Goal: Task Accomplishment & Management: Manage account settings

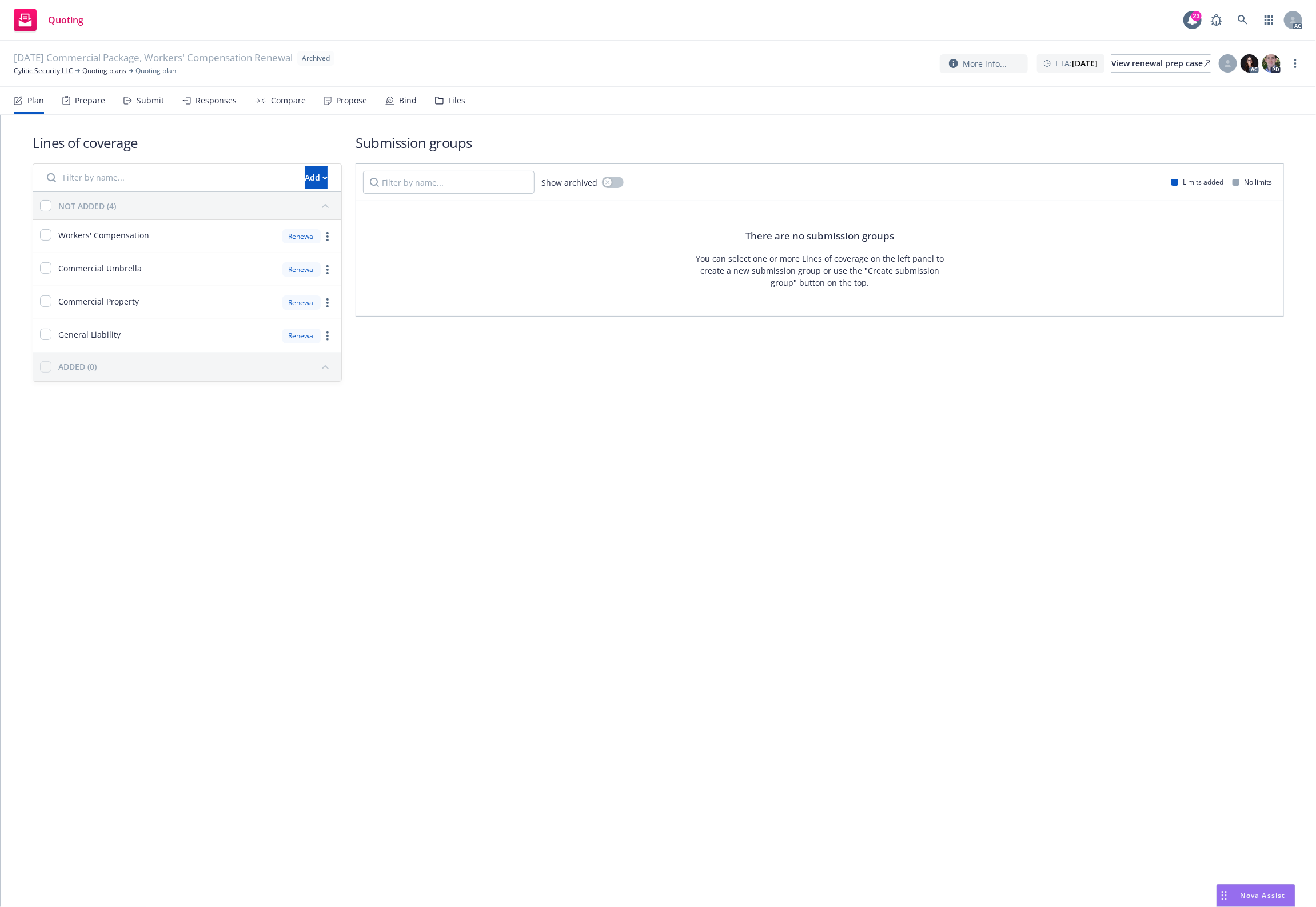
click at [455, 107] on div "Files" at bounding box center [450, 100] width 30 height 27
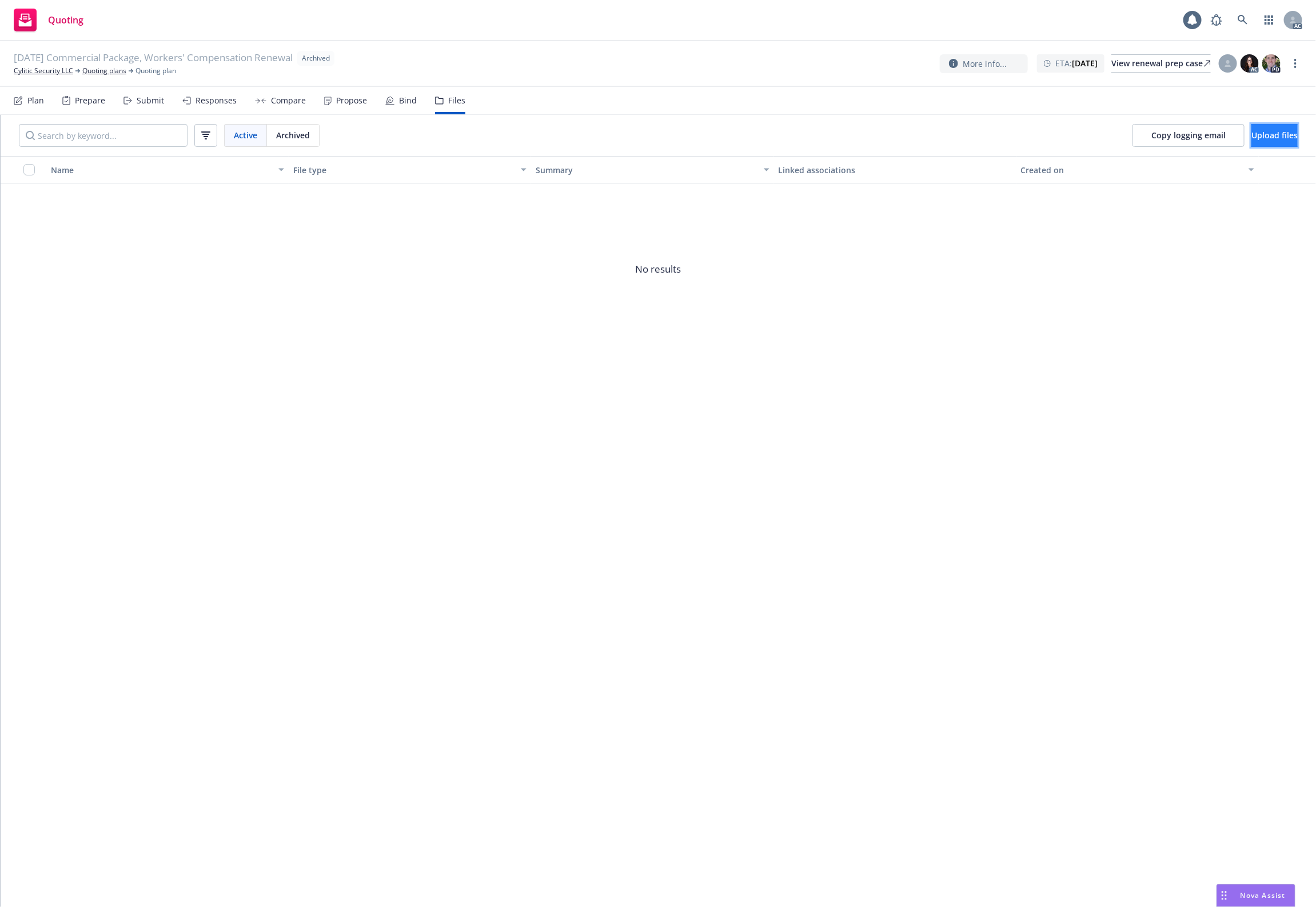
click at [1053, 136] on button "Upload files" at bounding box center [1275, 136] width 46 height 23
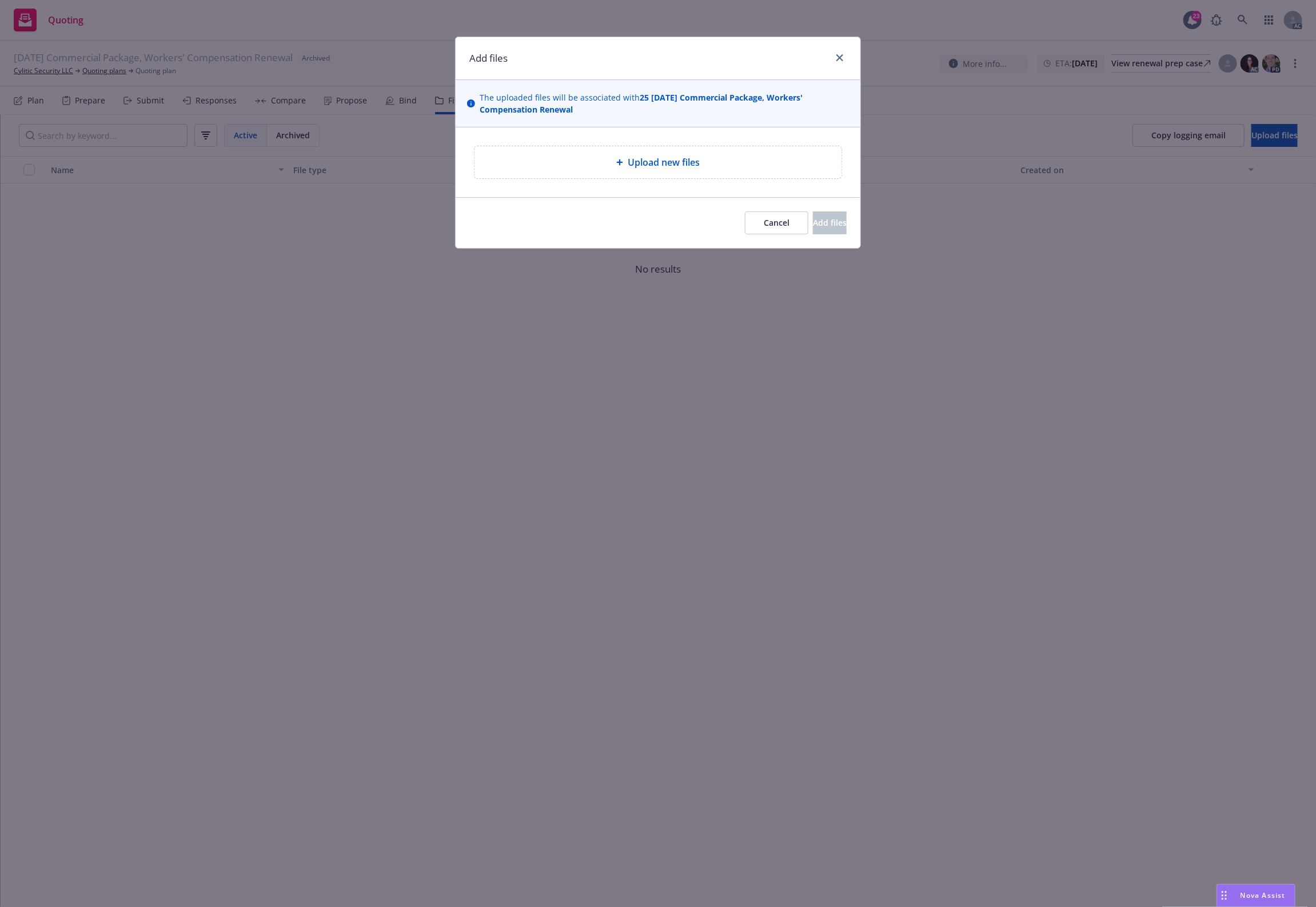
click at [719, 163] on div "Upload new files" at bounding box center [658, 162] width 349 height 14
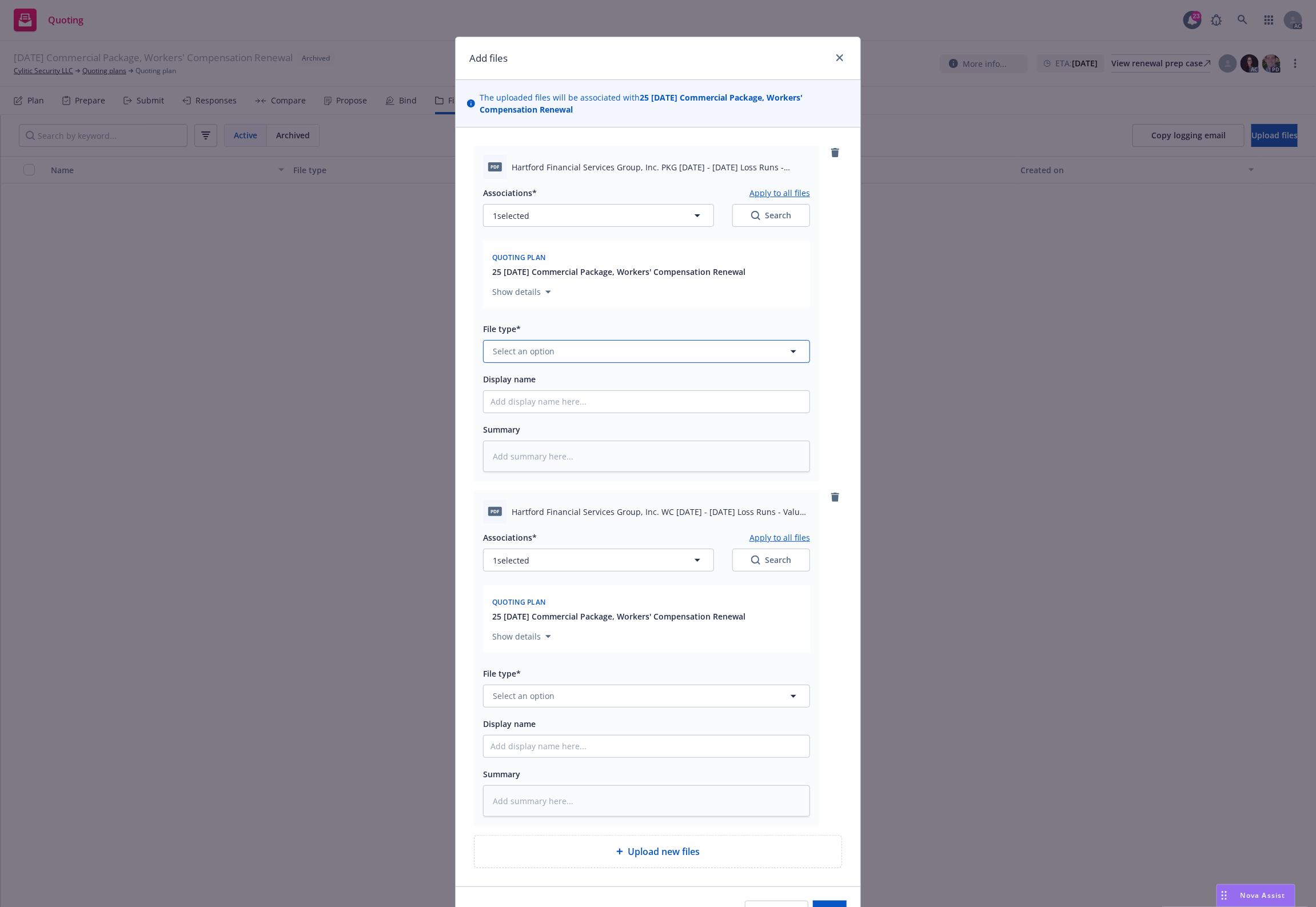
click at [606, 350] on button "Select an option" at bounding box center [646, 351] width 327 height 23
paste input "Loss Runs"
type input "Loss Runs"
click at [565, 370] on div "Loss Runs Blanket Loss Runs Letter - signed Loss Runs Authorization Letter - si…" at bounding box center [646, 428] width 327 height 123
click at [561, 376] on div "Loss Runs" at bounding box center [647, 382] width 312 height 17
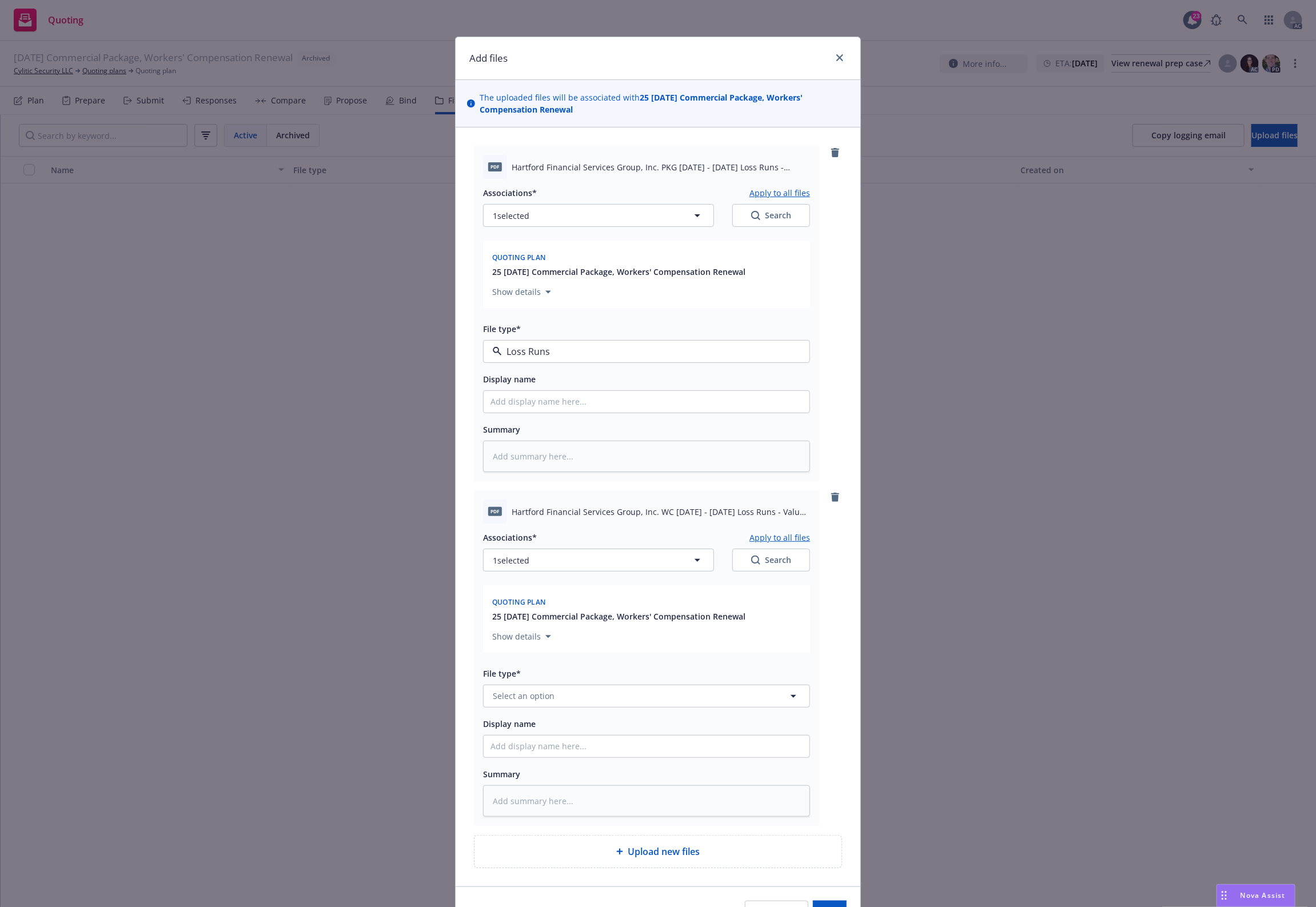
type textarea "x"
click at [602, 701] on button "Select an option" at bounding box center [646, 696] width 327 height 23
paste input "Loss Runs"
type input "Loss Runs"
click at [554, 584] on div "Loss Runs" at bounding box center [646, 573] width 326 height 30
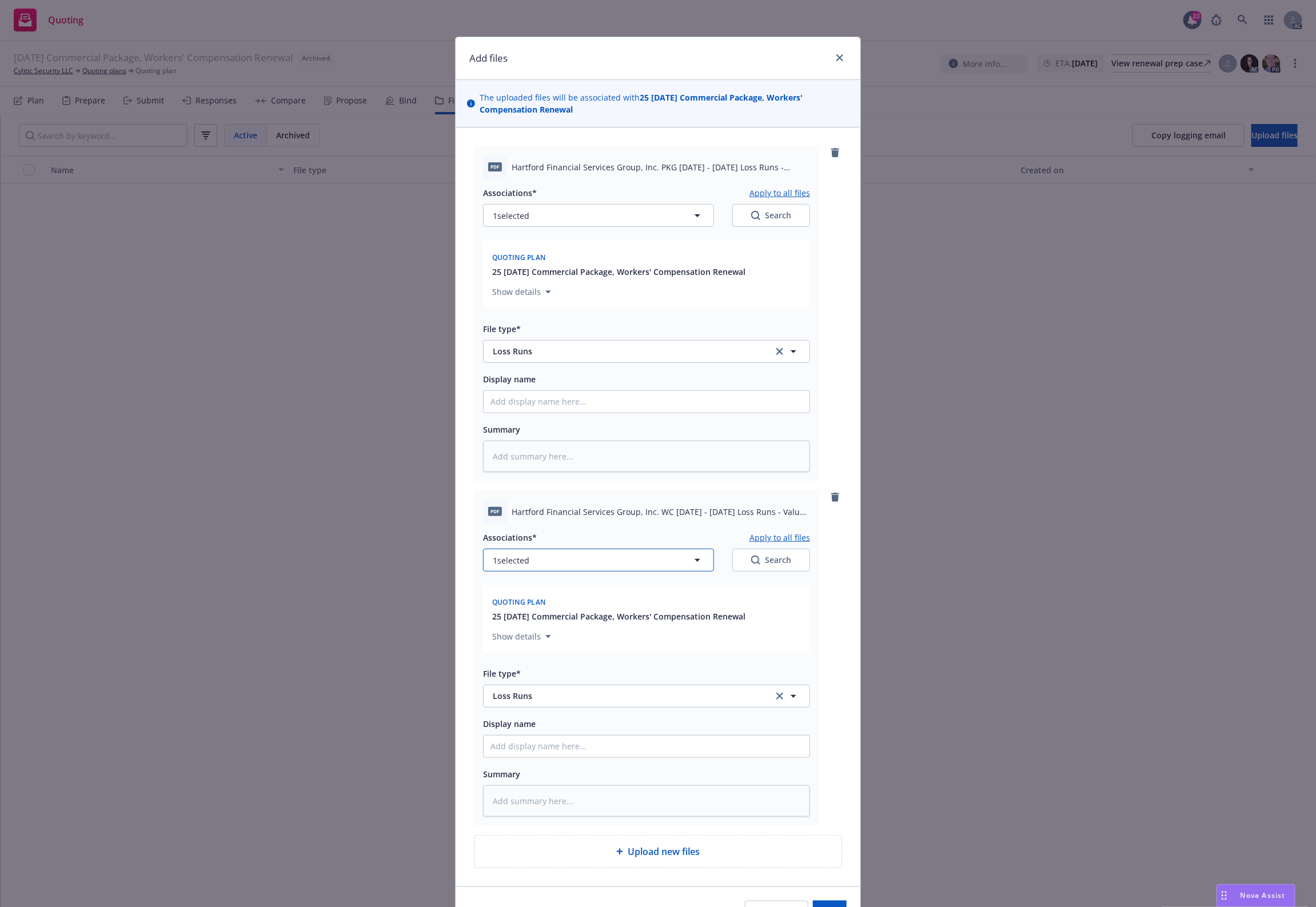
click at [674, 556] on button "1 selected" at bounding box center [598, 560] width 231 height 23
type textarea "x"
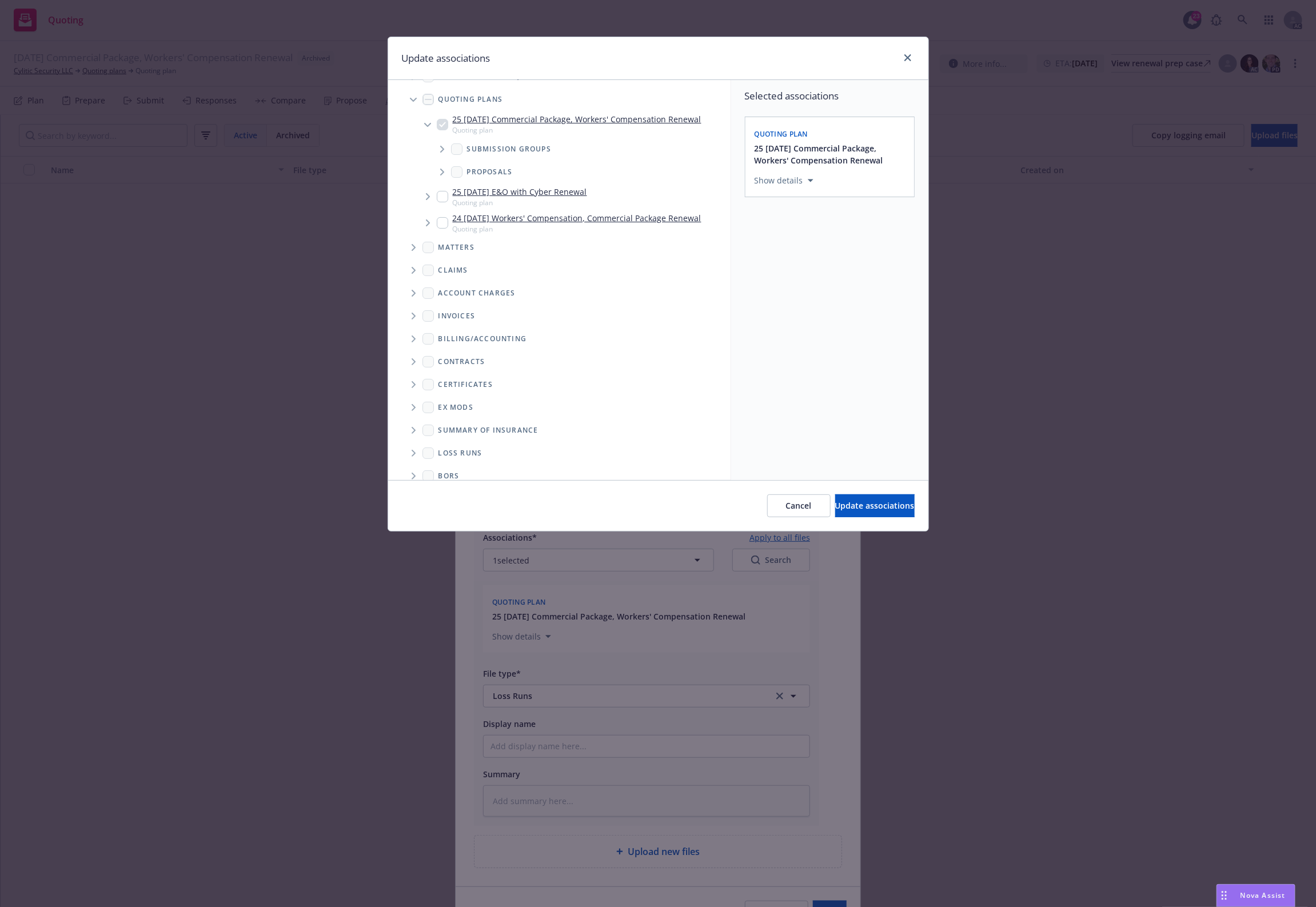
scroll to position [57, 0]
click at [417, 439] on span "Folder Tree Example" at bounding box center [413, 439] width 19 height 19
click at [464, 478] on link "2025" at bounding box center [466, 481] width 19 height 12
checkbox input "true"
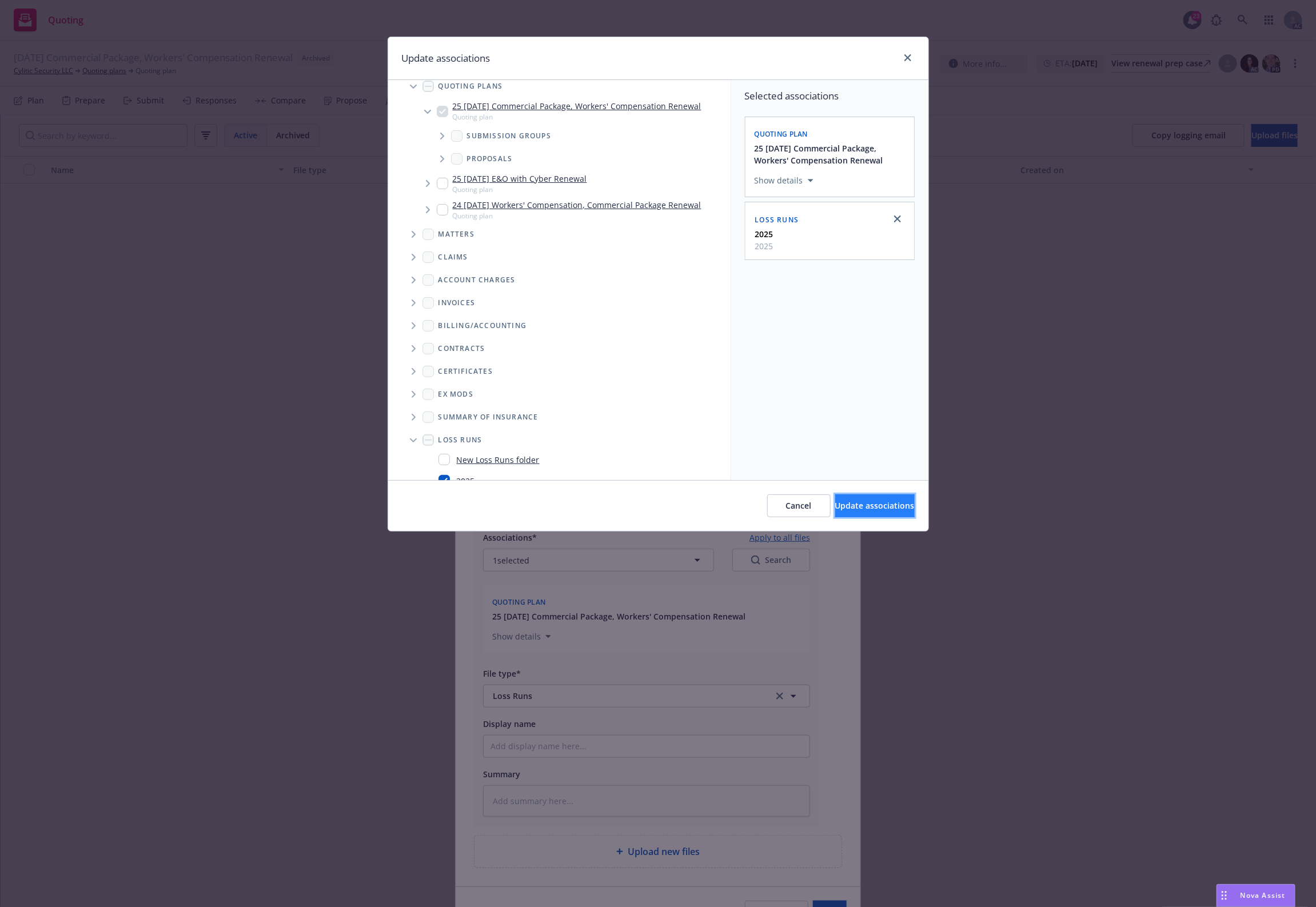
click at [863, 507] on span "Update associations" at bounding box center [876, 506] width 79 height 11
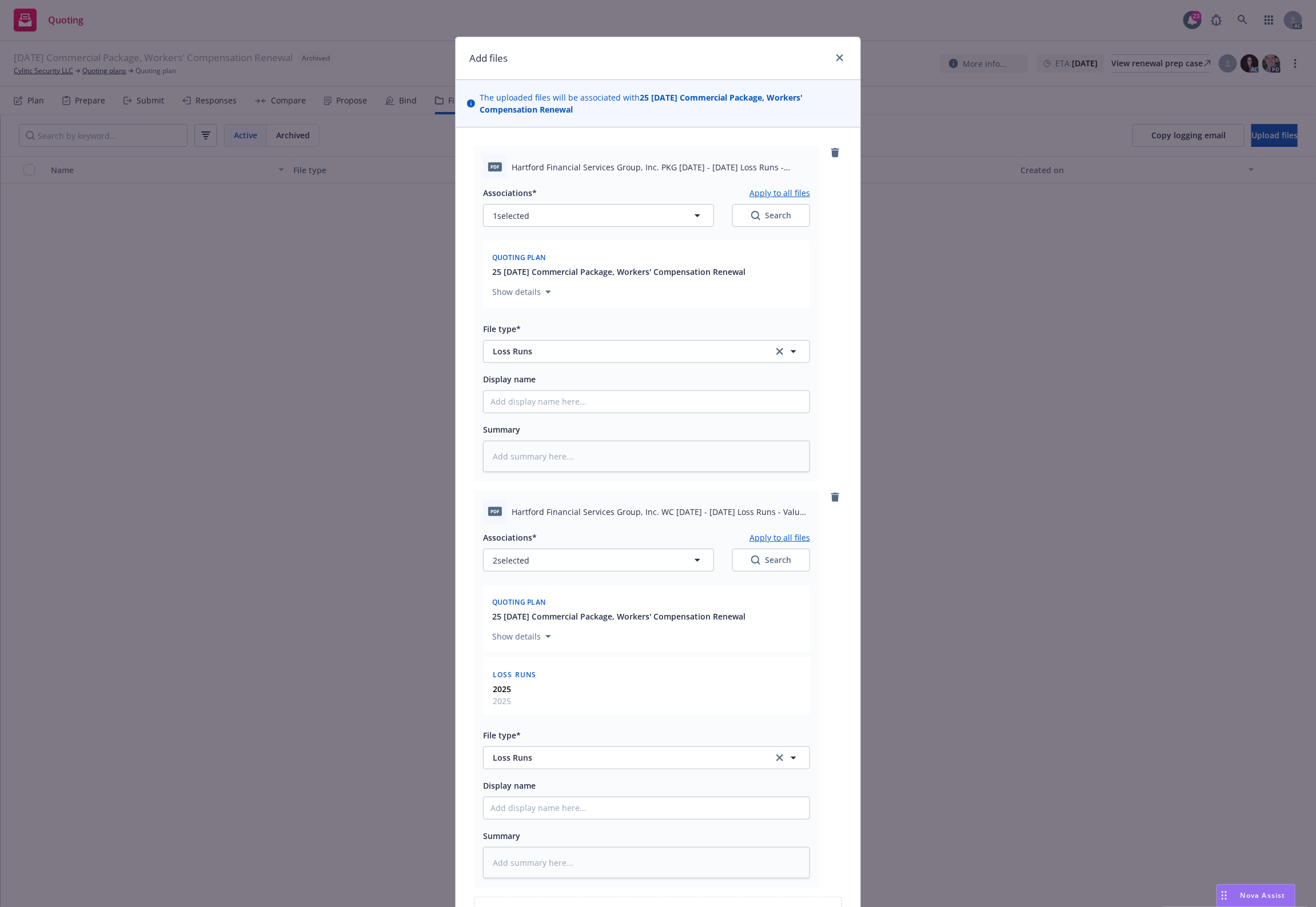
click at [754, 535] on button "Apply to all files" at bounding box center [779, 537] width 61 height 14
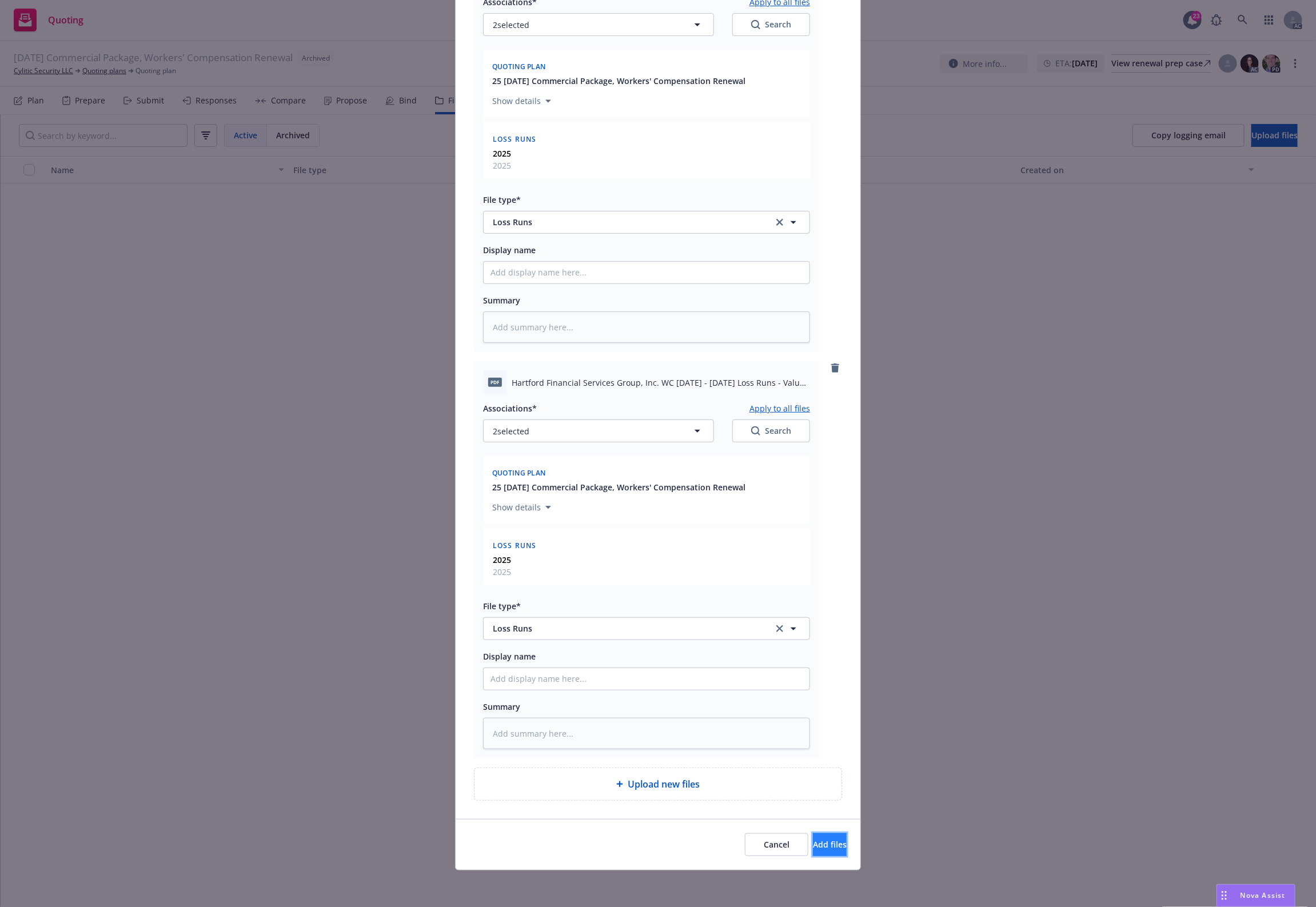
drag, startPoint x: 827, startPoint y: 844, endPoint x: 827, endPoint y: 833, distance: 11.0
click at [829, 725] on button "Add files" at bounding box center [830, 845] width 34 height 23
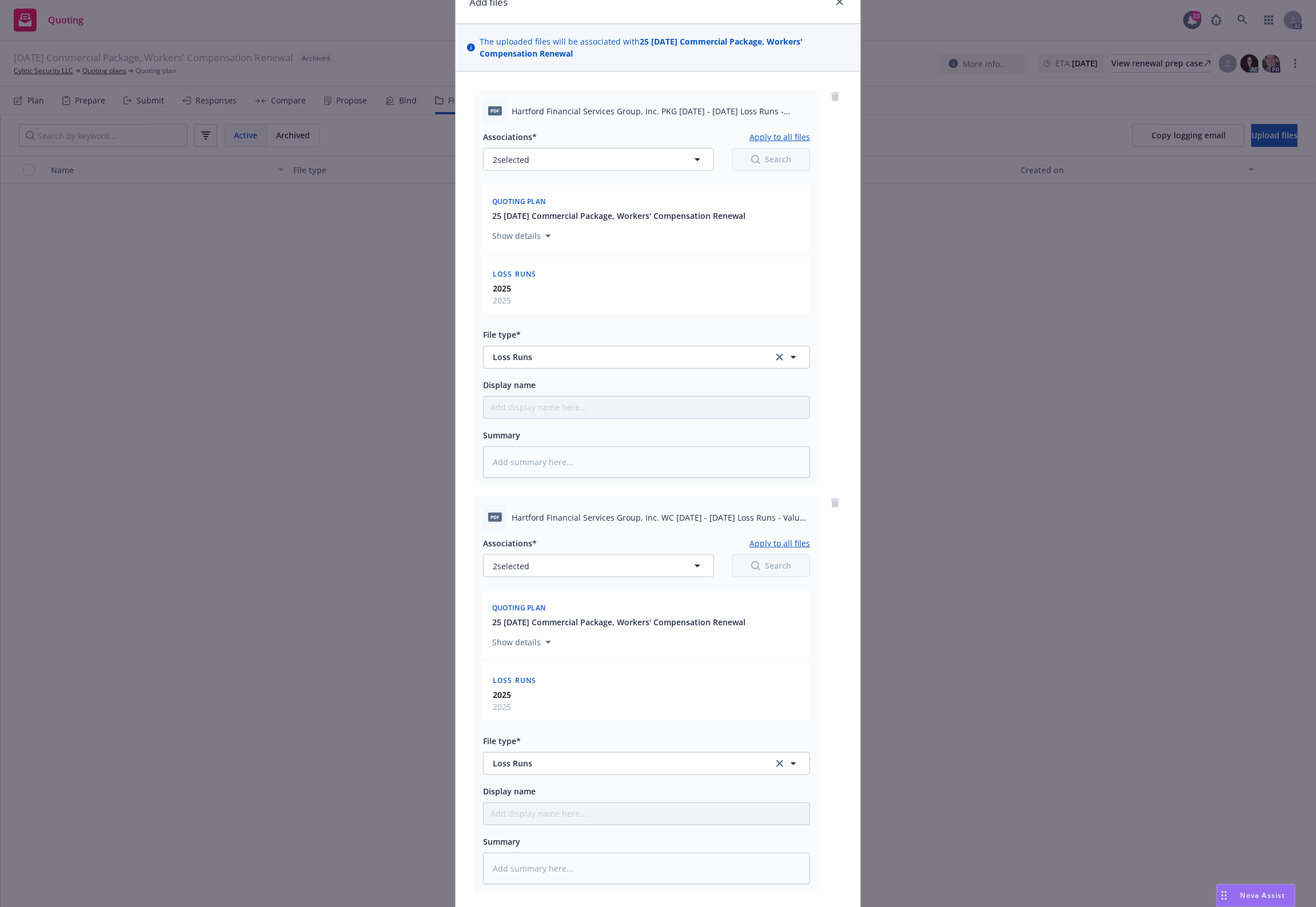
scroll to position [0, 0]
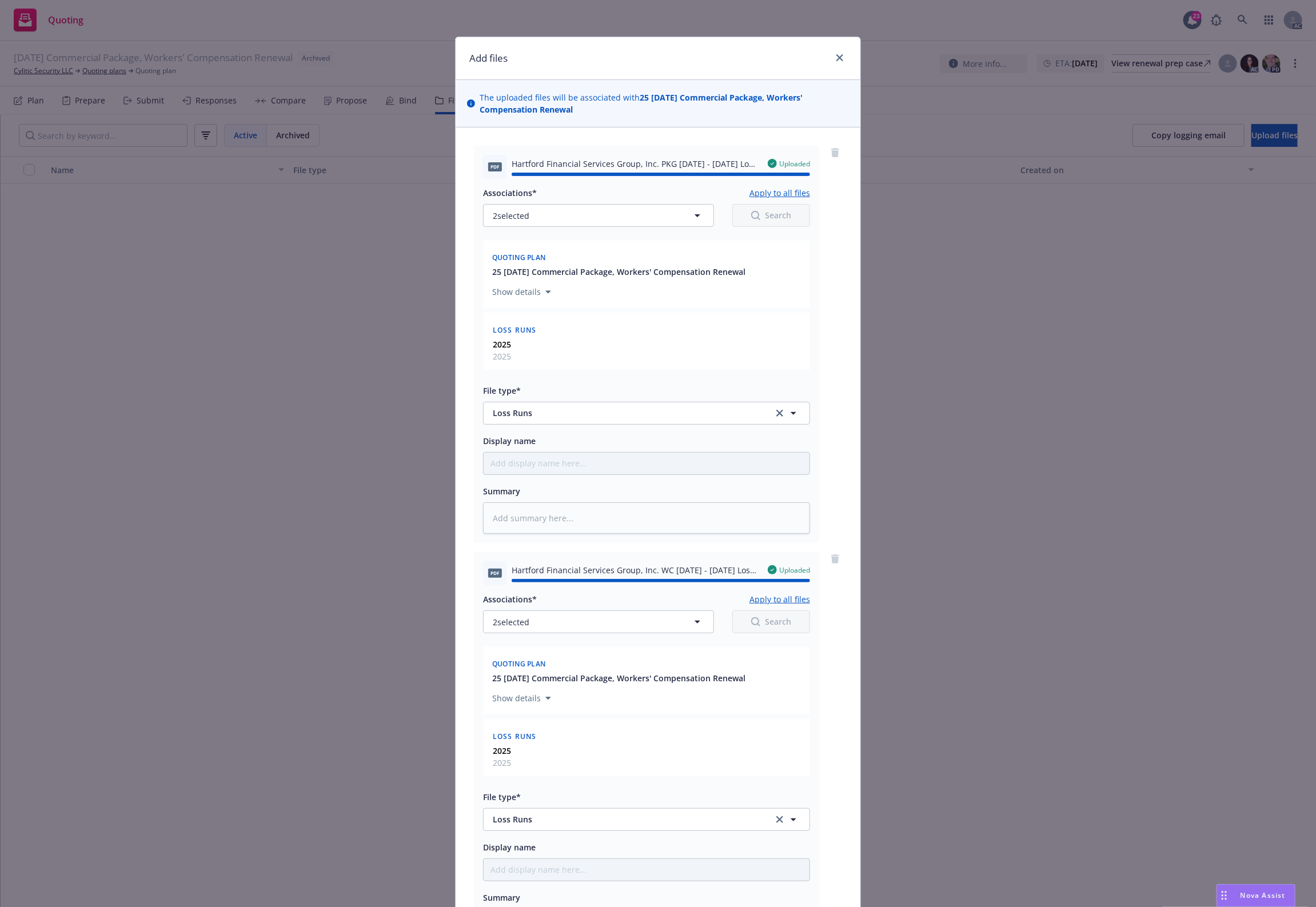
type textarea "x"
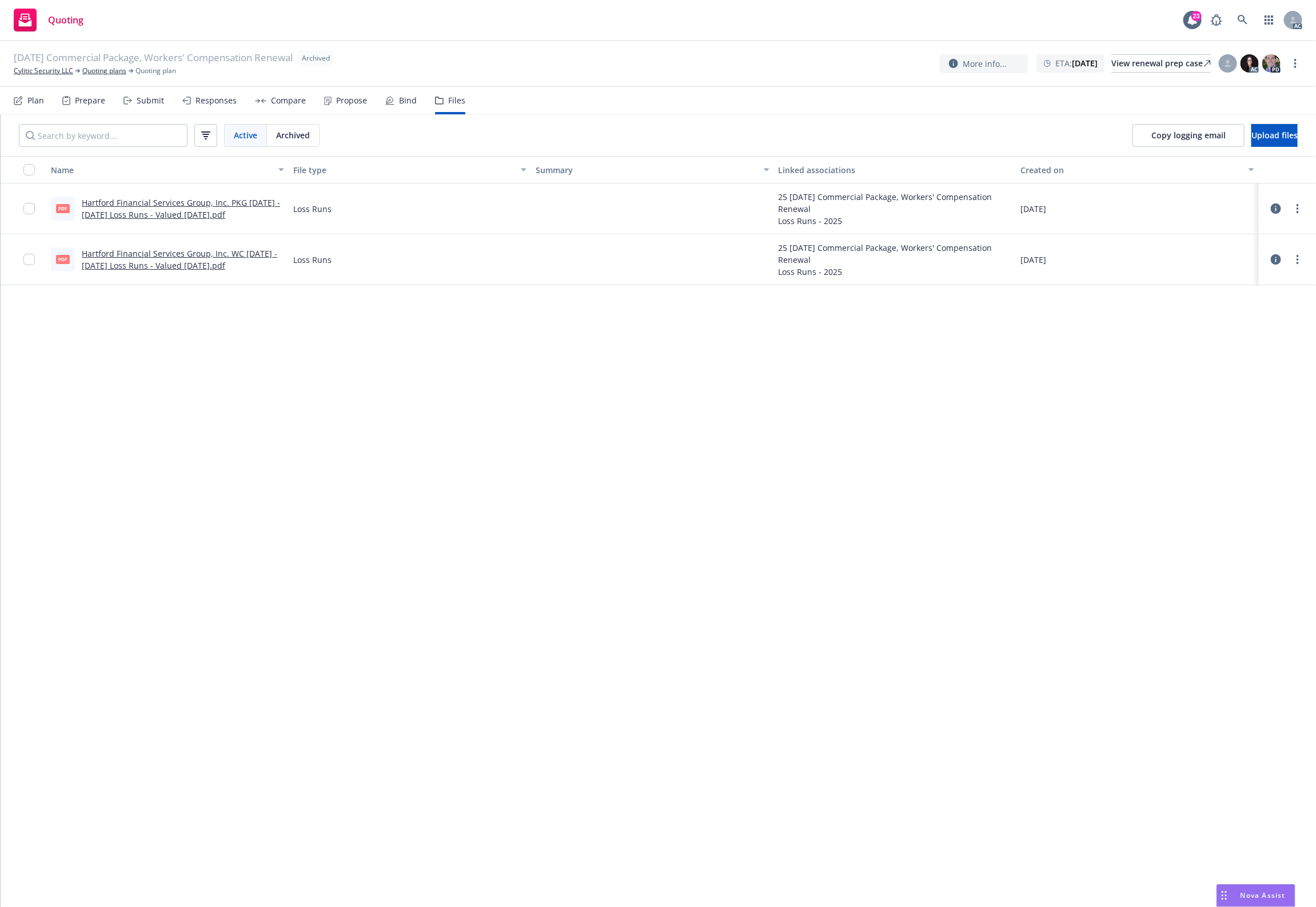
click at [619, 503] on div "Name File type Summary Linked associations Created on pdf Hartford Financial Se…" at bounding box center [658, 531] width 1316 height 751
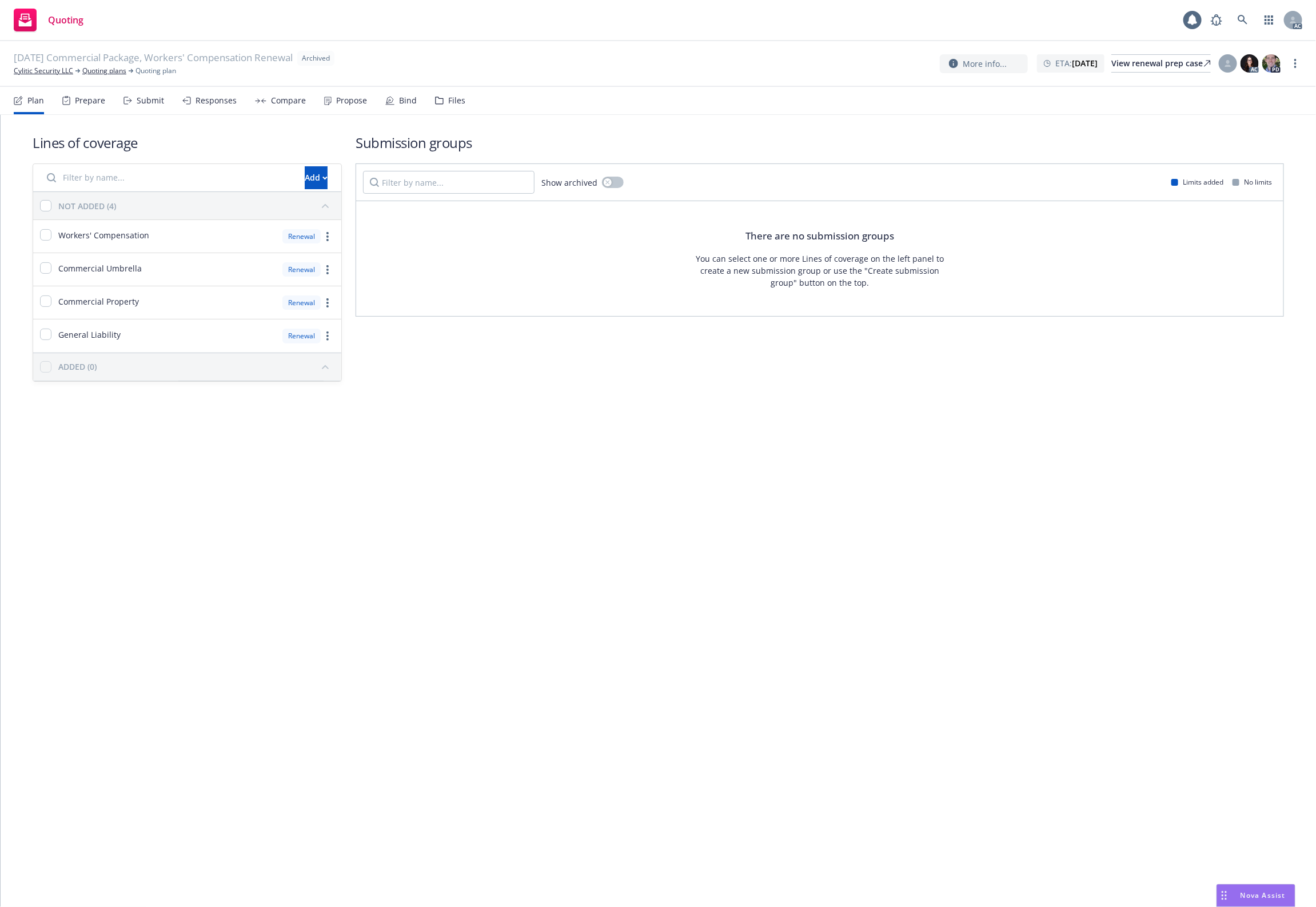
click at [449, 103] on div "Files" at bounding box center [456, 101] width 17 height 9
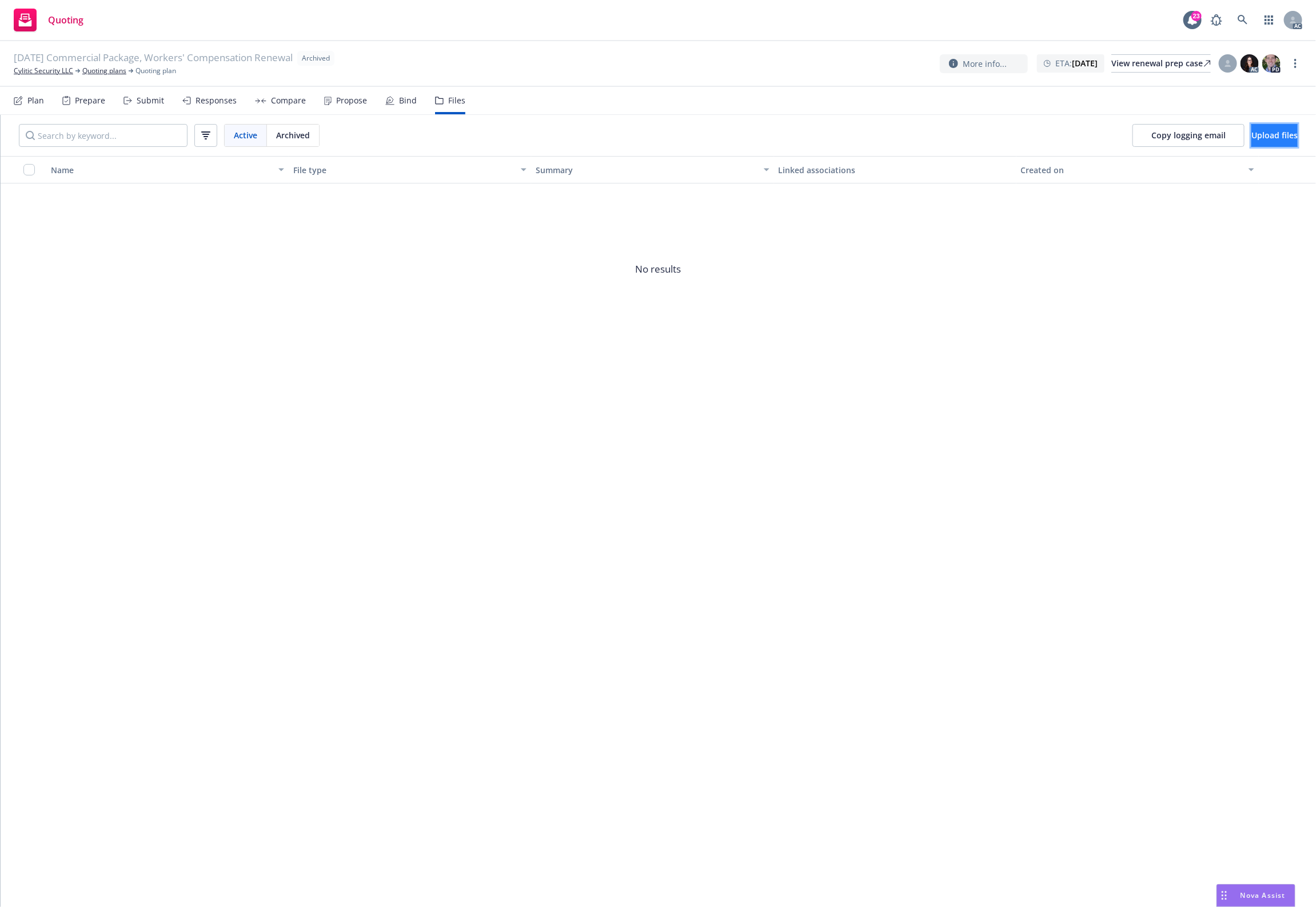
click at [1256, 141] on button "Upload files" at bounding box center [1275, 136] width 46 height 23
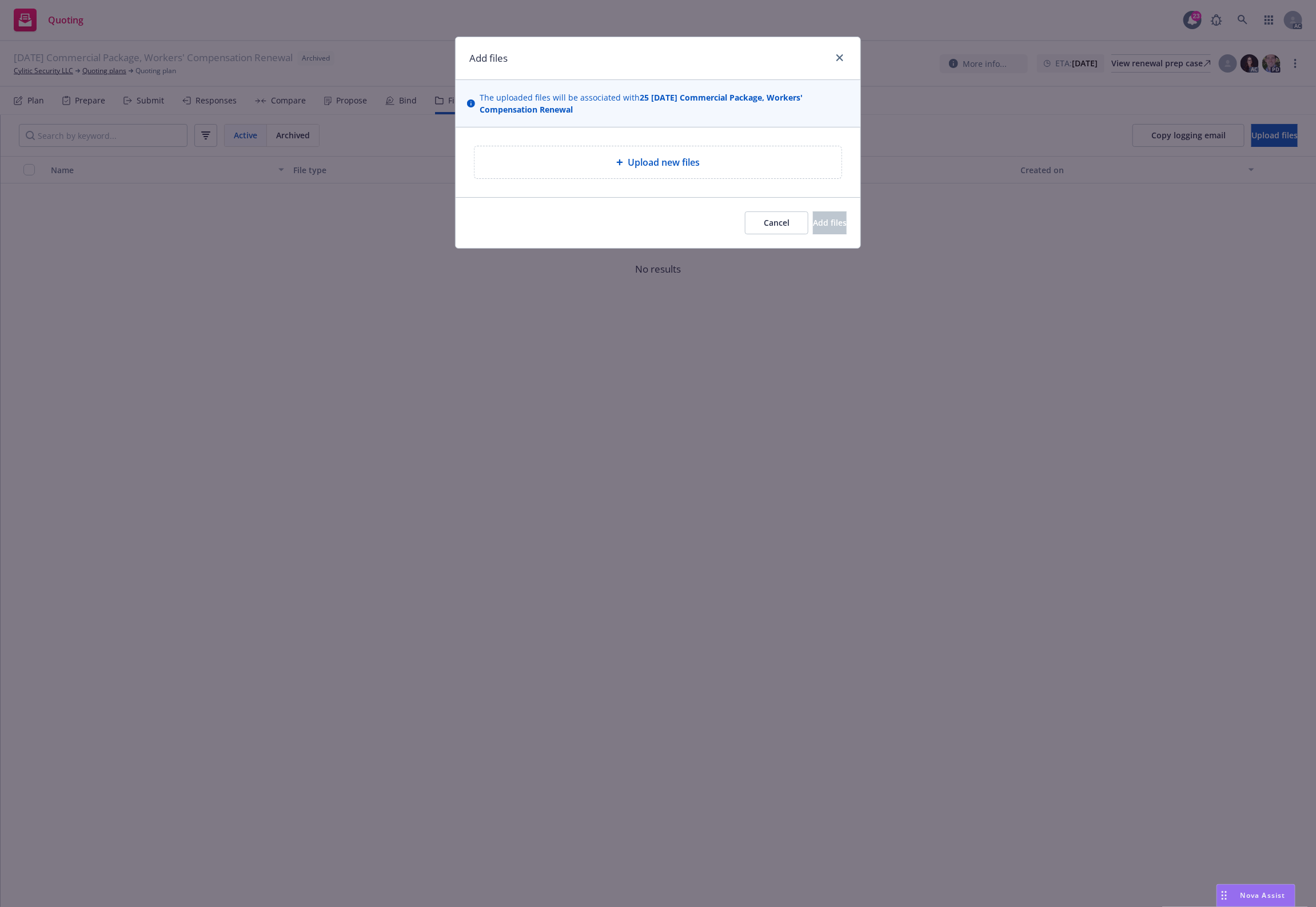
click at [649, 157] on span "Upload new files" at bounding box center [664, 162] width 72 height 14
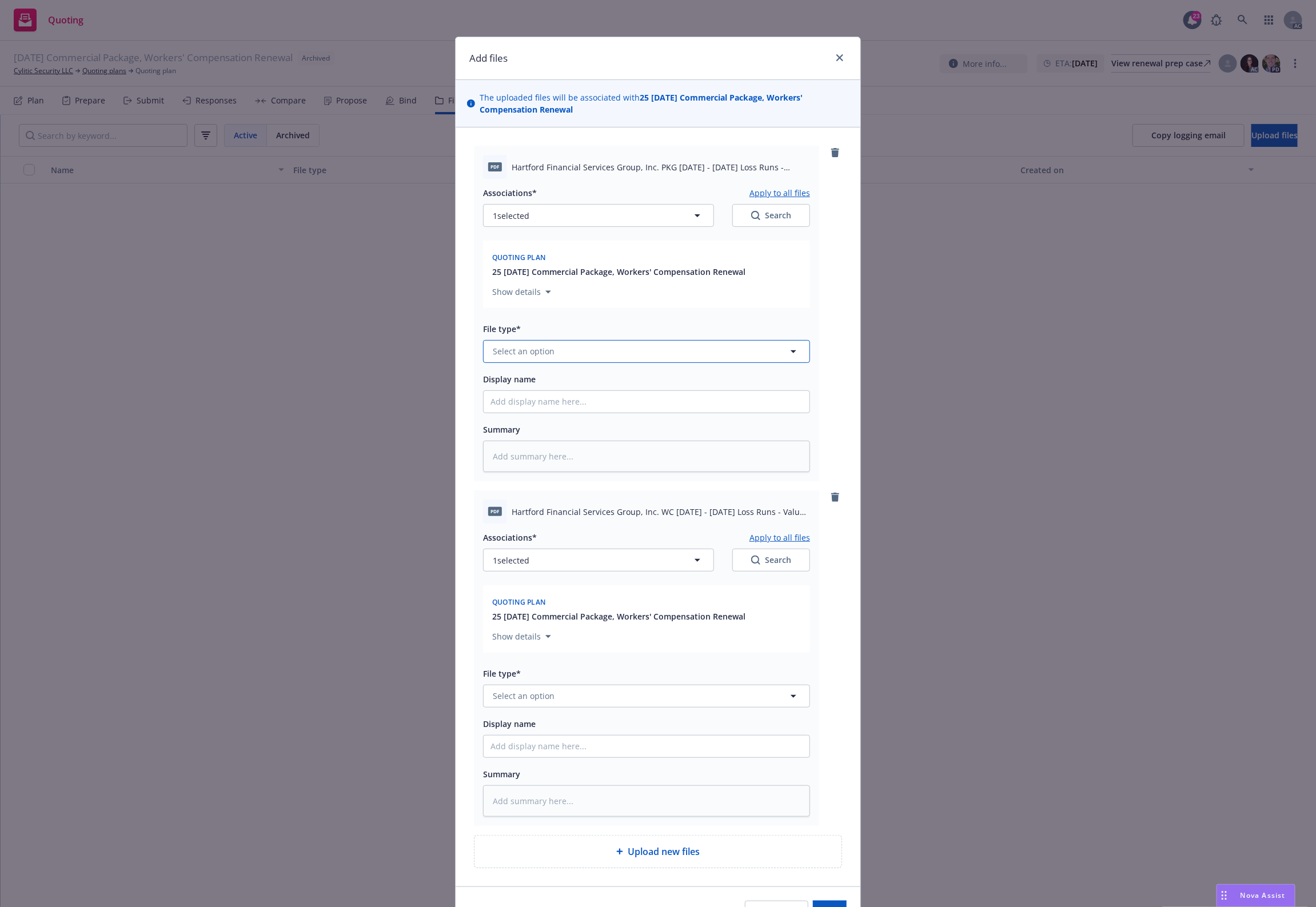
click at [568, 349] on button "Select an option" at bounding box center [646, 351] width 327 height 23
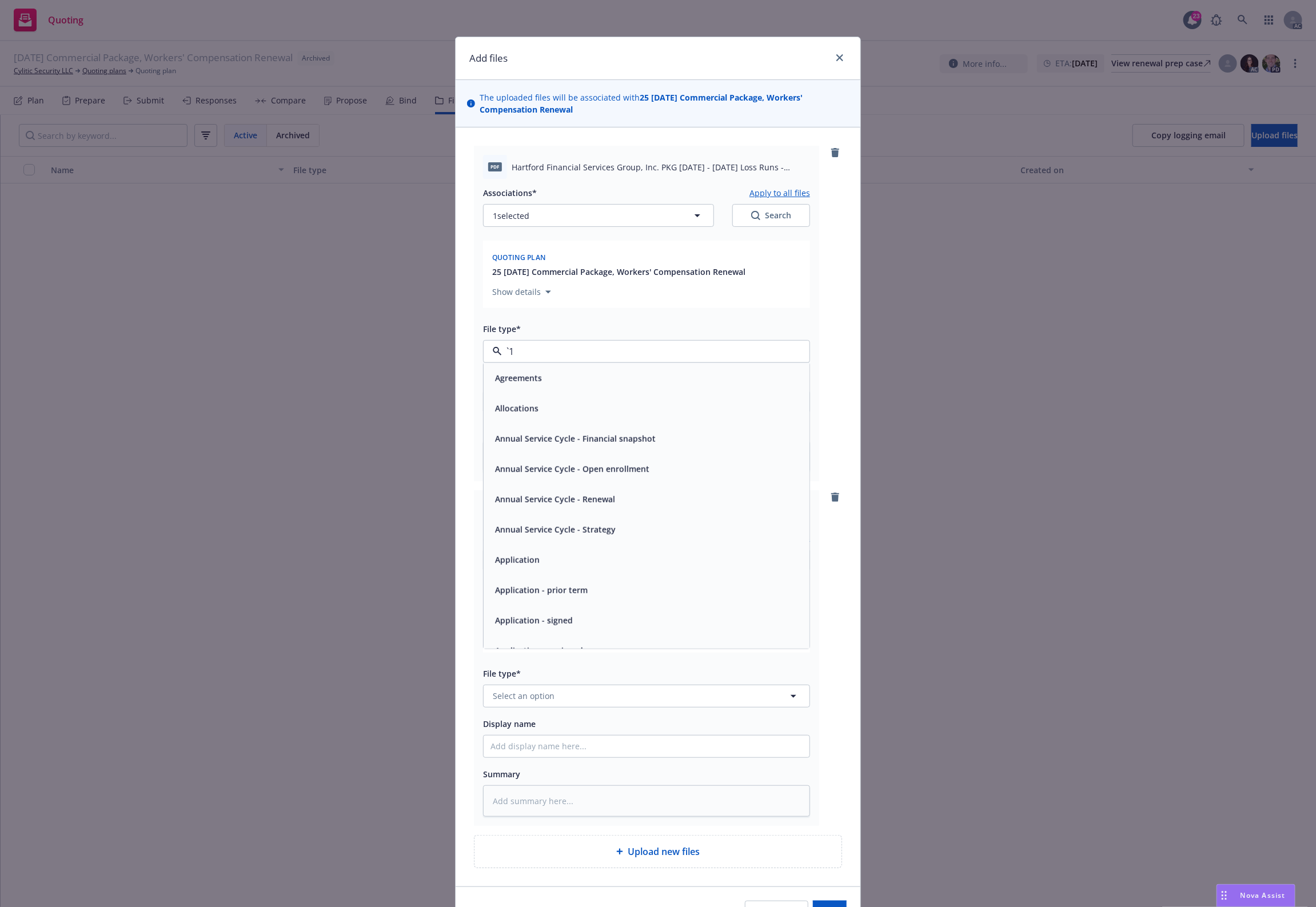
paste input "Loss Runs"
type input "Loss Runs"
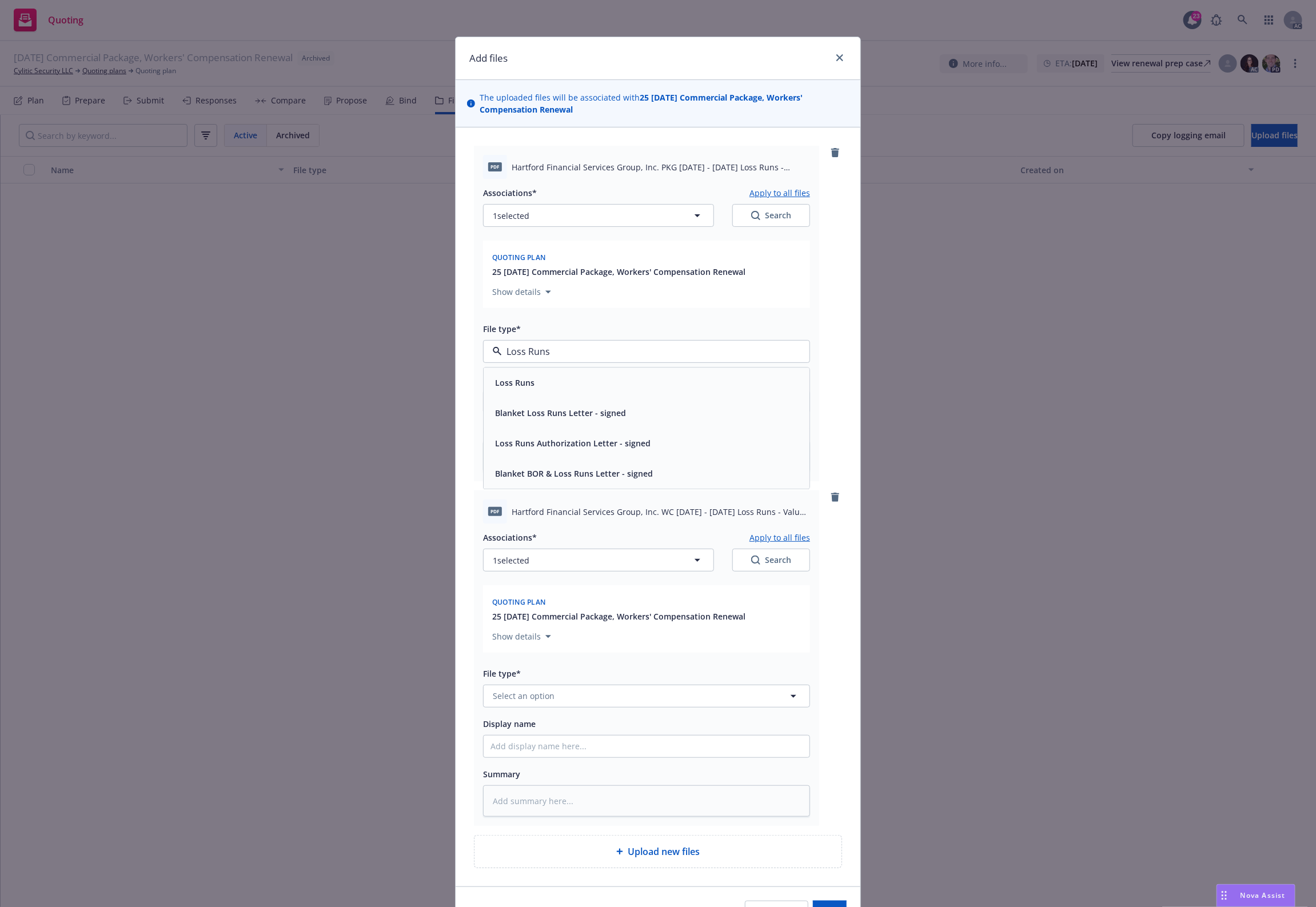
click at [543, 385] on div "Loss Runs" at bounding box center [647, 382] width 312 height 17
type textarea "x"
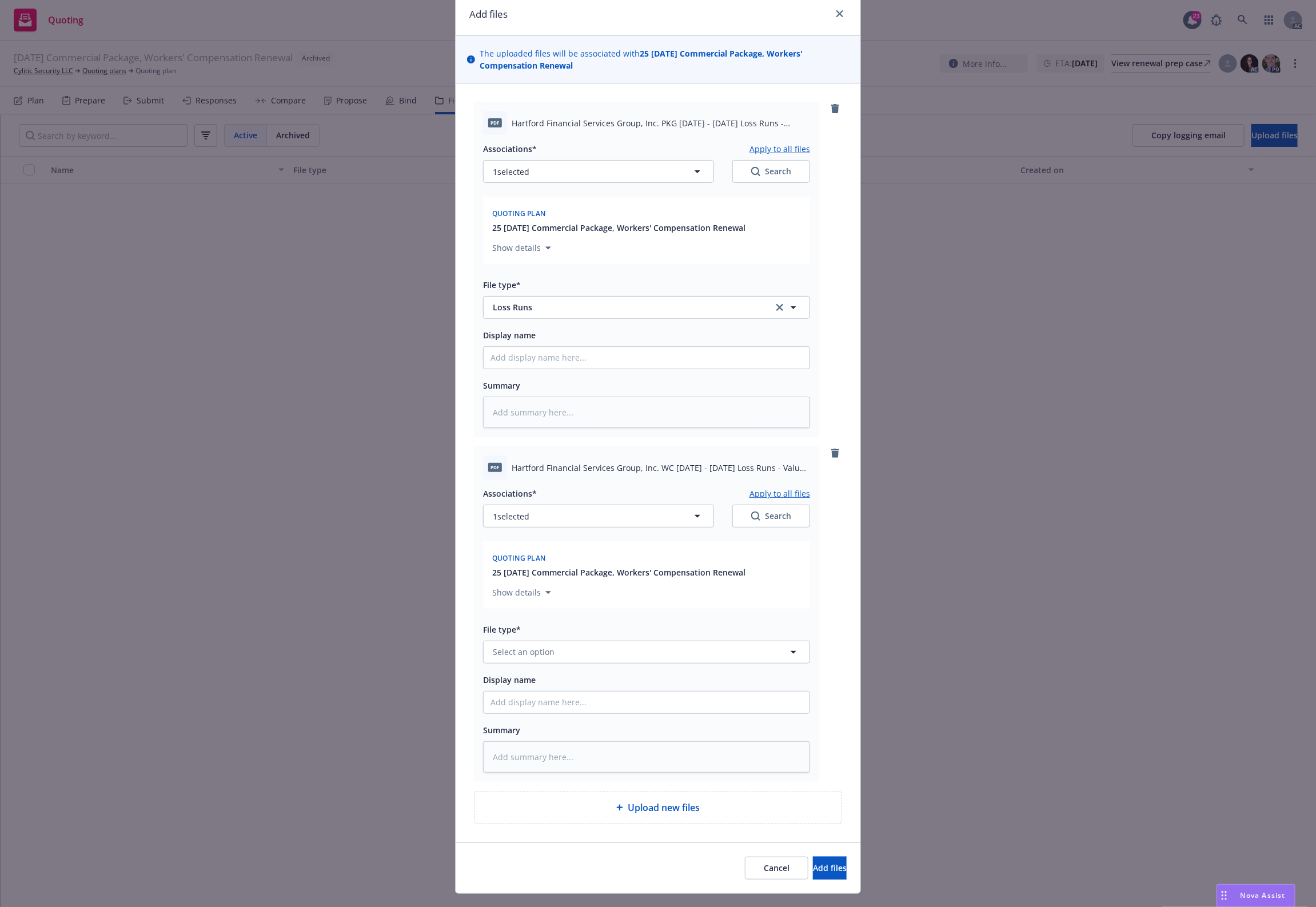
scroll to position [69, 0]
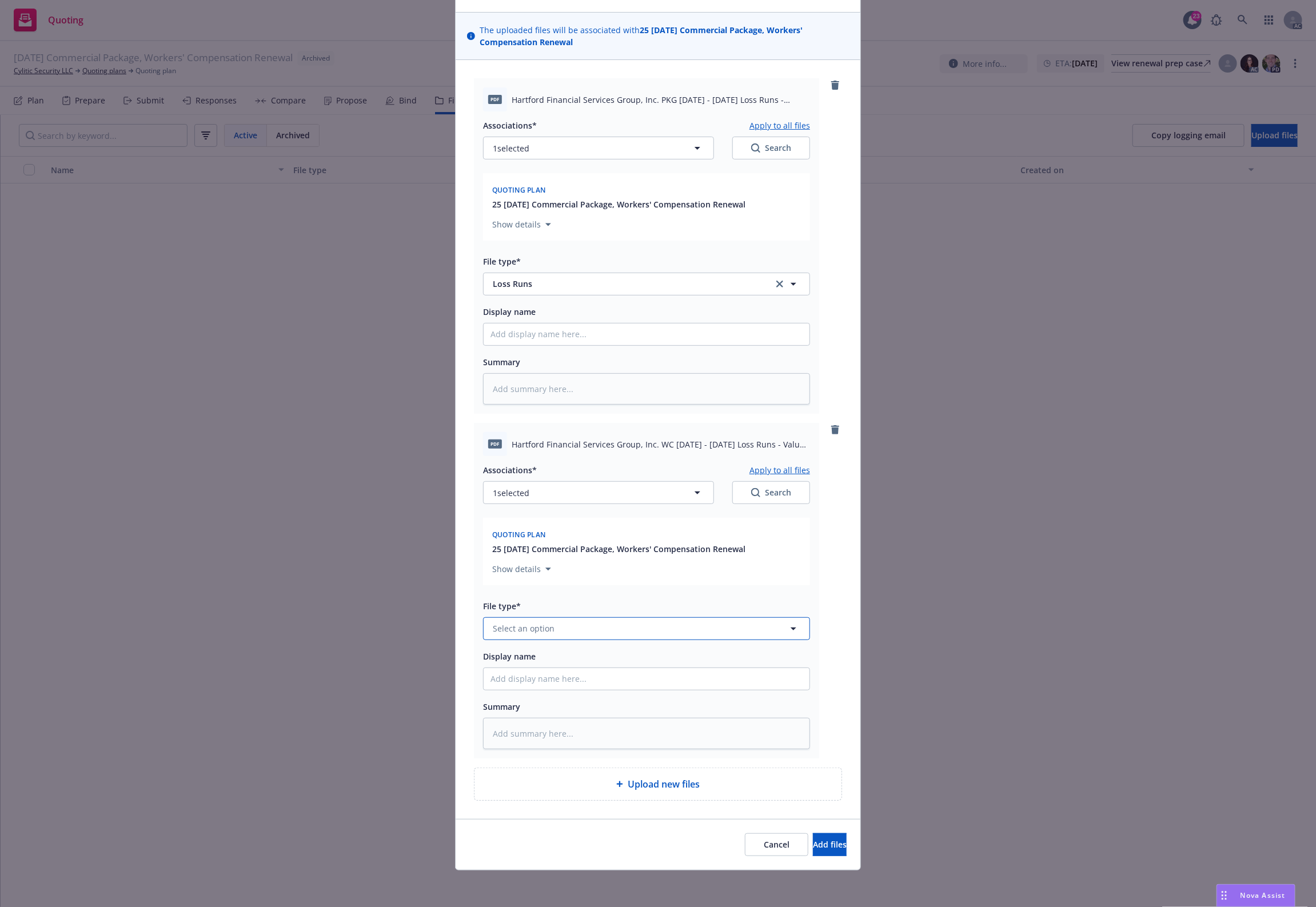
click at [554, 620] on button "Select an option" at bounding box center [646, 629] width 327 height 23
paste input "Loss Runs"
type input "Loss Runs"
click at [546, 505] on div "Loss Runs" at bounding box center [647, 506] width 312 height 17
click at [556, 491] on button "1 selected" at bounding box center [598, 493] width 231 height 23
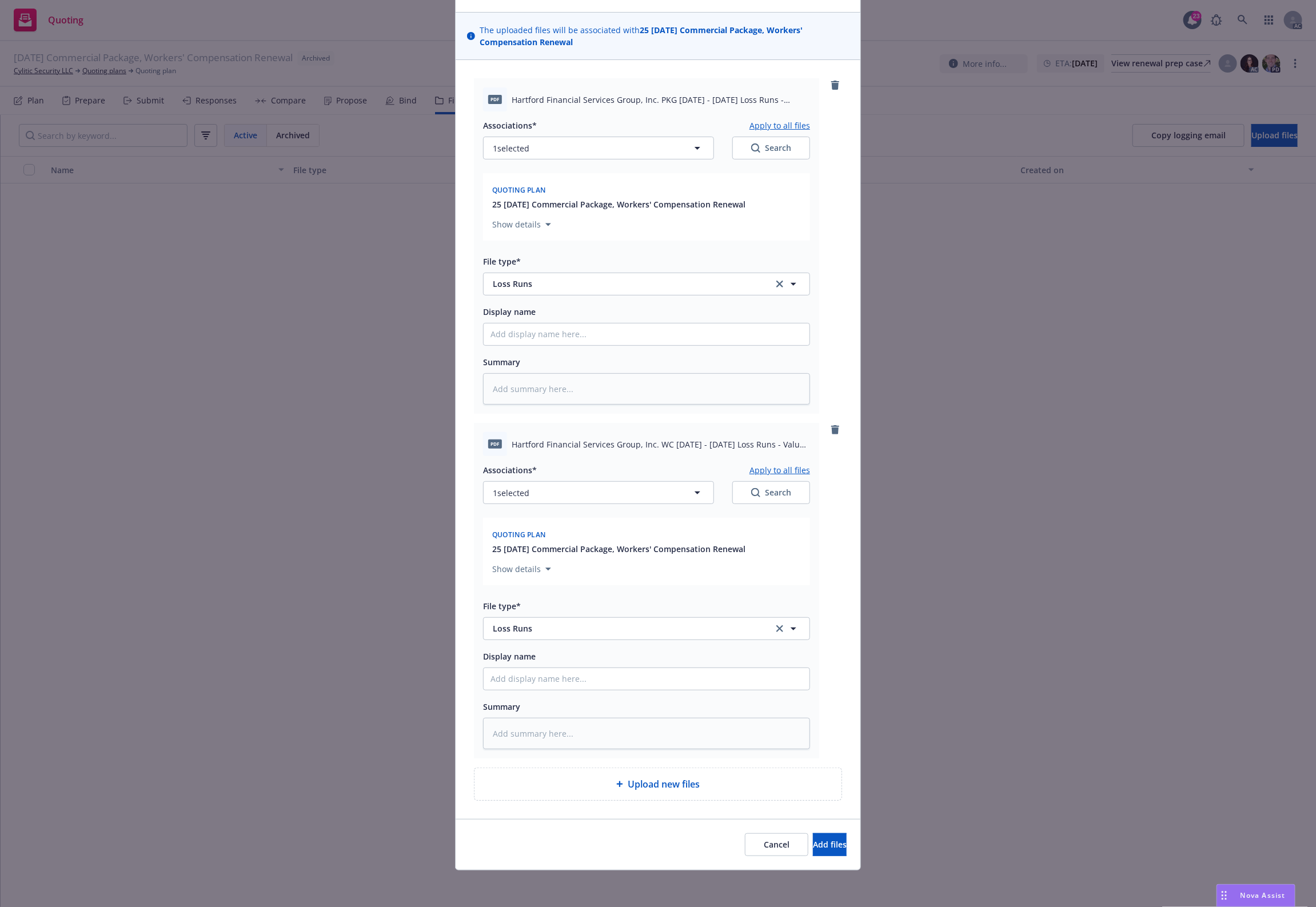
type textarea "x"
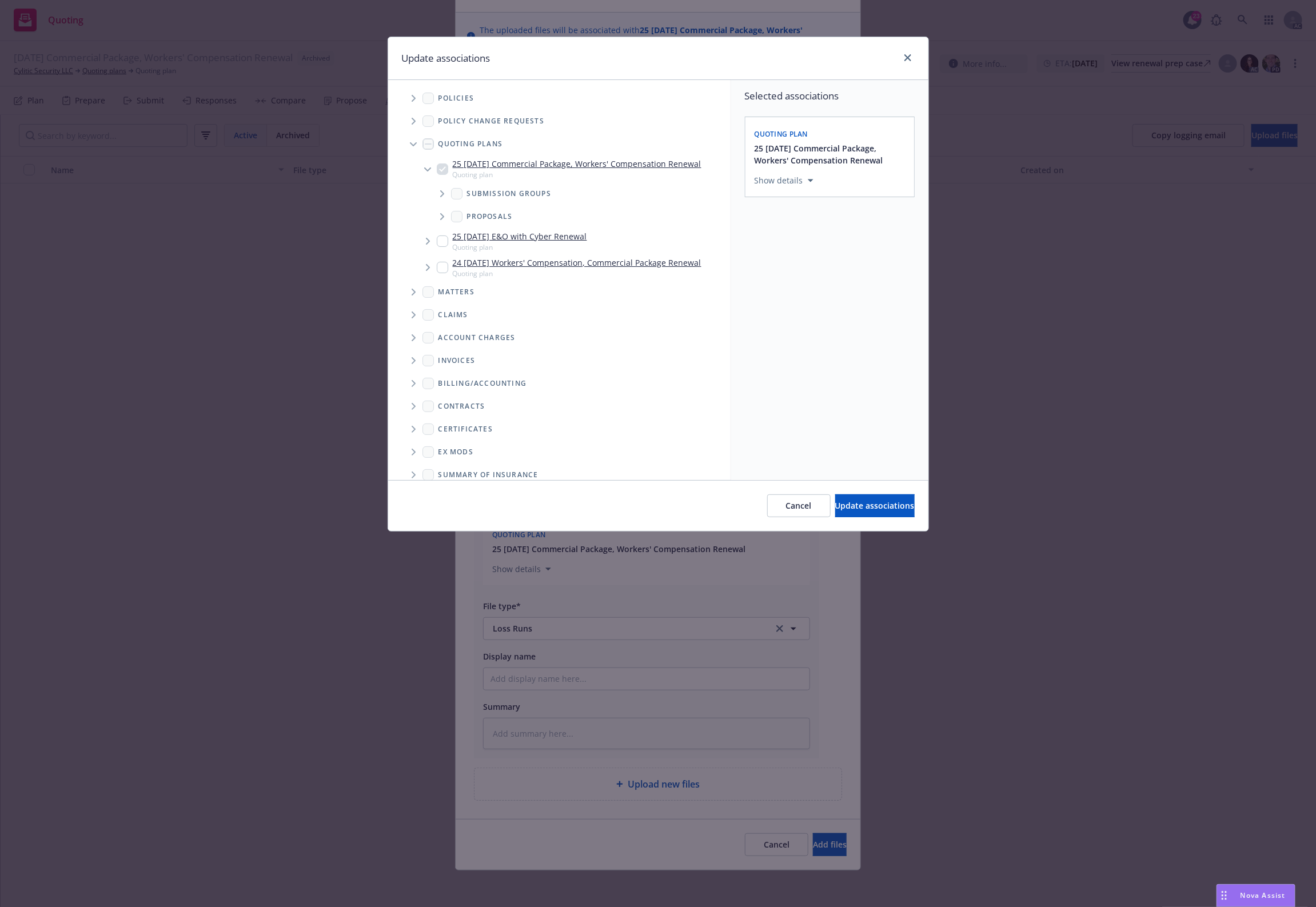
scroll to position [57, 0]
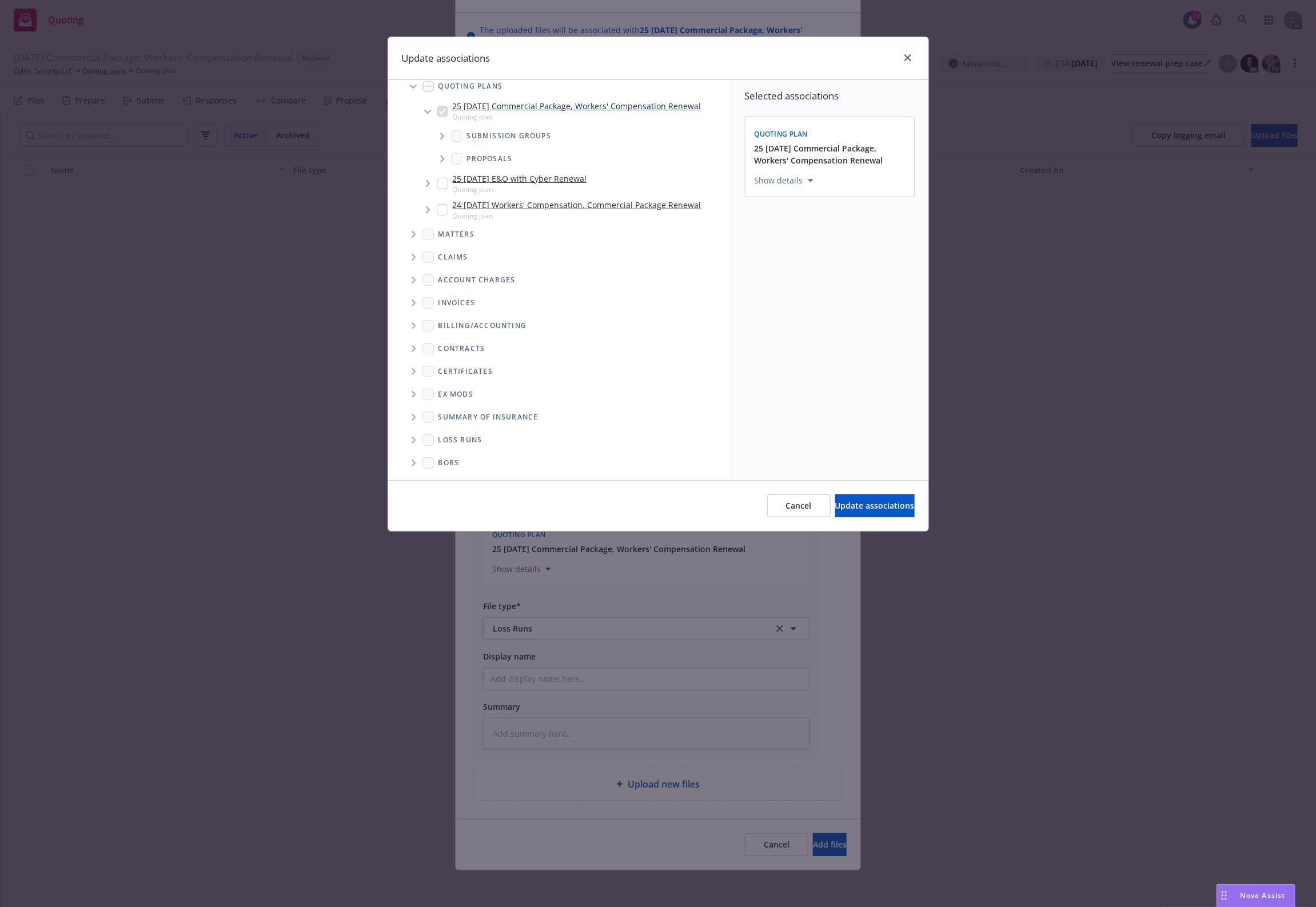
drag, startPoint x: 402, startPoint y: 438, endPoint x: 420, endPoint y: 438, distance: 18.0
click at [413, 438] on ul "Billing/Accounting Contracts Certificates Ex Mods Summary of insurance Loss Run…" at bounding box center [560, 394] width 342 height 160
click at [418, 438] on span "Folder Tree Example" at bounding box center [413, 439] width 19 height 19
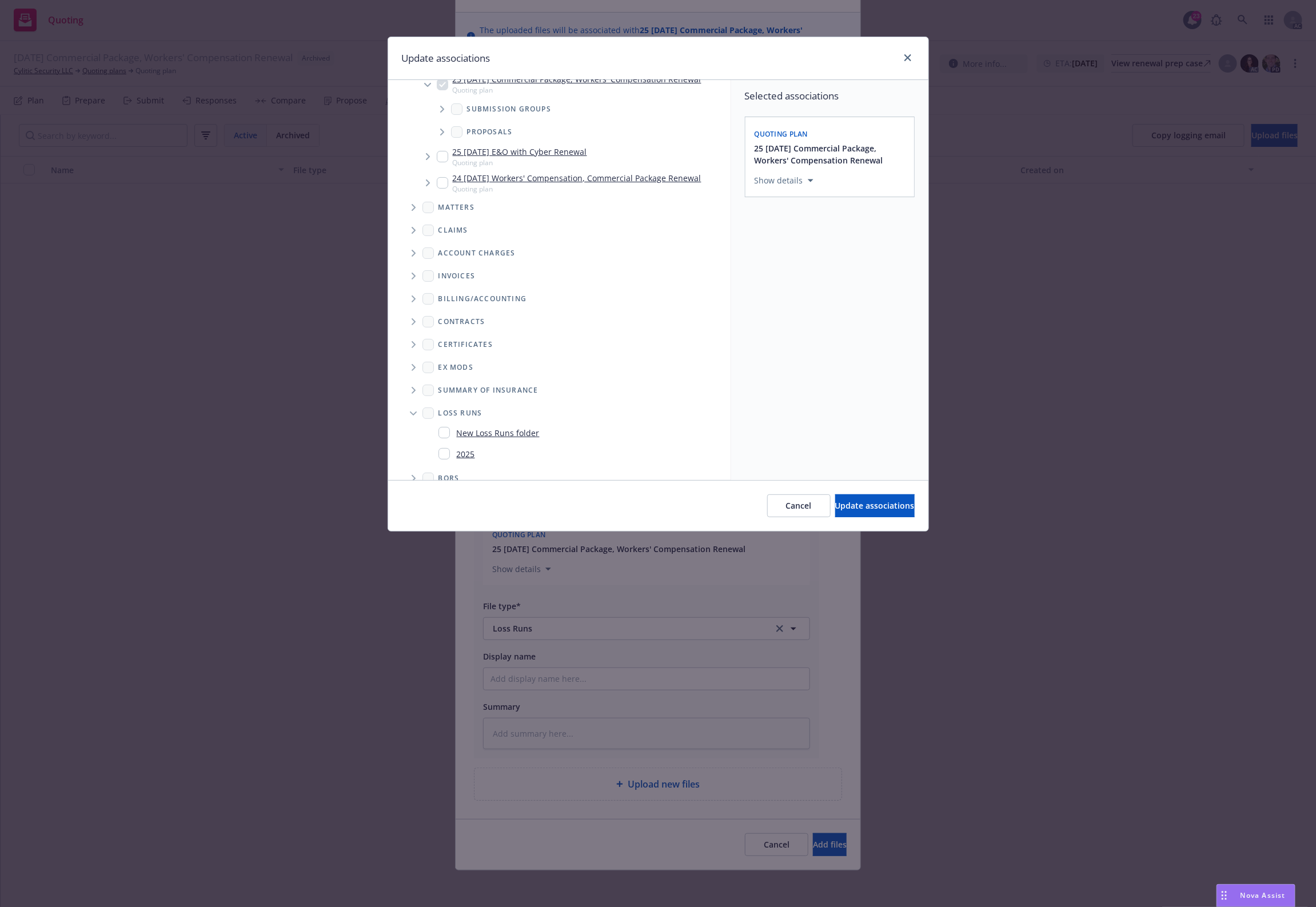
scroll to position [100, 0]
click at [462, 438] on link "2025" at bounding box center [466, 439] width 19 height 12
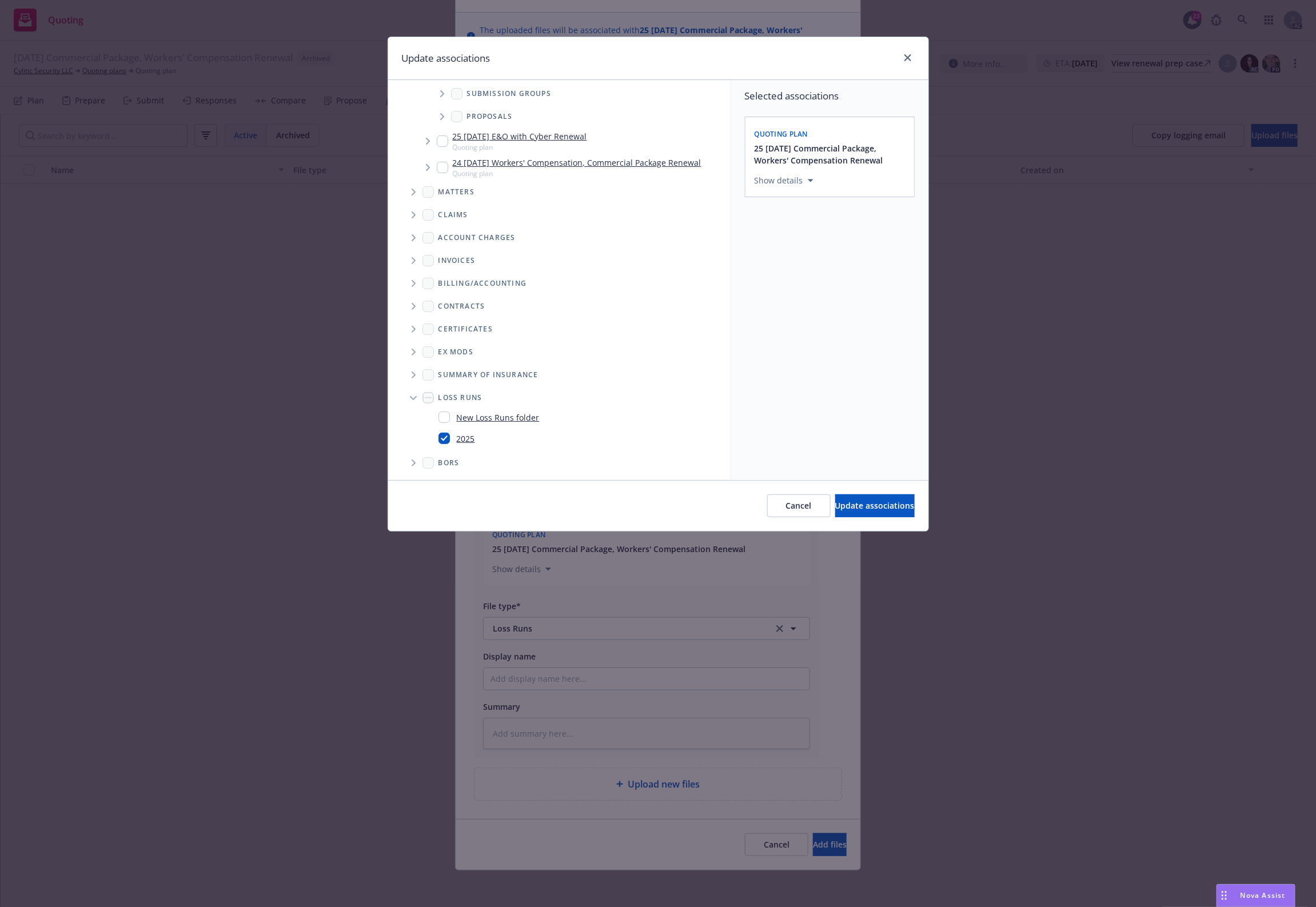
checkbox input "true"
click at [861, 506] on span "Update associations" at bounding box center [876, 506] width 79 height 11
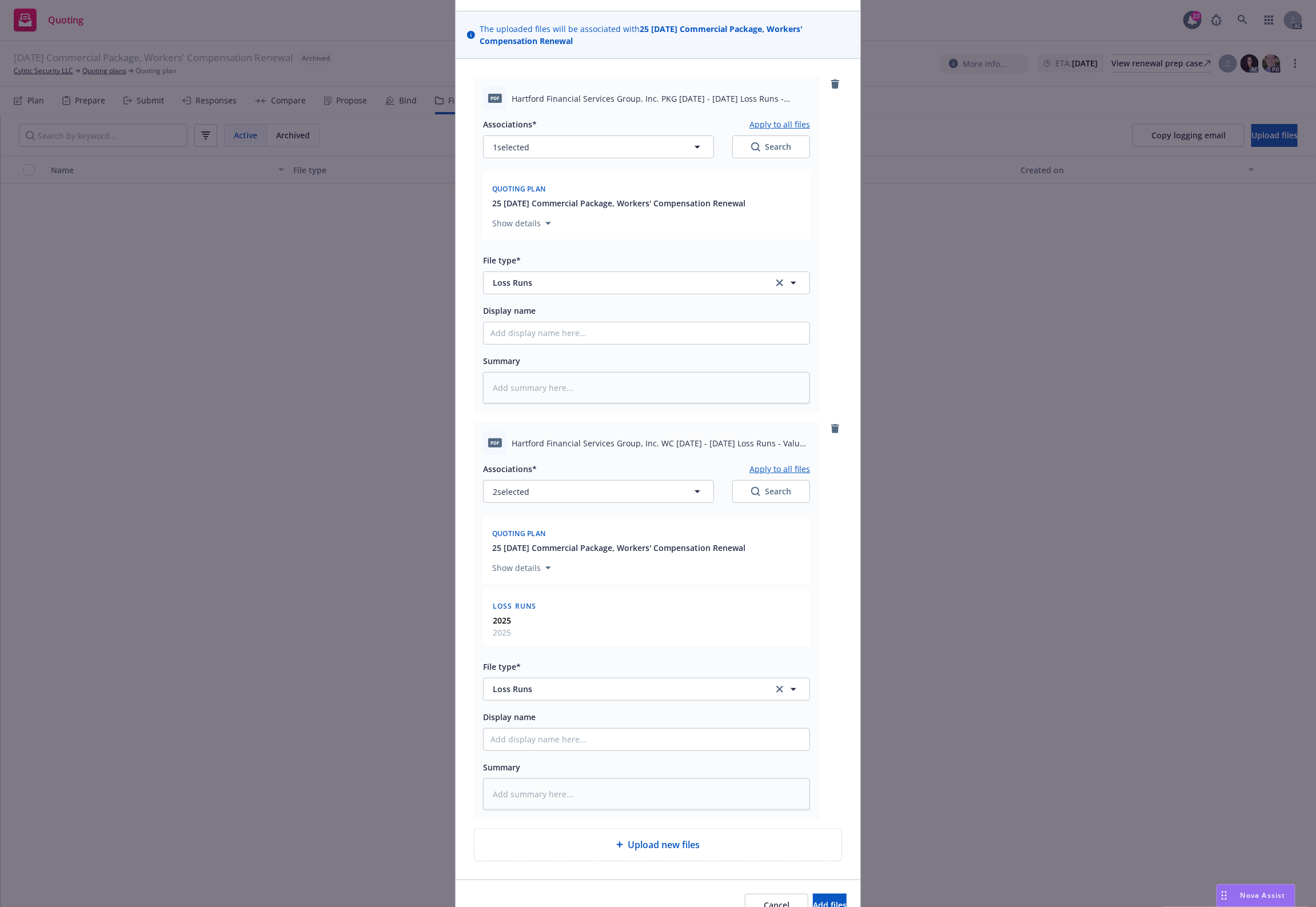
click at [771, 465] on button "Apply to all files" at bounding box center [779, 468] width 61 height 14
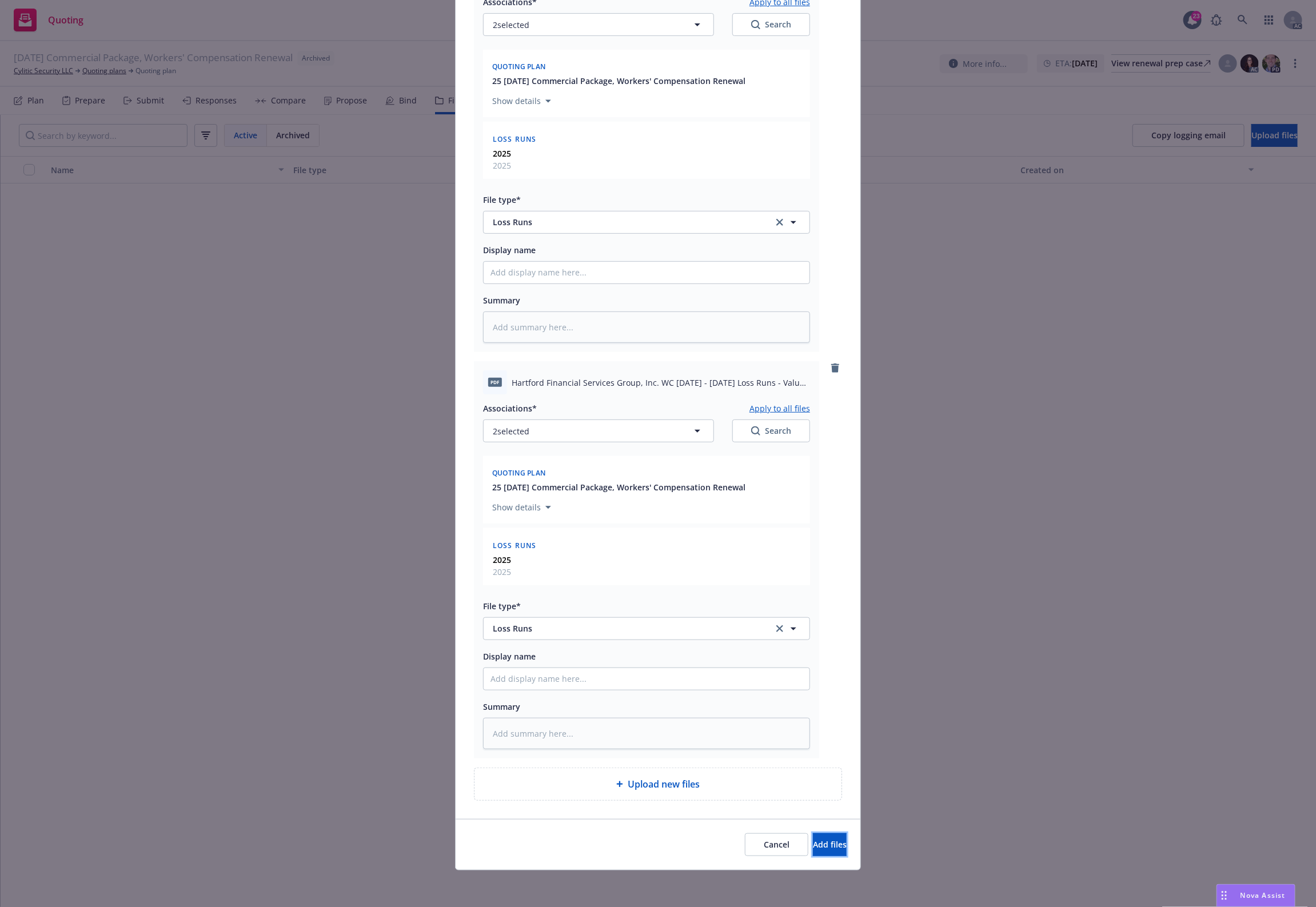
drag, startPoint x: 788, startPoint y: 841, endPoint x: 784, endPoint y: 821, distance: 20.4
click at [813, 837] on button "Add files" at bounding box center [830, 845] width 34 height 23
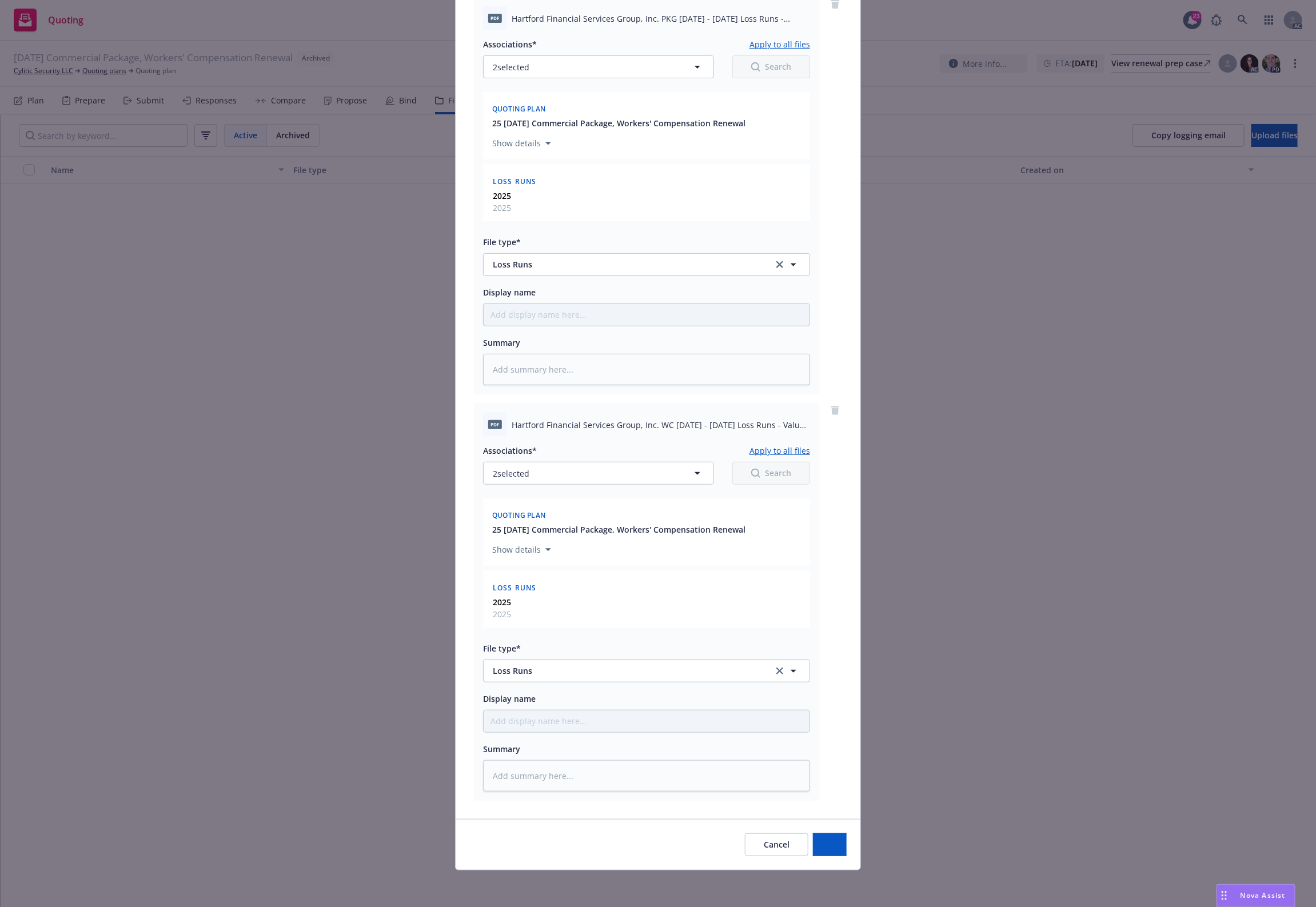
scroll to position [150, 0]
type textarea "x"
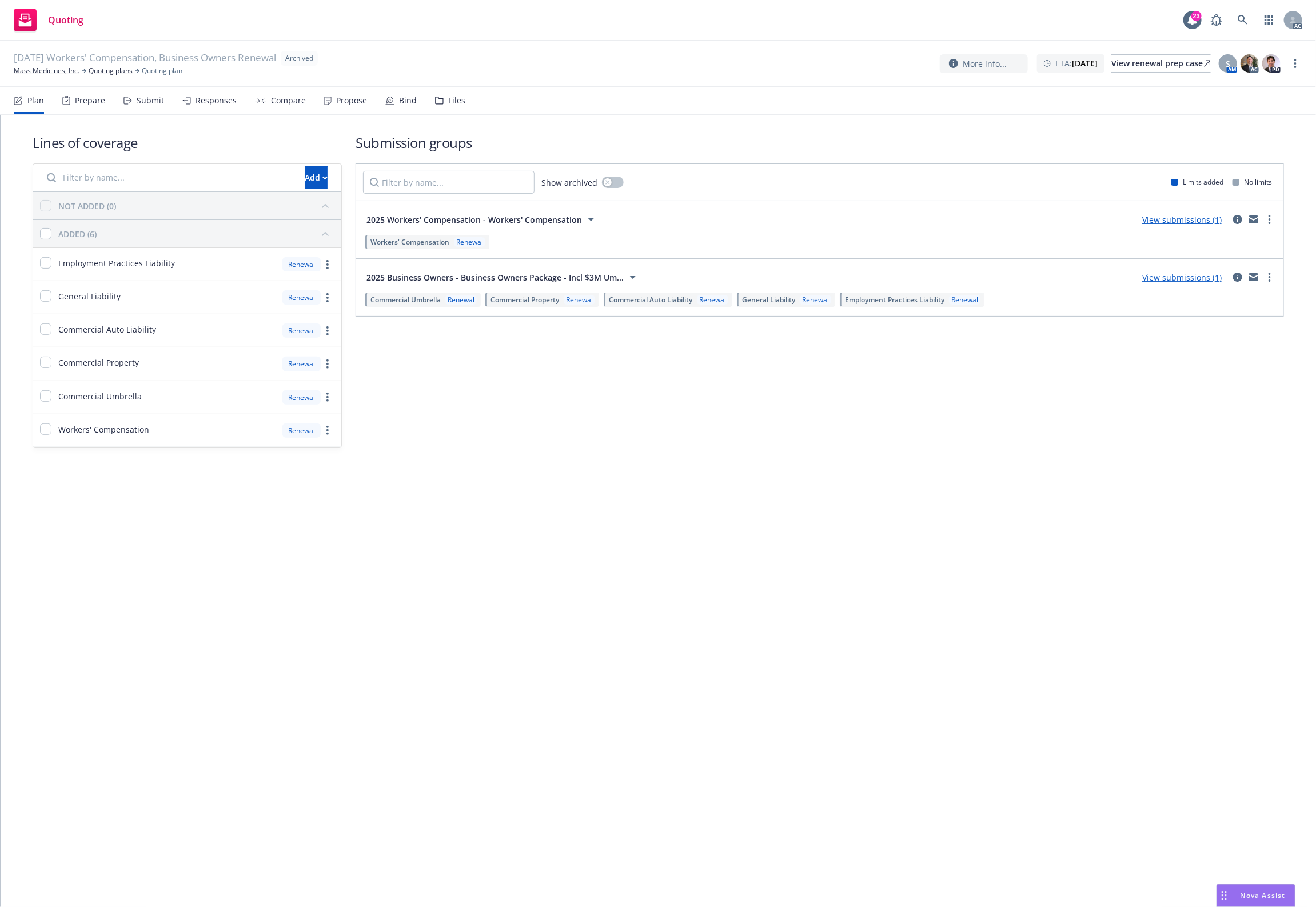
click at [449, 107] on div "Files" at bounding box center [450, 100] width 30 height 27
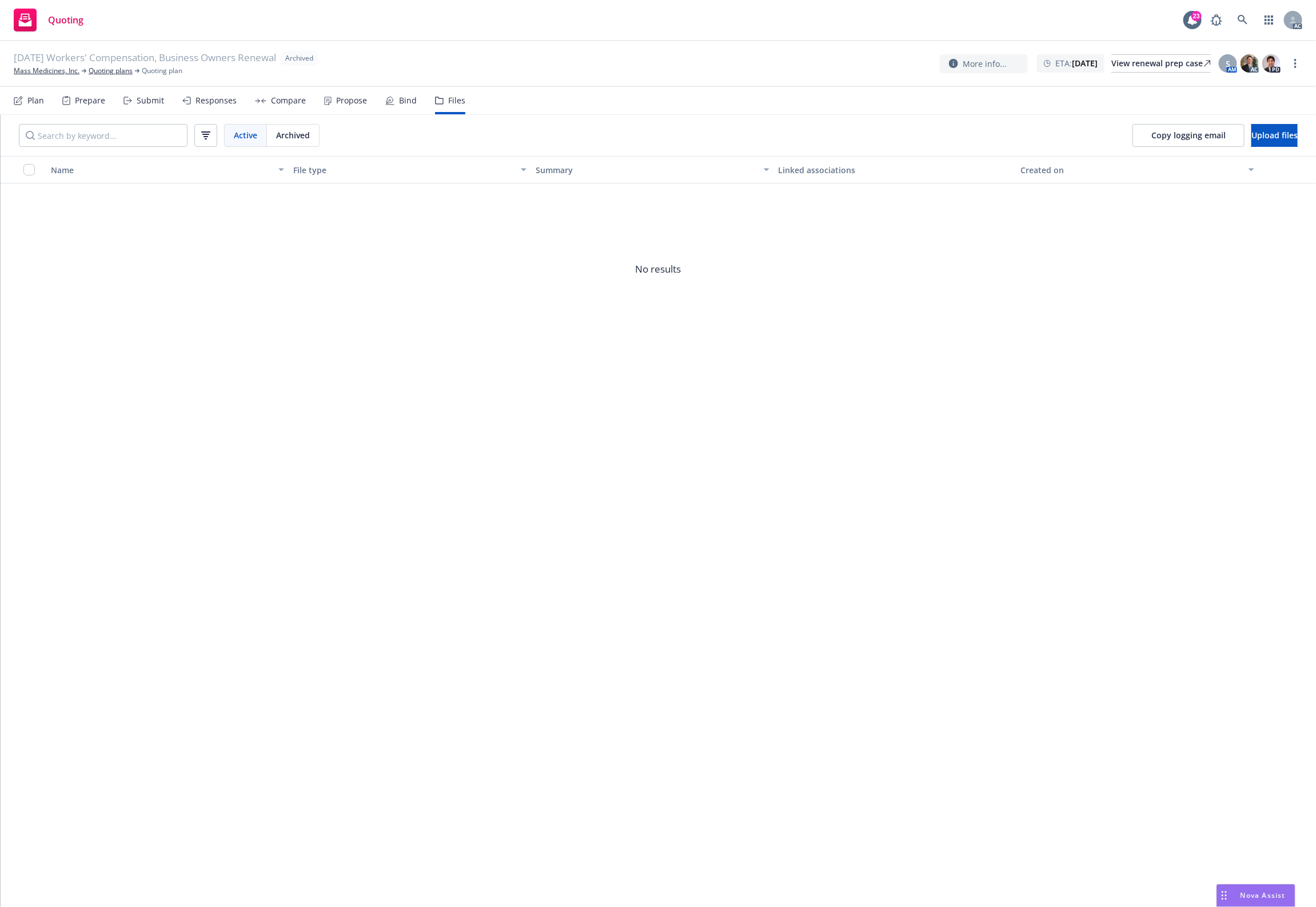
click at [612, 364] on div "Name File type Summary Linked associations Created on No results" at bounding box center [658, 531] width 1316 height 751
drag, startPoint x: 1240, startPoint y: 757, endPoint x: 1298, endPoint y: 738, distance: 61.0
click at [1240, 756] on div "Name File type Summary Linked associations Created on No results" at bounding box center [658, 531] width 1316 height 751
drag, startPoint x: 655, startPoint y: 387, endPoint x: 613, endPoint y: 311, distance: 86.8
click at [650, 372] on div "Name File type Summary Linked associations Created on No results" at bounding box center [658, 531] width 1316 height 751
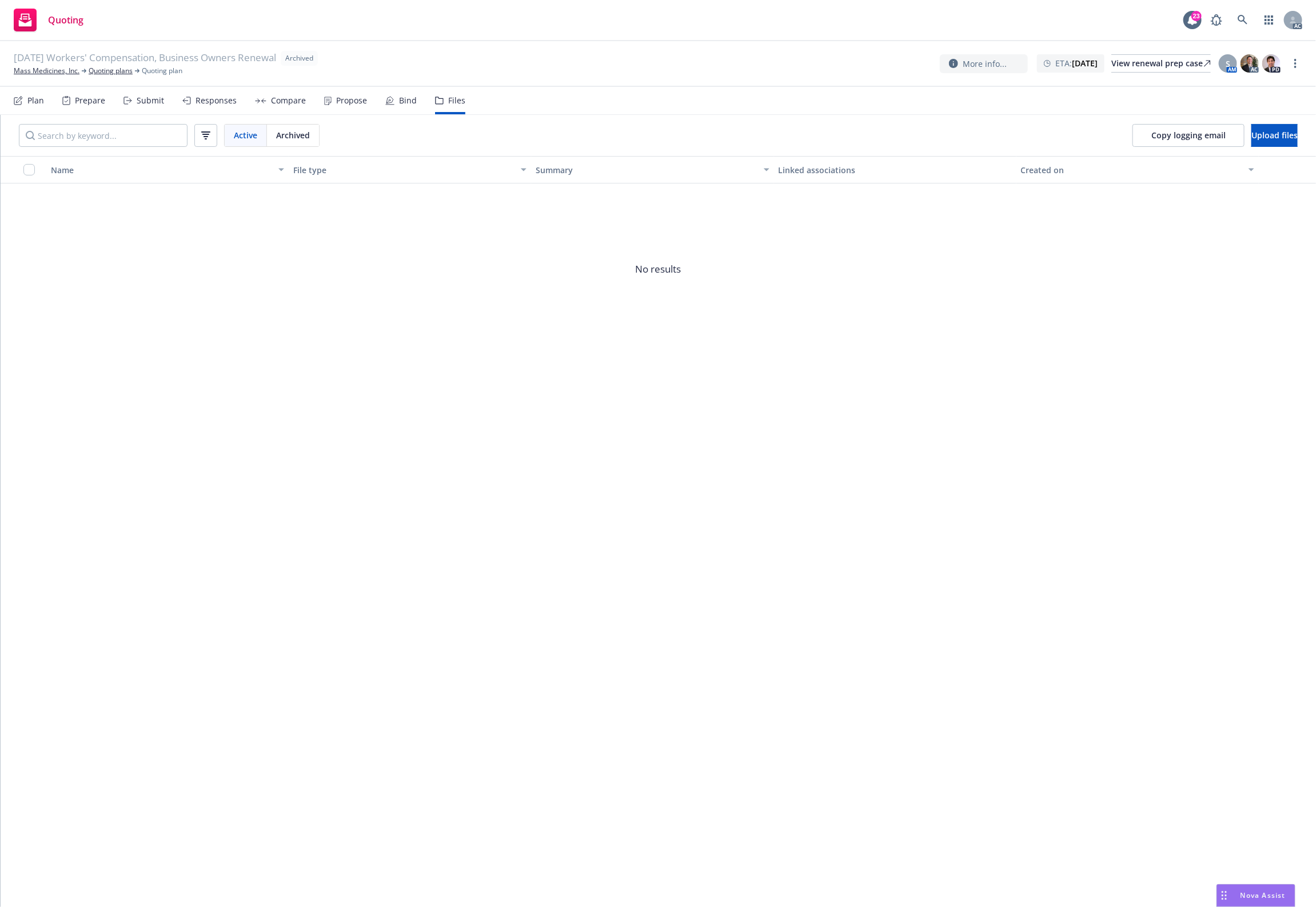
click at [378, 558] on div "Name File type Summary Linked associations Created on No results" at bounding box center [658, 531] width 1316 height 751
drag, startPoint x: 698, startPoint y: 406, endPoint x: 676, endPoint y: 352, distance: 58.3
click at [696, 398] on div "Name File type Summary Linked associations Created on No results" at bounding box center [658, 531] width 1316 height 751
click at [1270, 131] on span "Upload files" at bounding box center [1275, 135] width 46 height 11
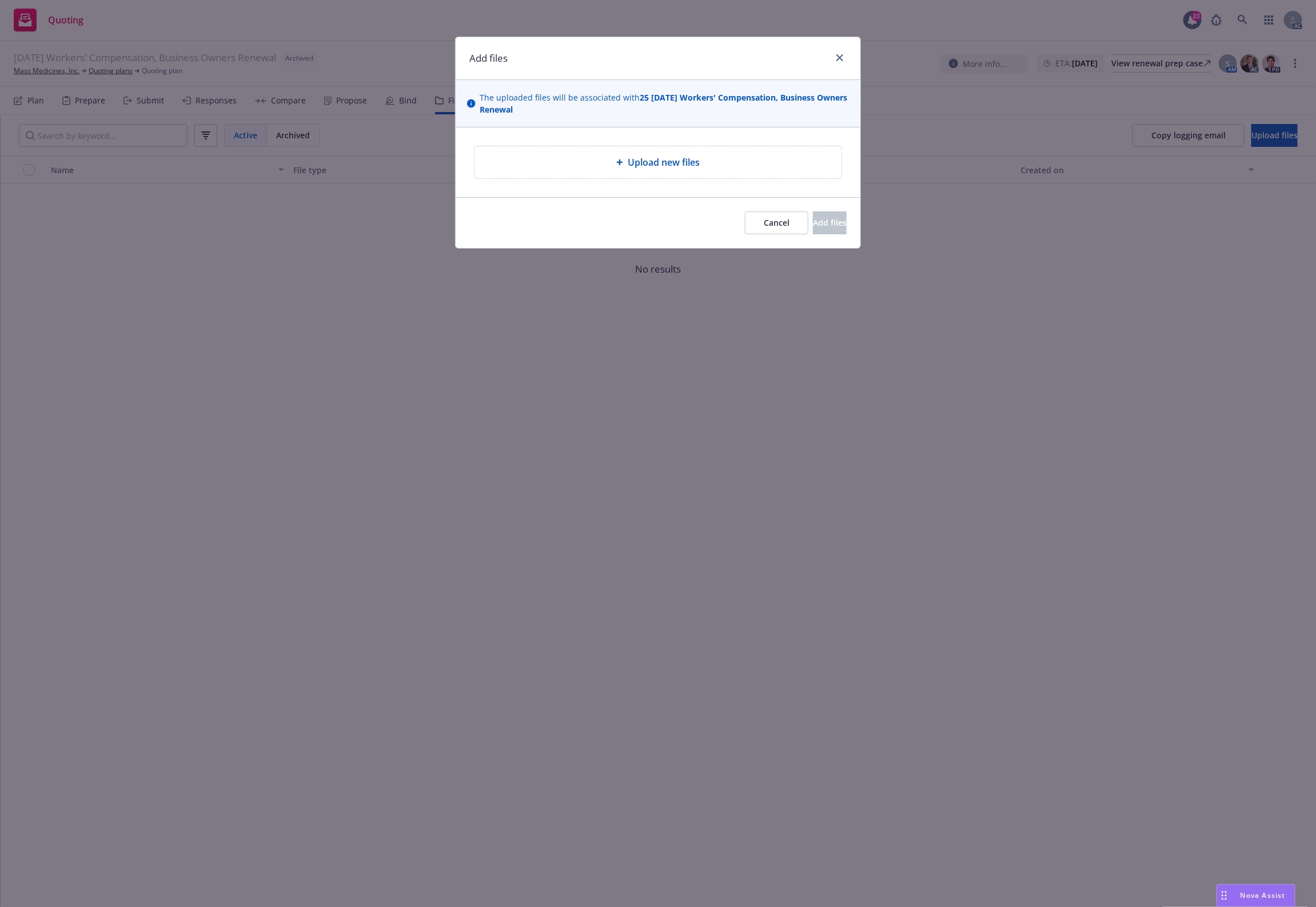
click at [570, 176] on div "Upload new files" at bounding box center [658, 162] width 367 height 32
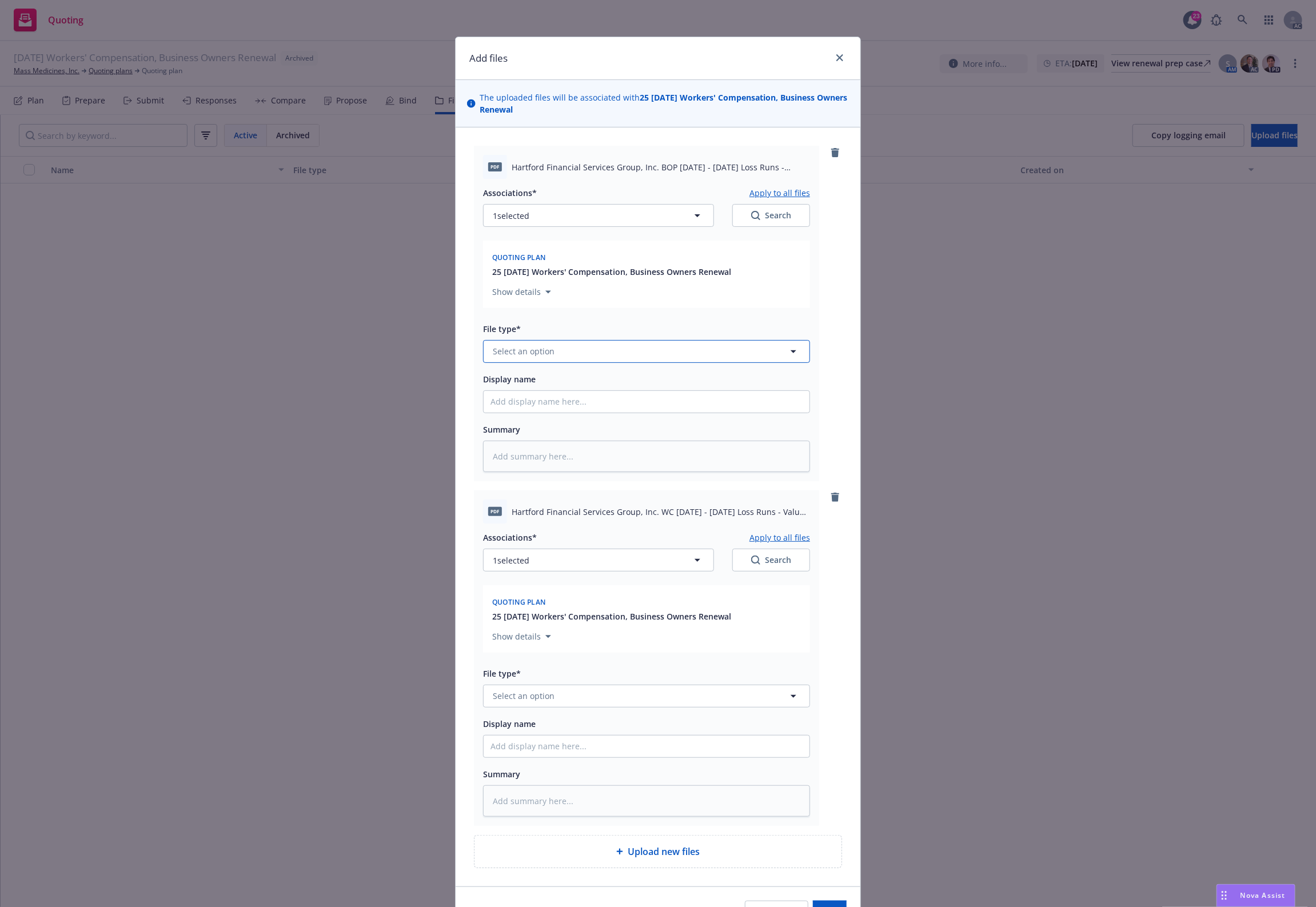
click at [541, 346] on span "Select an option" at bounding box center [523, 351] width 62 height 12
type input "`"
type textarea "x"
paste input "Loss Runs"
type input "Loss Runs"
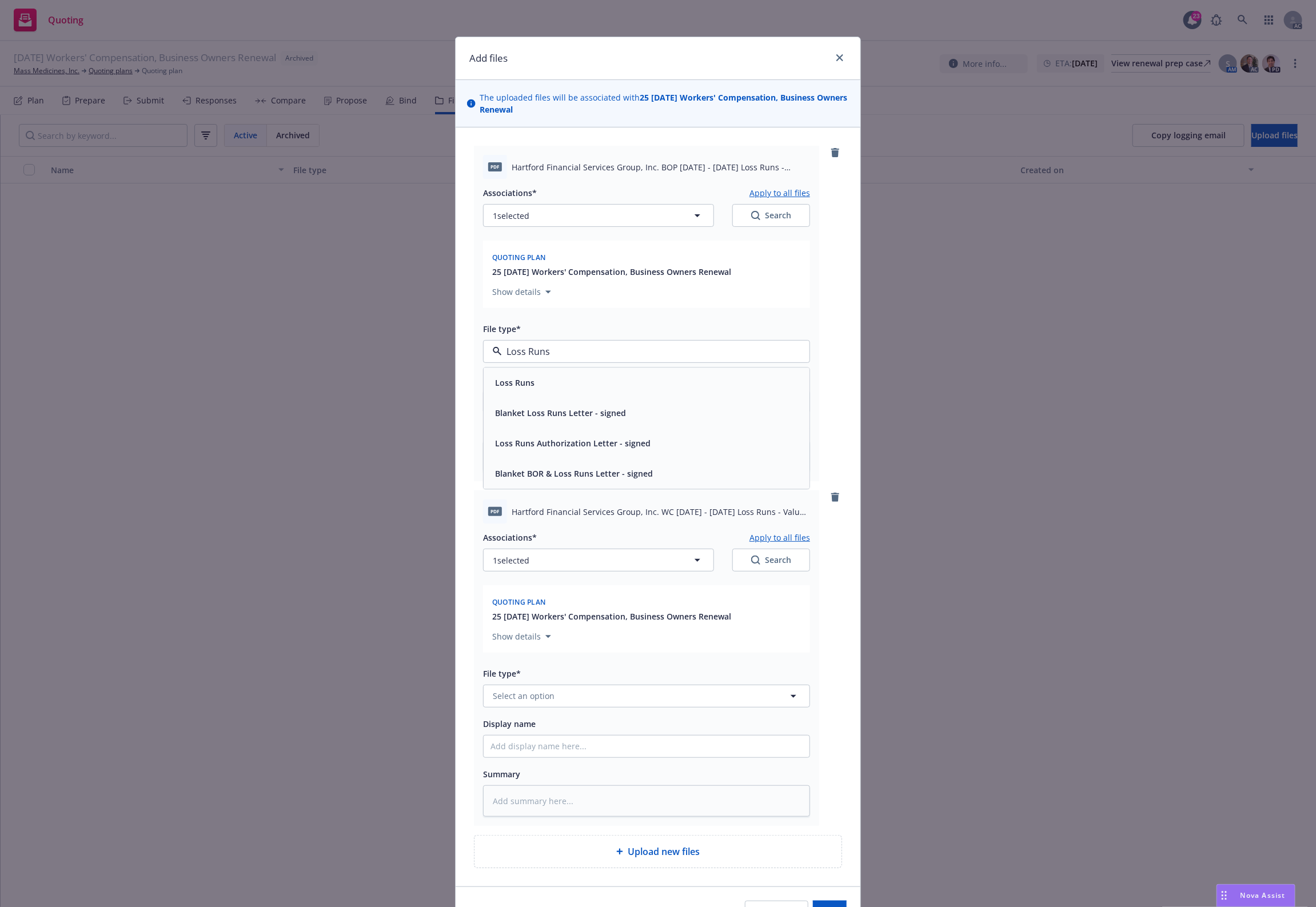
click at [523, 390] on div "Loss Runs" at bounding box center [514, 382] width 46 height 17
type textarea "x"
click at [545, 697] on span "Select an option" at bounding box center [523, 696] width 62 height 12
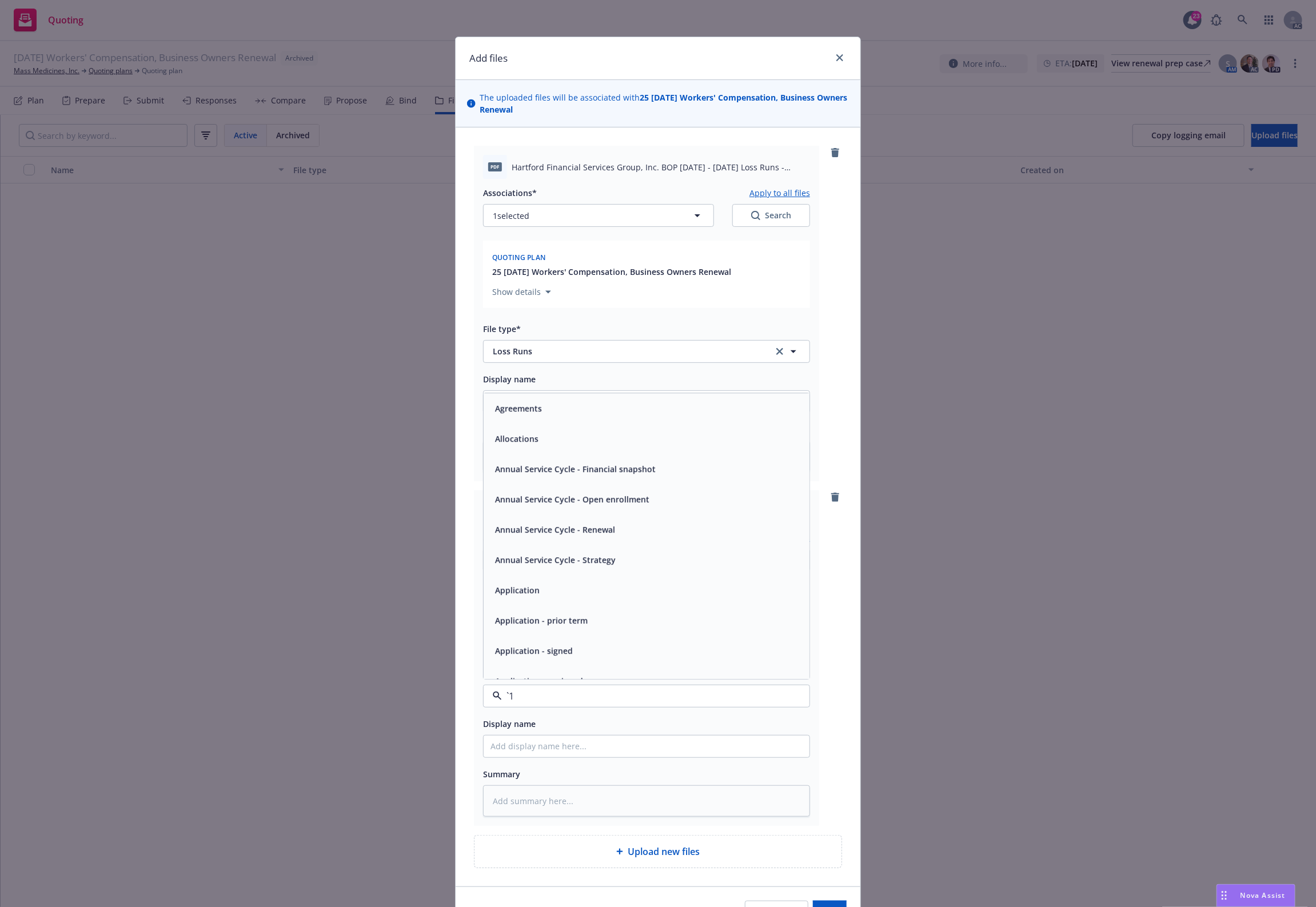
paste input "Loss Runs"
type input "Loss Runs"
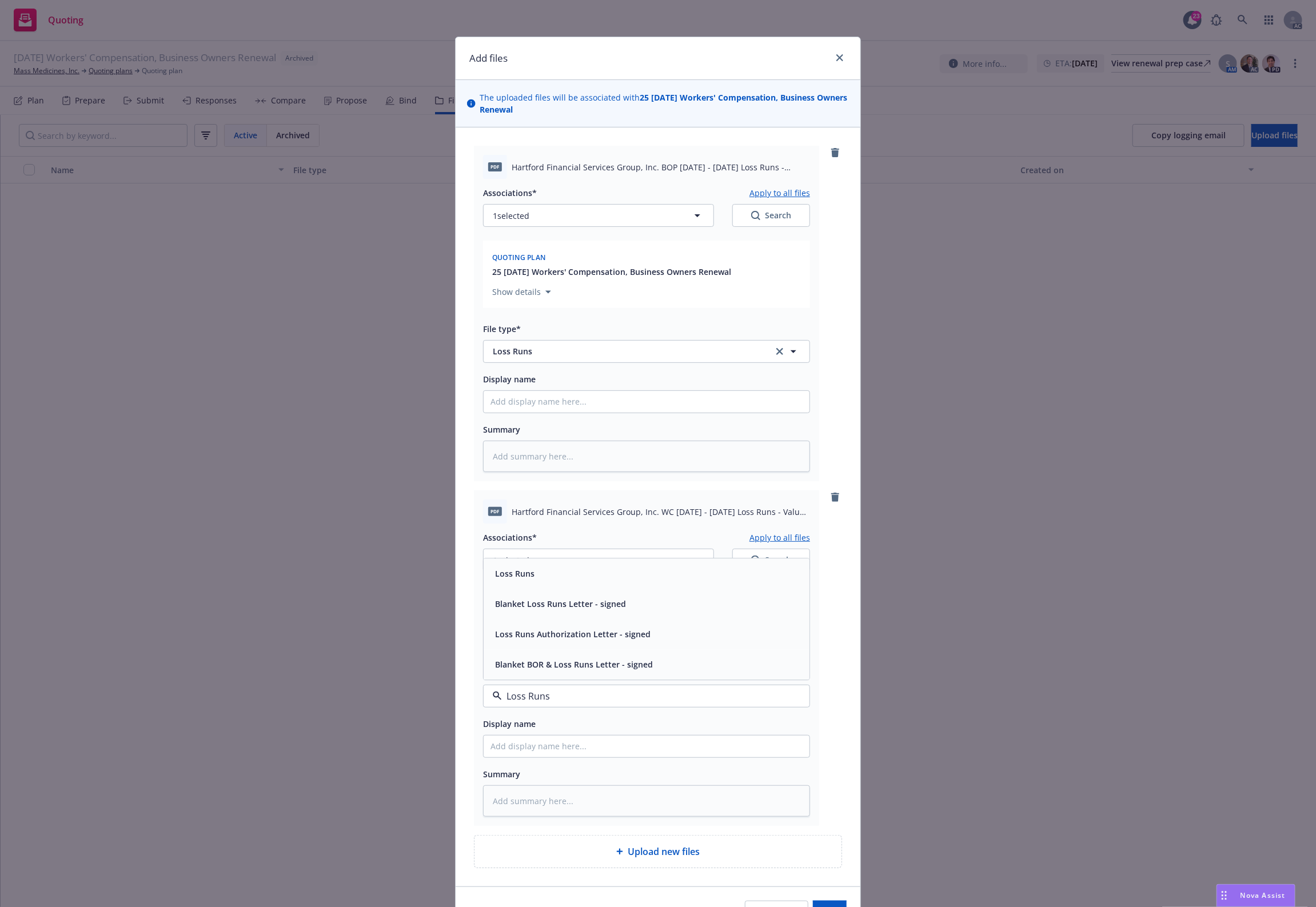
drag, startPoint x: 522, startPoint y: 573, endPoint x: 535, endPoint y: 574, distance: 13.0
click at [523, 573] on span "Loss Runs" at bounding box center [515, 573] width 40 height 12
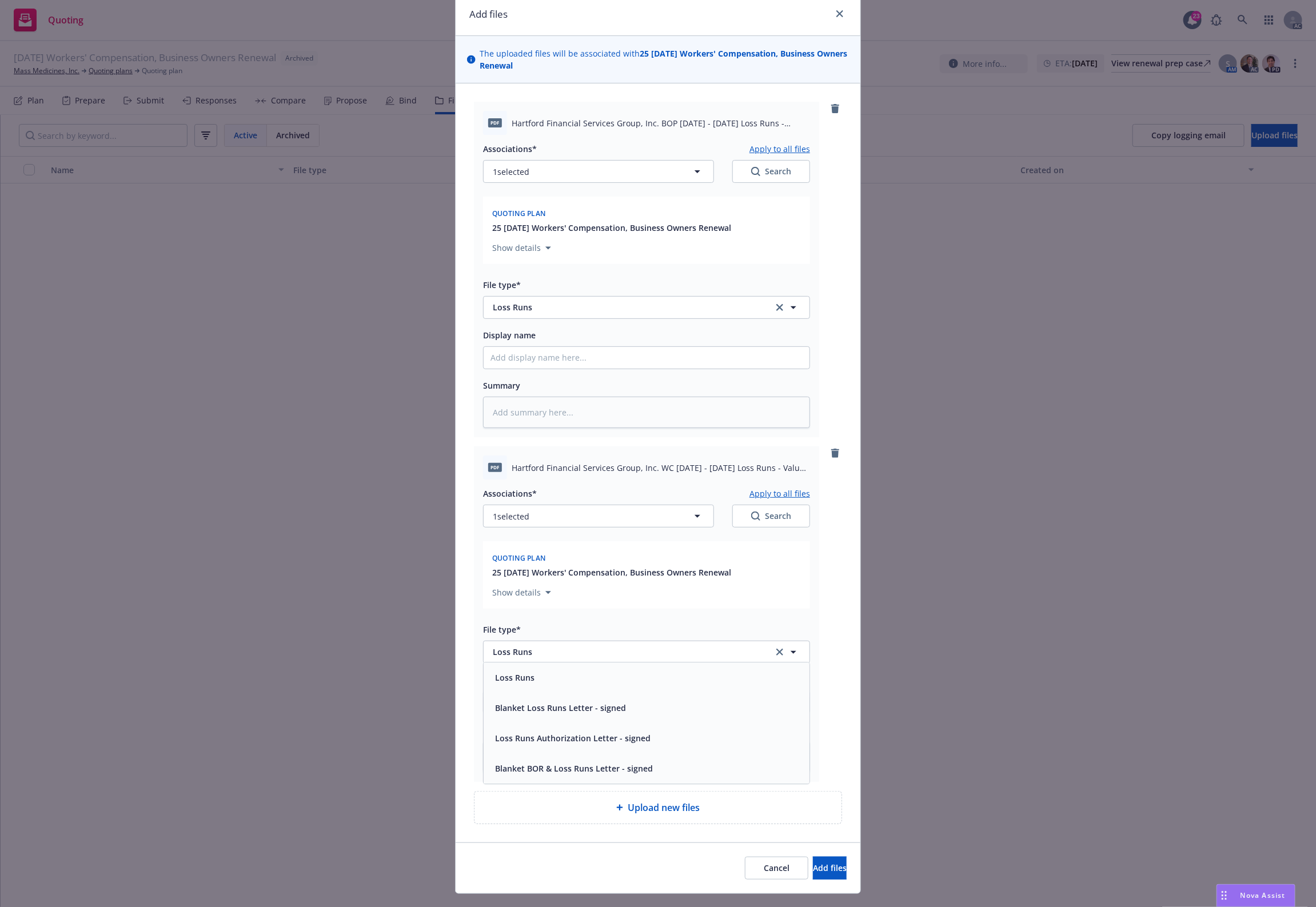
scroll to position [69, 0]
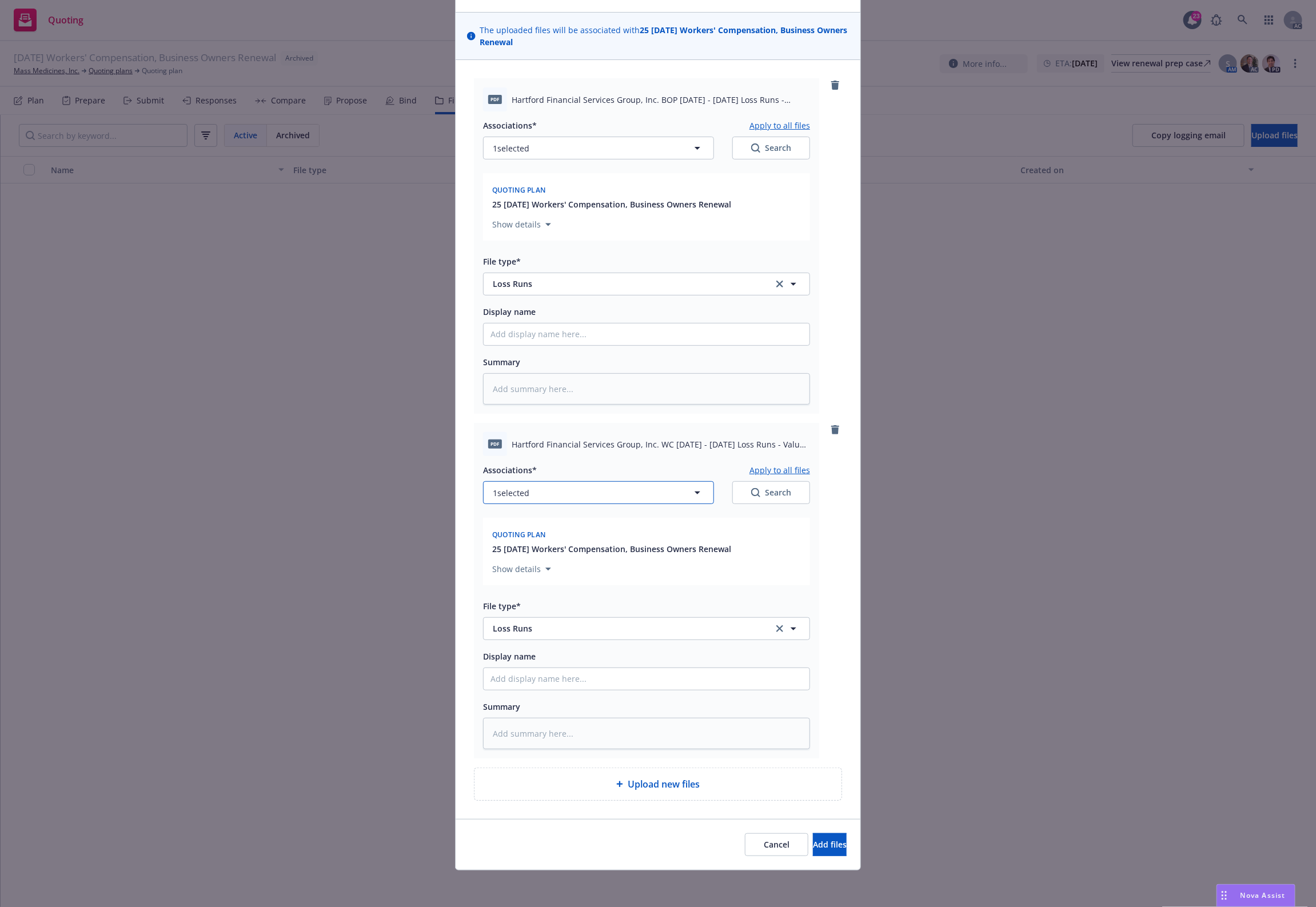
click at [593, 493] on button "1 selected" at bounding box center [598, 493] width 231 height 23
type textarea "x"
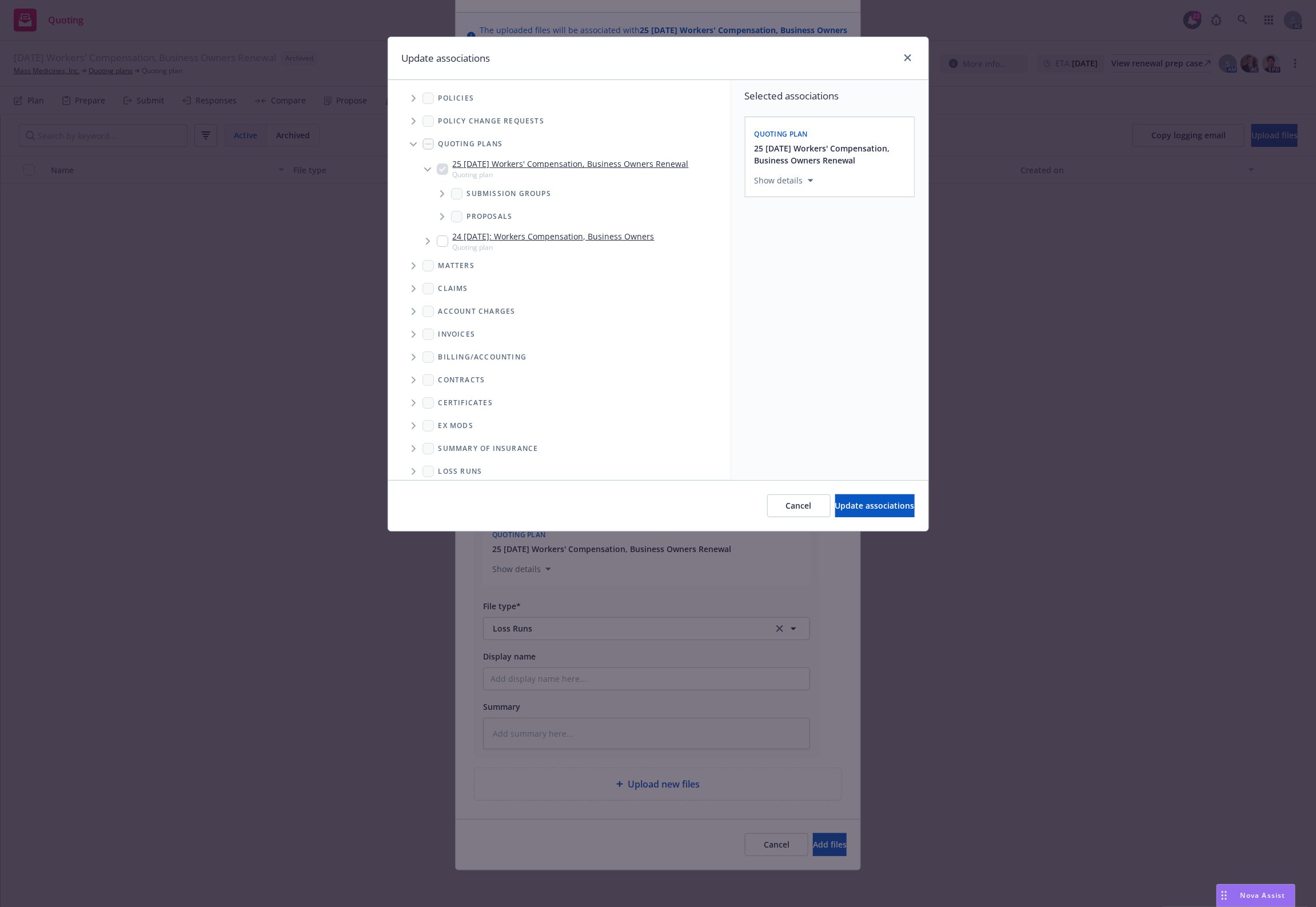
scroll to position [32, 0]
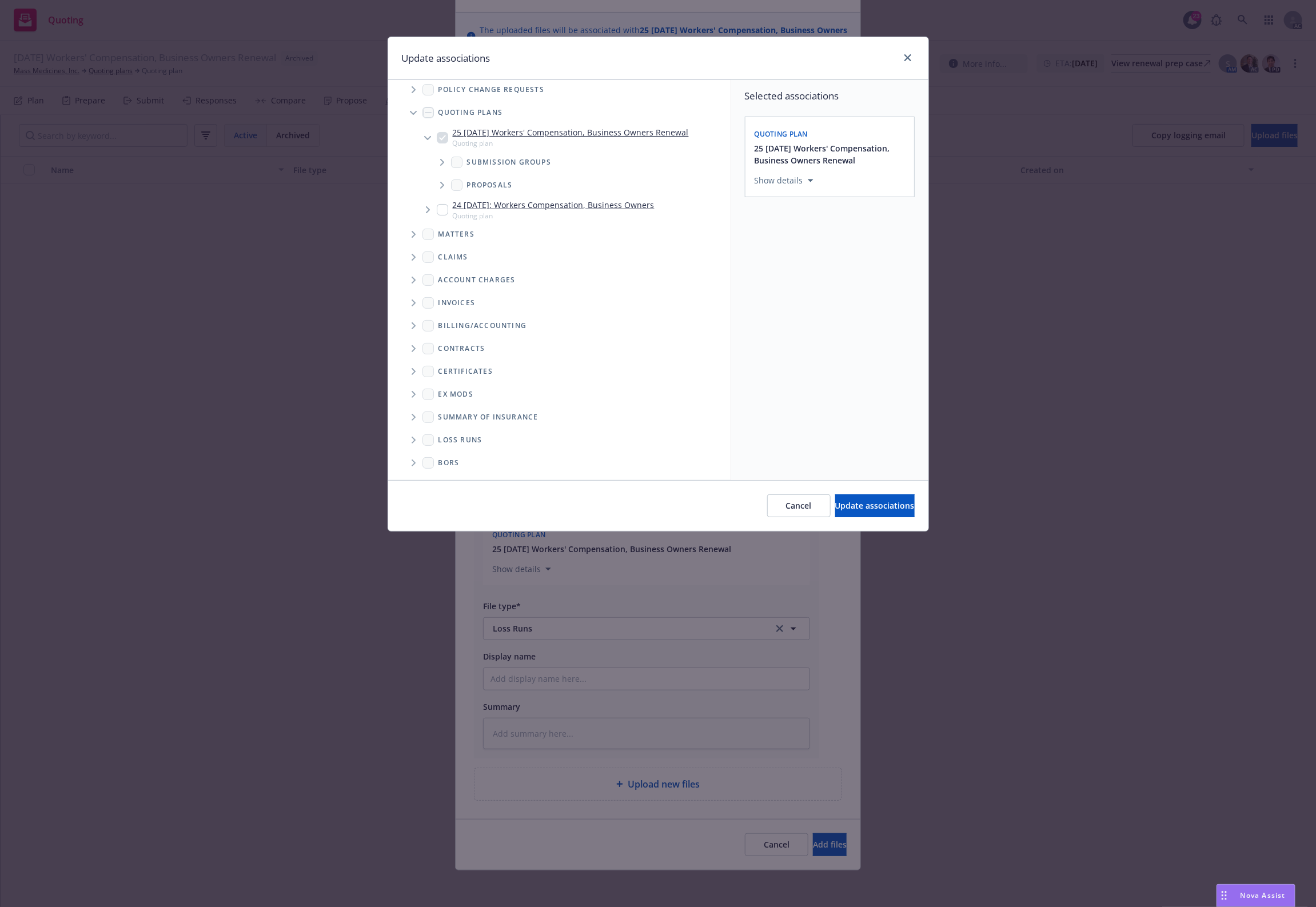
click at [408, 436] on span "Folder Tree Example" at bounding box center [413, 439] width 19 height 19
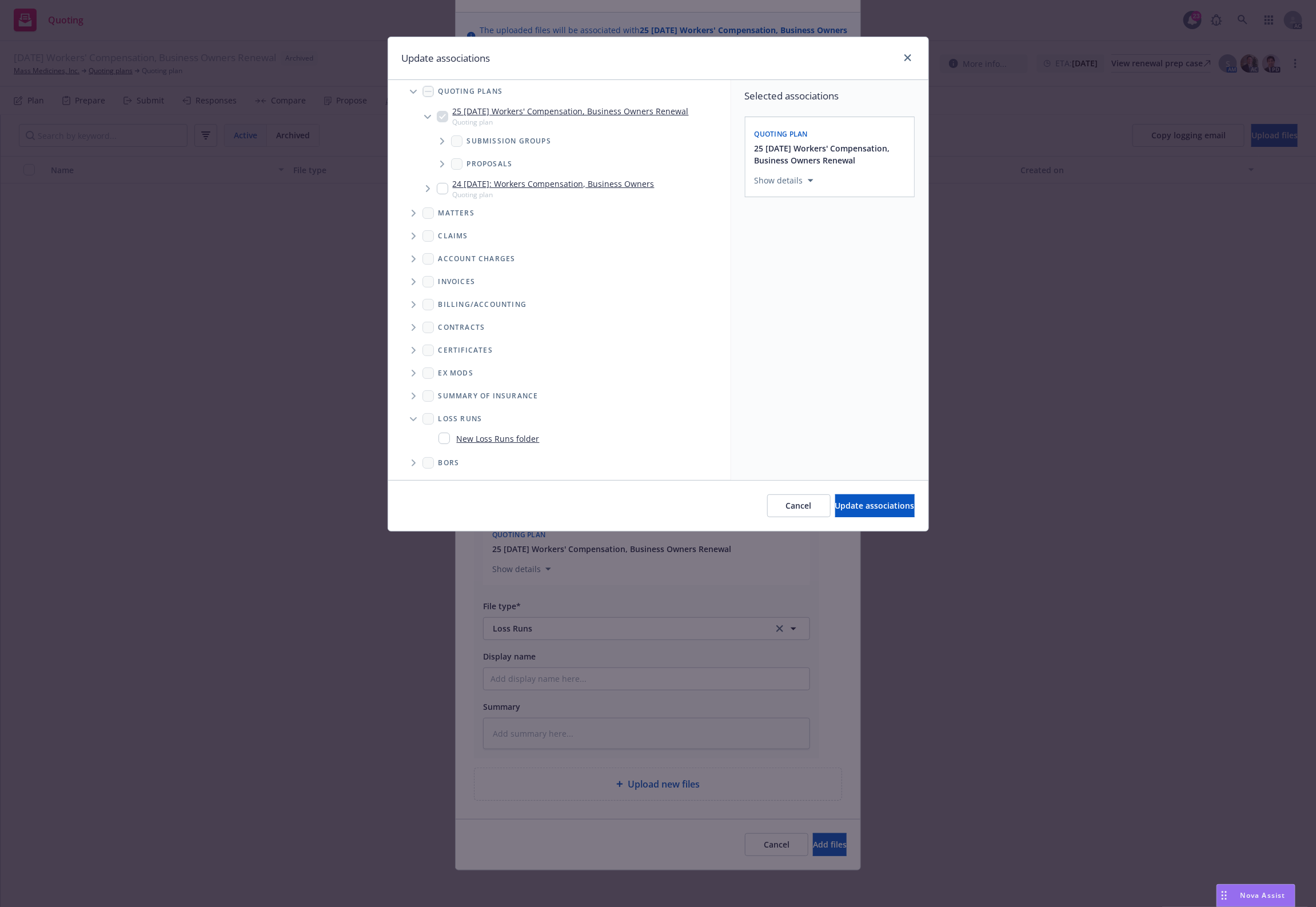
click at [490, 440] on link "New Loss Runs folder" at bounding box center [499, 439] width 83 height 12
checkbox input "true"
click at [809, 262] on div "Select an option" at bounding box center [825, 259] width 122 height 11
click at [799, 372] on div "2025" at bounding box center [861, 376] width 210 height 30
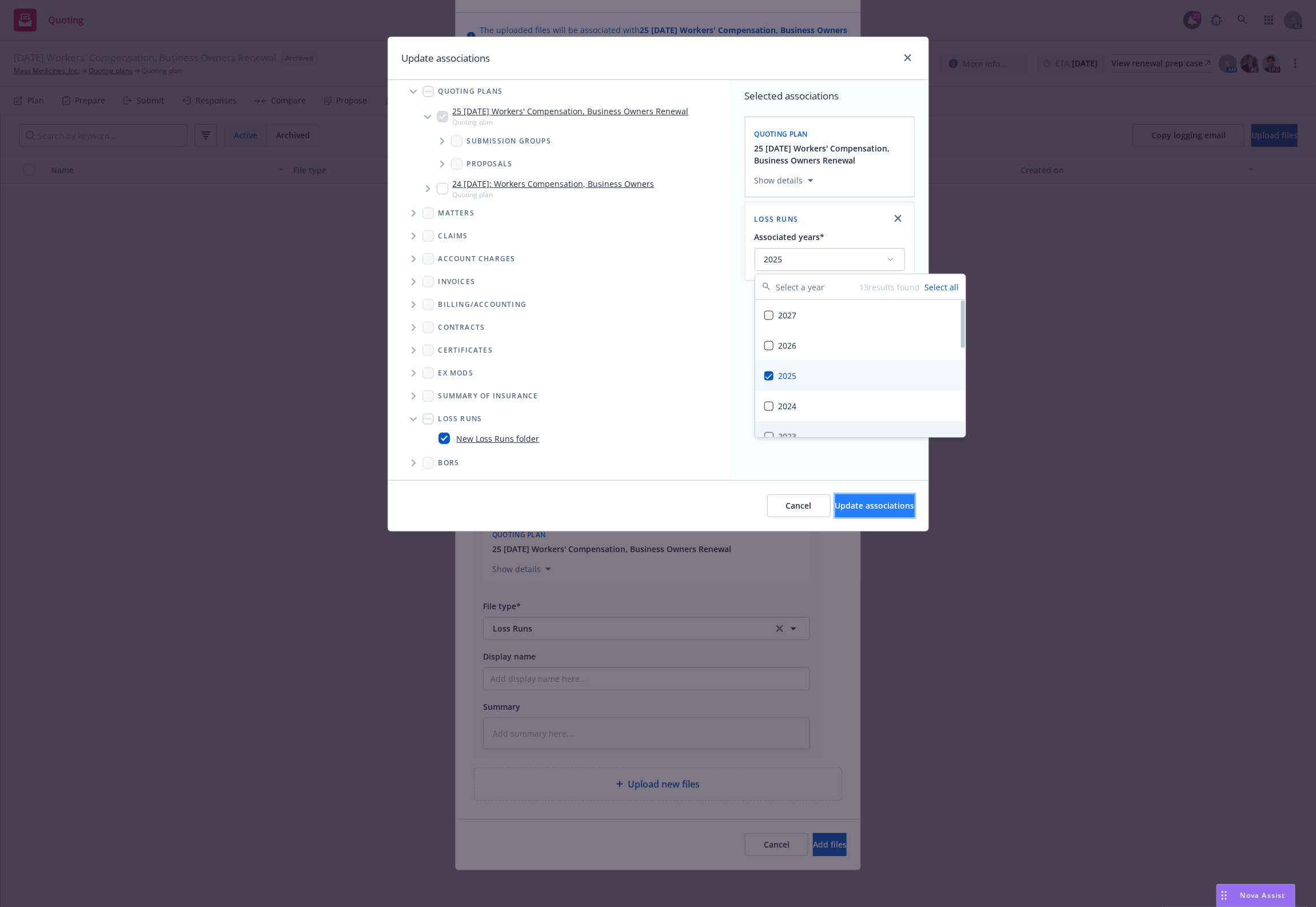
click at [846, 511] on span "Update associations" at bounding box center [876, 506] width 79 height 11
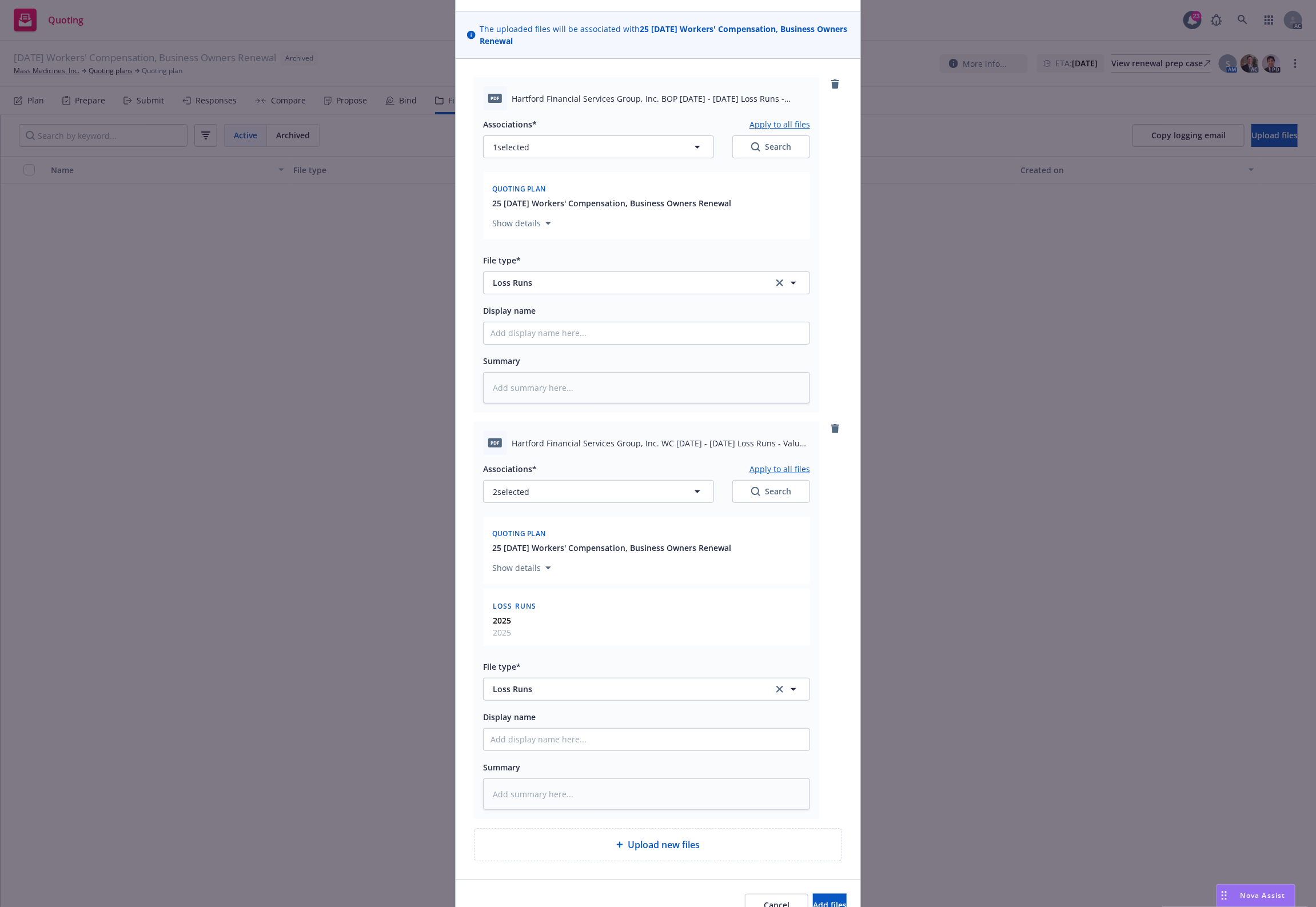
click at [776, 468] on button "Apply to all files" at bounding box center [779, 468] width 61 height 14
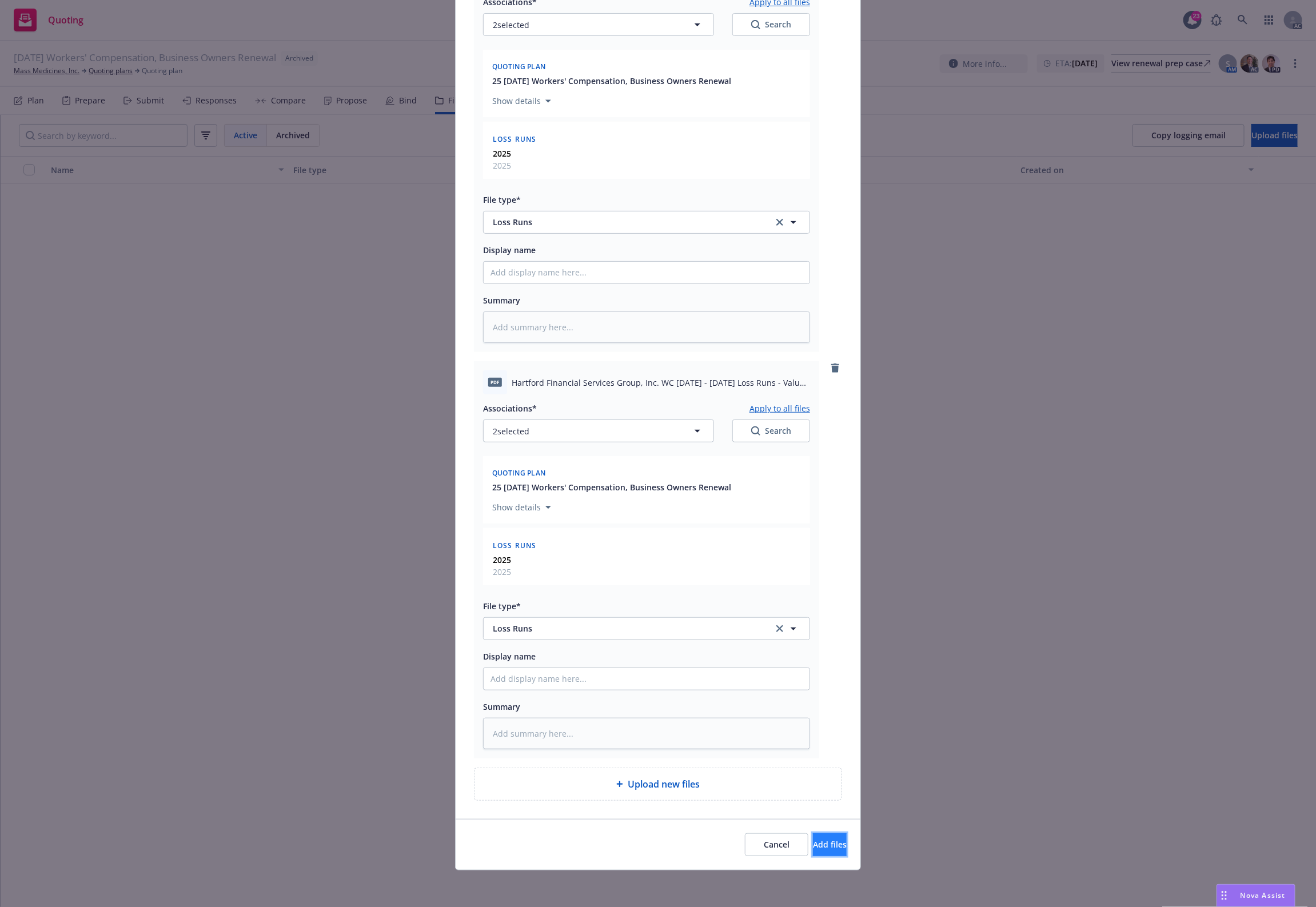
click at [813, 848] on span "Add files" at bounding box center [830, 844] width 34 height 11
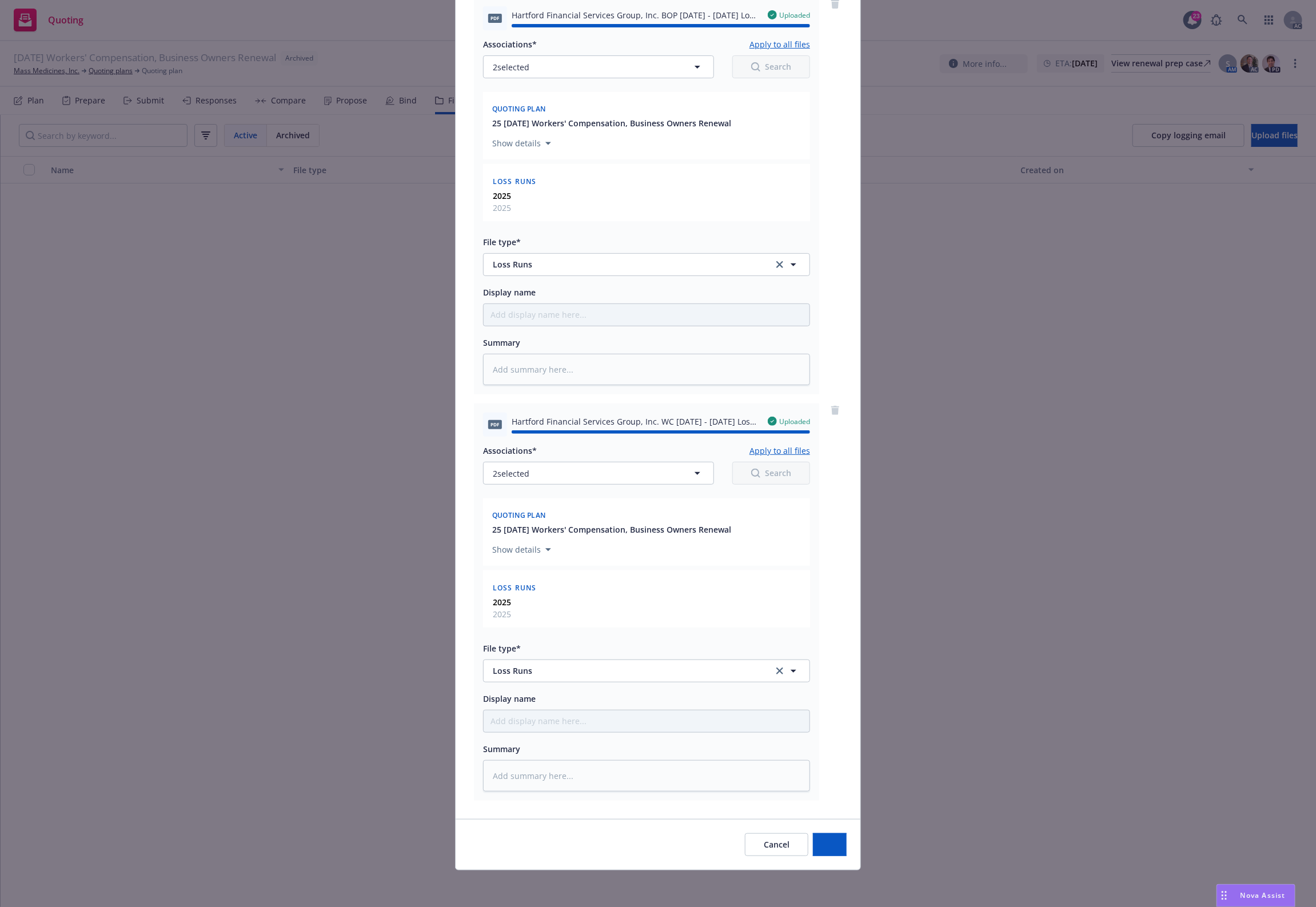
type textarea "x"
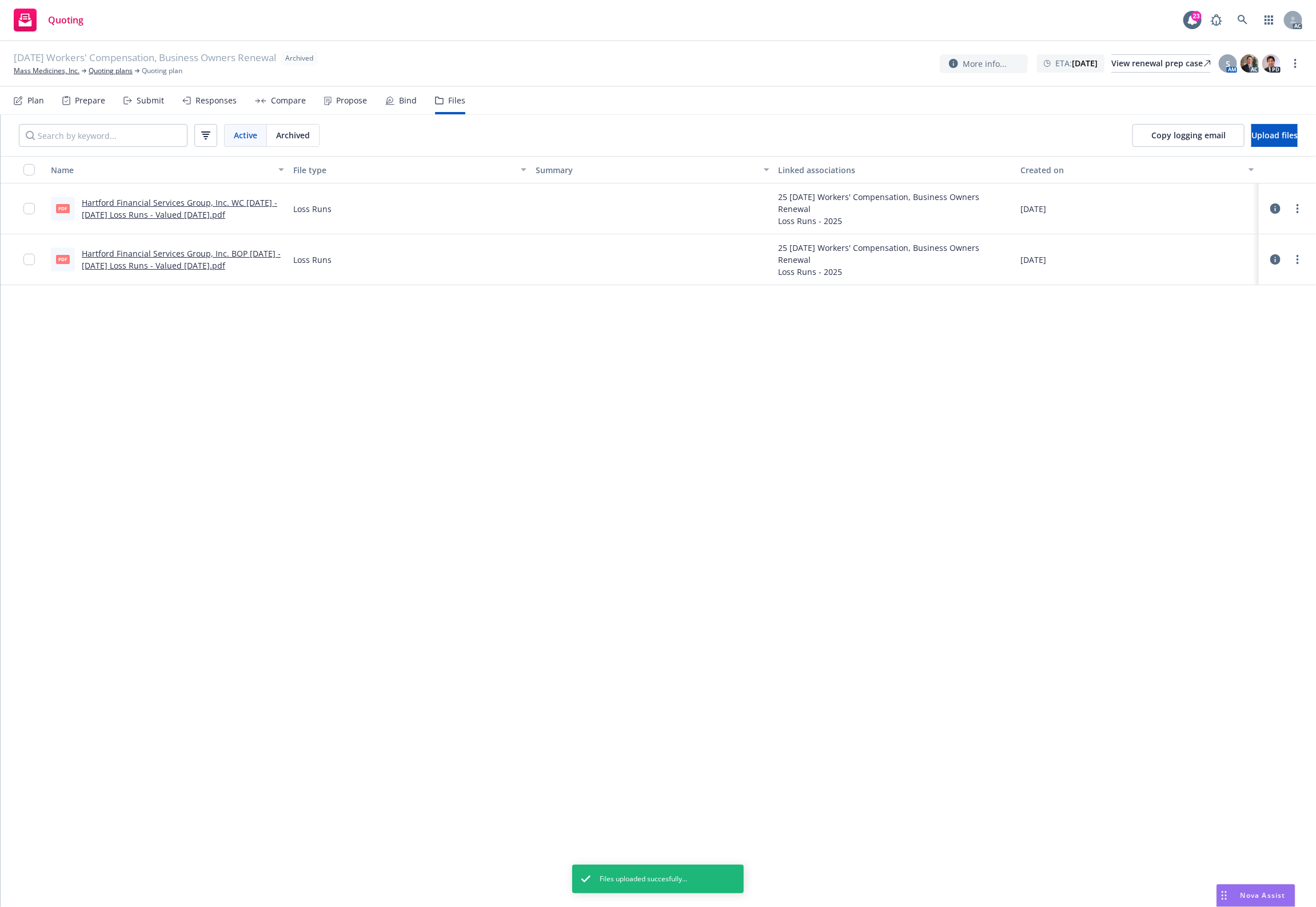
click at [419, 378] on div "Name File type Summary Linked associations Created on pdf Hartford Financial Se…" at bounding box center [658, 531] width 1316 height 751
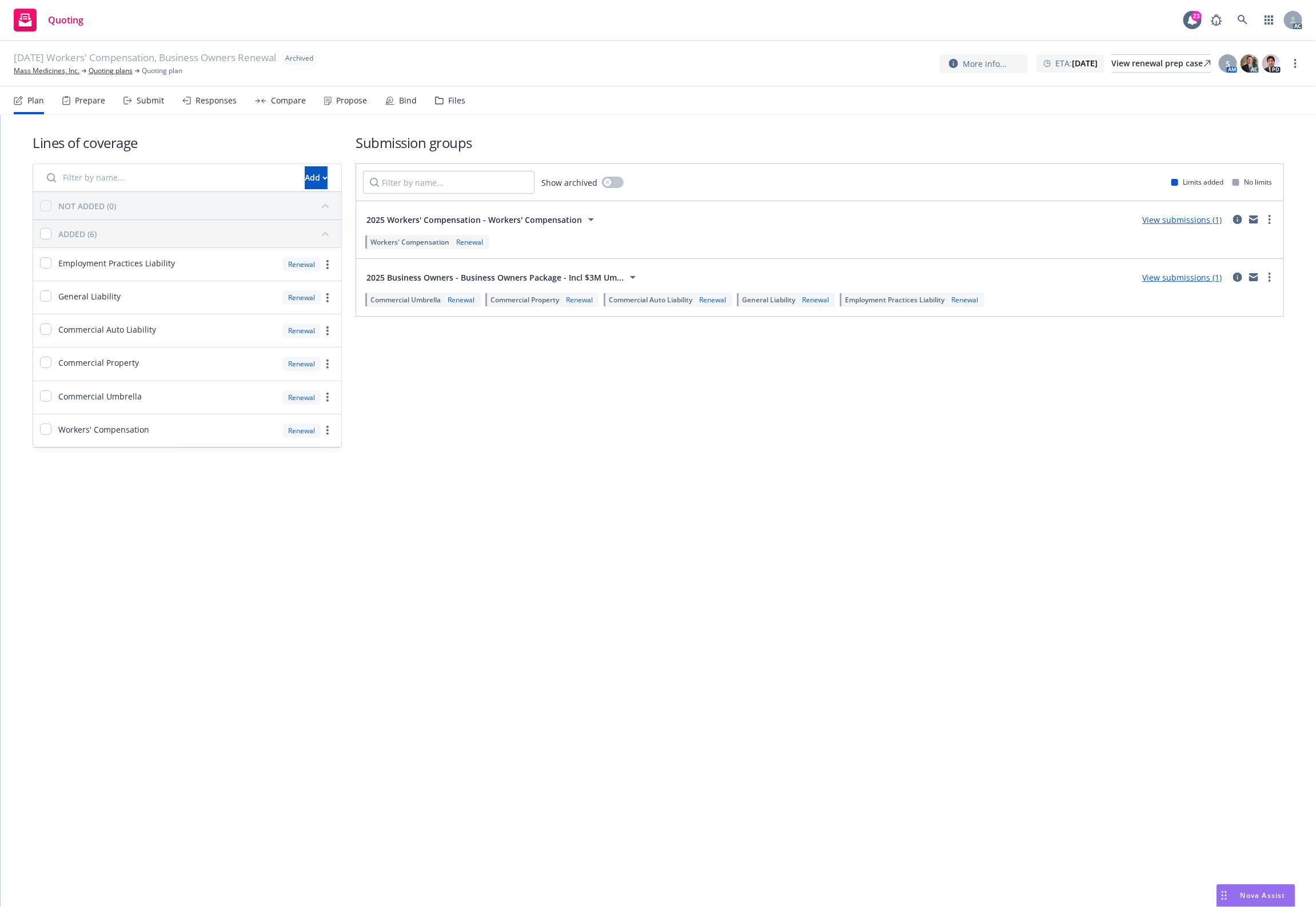
click at [449, 98] on div "Files" at bounding box center [456, 101] width 17 height 9
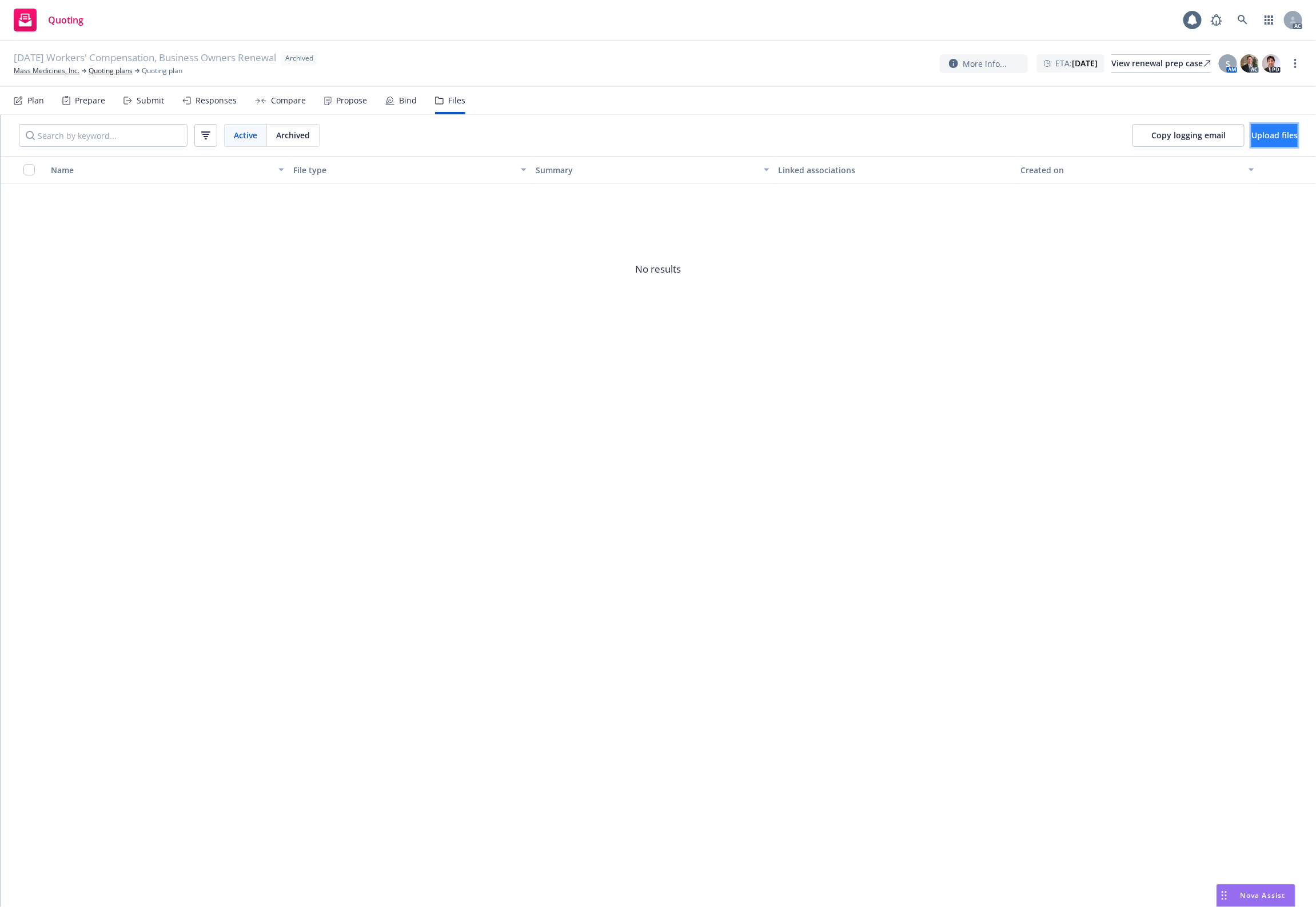
click at [1268, 132] on span "Upload files" at bounding box center [1275, 135] width 46 height 11
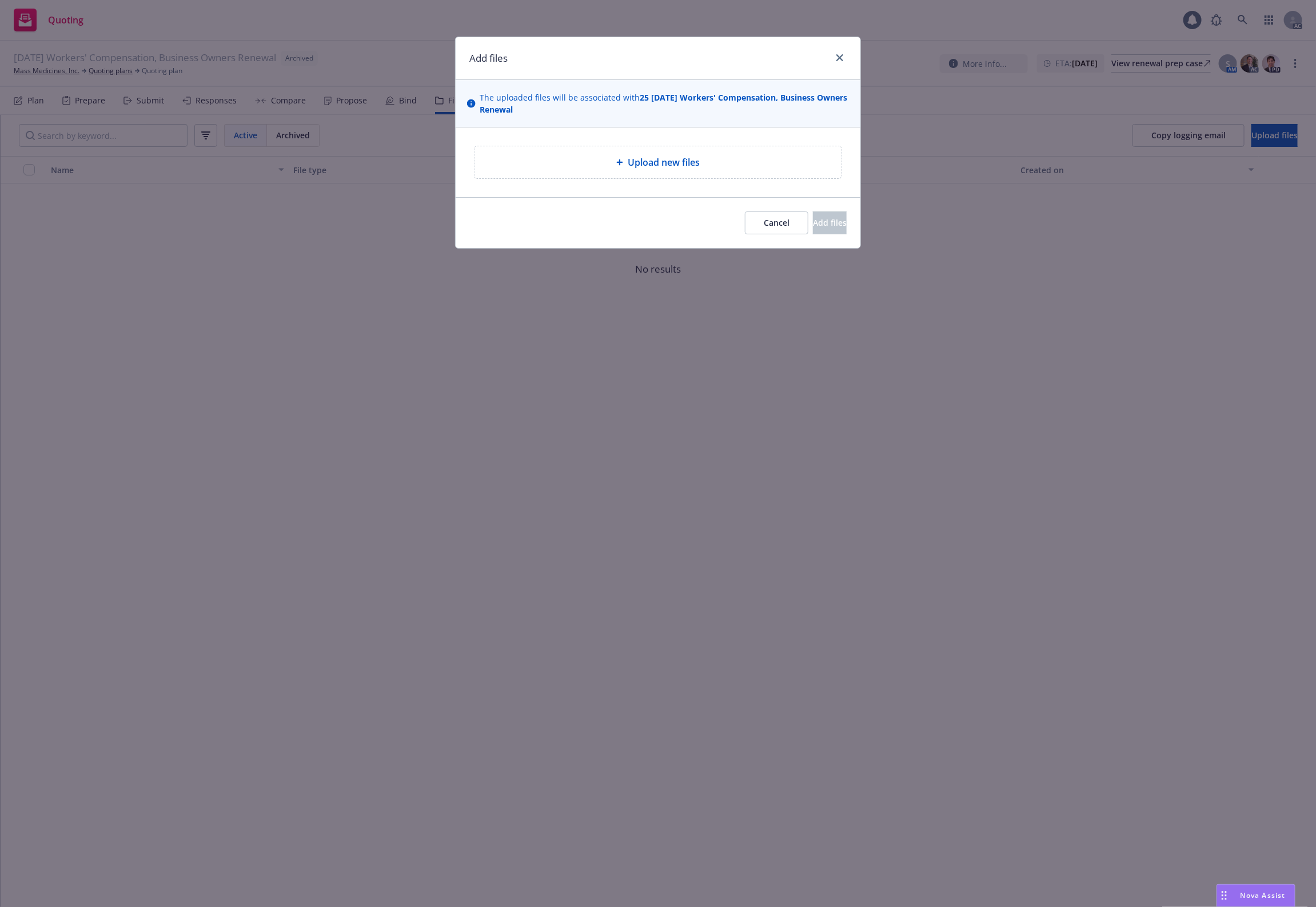
click at [730, 164] on div "Upload new files" at bounding box center [658, 162] width 349 height 14
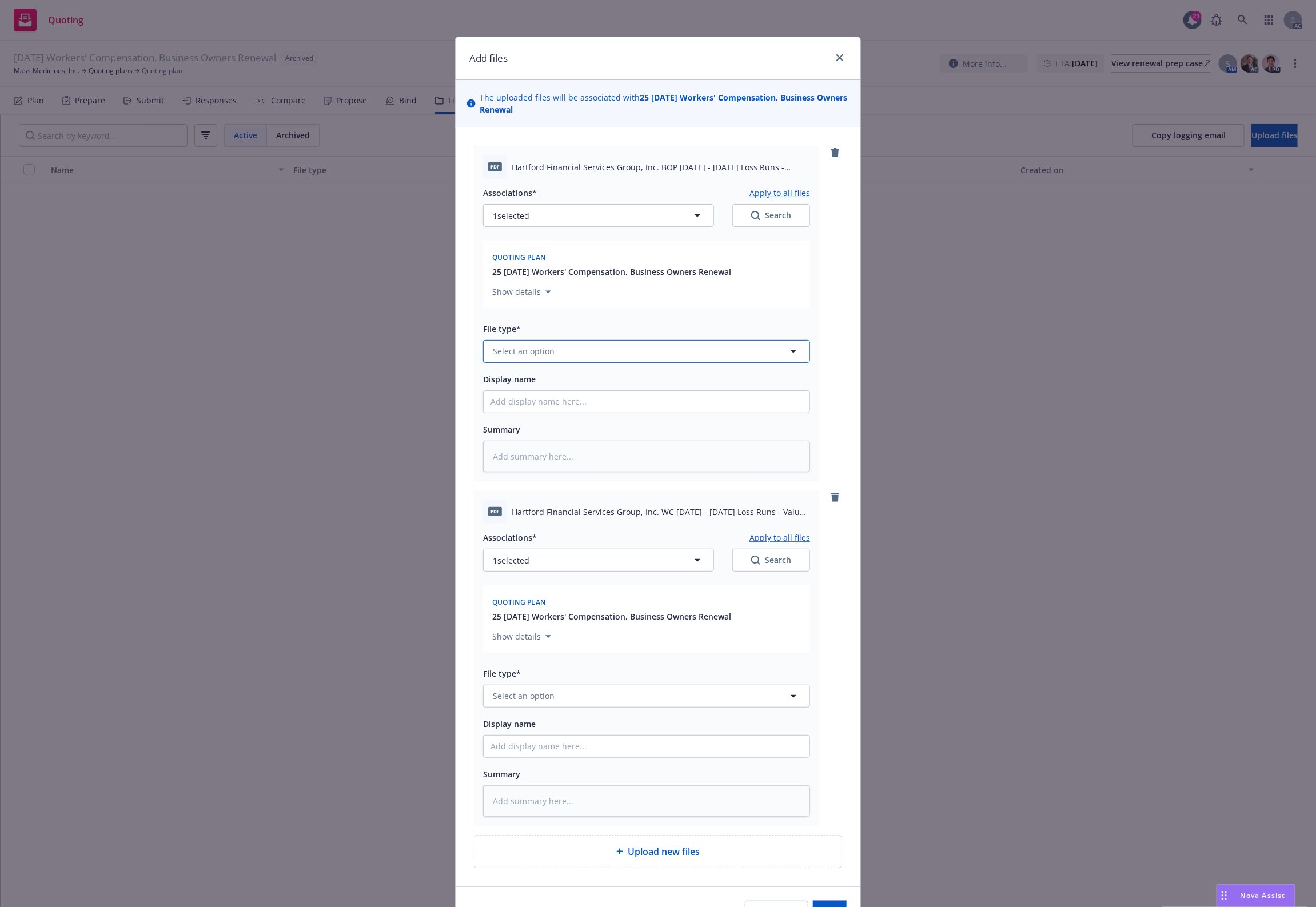
drag, startPoint x: 556, startPoint y: 348, endPoint x: 553, endPoint y: 358, distance: 10.4
click at [556, 349] on button "Select an option" at bounding box center [646, 351] width 327 height 23
type input "`"
type textarea "x"
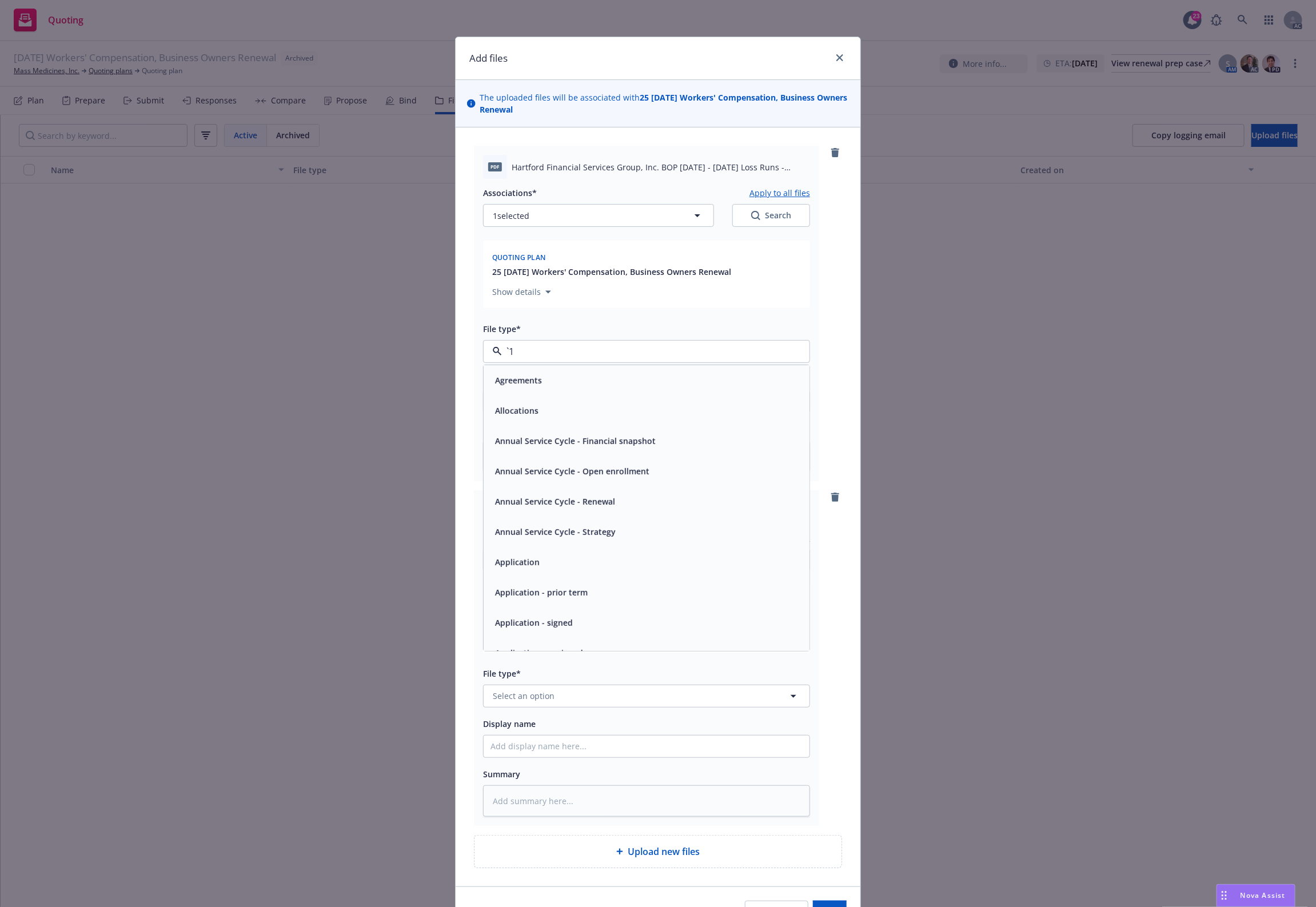
paste input "Loss Runs"
type input "Loss Runs"
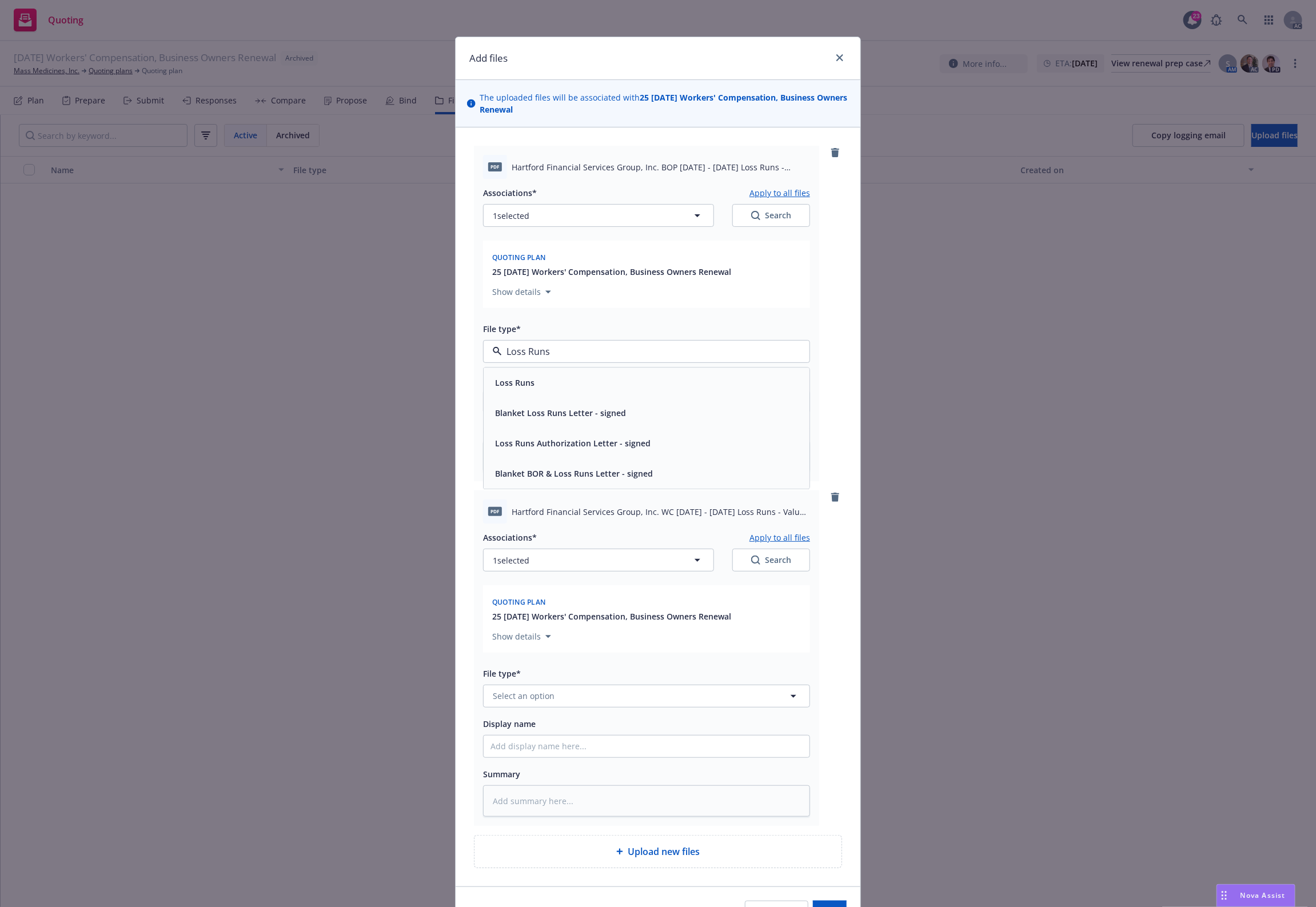
click at [530, 384] on div "Loss Runs" at bounding box center [514, 382] width 46 height 17
type textarea "x"
click at [505, 703] on button "Select an option" at bounding box center [646, 696] width 327 height 23
paste input "Loss Runs"
type input "Loss Runs"
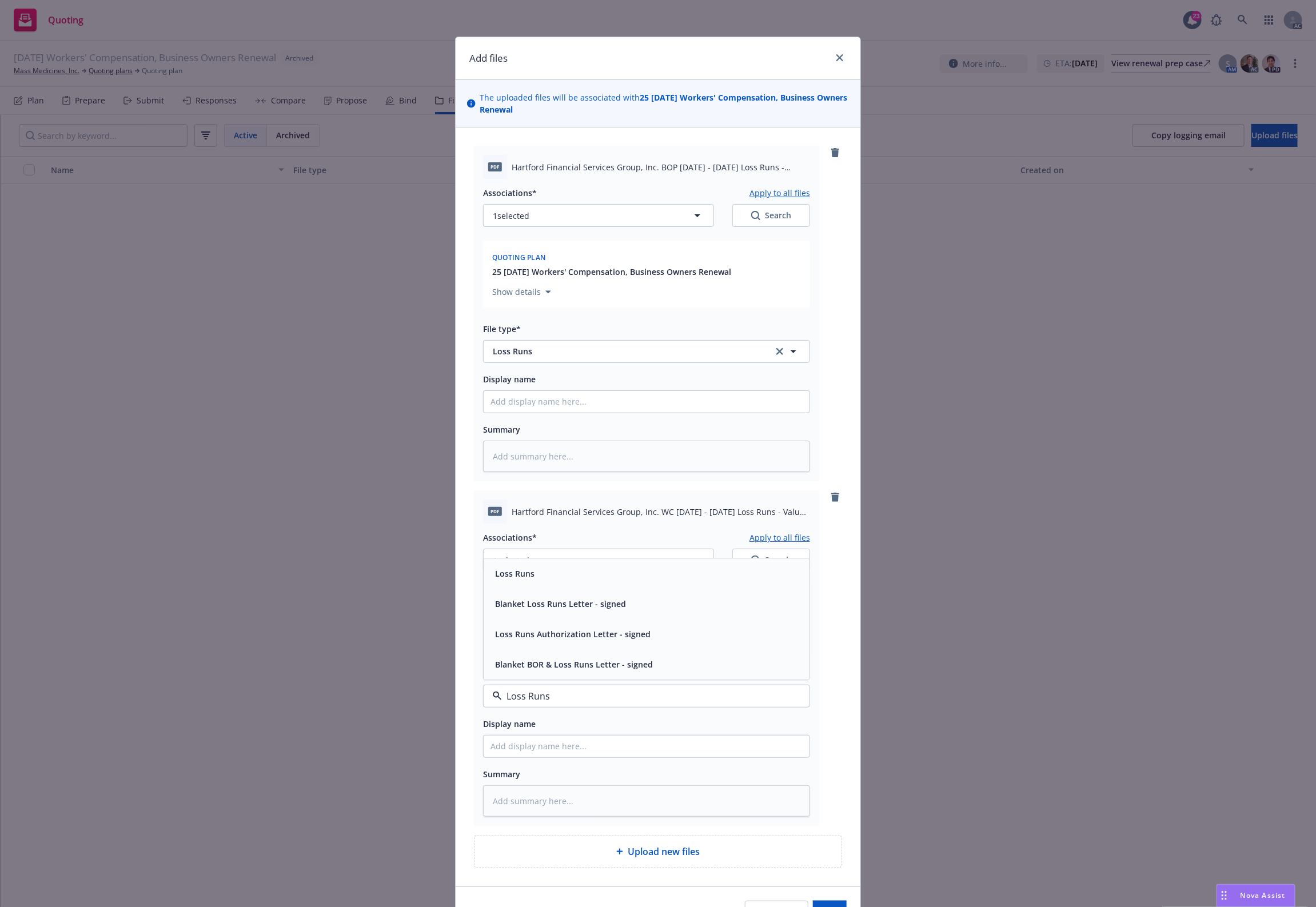
click at [524, 573] on span "Loss Runs" at bounding box center [515, 573] width 40 height 12
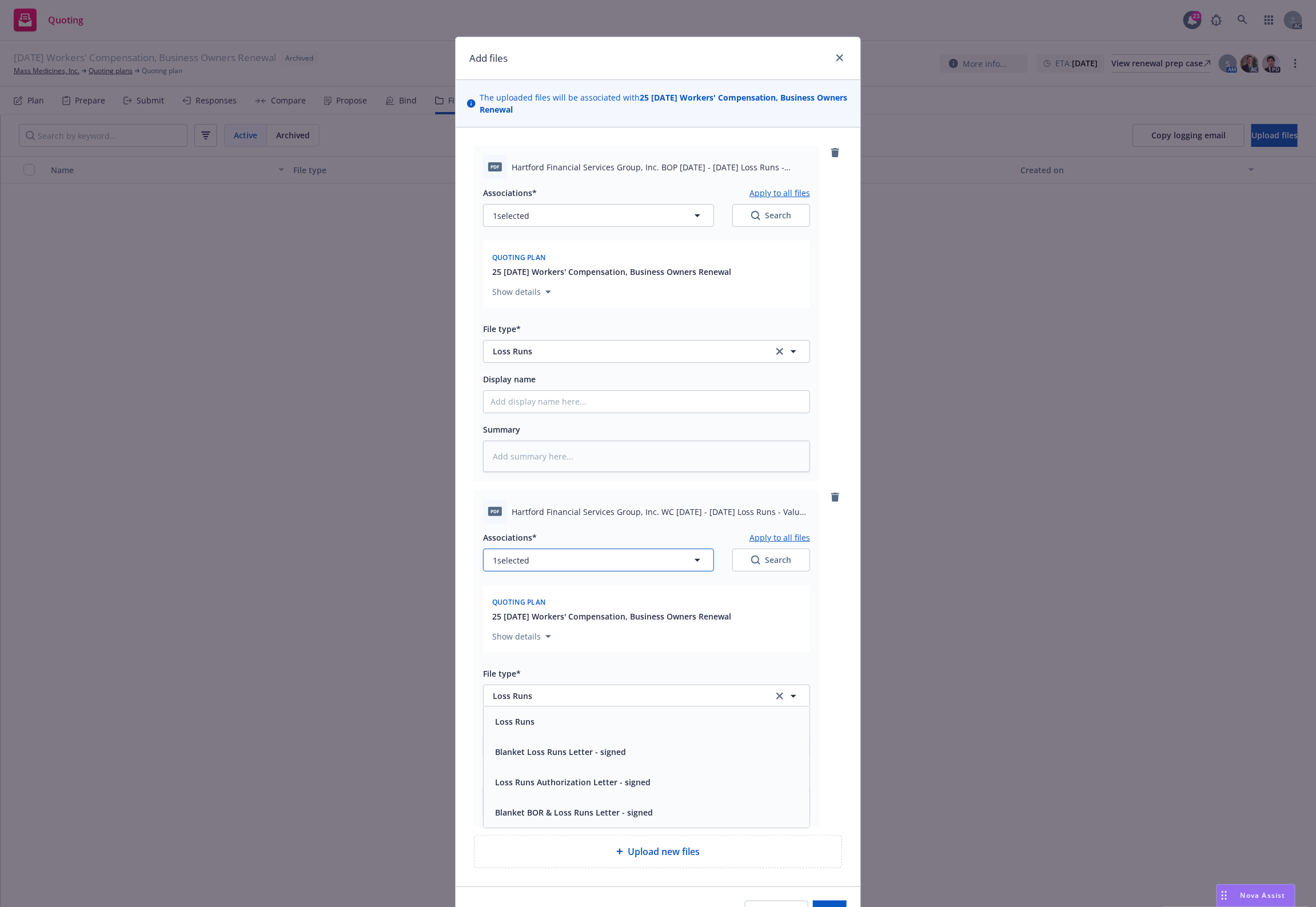
click at [537, 558] on button "1 selected" at bounding box center [598, 560] width 231 height 23
type textarea "x"
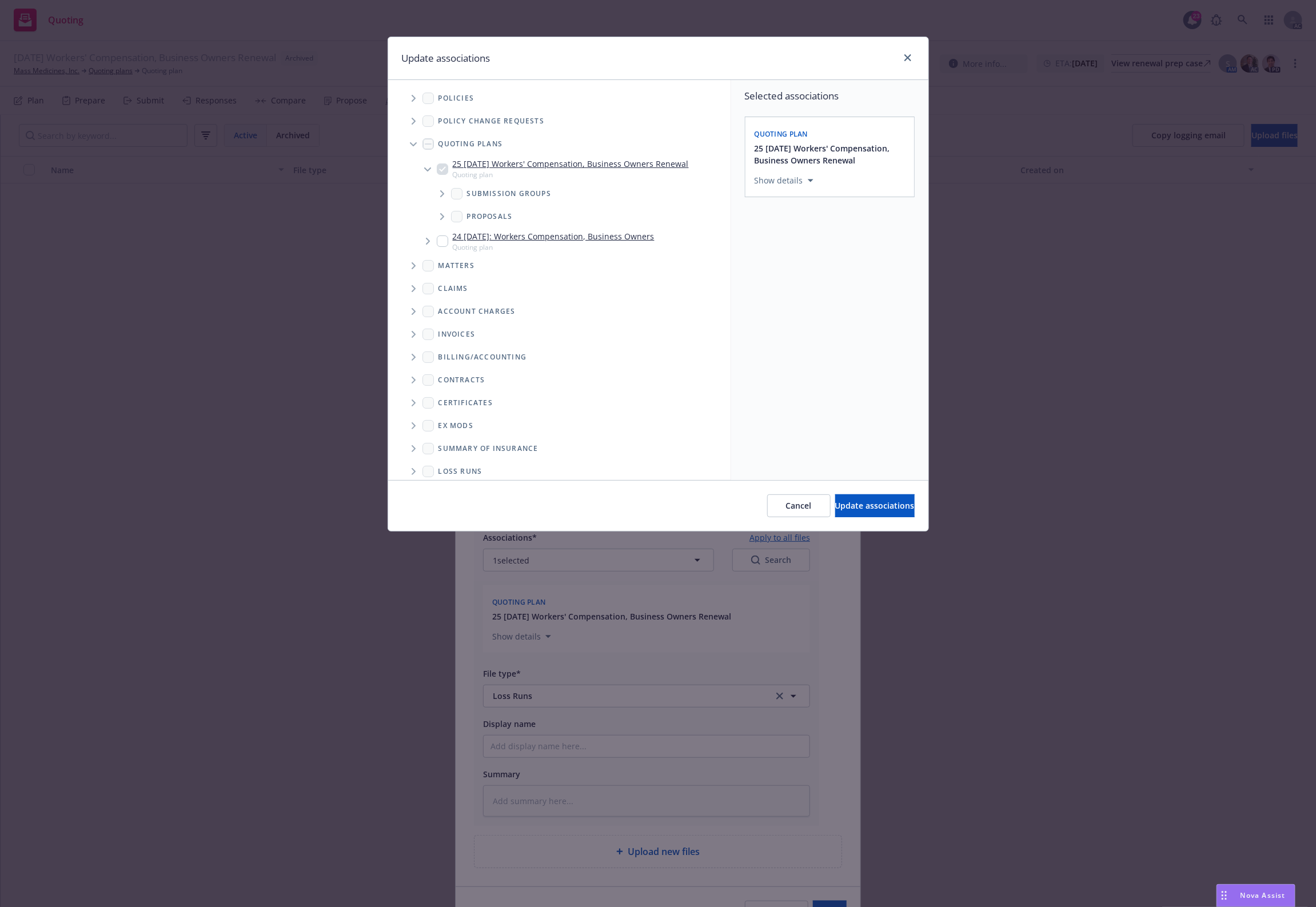
scroll to position [32, 0]
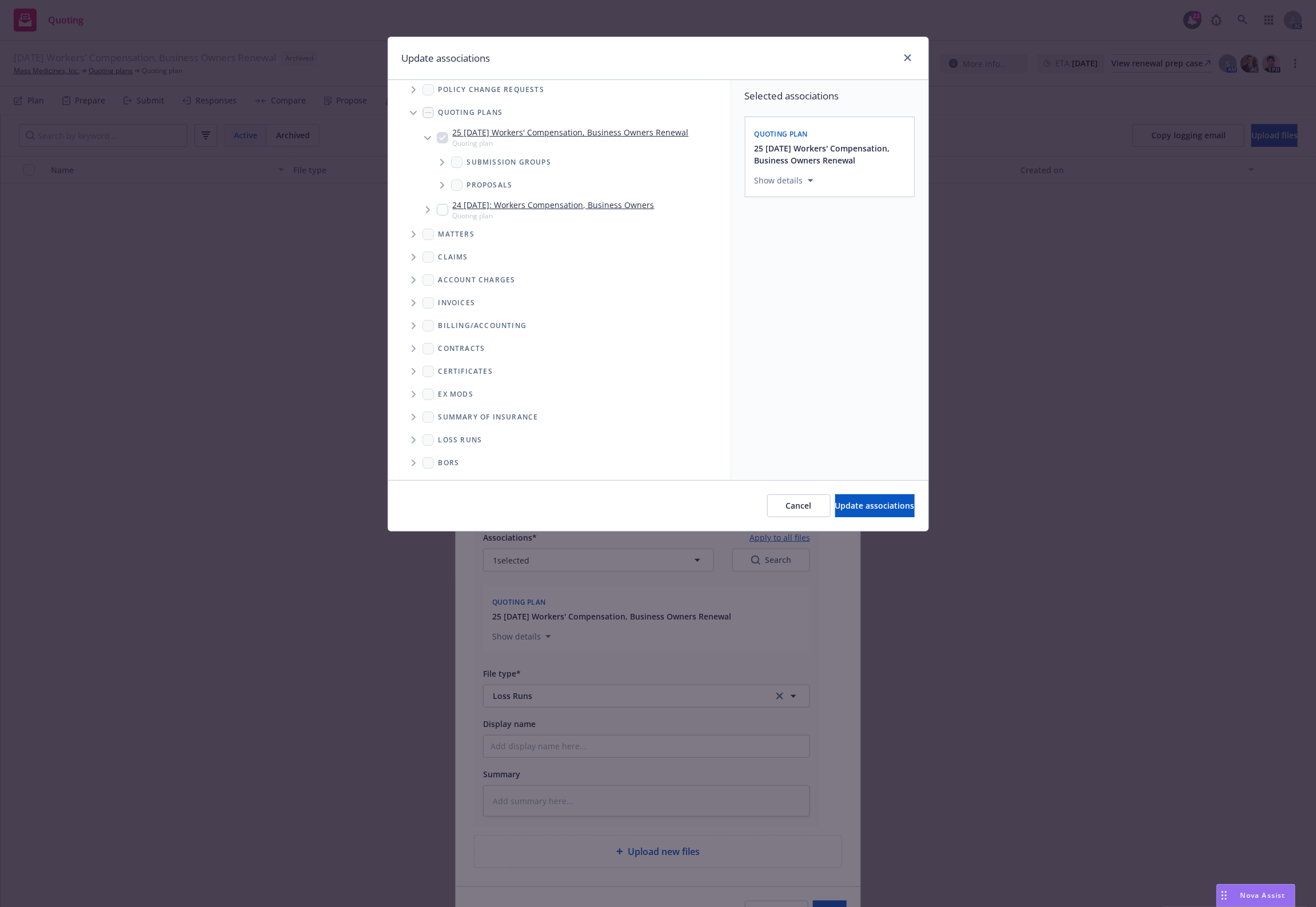
click at [413, 435] on span "Folder Tree Example" at bounding box center [413, 439] width 19 height 19
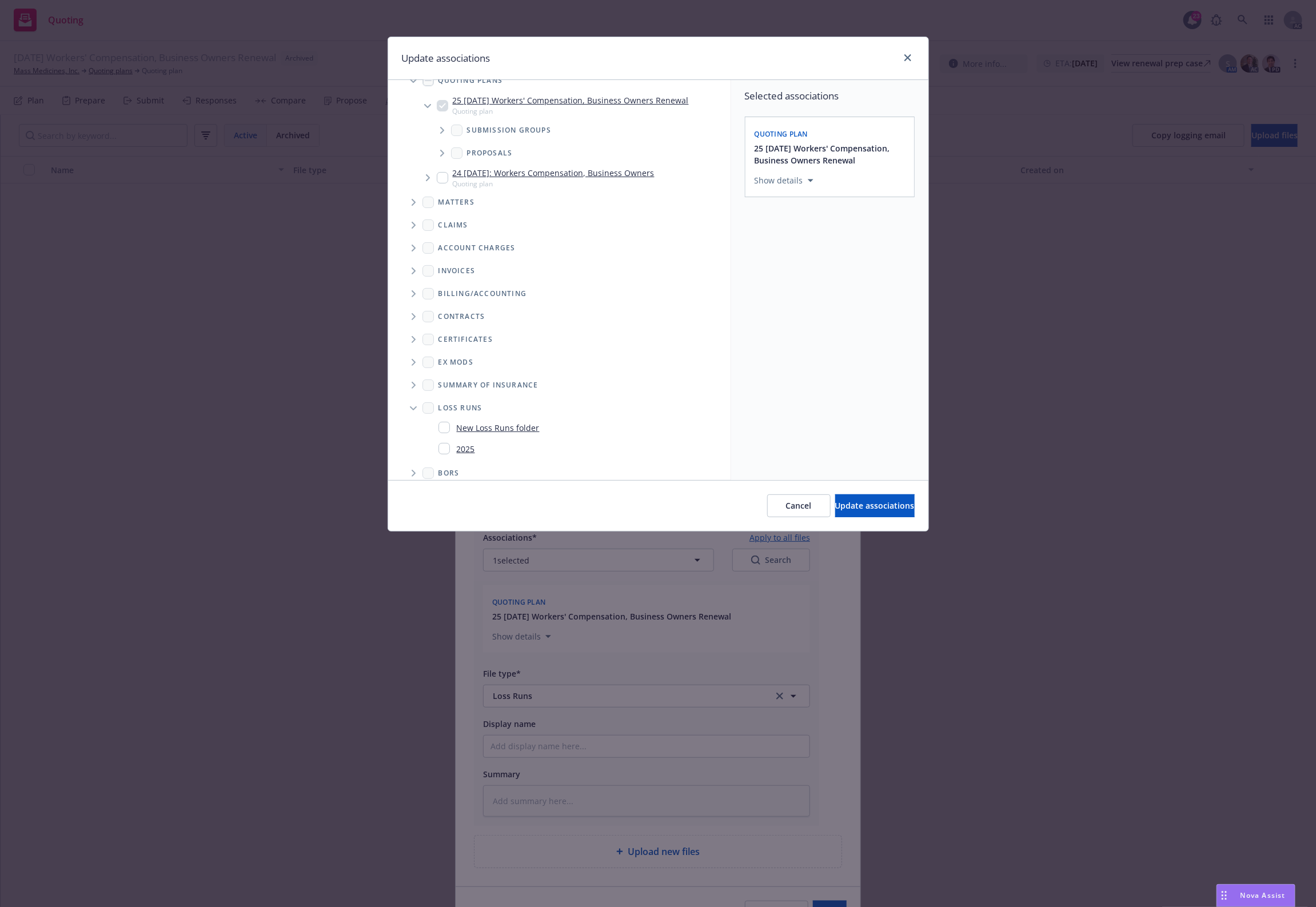
scroll to position [73, 0]
drag, startPoint x: 467, startPoint y: 439, endPoint x: 756, endPoint y: 358, distance: 300.1
click at [468, 439] on link "2025" at bounding box center [466, 439] width 19 height 12
checkbox input "true"
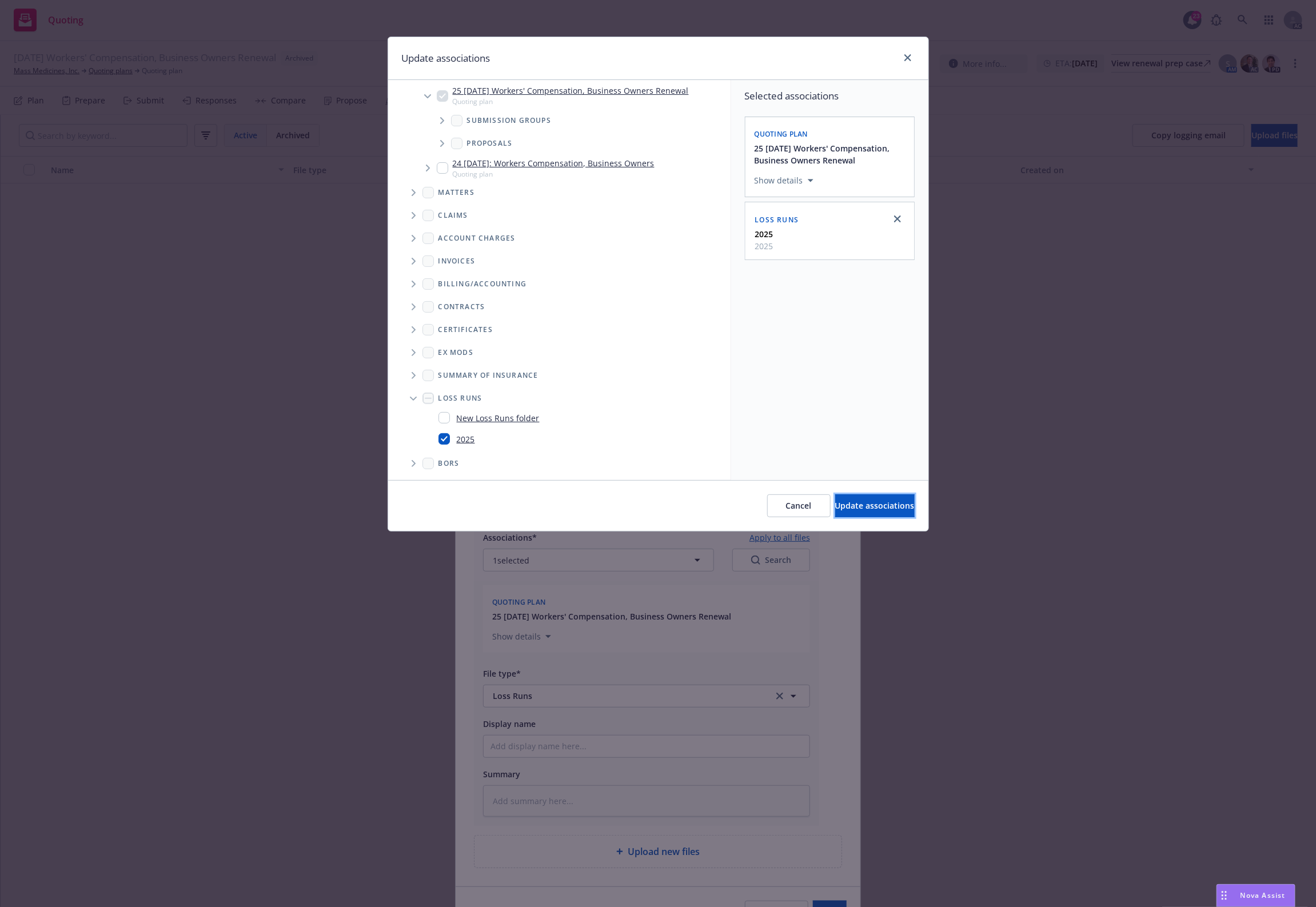
drag, startPoint x: 827, startPoint y: 503, endPoint x: 832, endPoint y: 499, distance: 6.4
click at [836, 501] on span "Update associations" at bounding box center [876, 506] width 79 height 11
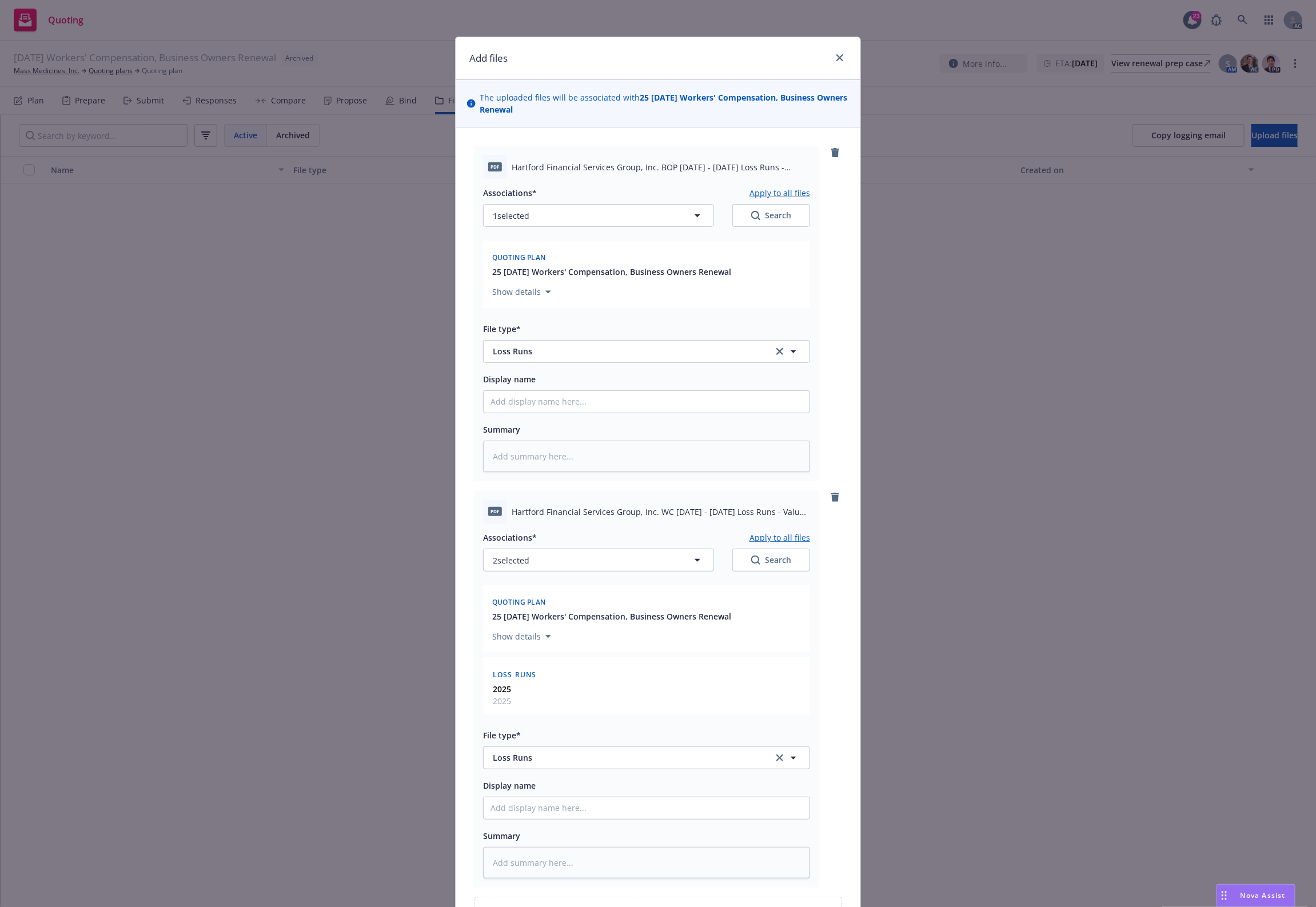
click at [780, 537] on button "Apply to all files" at bounding box center [779, 537] width 61 height 14
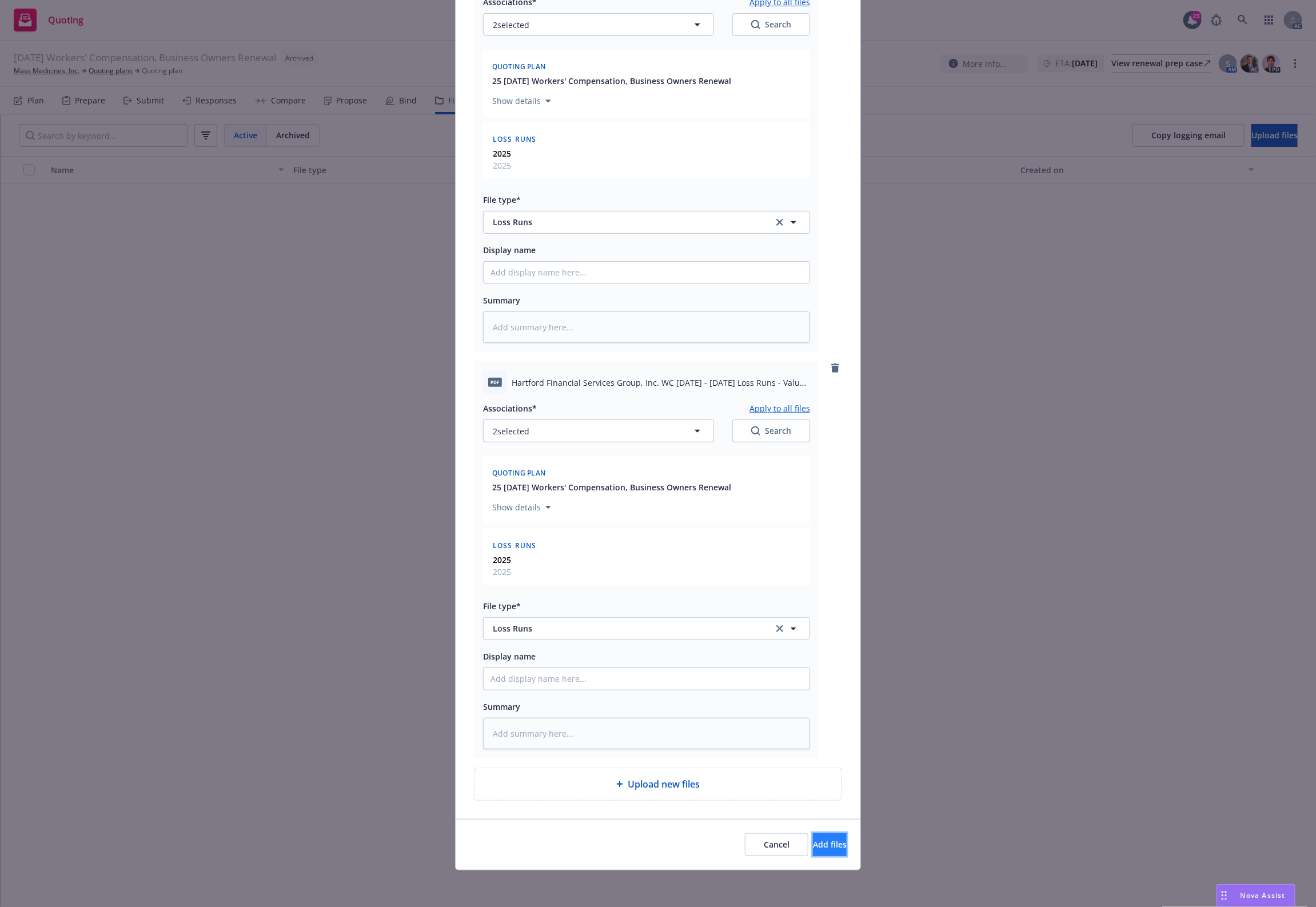
click at [813, 850] on span "Add files" at bounding box center [830, 844] width 34 height 11
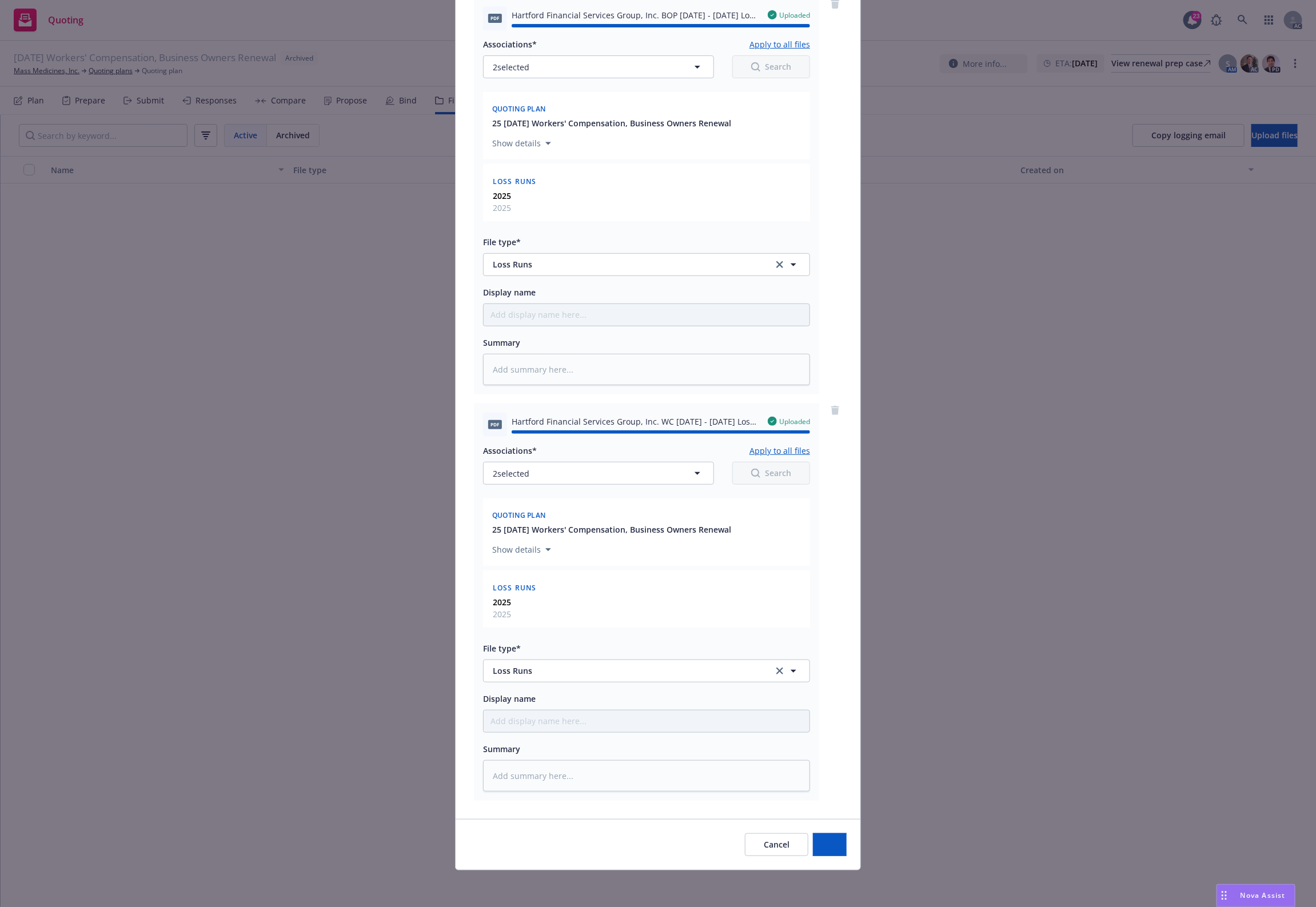
type textarea "x"
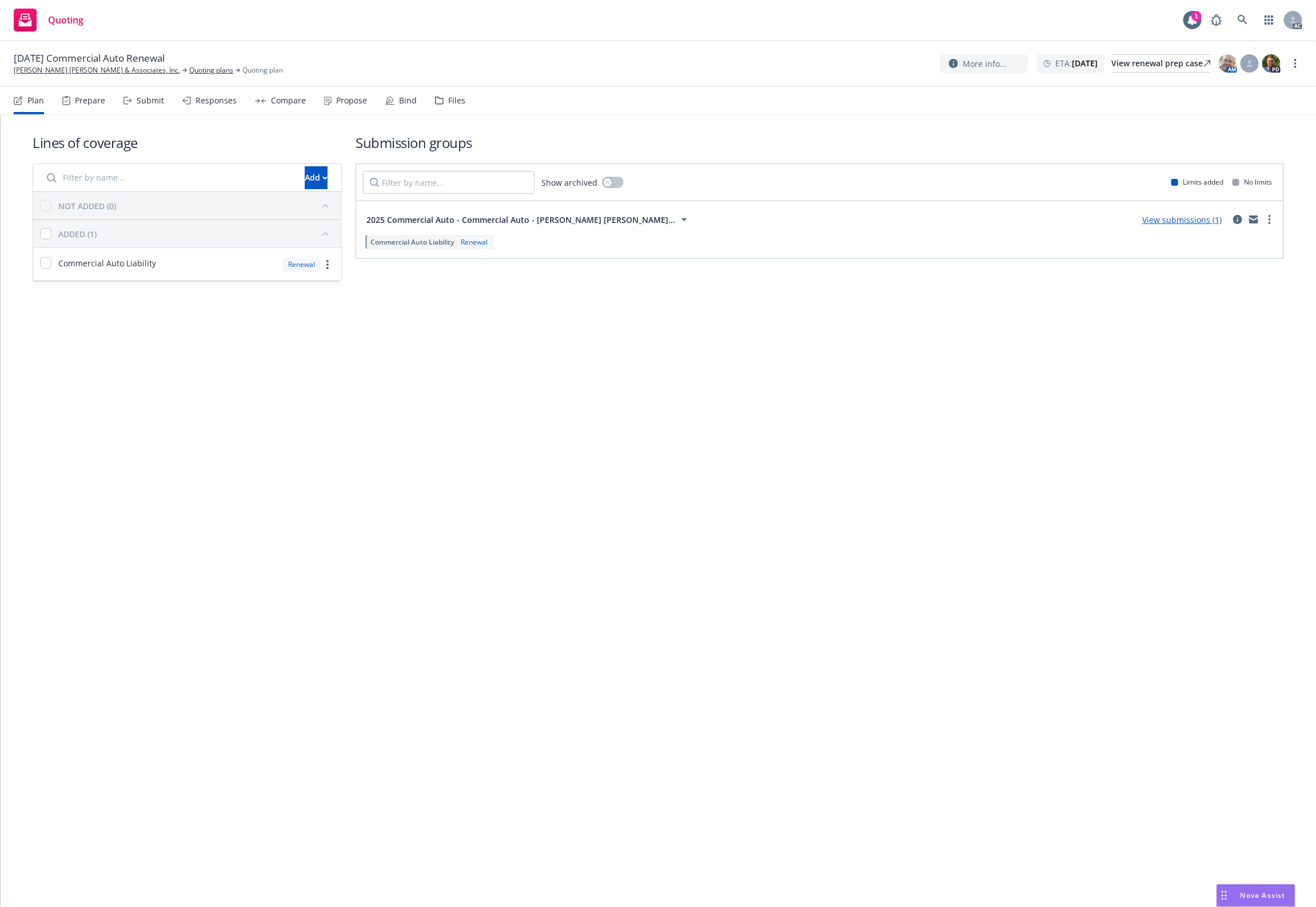
click at [455, 101] on div "Files" at bounding box center [456, 101] width 17 height 9
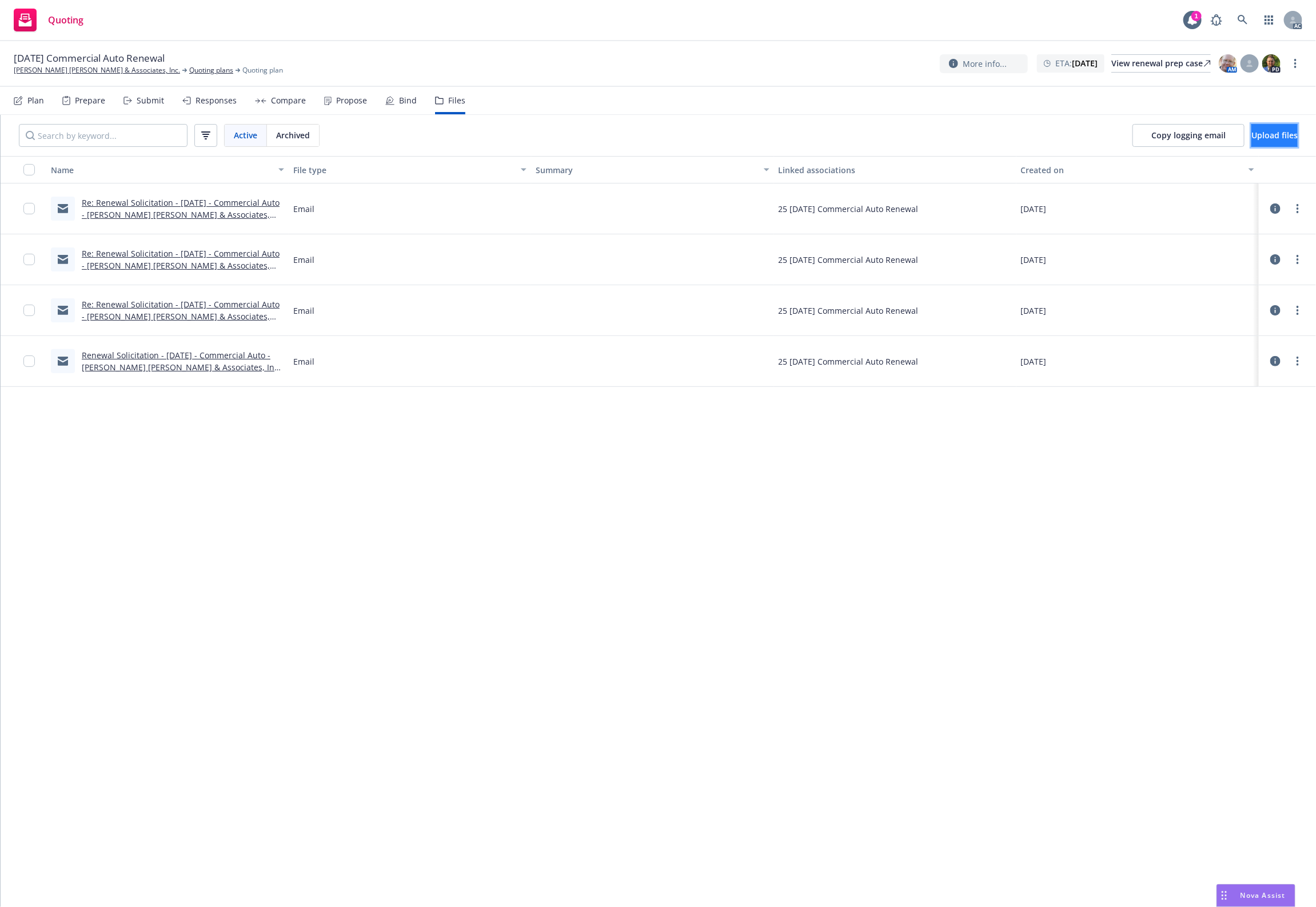
click at [1277, 138] on span "Upload files" at bounding box center [1275, 135] width 46 height 11
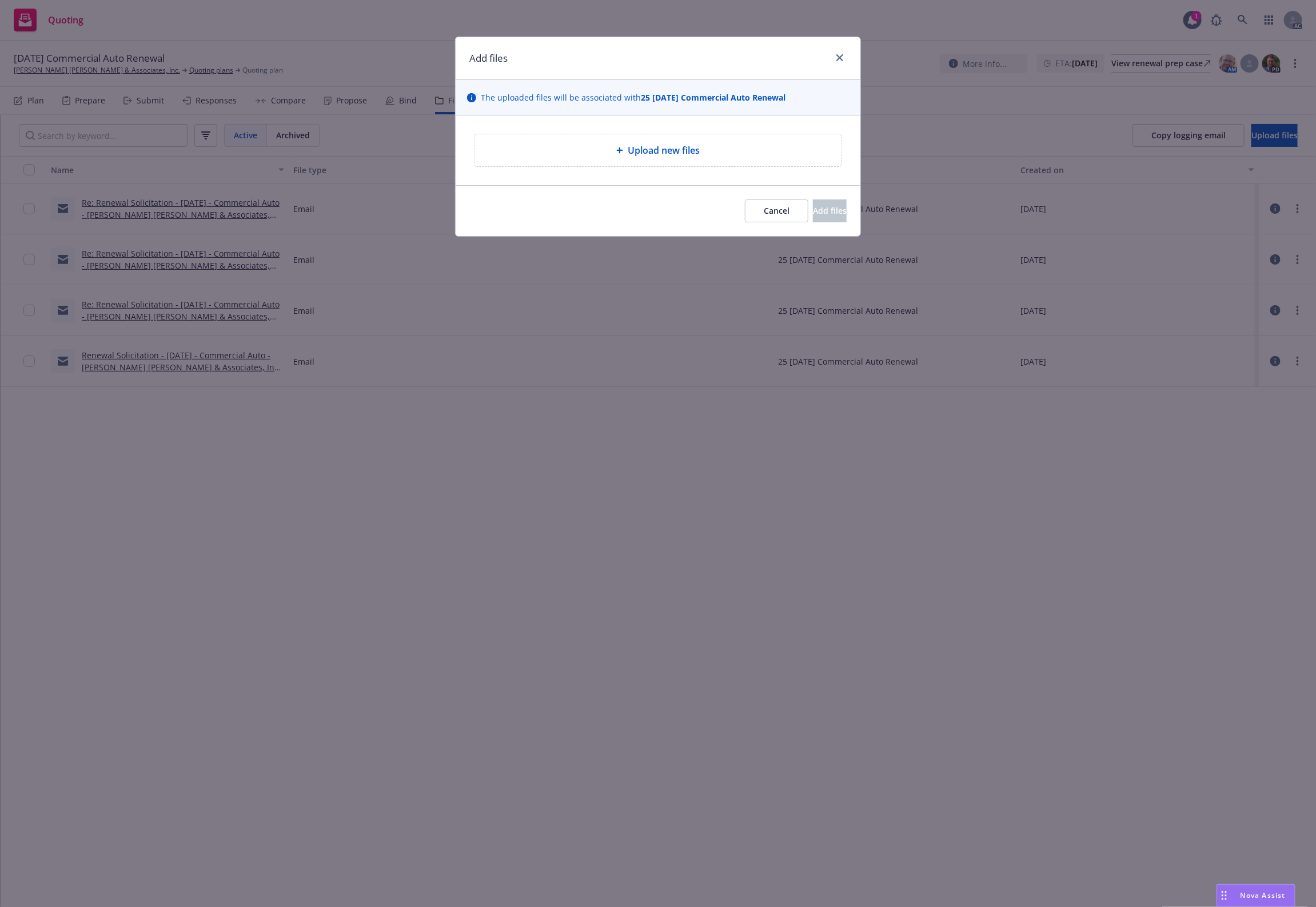
click at [712, 161] on div "Upload new files" at bounding box center [658, 150] width 367 height 32
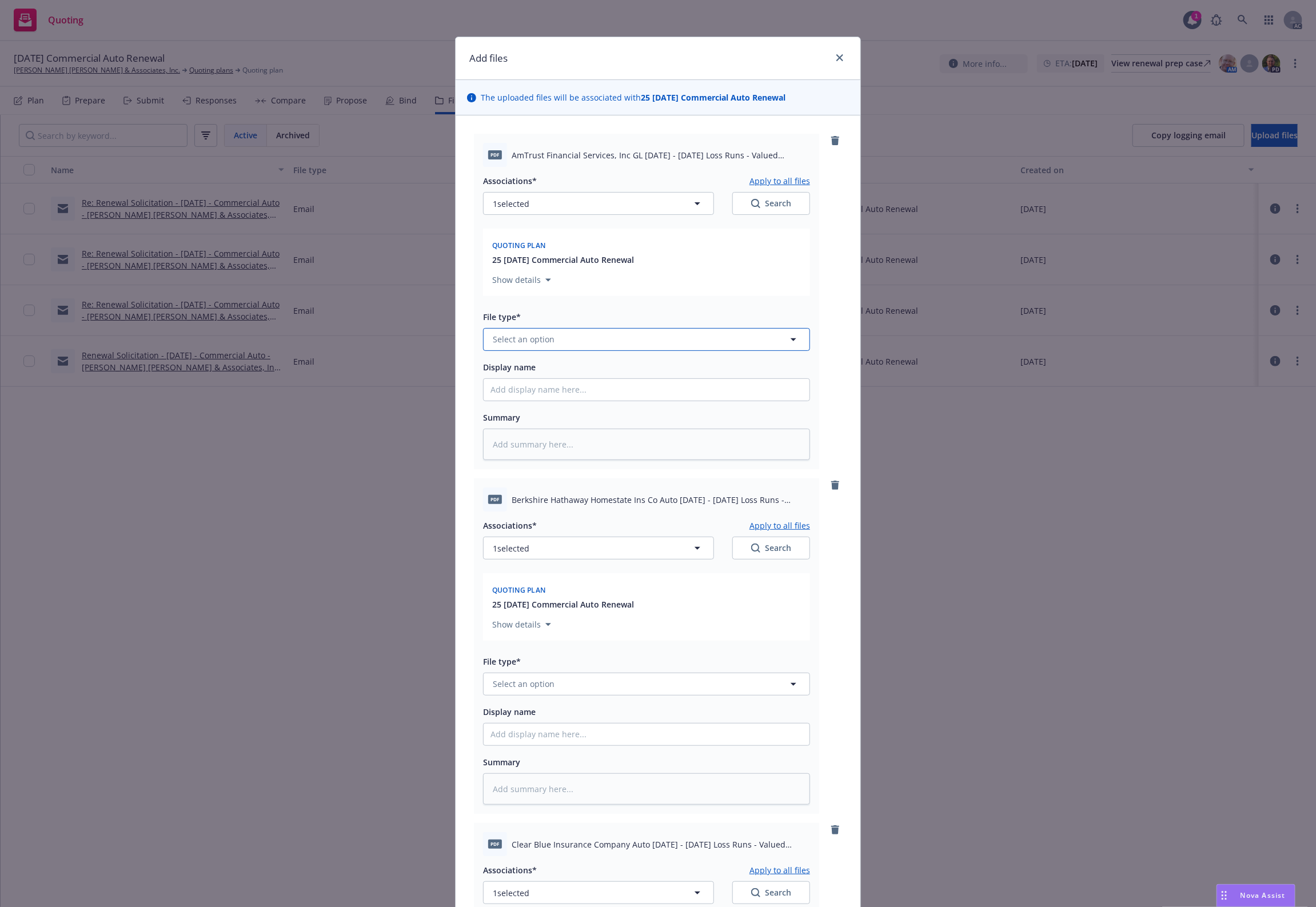
click at [586, 334] on button "Select an option" at bounding box center [646, 340] width 327 height 23
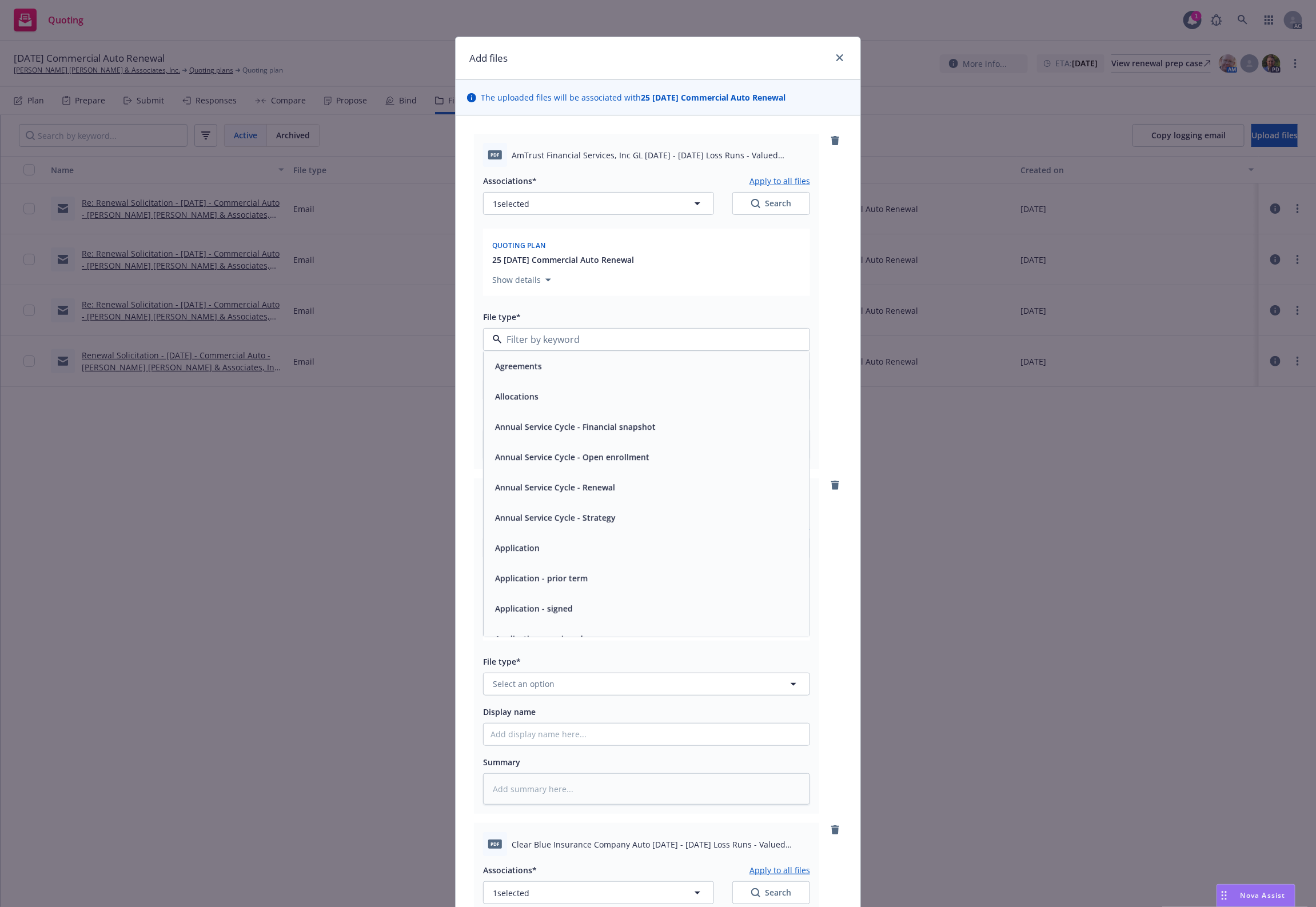
type input "`"
type textarea "x"
paste input "Loss Runs"
type input "Loss Runs"
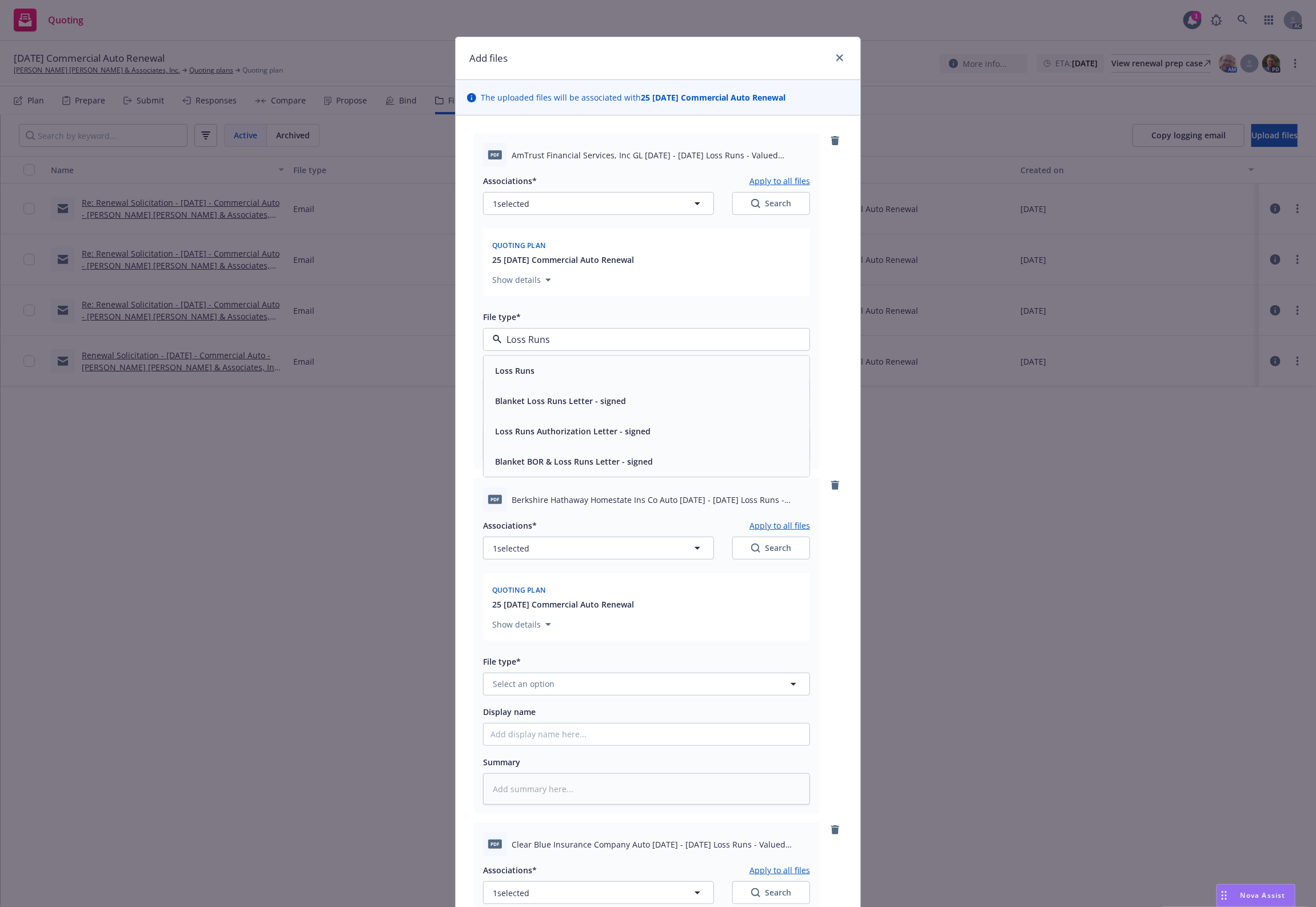
drag, startPoint x: 575, startPoint y: 336, endPoint x: 445, endPoint y: 335, distance: 130.0
click at [519, 368] on span "Loss Runs" at bounding box center [515, 371] width 40 height 12
type textarea "x"
click at [510, 683] on span "Select an option" at bounding box center [523, 684] width 62 height 12
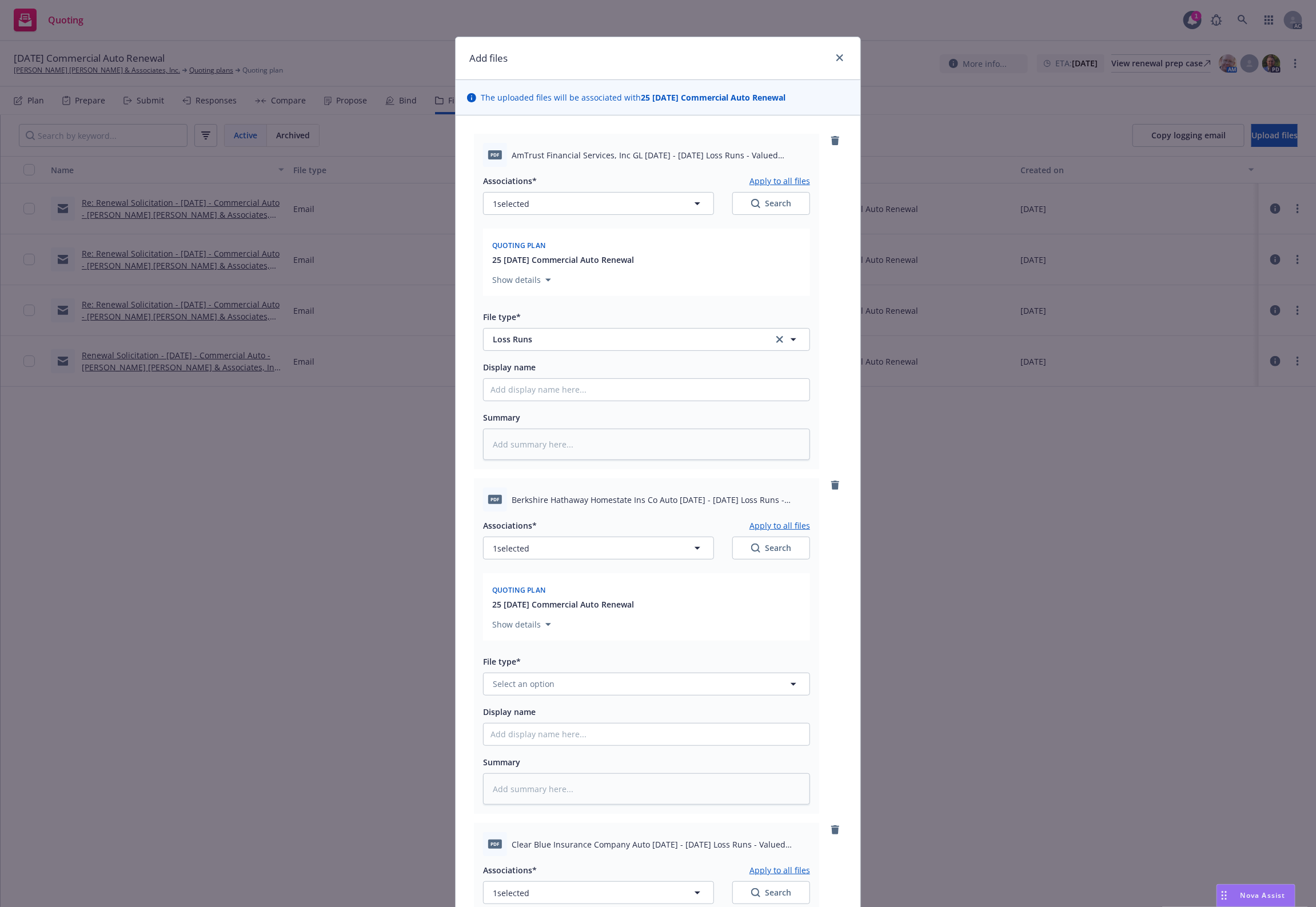
paste input "Loss Runs"
type input "Loss Runs"
click at [516, 566] on span "Loss Runs" at bounding box center [515, 562] width 40 height 12
type textarea "x"
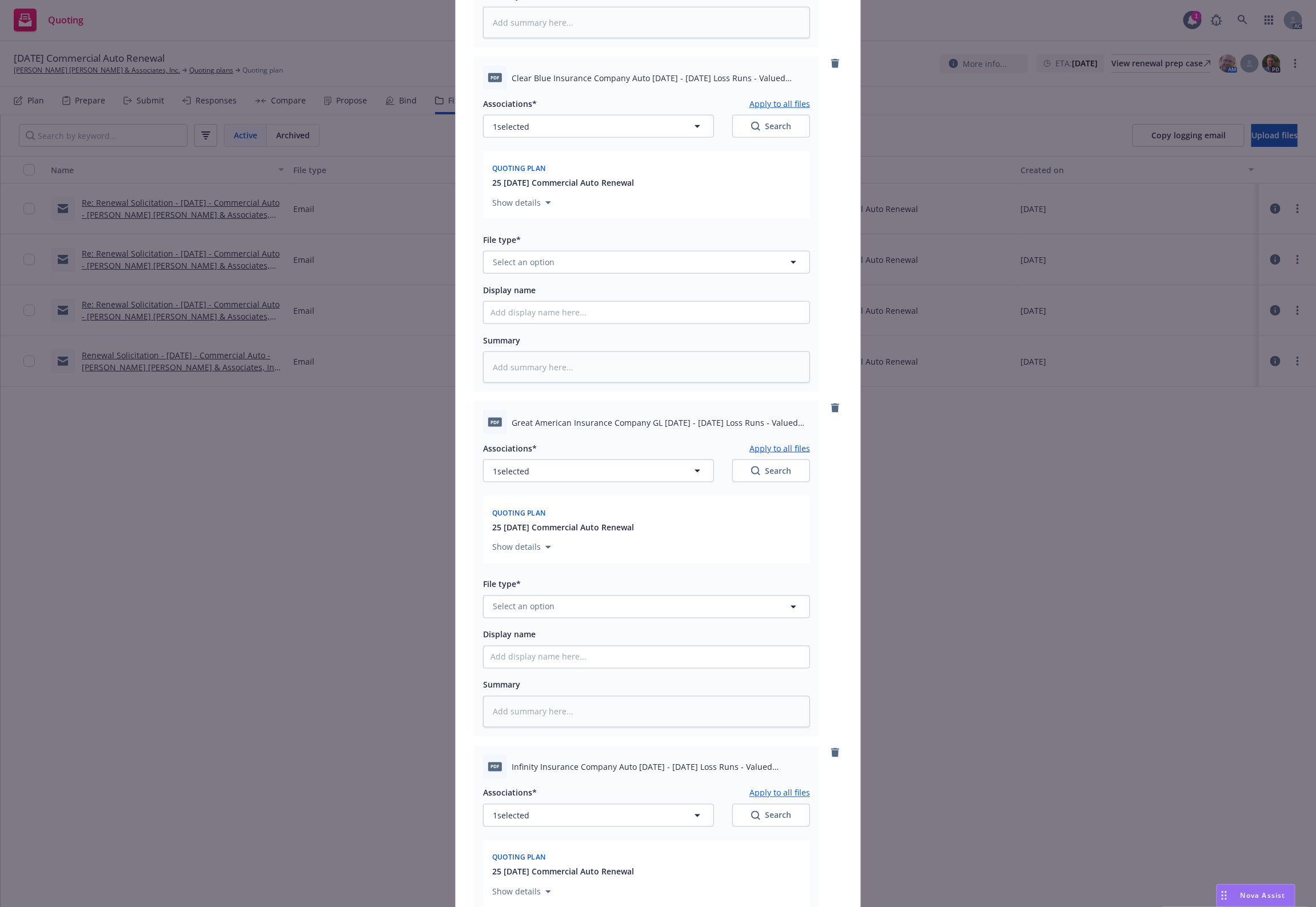
scroll to position [952, 0]
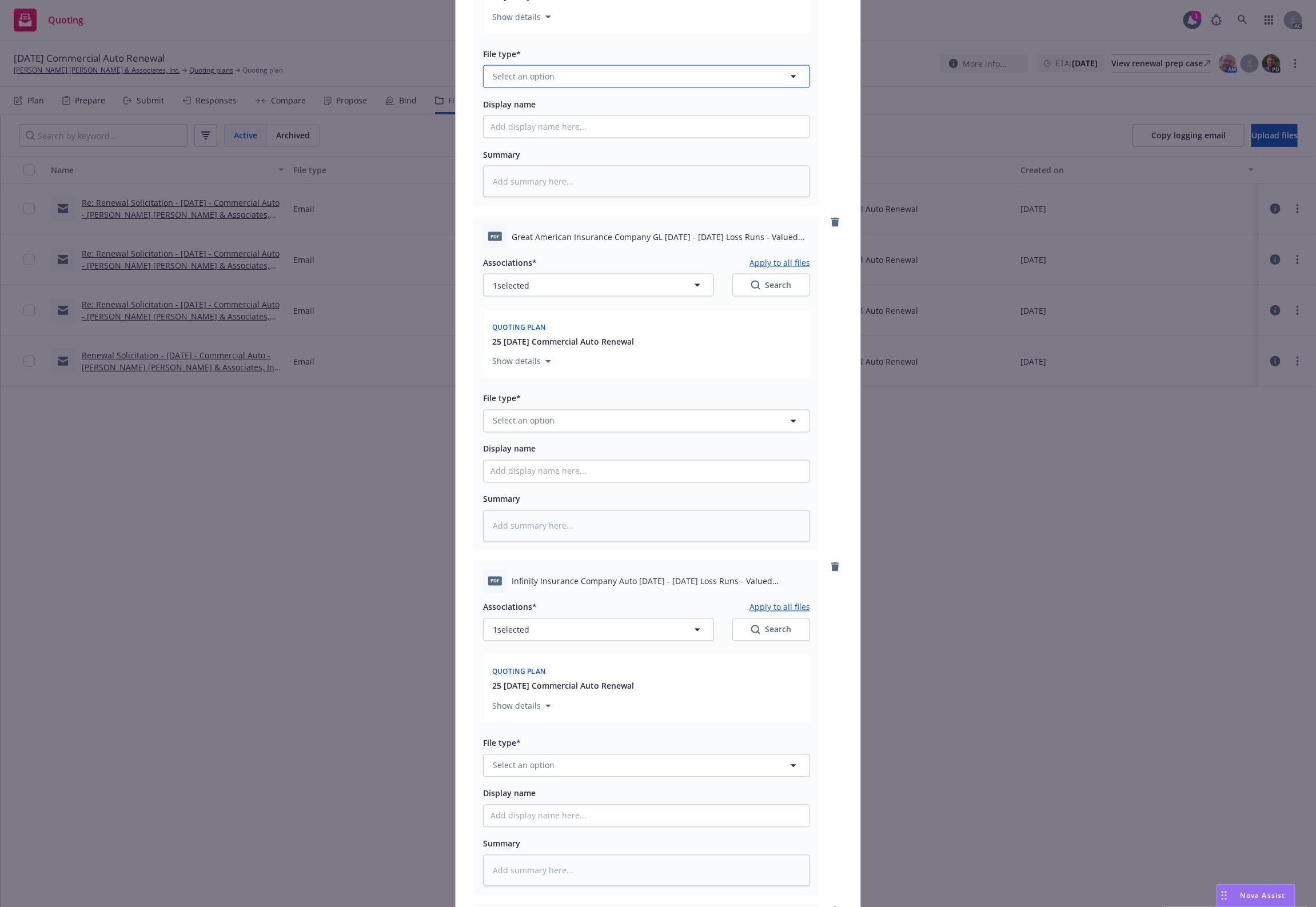
click at [537, 66] on button "Select an option" at bounding box center [646, 77] width 327 height 23
paste input "Loss Runs"
type input "Loss Runs"
click at [522, 100] on div "Loss Runs" at bounding box center [514, 108] width 46 height 17
type textarea "x"
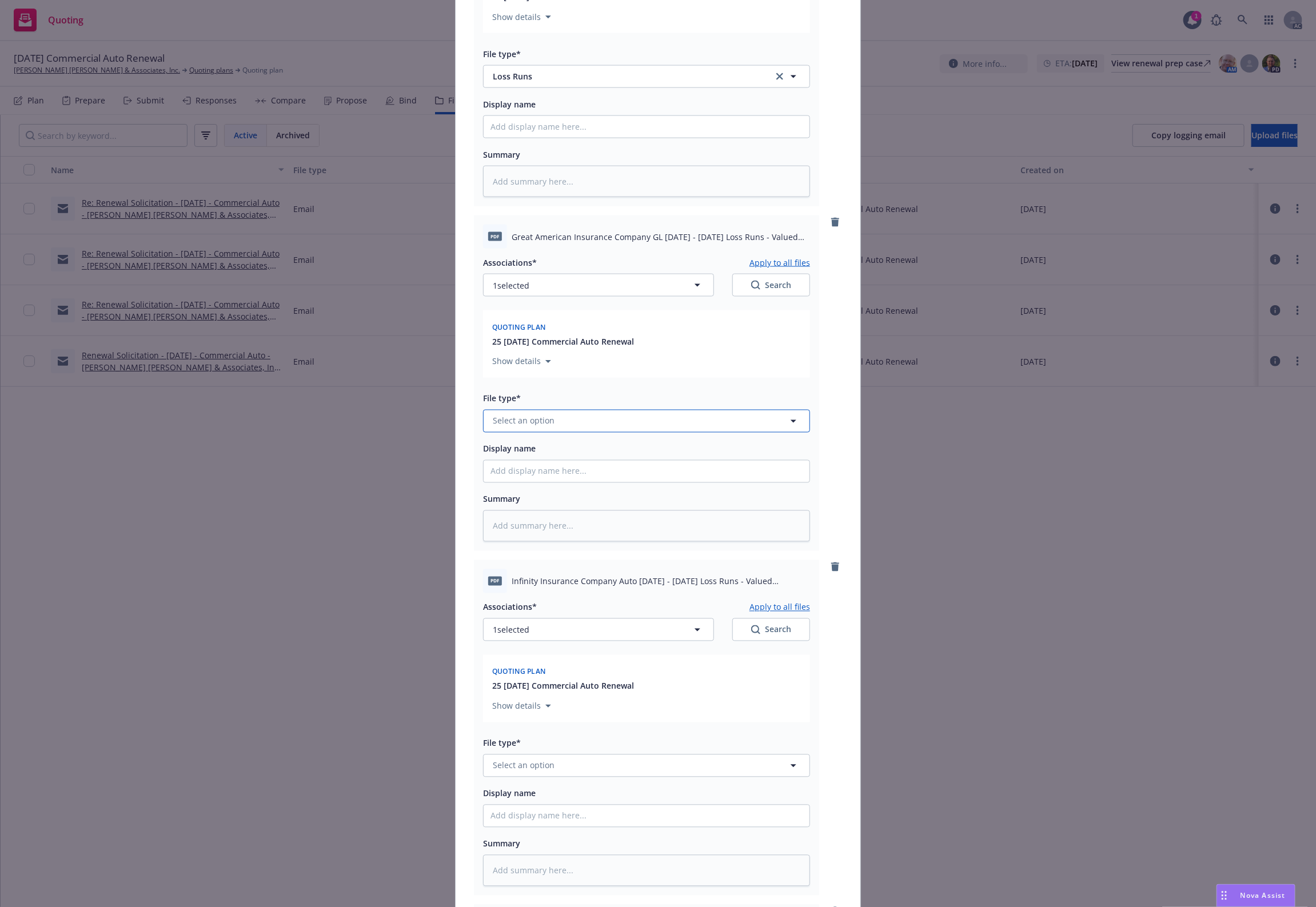
click at [575, 431] on button "Select an option" at bounding box center [646, 422] width 327 height 23
paste input "Loss Runs"
type input "Loss Runs"
click at [549, 455] on div "Loss Runs" at bounding box center [647, 453] width 312 height 17
type textarea "x"
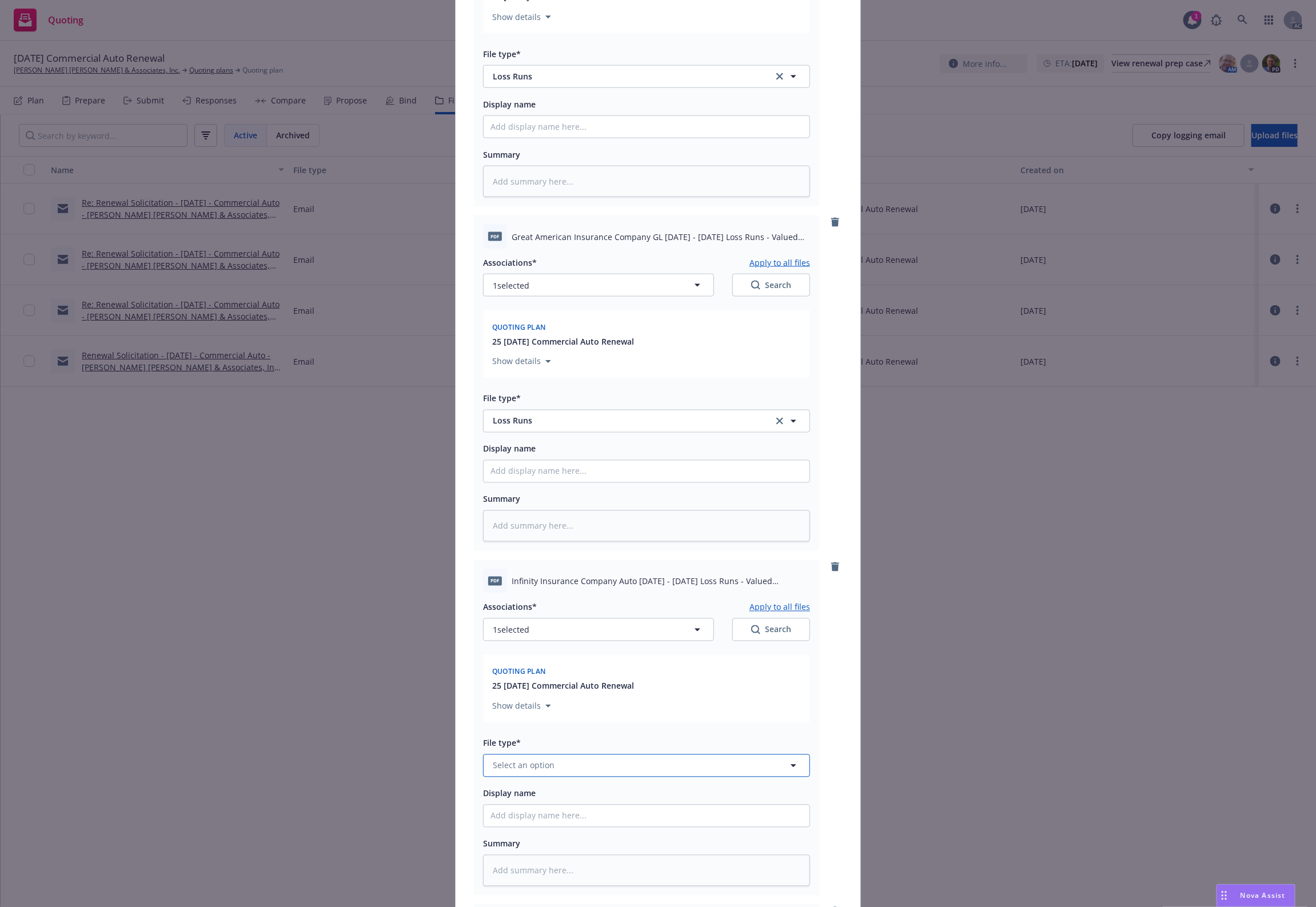
click at [573, 768] on button "Select an option" at bounding box center [646, 766] width 327 height 23
paste input "Loss Runs"
type input "Loss Runs"
click at [499, 639] on span "Loss Runs" at bounding box center [515, 643] width 40 height 12
type textarea "x"
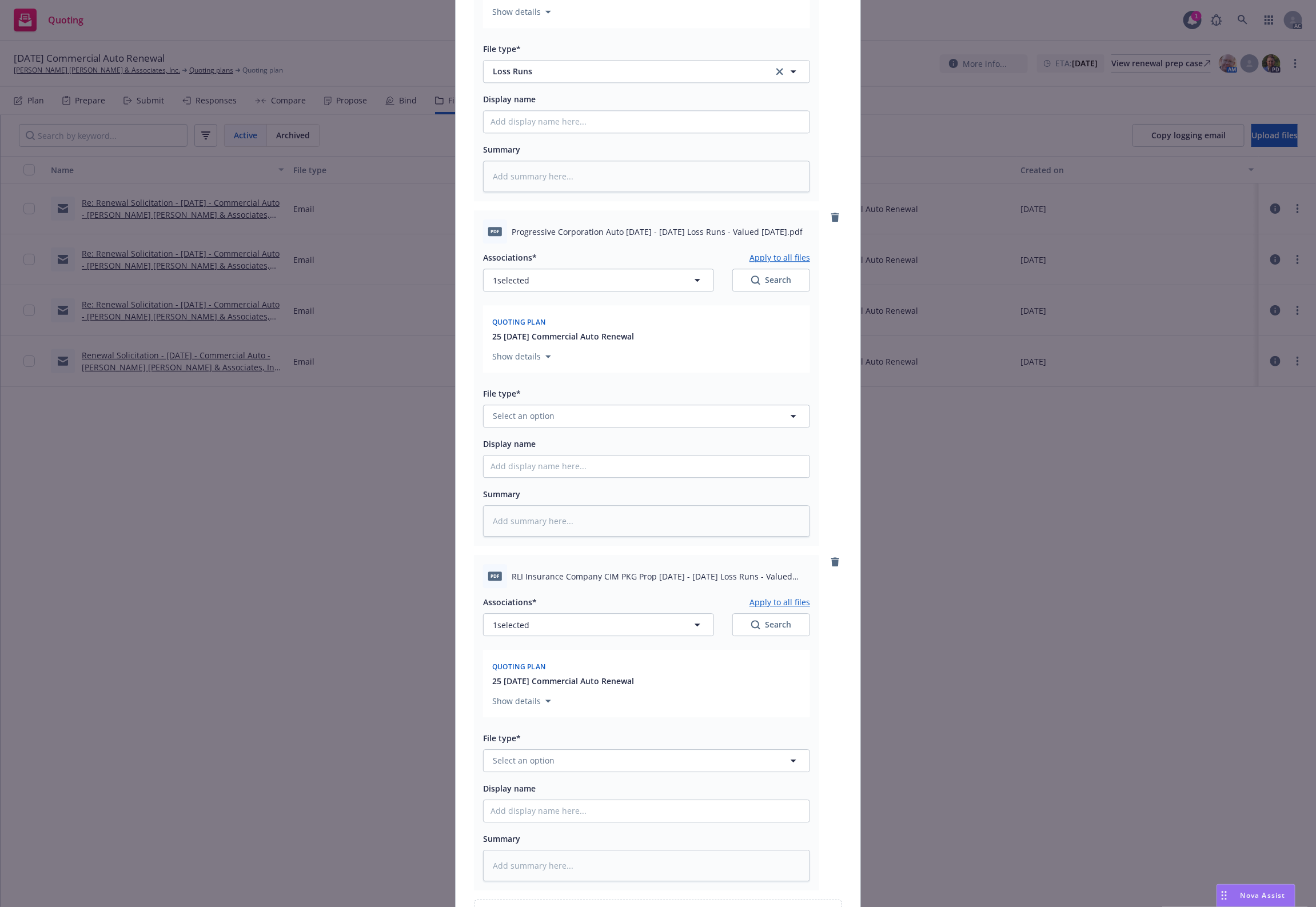
scroll to position [1780, 0]
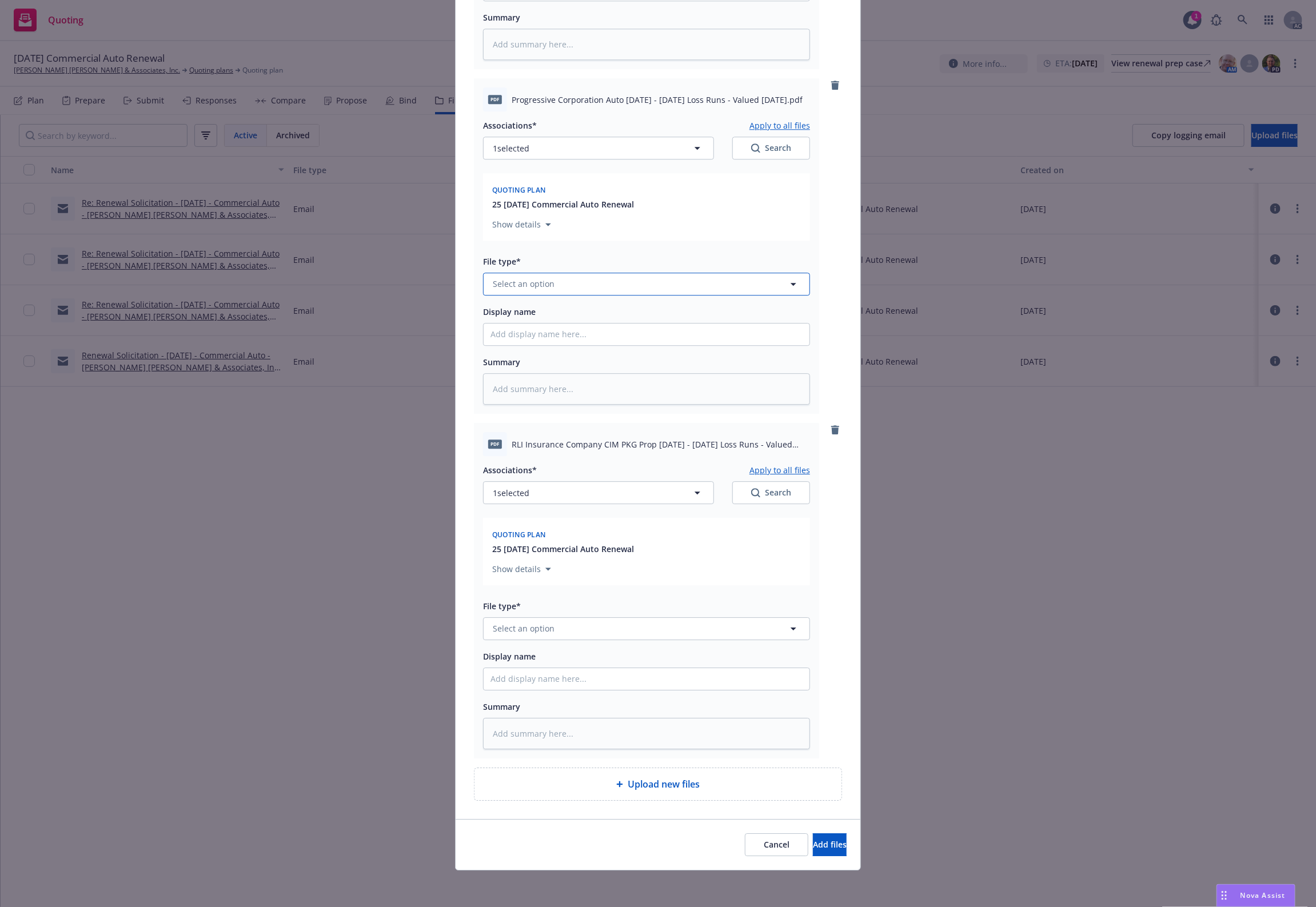
click at [493, 281] on span "Select an option" at bounding box center [523, 284] width 62 height 12
paste input "Loss Runs"
type input "Loss Runs"
click at [521, 318] on span "Loss Runs" at bounding box center [515, 316] width 40 height 12
type textarea "x"
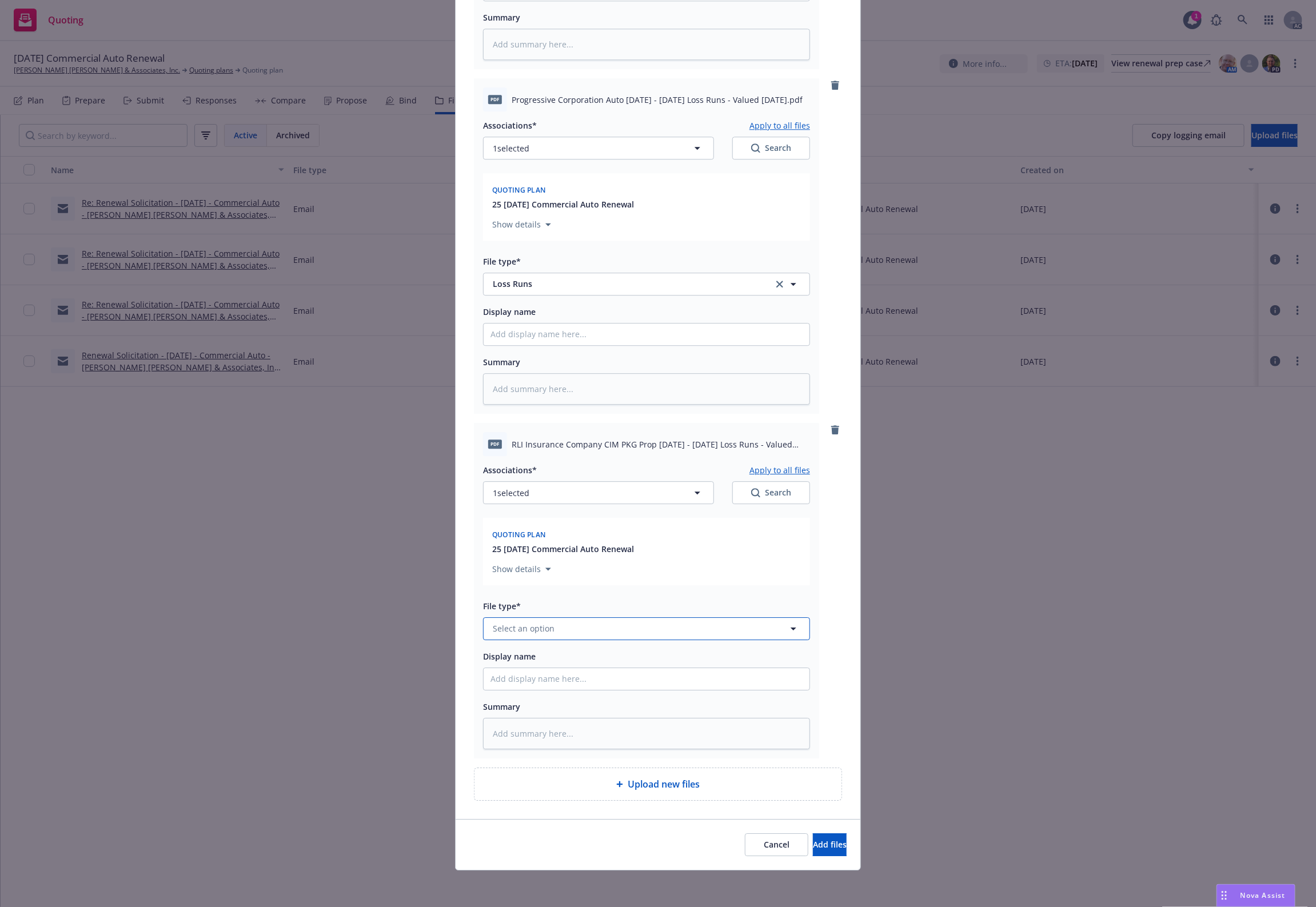
click at [578, 618] on button "Select an option" at bounding box center [646, 629] width 327 height 23
paste input "Loss Runs"
type input "Loss Runs"
click at [542, 509] on div "Loss Runs" at bounding box center [647, 506] width 312 height 17
click at [658, 491] on button "1 selected" at bounding box center [598, 493] width 231 height 23
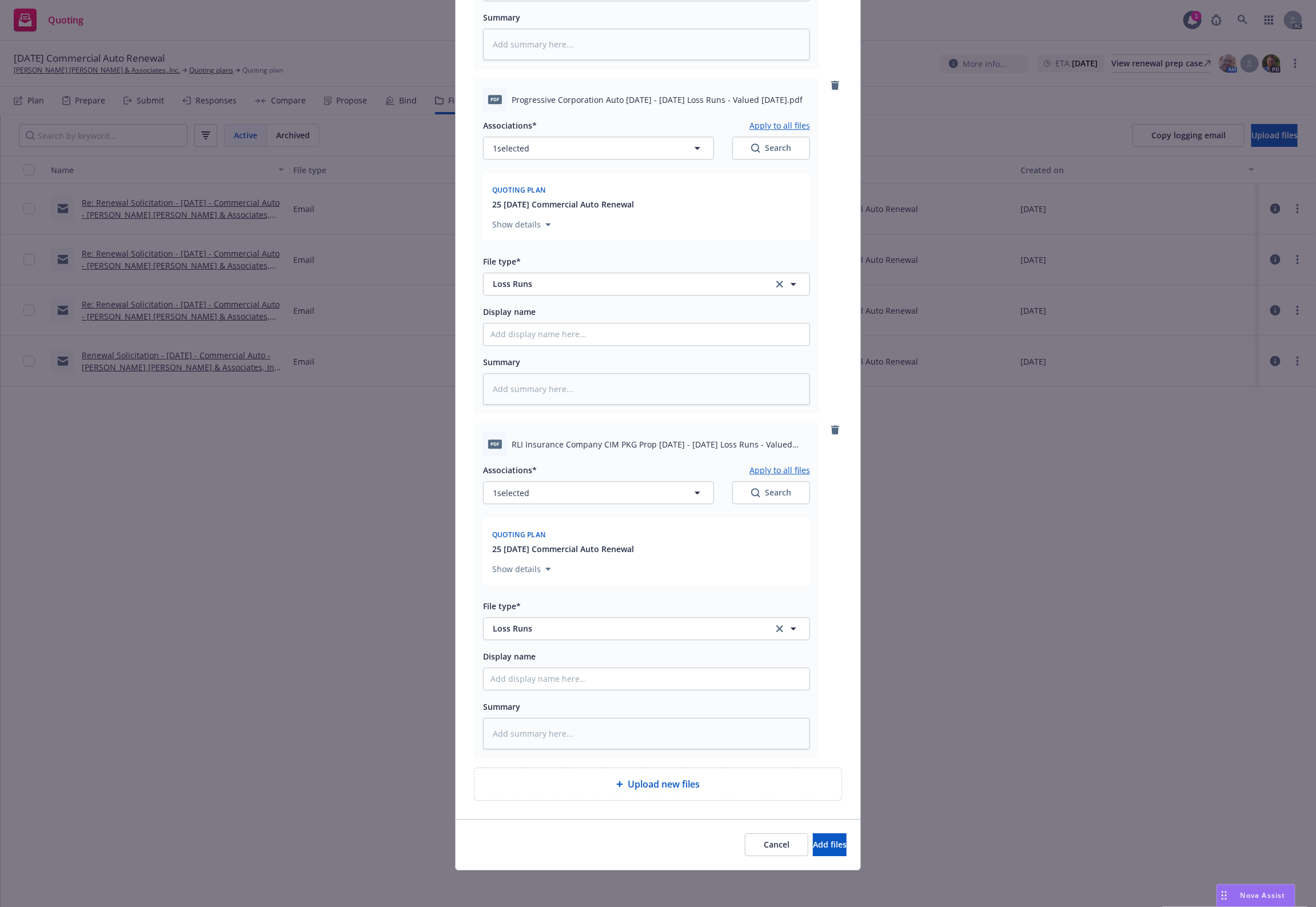
type textarea "x"
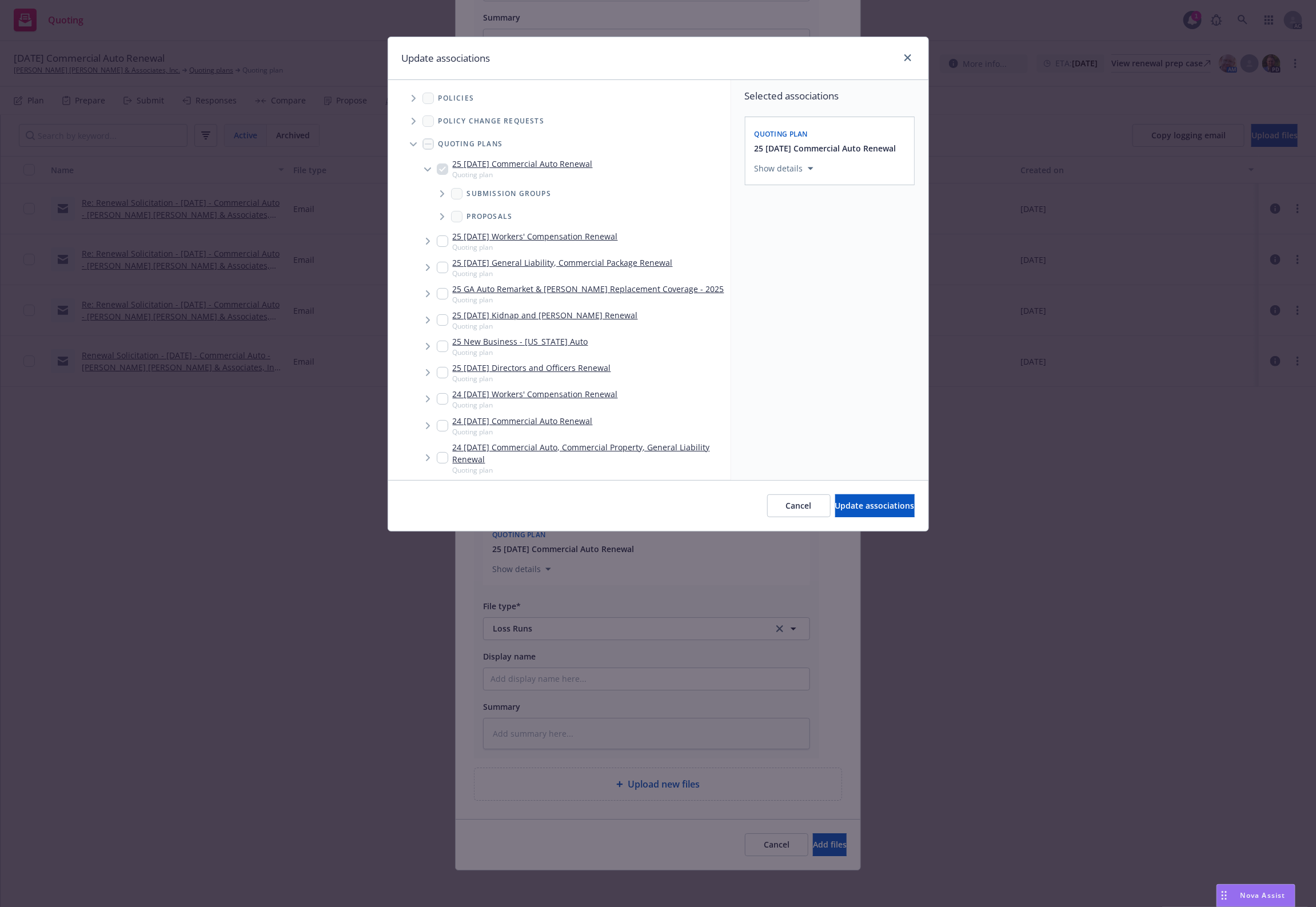
scroll to position [491, 0]
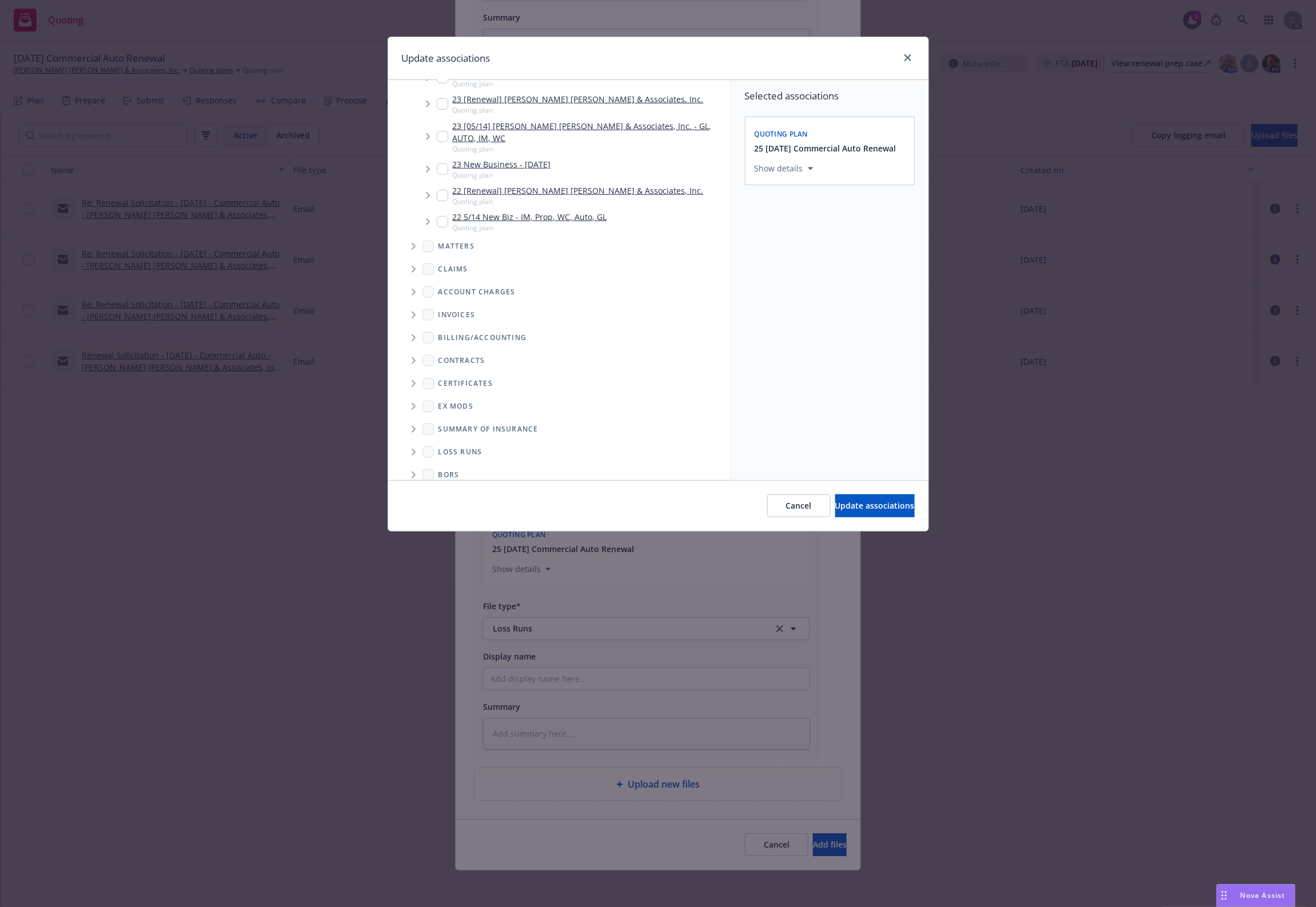
click at [413, 449] on icon "Folder Tree Example" at bounding box center [413, 453] width 4 height 7
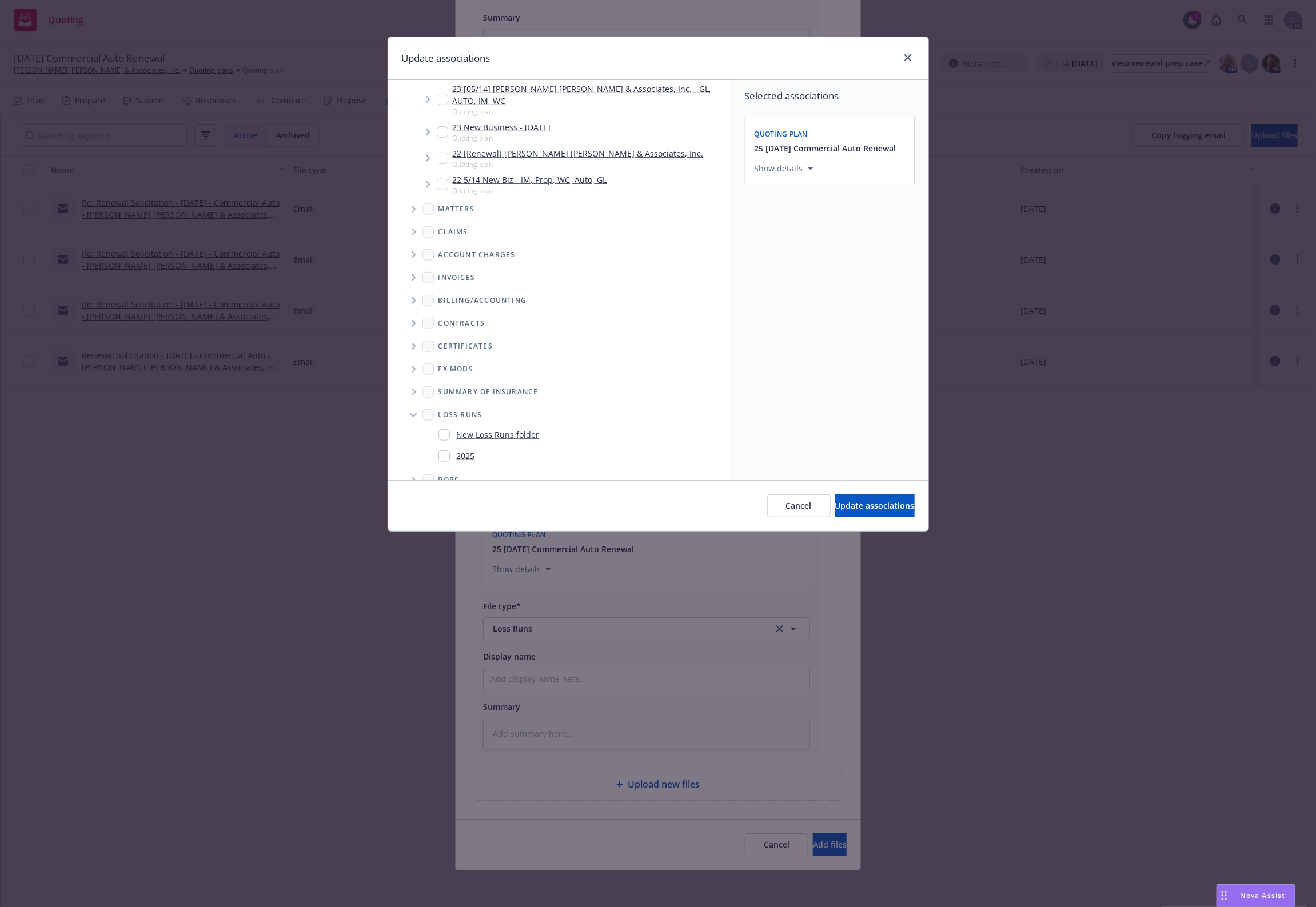
scroll to position [533, 0]
click at [469, 446] on link "2025" at bounding box center [466, 452] width 19 height 12
checkbox input "true"
drag, startPoint x: 910, startPoint y: 501, endPoint x: 895, endPoint y: 503, distance: 15.1
click at [908, 501] on button "Update associations" at bounding box center [876, 506] width 79 height 23
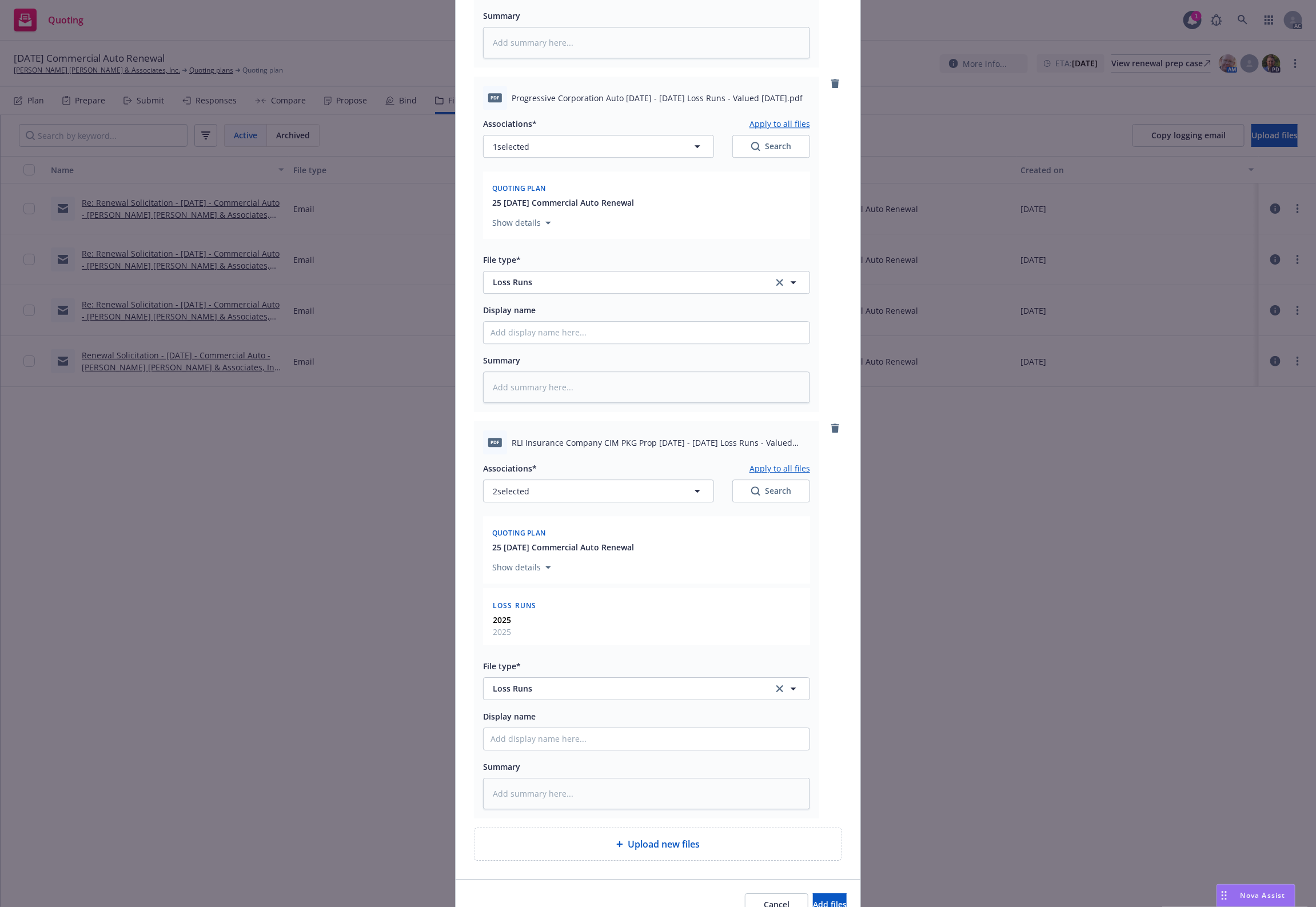
click at [781, 467] on button "Apply to all files" at bounding box center [779, 468] width 61 height 14
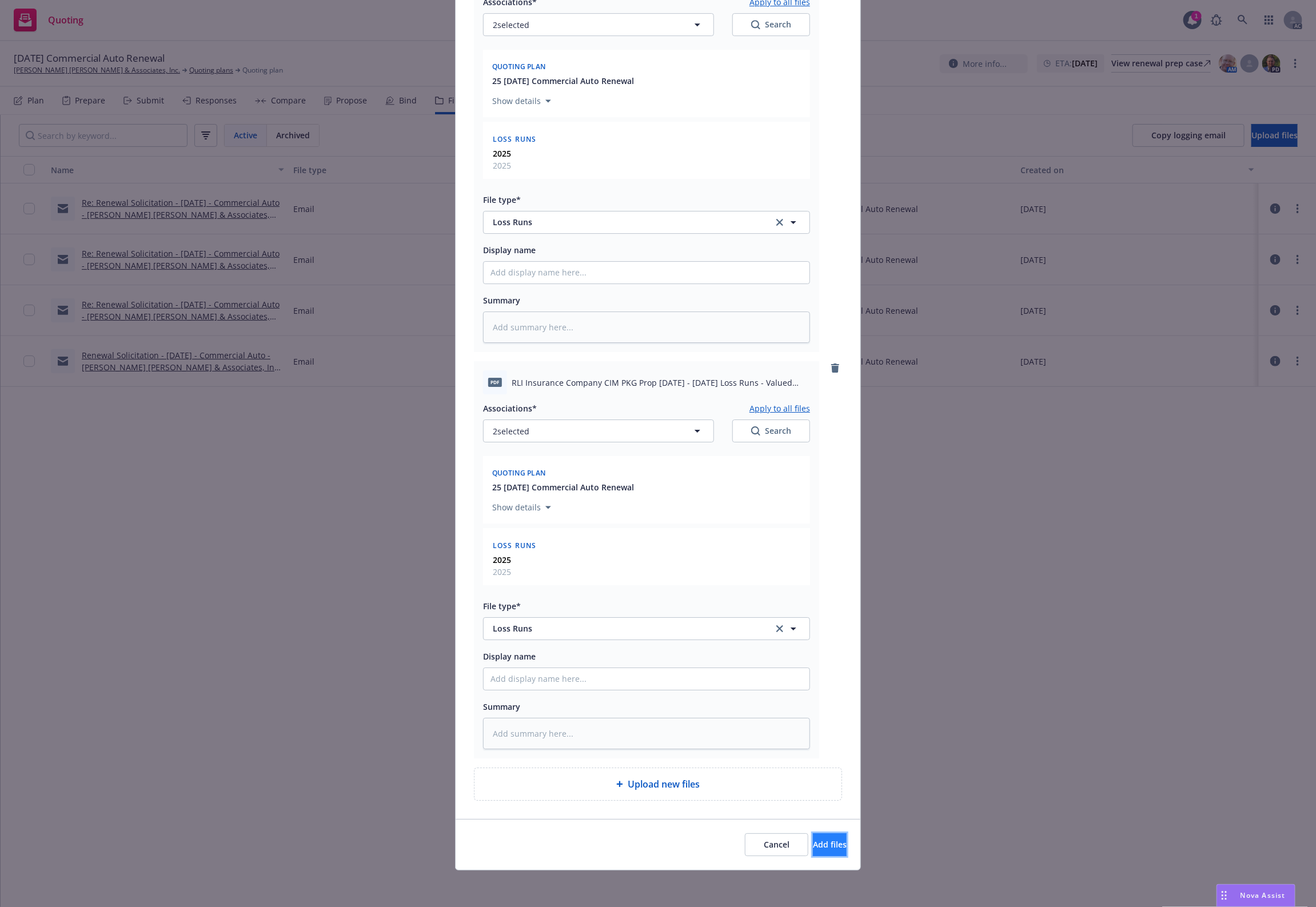
click at [813, 850] on button "Add files" at bounding box center [830, 845] width 34 height 23
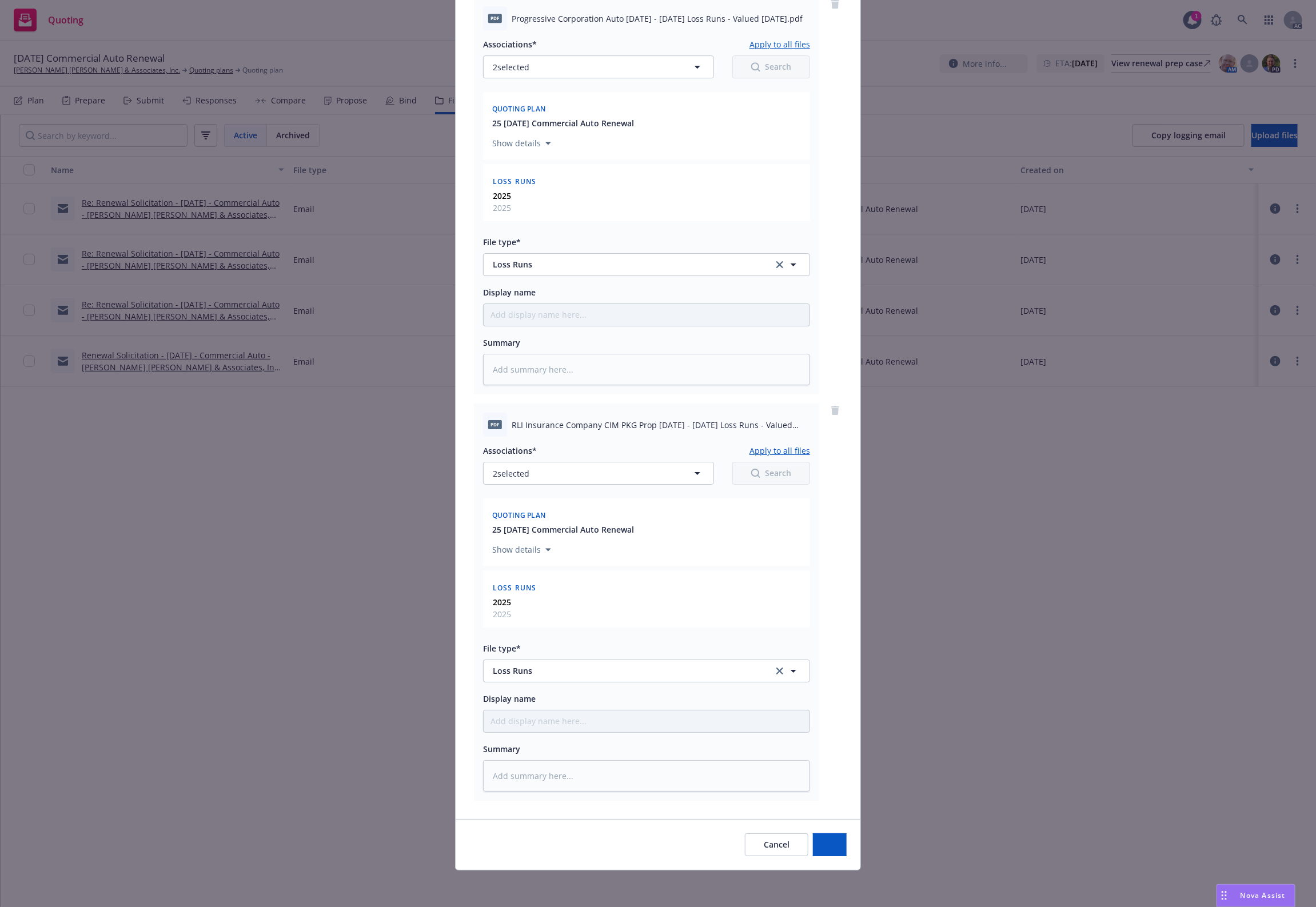
scroll to position [2171, 0]
type textarea "x"
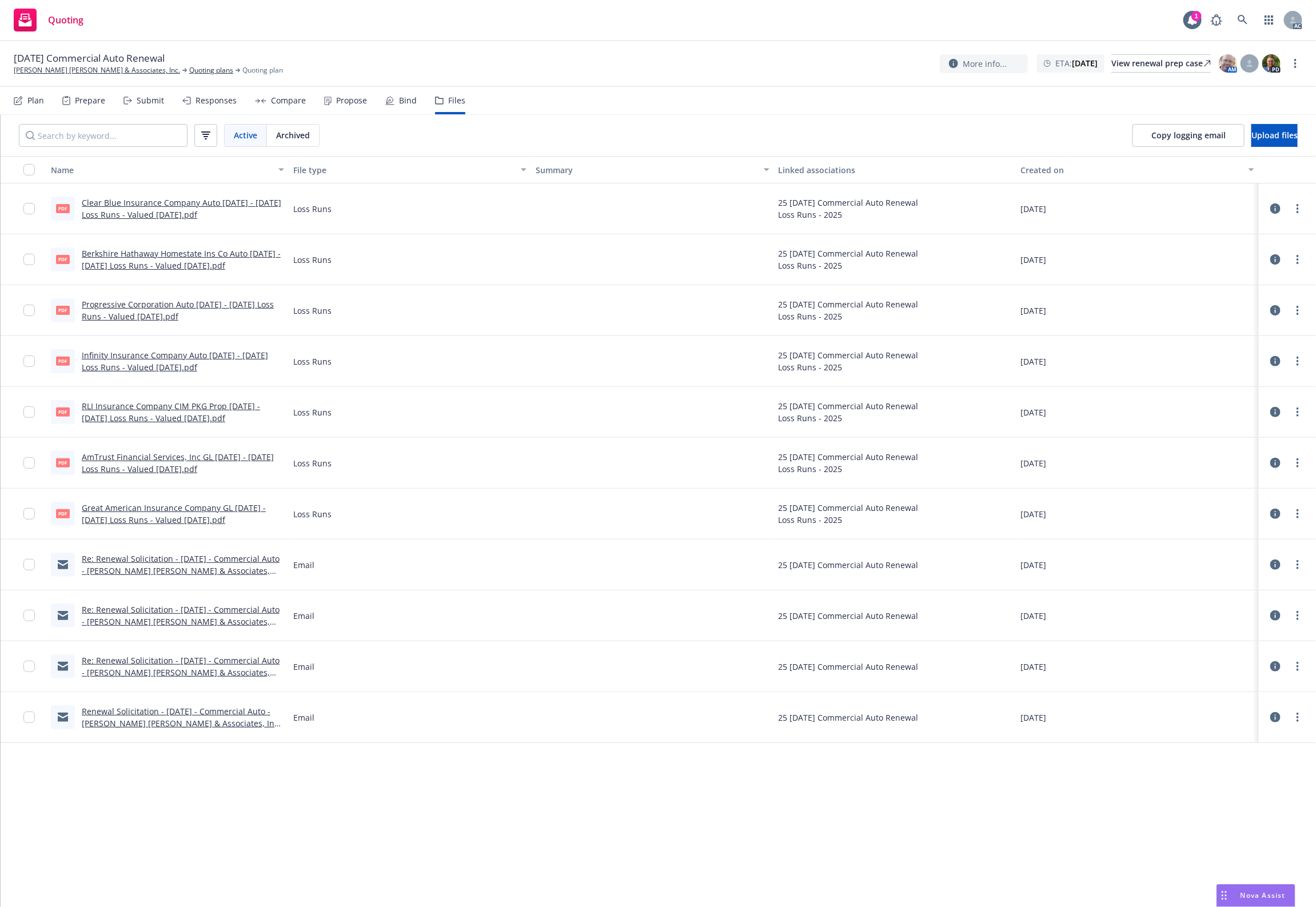
drag, startPoint x: 538, startPoint y: 89, endPoint x: 457, endPoint y: 17, distance: 108.4
click at [515, 66] on div "10/25/25 Commercial Auto Renewal Steinberg Hall & Associates, Inc. Quoting plan…" at bounding box center [658, 475] width 1316 height 866
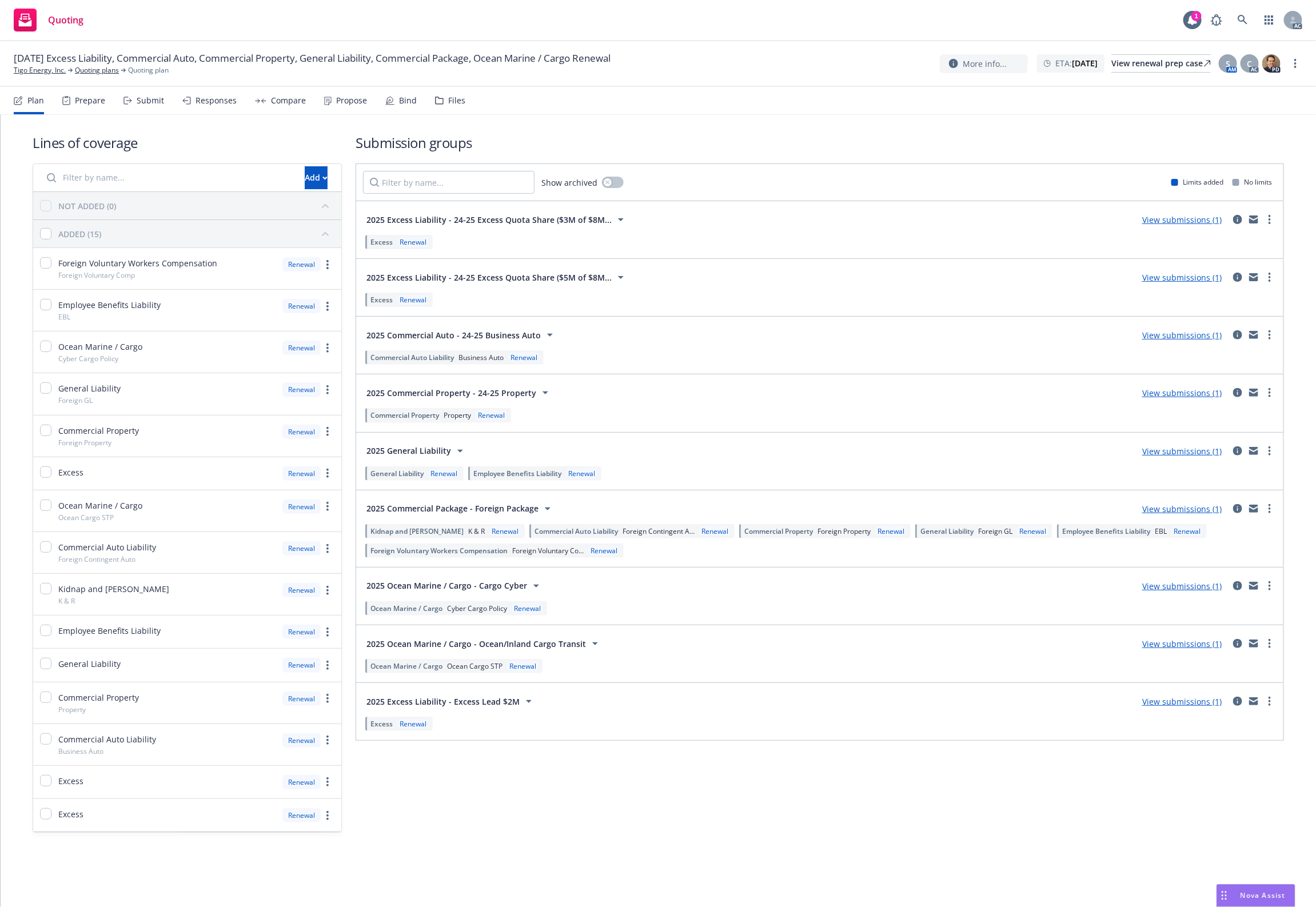
drag, startPoint x: 599, startPoint y: 97, endPoint x: 446, endPoint y: 129, distance: 156.3
click at [599, 98] on nav "Plan Prepare Submit Responses Compare Propose Bind Files" at bounding box center [658, 100] width 1289 height 27
click at [448, 101] on div "Files" at bounding box center [456, 101] width 17 height 9
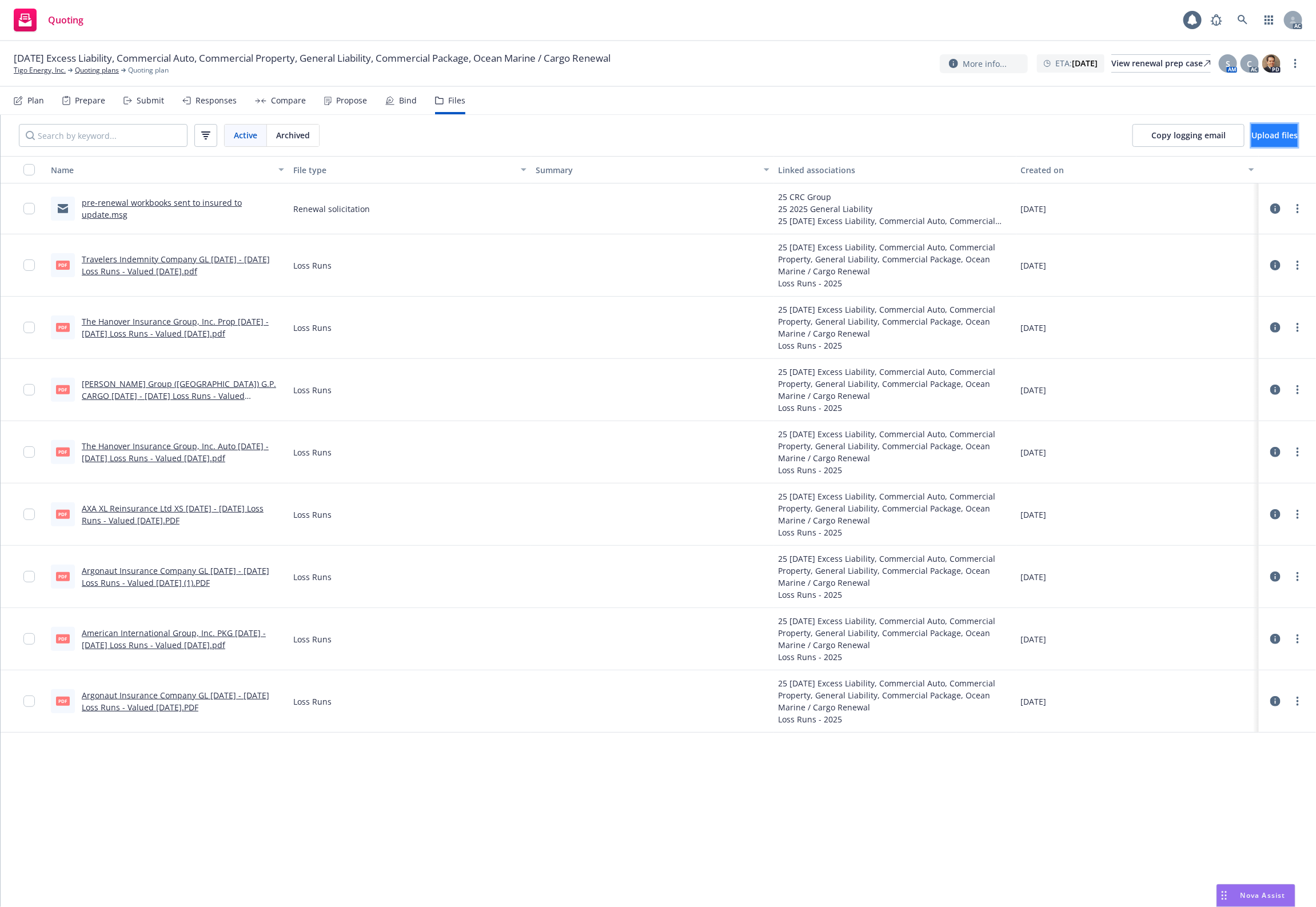
click at [1252, 143] on button "Upload files" at bounding box center [1275, 136] width 46 height 23
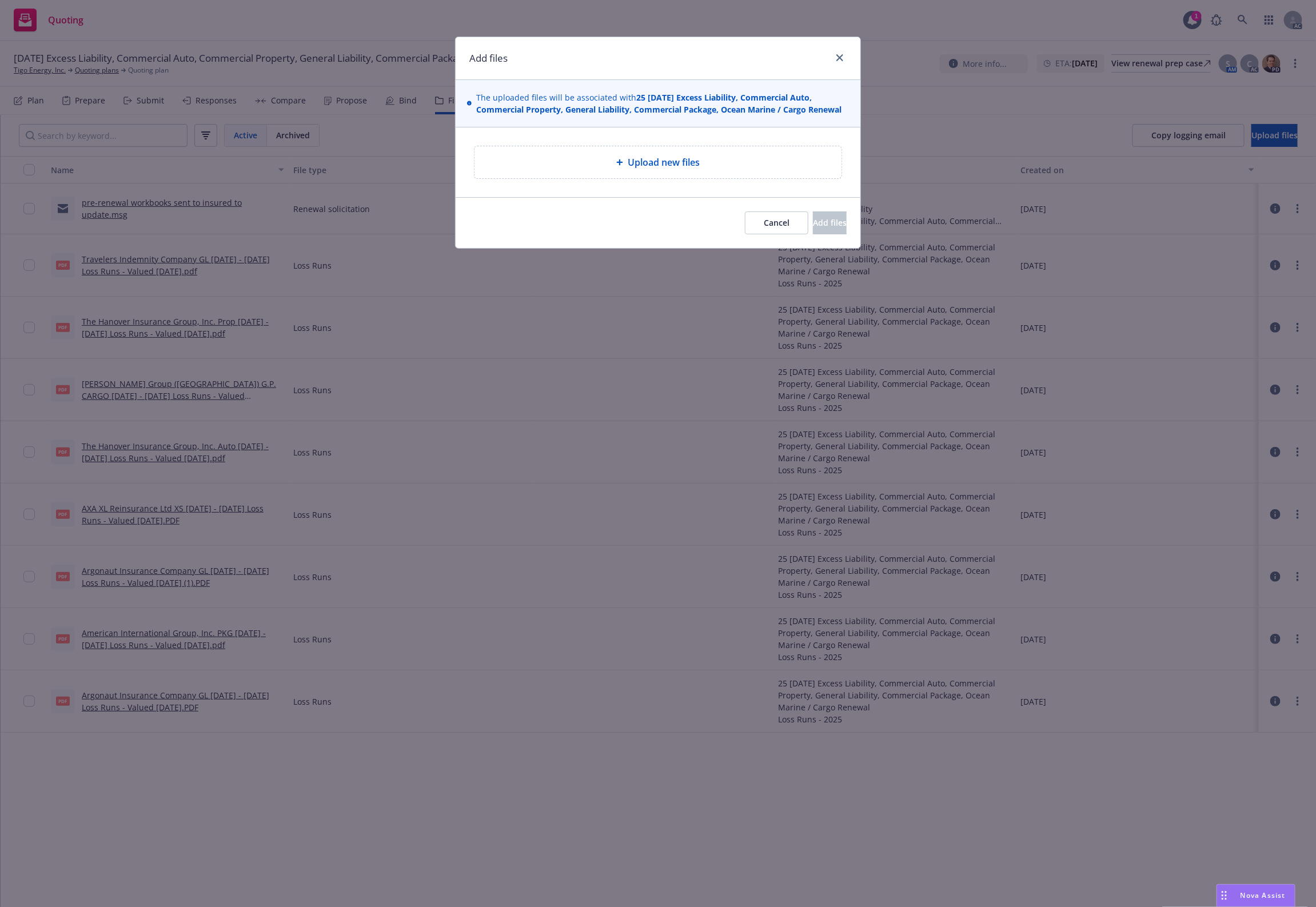
click at [463, 20] on div "Add files The uploaded files will be associated with 25 10/29/25 Excess Liabili…" at bounding box center [658, 454] width 1316 height 907
click at [699, 163] on span "Upload new files" at bounding box center [664, 162] width 72 height 14
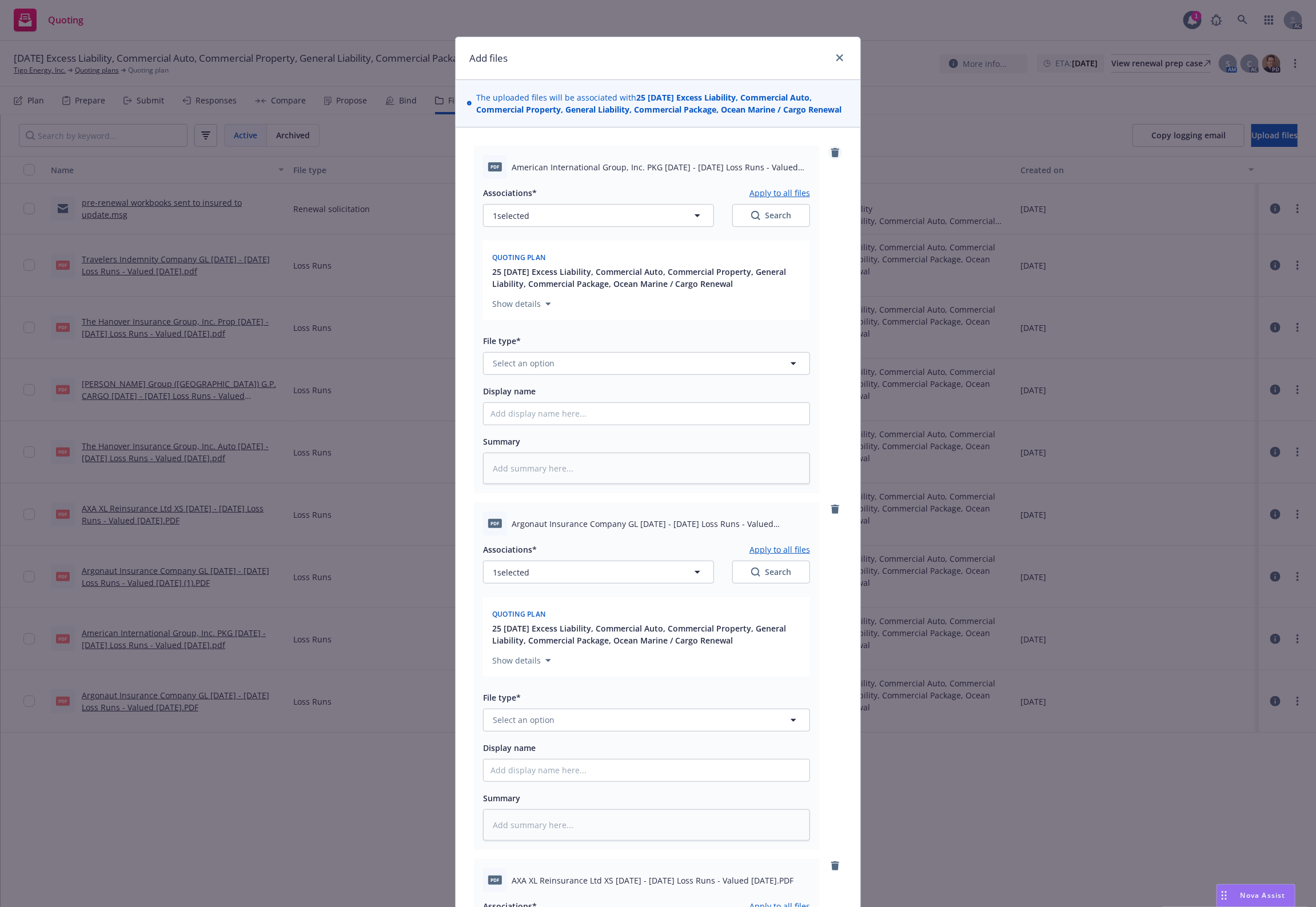
click at [836, 149] on link "remove" at bounding box center [836, 153] width 14 height 14
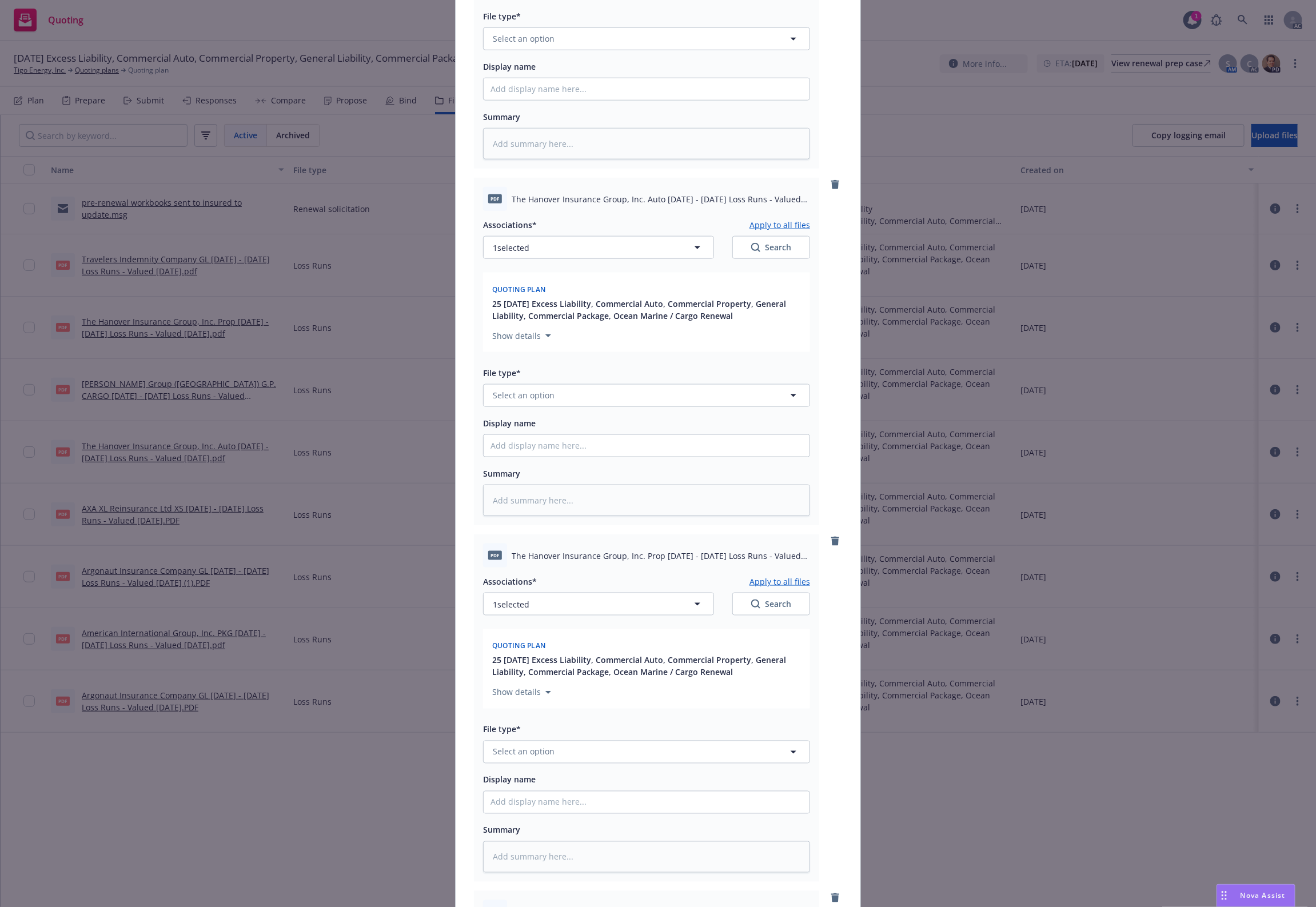
scroll to position [762, 0]
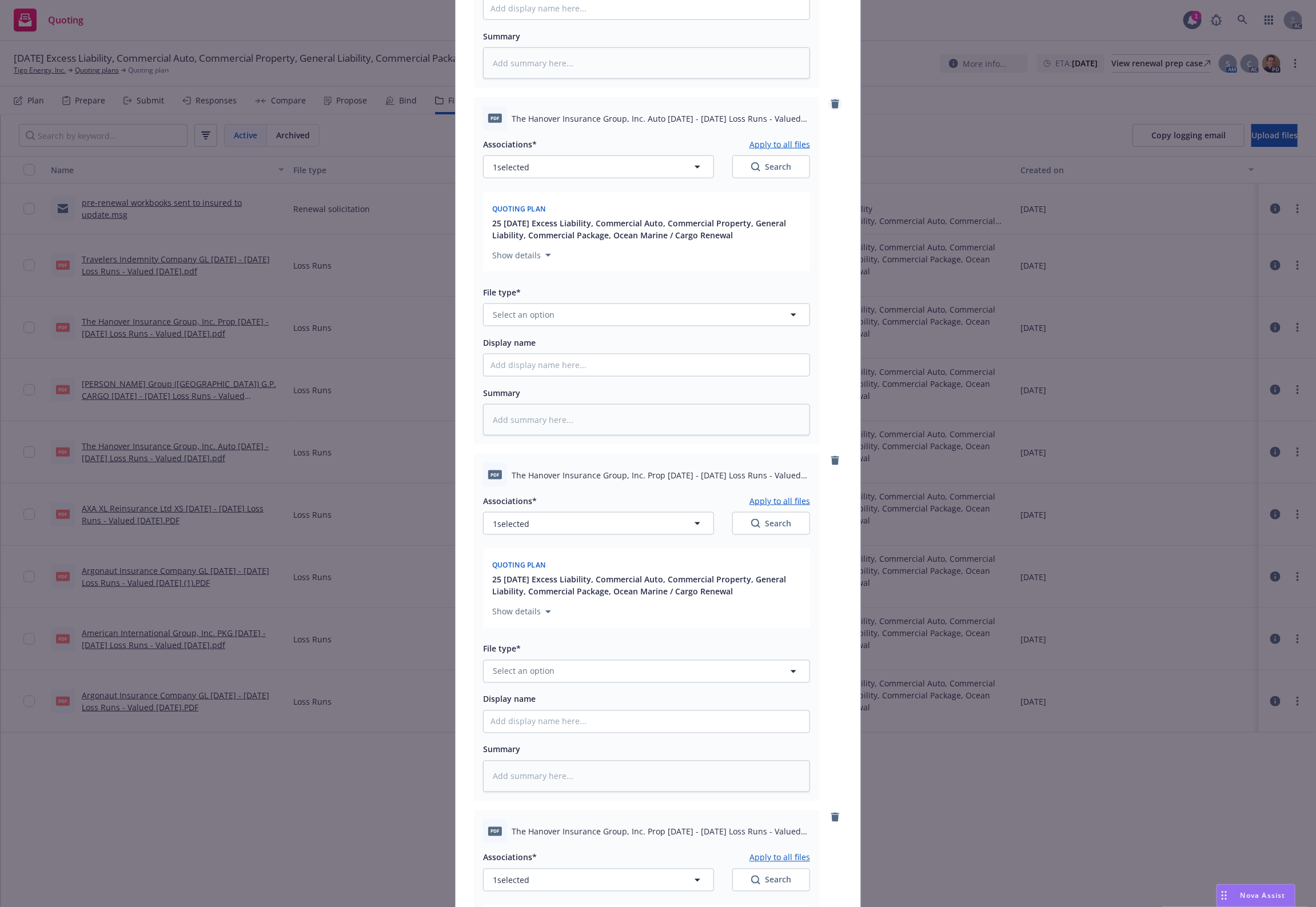
click at [834, 104] on icon "remove" at bounding box center [835, 104] width 9 height 9
click at [831, 104] on icon "remove" at bounding box center [835, 104] width 8 height 9
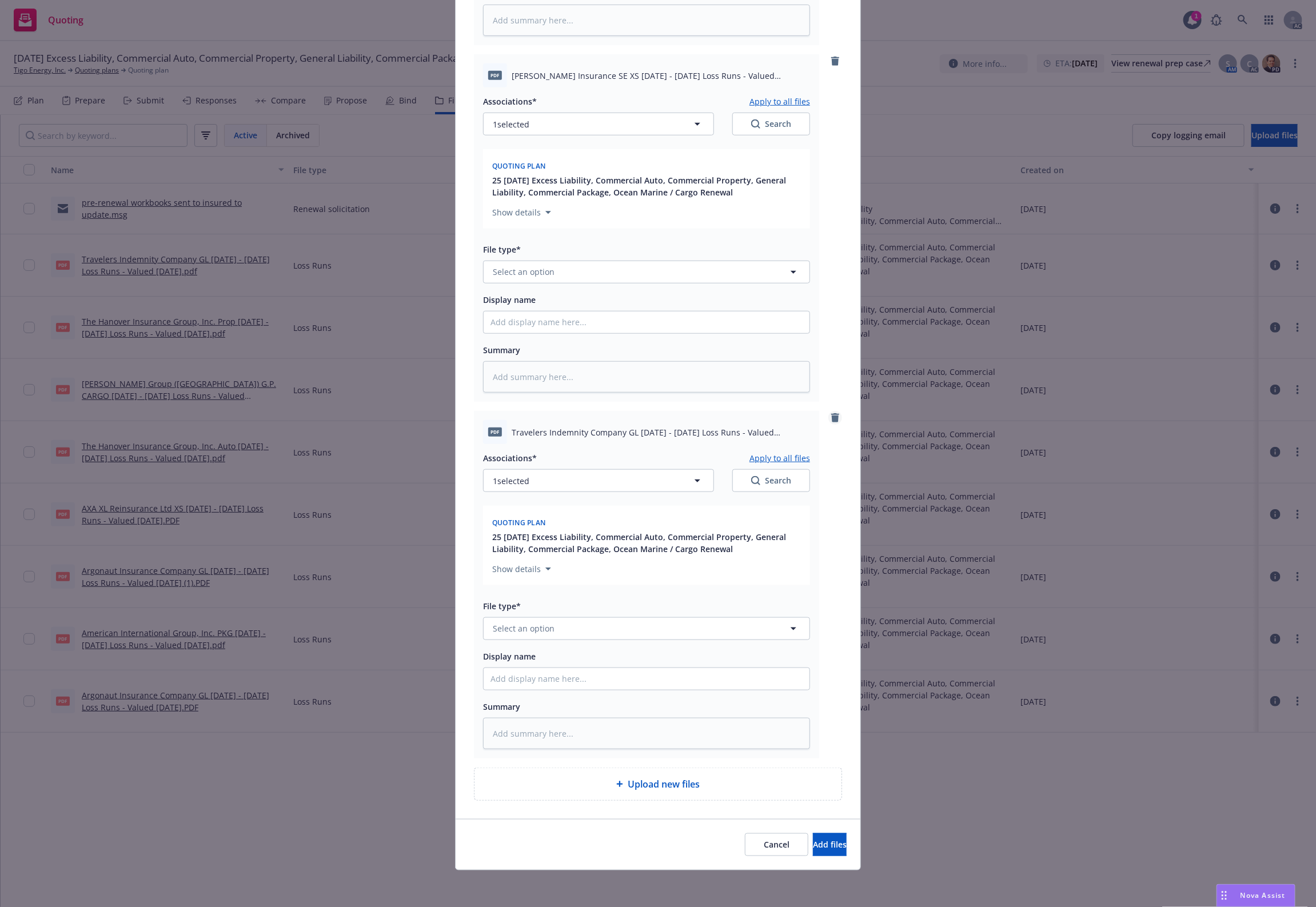
click at [834, 417] on icon "remove" at bounding box center [835, 417] width 9 height 9
type textarea "x"
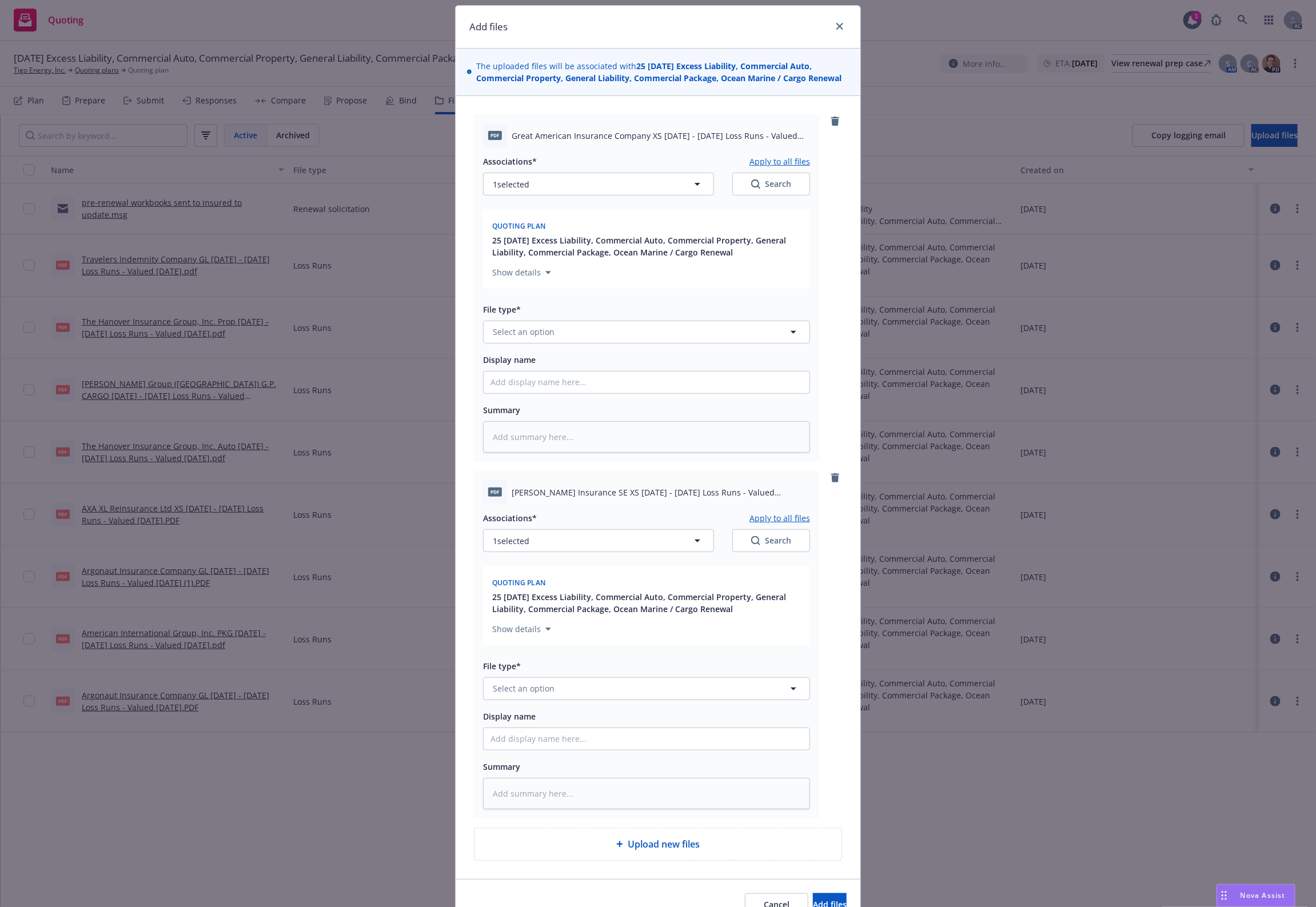
scroll to position [0, 0]
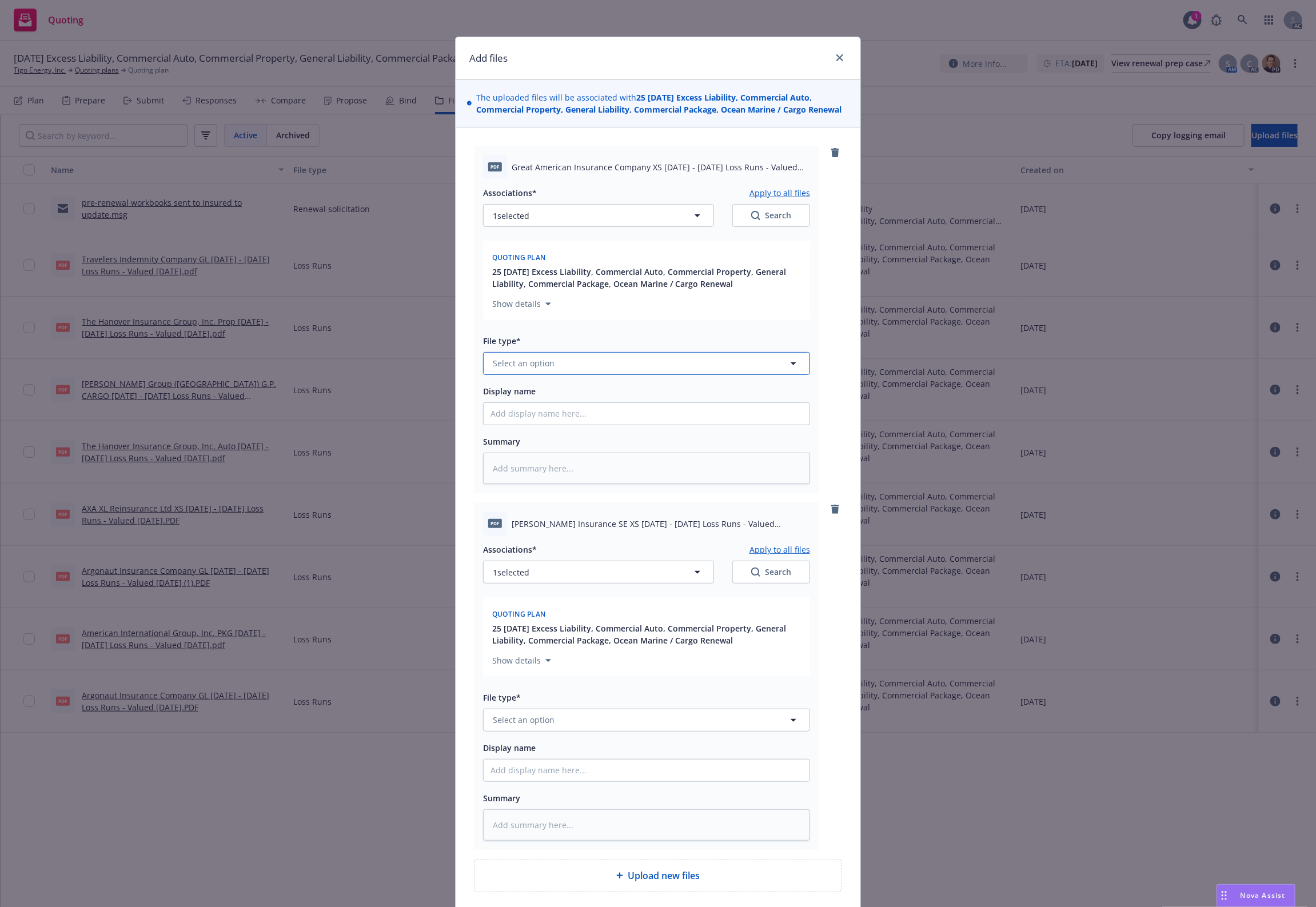
click at [532, 366] on span "Select an option" at bounding box center [523, 364] width 62 height 12
type input "`"
type textarea "x"
paste input "Loss Runs"
type input "Loss Runs"
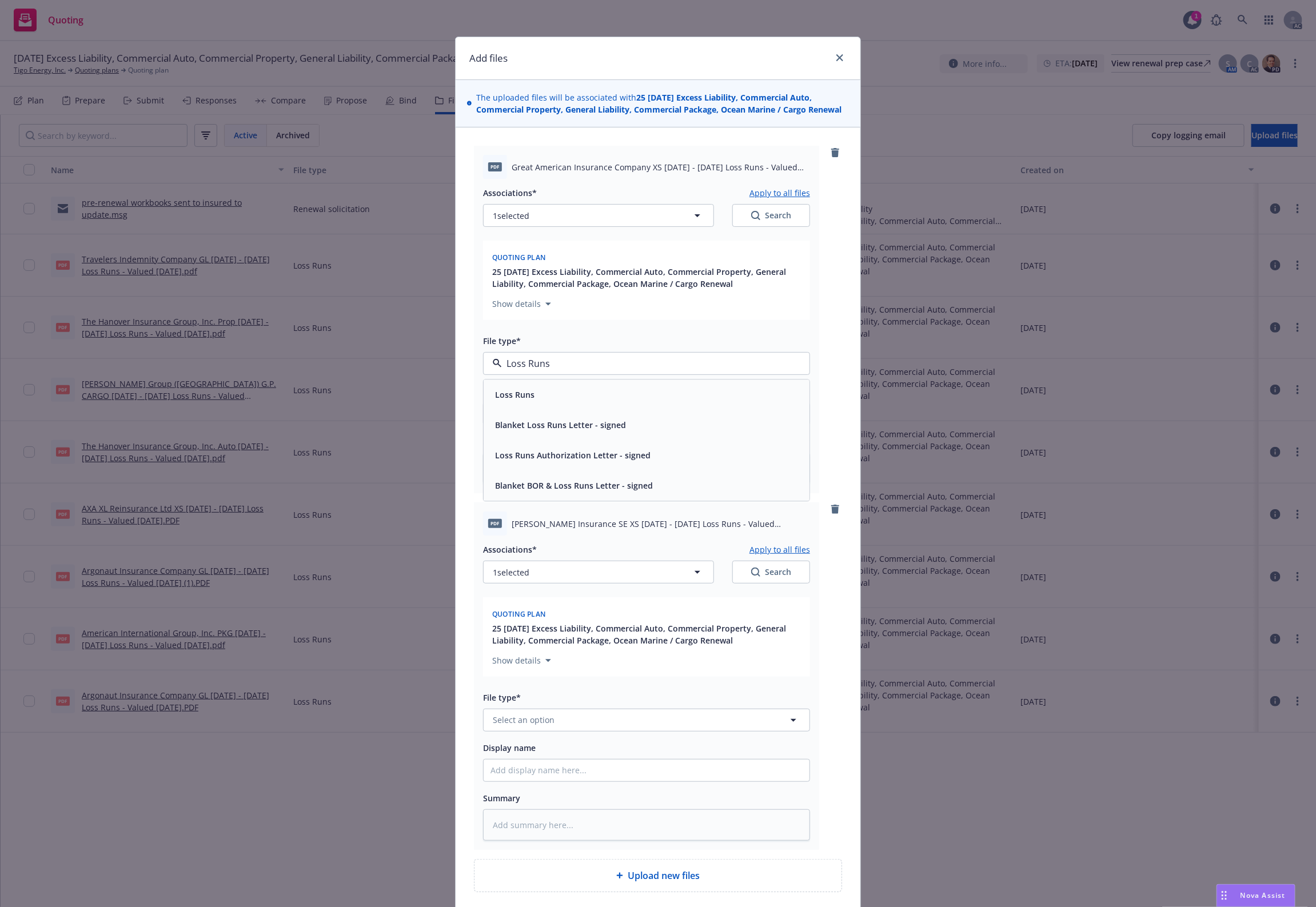
click at [506, 393] on span "Loss Runs" at bounding box center [515, 395] width 40 height 12
type textarea "x"
click at [521, 716] on span "Select an option" at bounding box center [523, 720] width 62 height 12
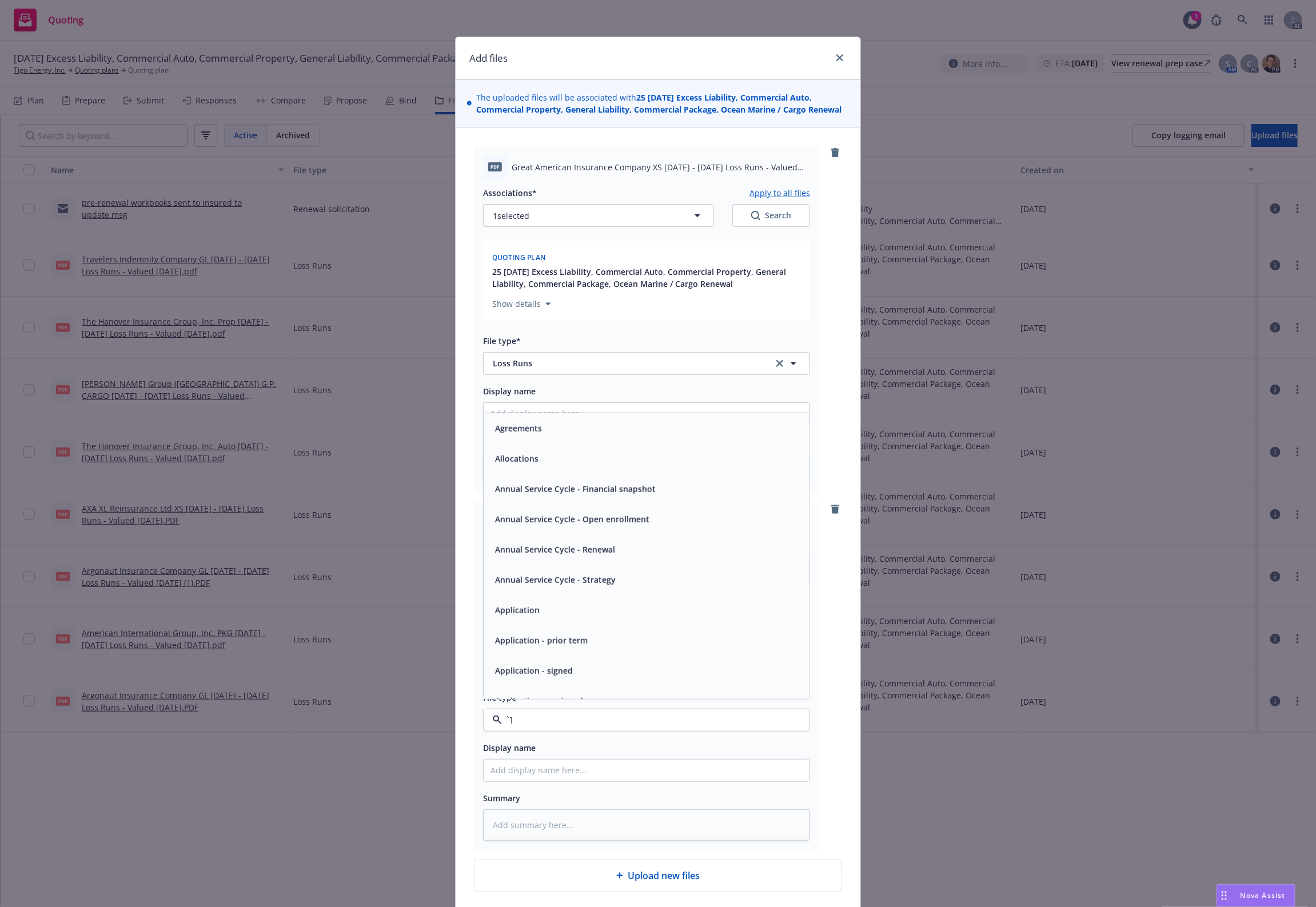
paste input "Loss Runs"
type input "Loss Runs"
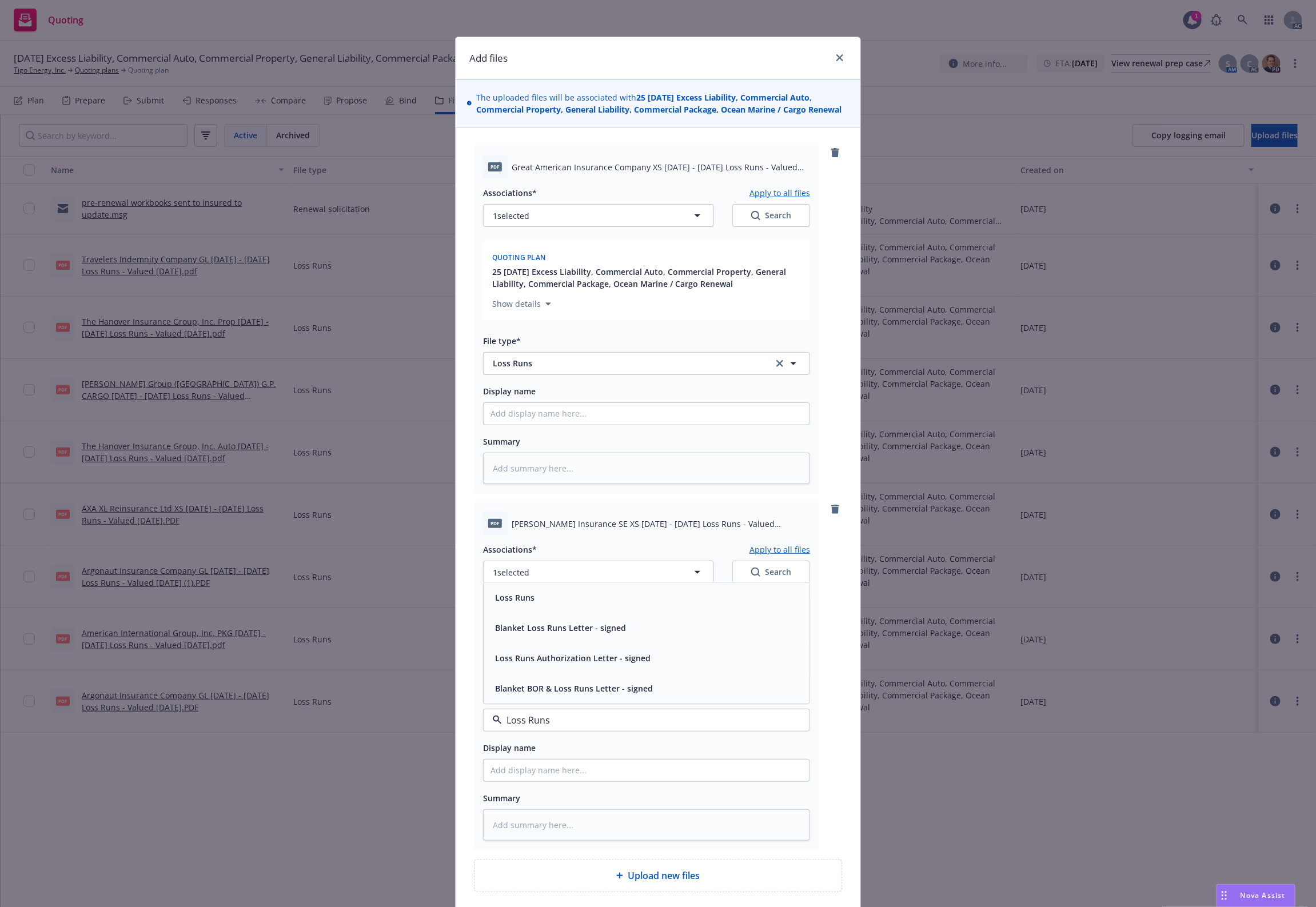
click at [524, 592] on div "Loss Runs" at bounding box center [514, 597] width 46 height 17
click at [567, 573] on button "1 selected" at bounding box center [598, 573] width 231 height 23
type textarea "x"
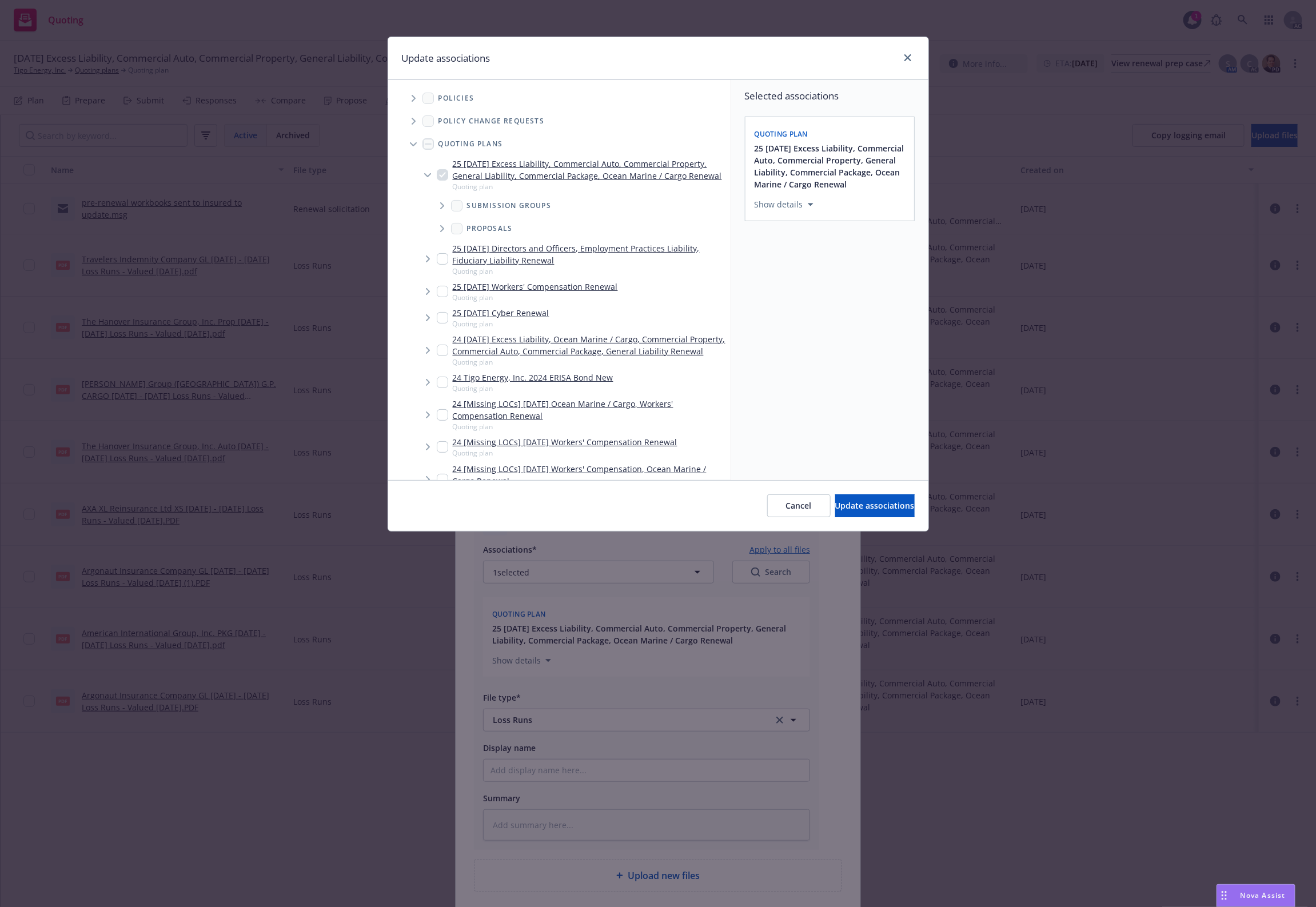
scroll to position [314, 0]
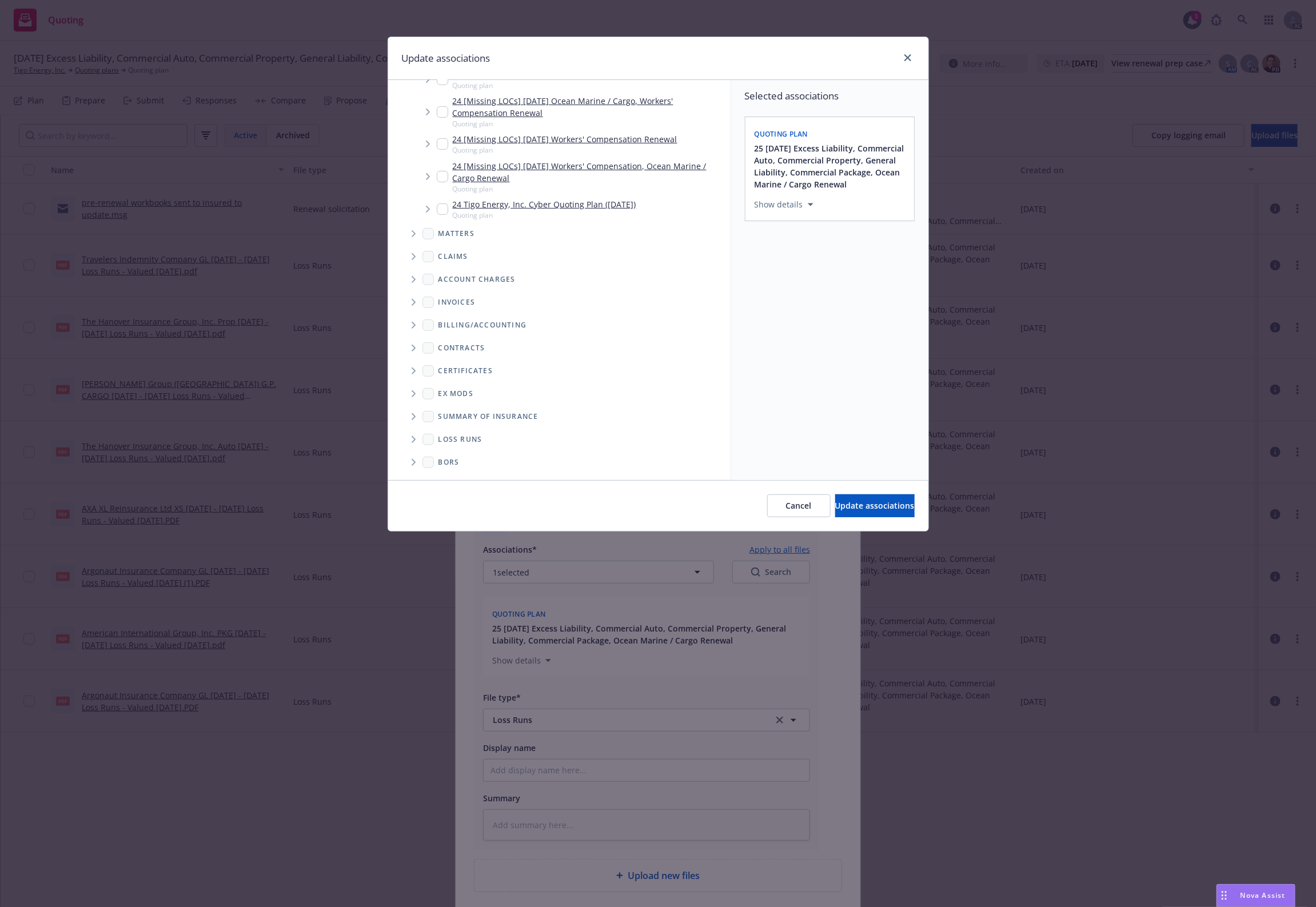
click at [412, 440] on icon "Folder Tree Example" at bounding box center [413, 439] width 4 height 7
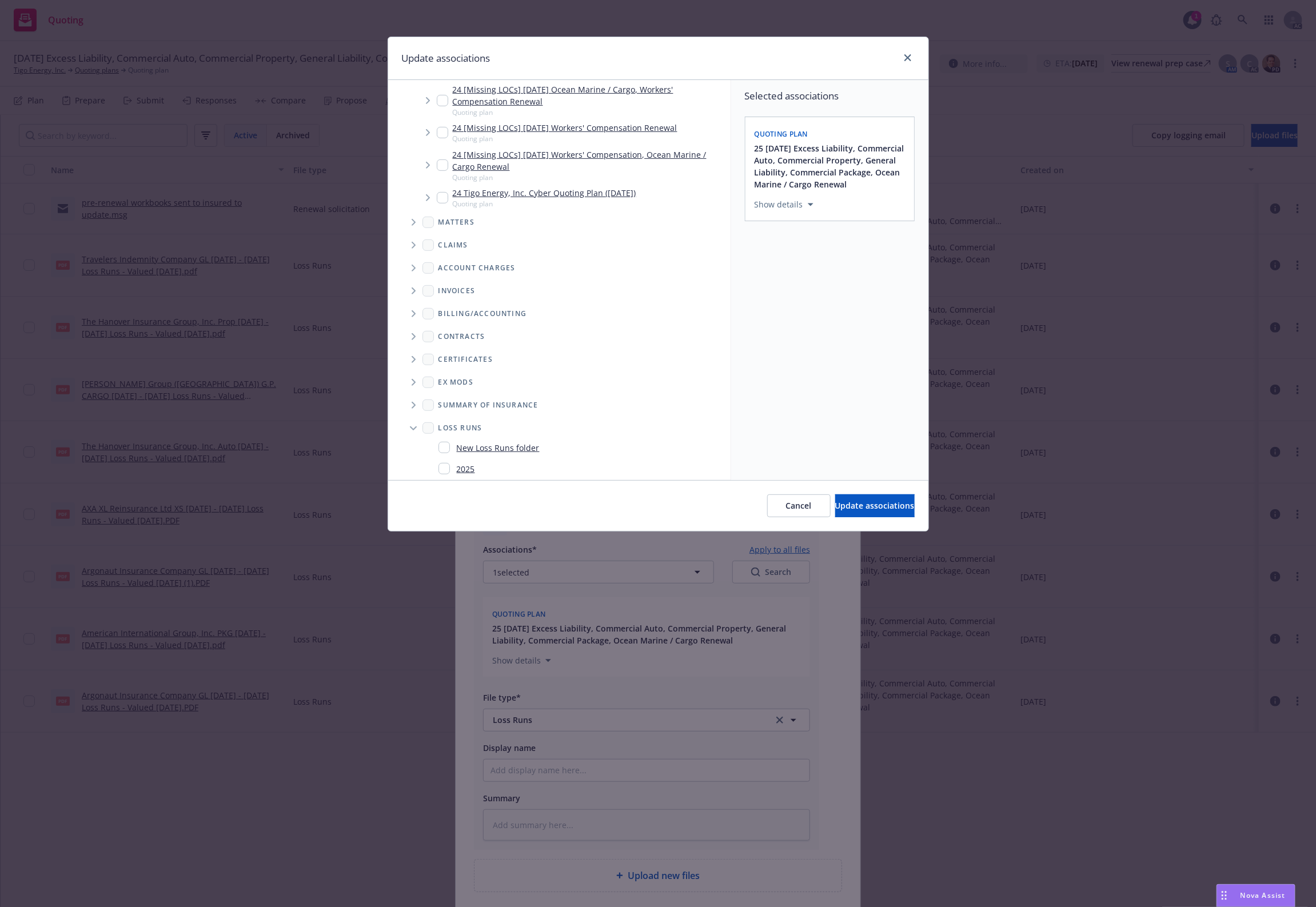
scroll to position [356, 0]
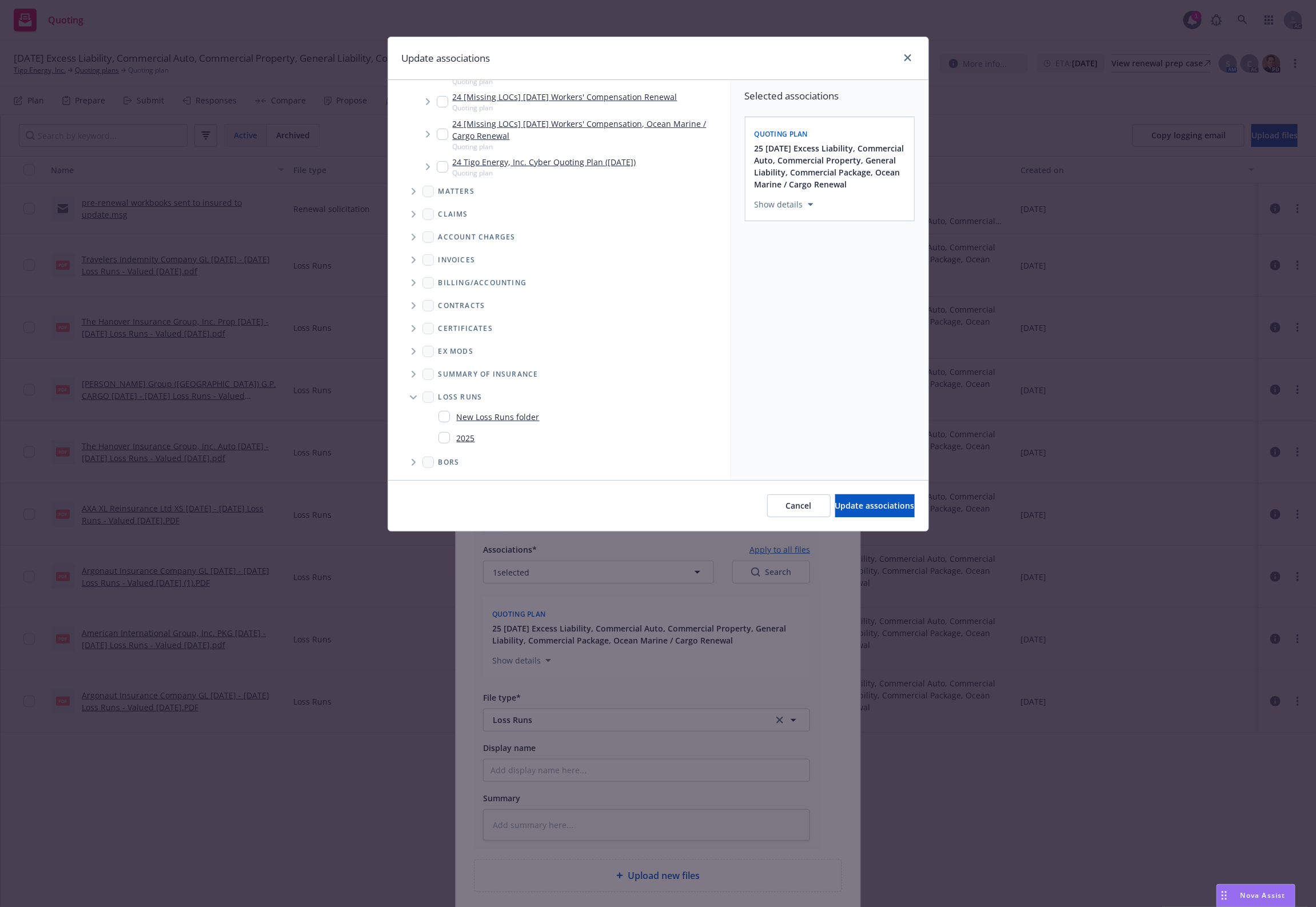
click at [470, 436] on link "2025" at bounding box center [466, 439] width 19 height 12
checkbox input "true"
click at [858, 496] on button "Update associations" at bounding box center [876, 506] width 79 height 23
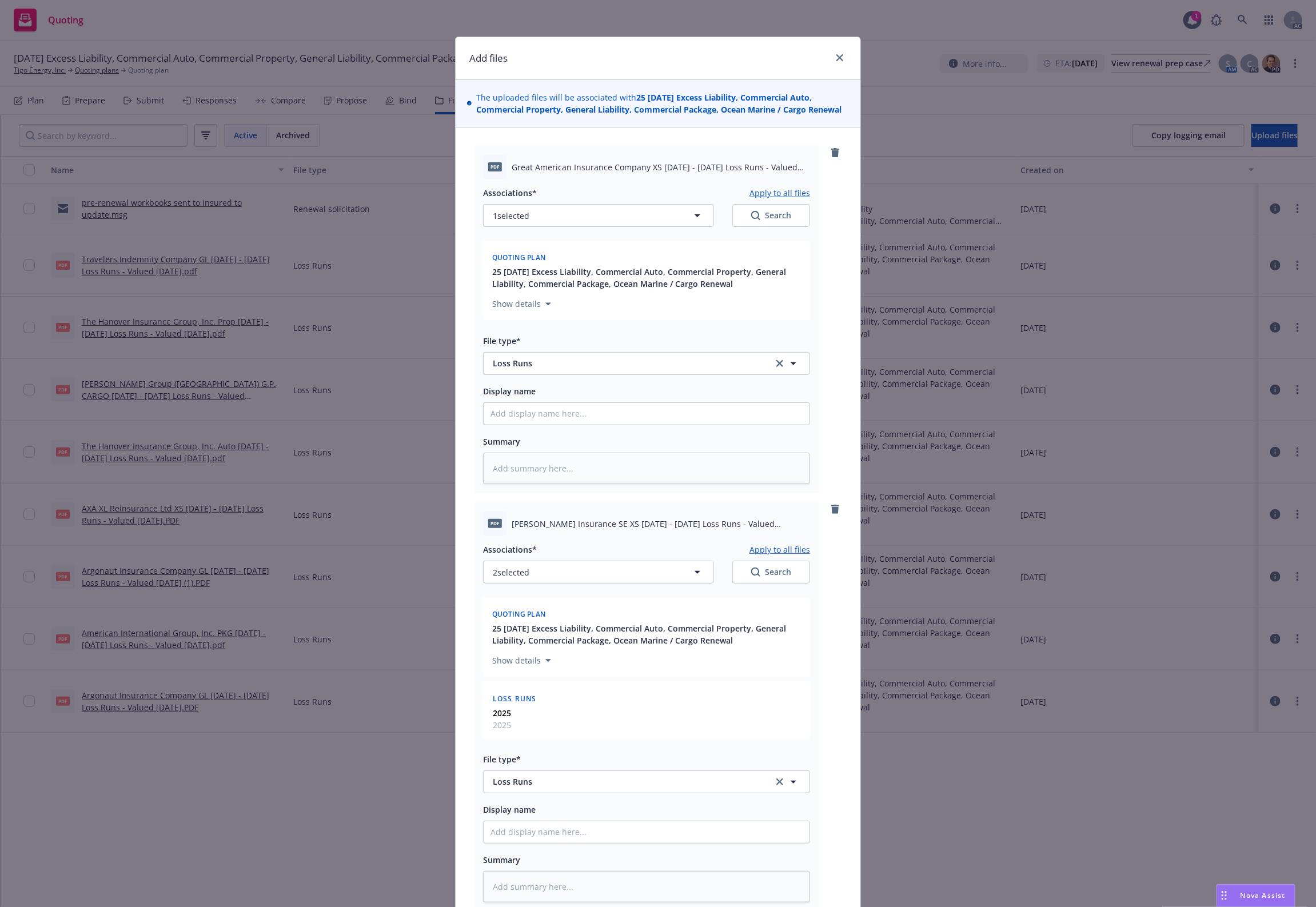
click at [789, 546] on button "Apply to all files" at bounding box center [779, 550] width 61 height 14
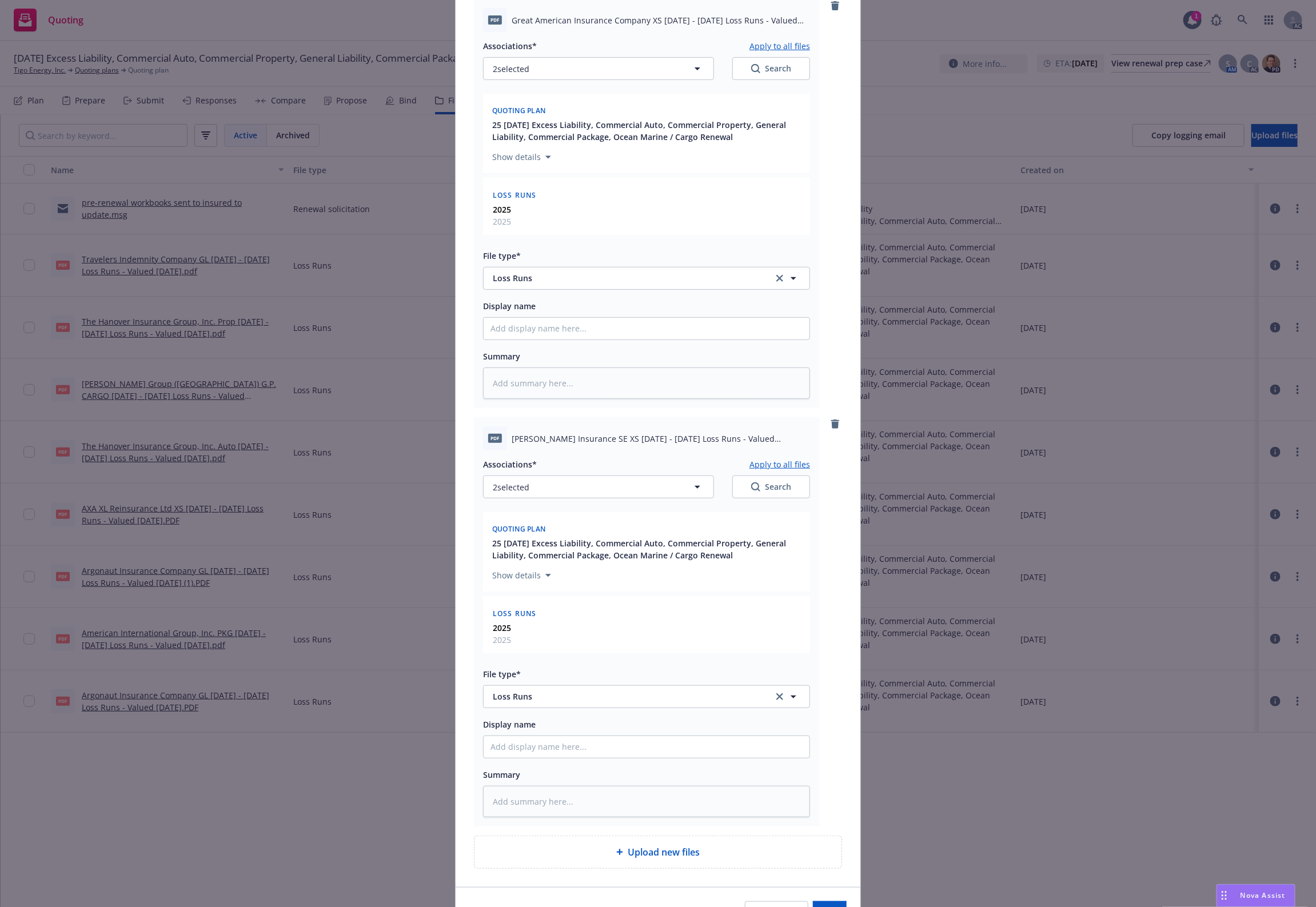
scroll to position [216, 0]
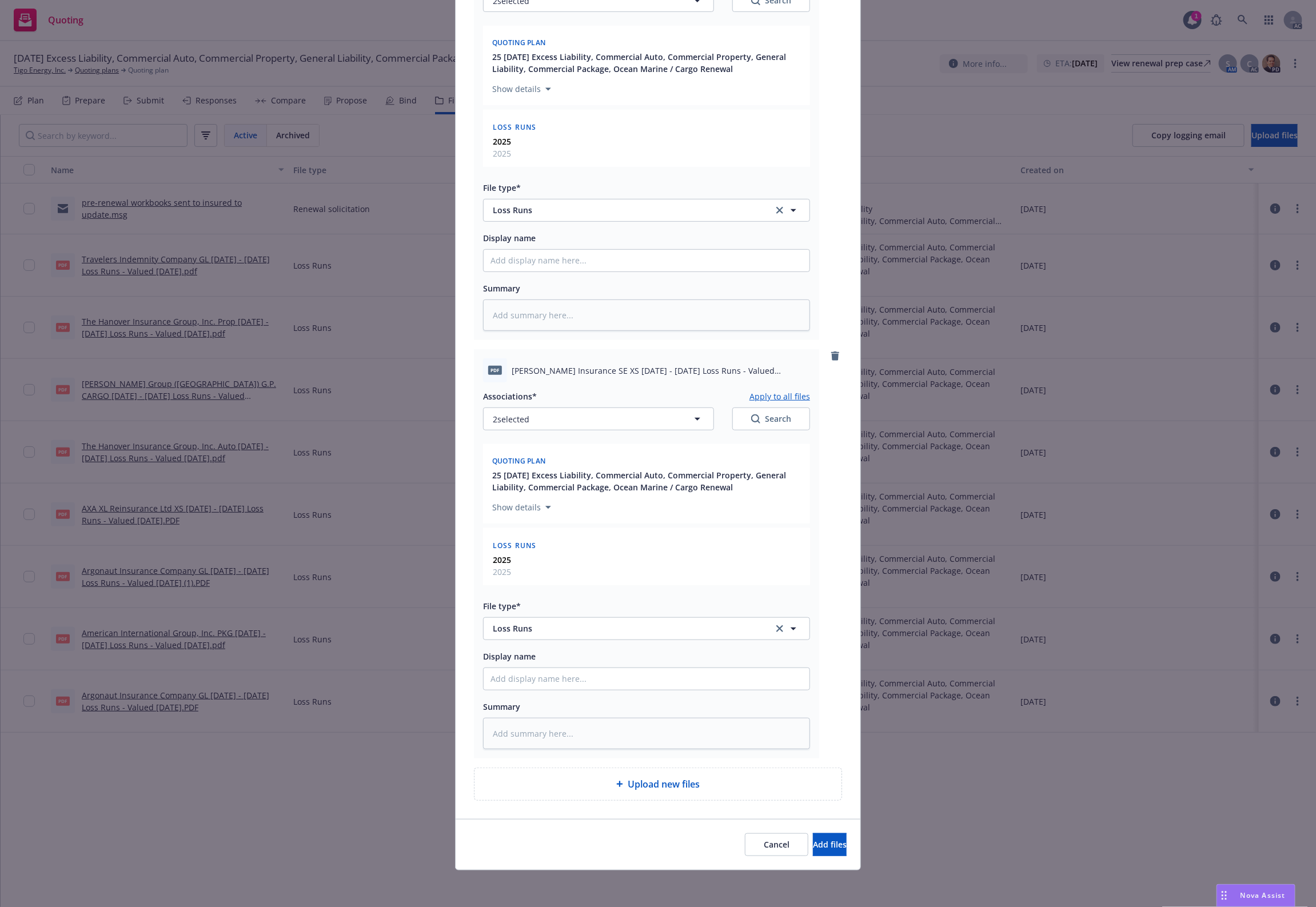
drag, startPoint x: 763, startPoint y: 420, endPoint x: 777, endPoint y: 401, distance: 23.6
click at [776, 401] on div "Associations* Apply to all files 2 selected Search" at bounding box center [646, 409] width 327 height 41
click at [784, 392] on button "Apply to all files" at bounding box center [779, 396] width 61 height 14
click at [813, 846] on span "Add files" at bounding box center [830, 844] width 34 height 11
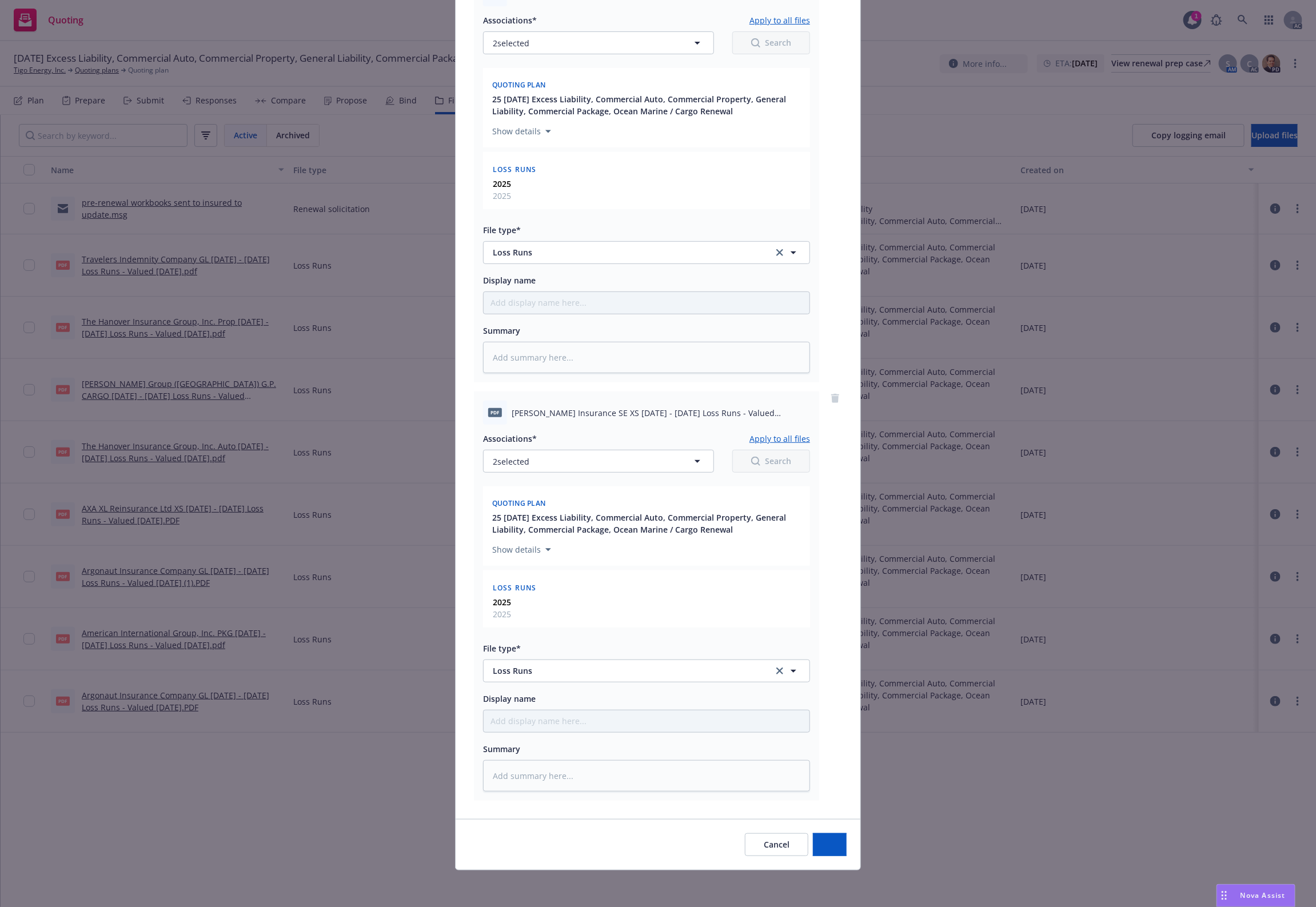
scroll to position [173, 0]
type textarea "x"
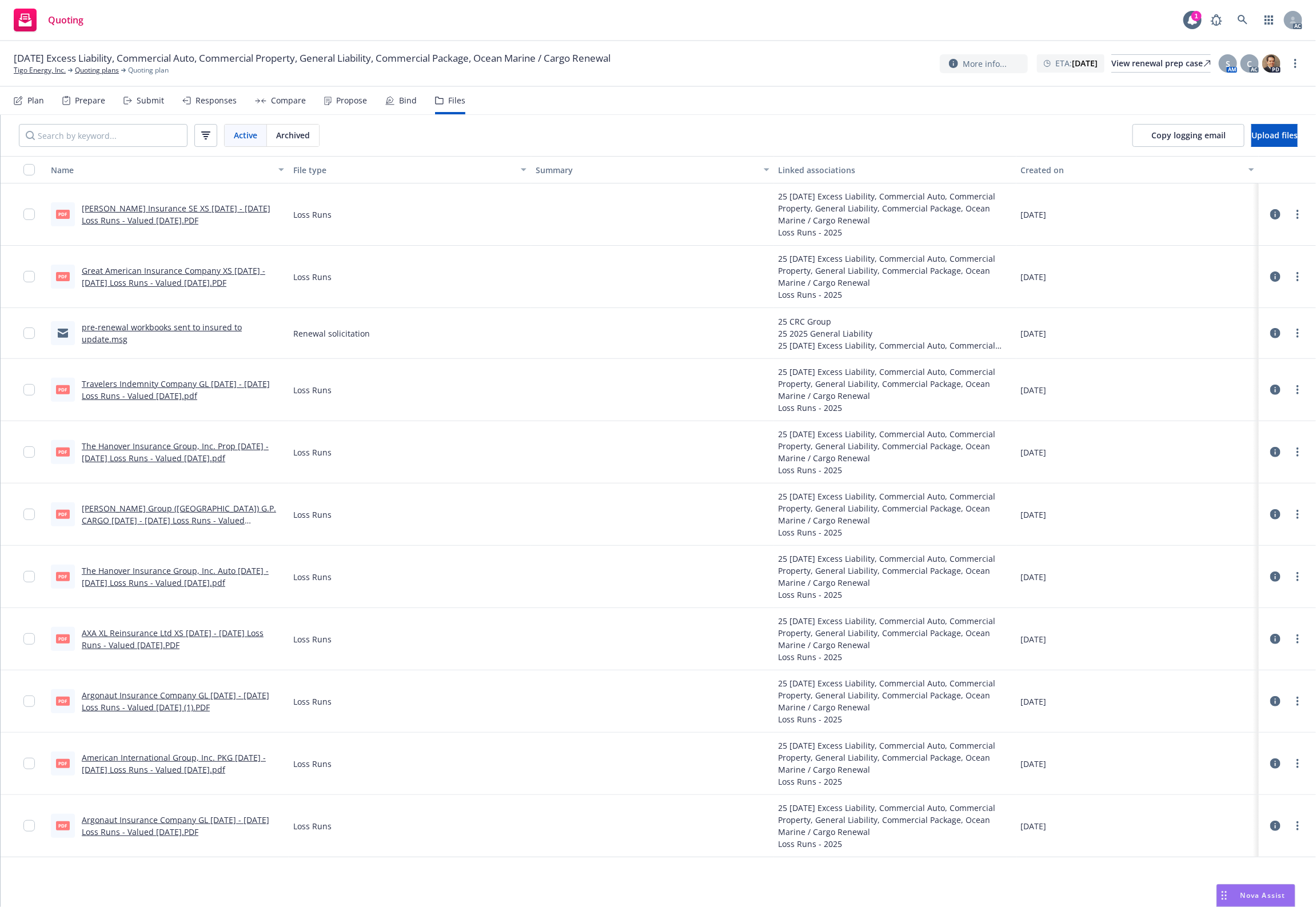
click at [724, 122] on div "Active Archived Copy logging email Upload files" at bounding box center [658, 135] width 1316 height 41
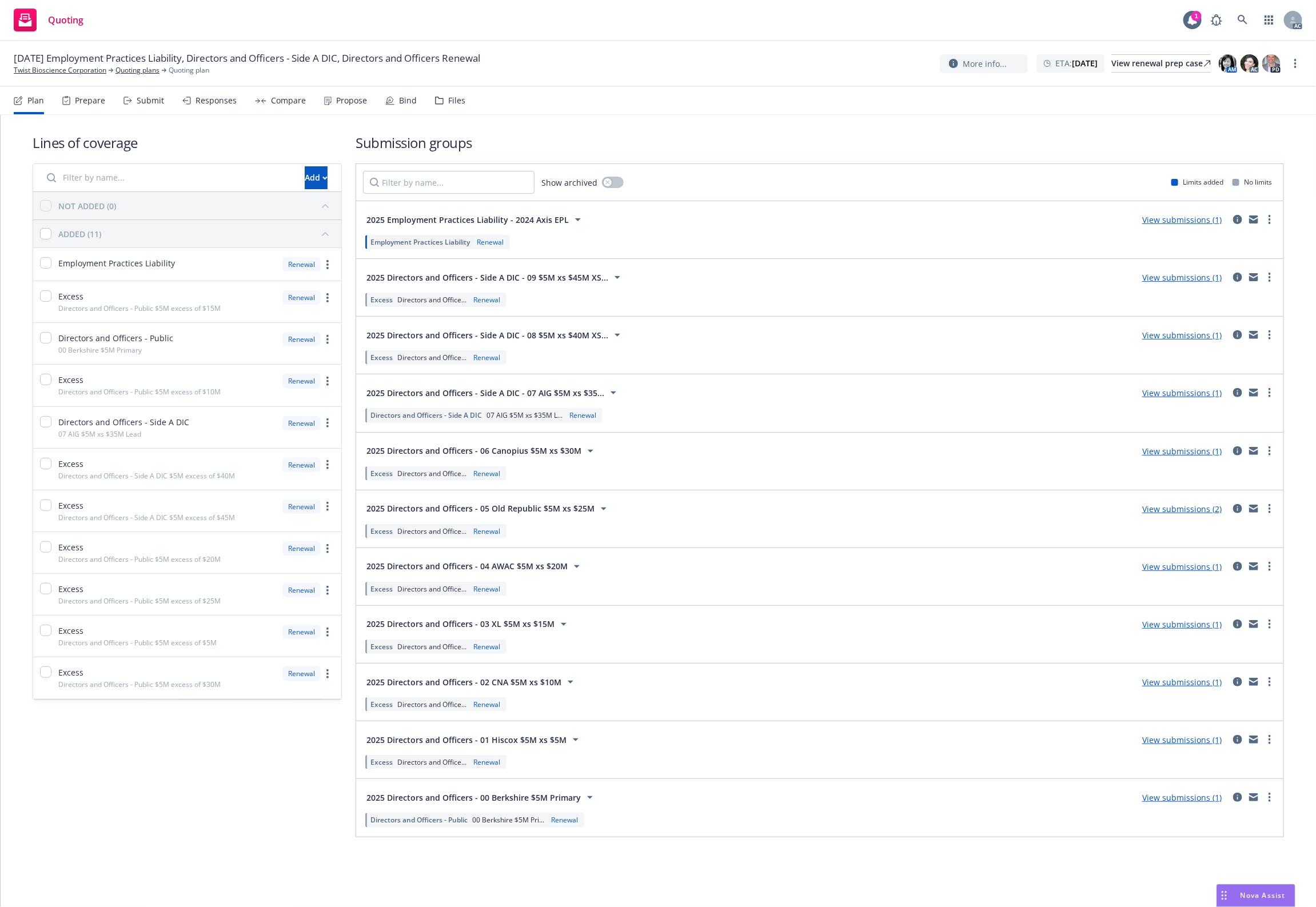
click at [634, 127] on div "Lines of coverage Add NOT ADDED (0) ADDED (11) Employment Practices Liability R…" at bounding box center [658, 485] width 1252 height 741
click at [439, 96] on icon at bounding box center [440, 100] width 9 height 8
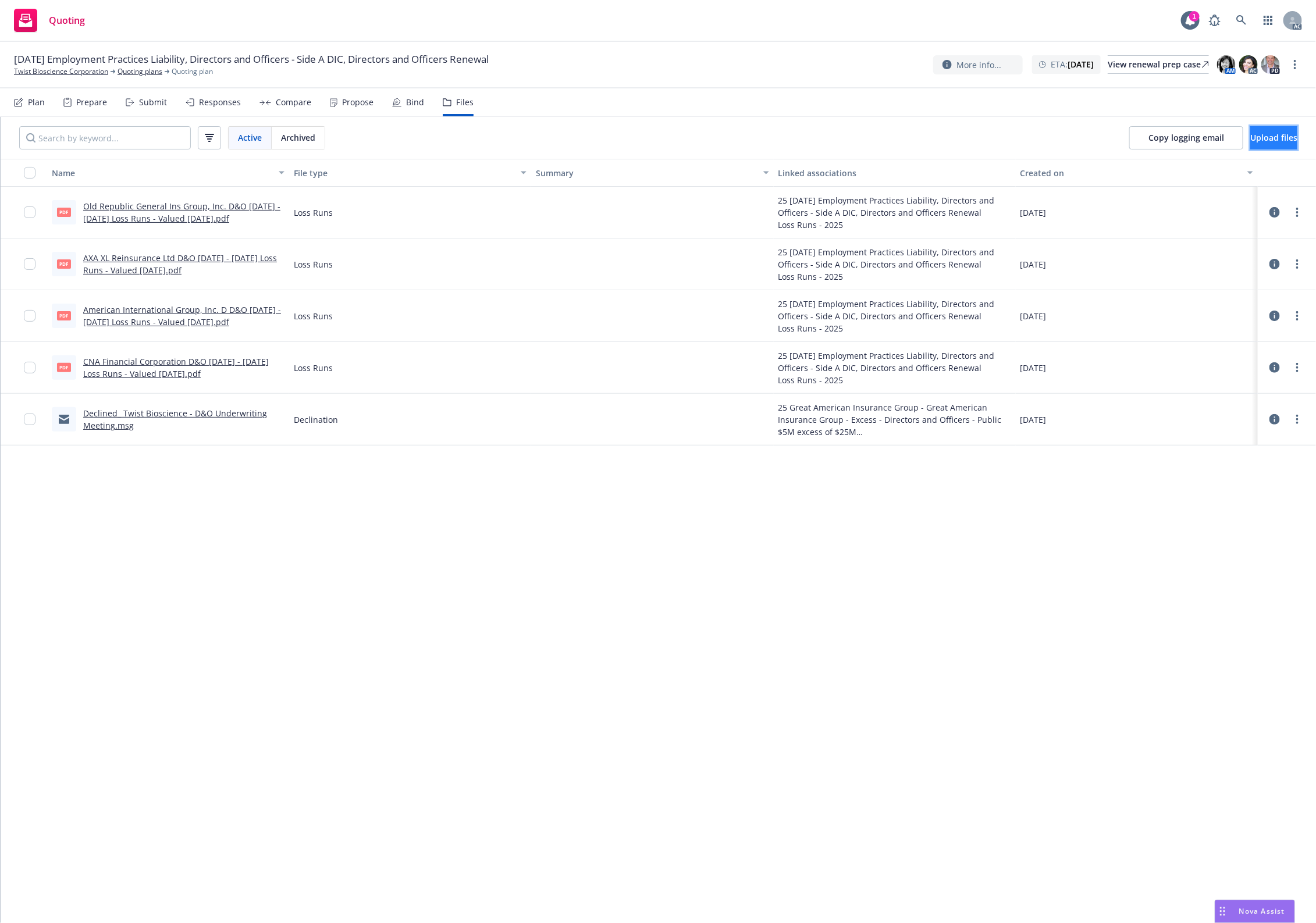
click at [1250, 140] on span "Upload files" at bounding box center [1274, 137] width 47 height 11
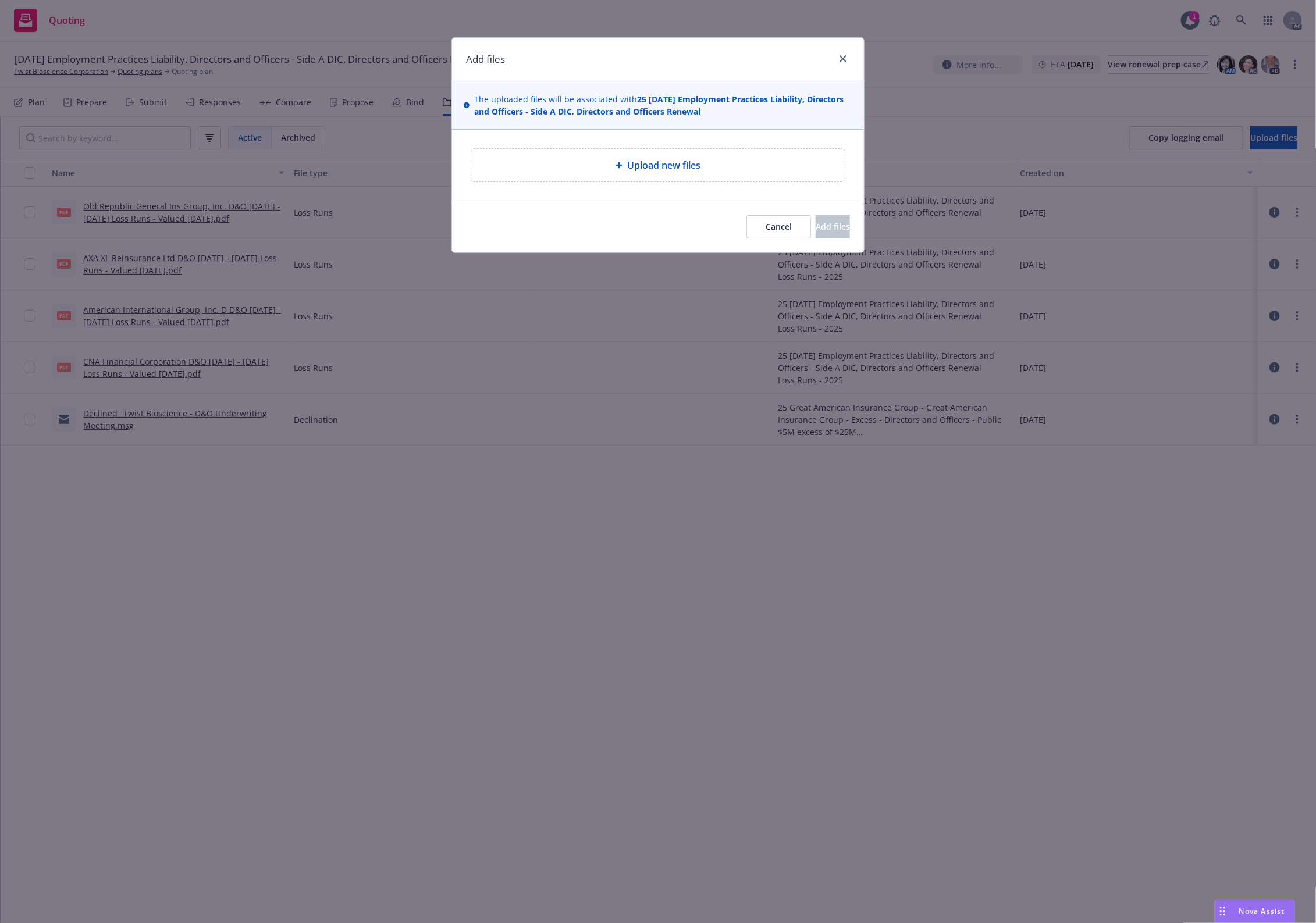
click at [572, 166] on div "Upload new files" at bounding box center [658, 165] width 355 height 14
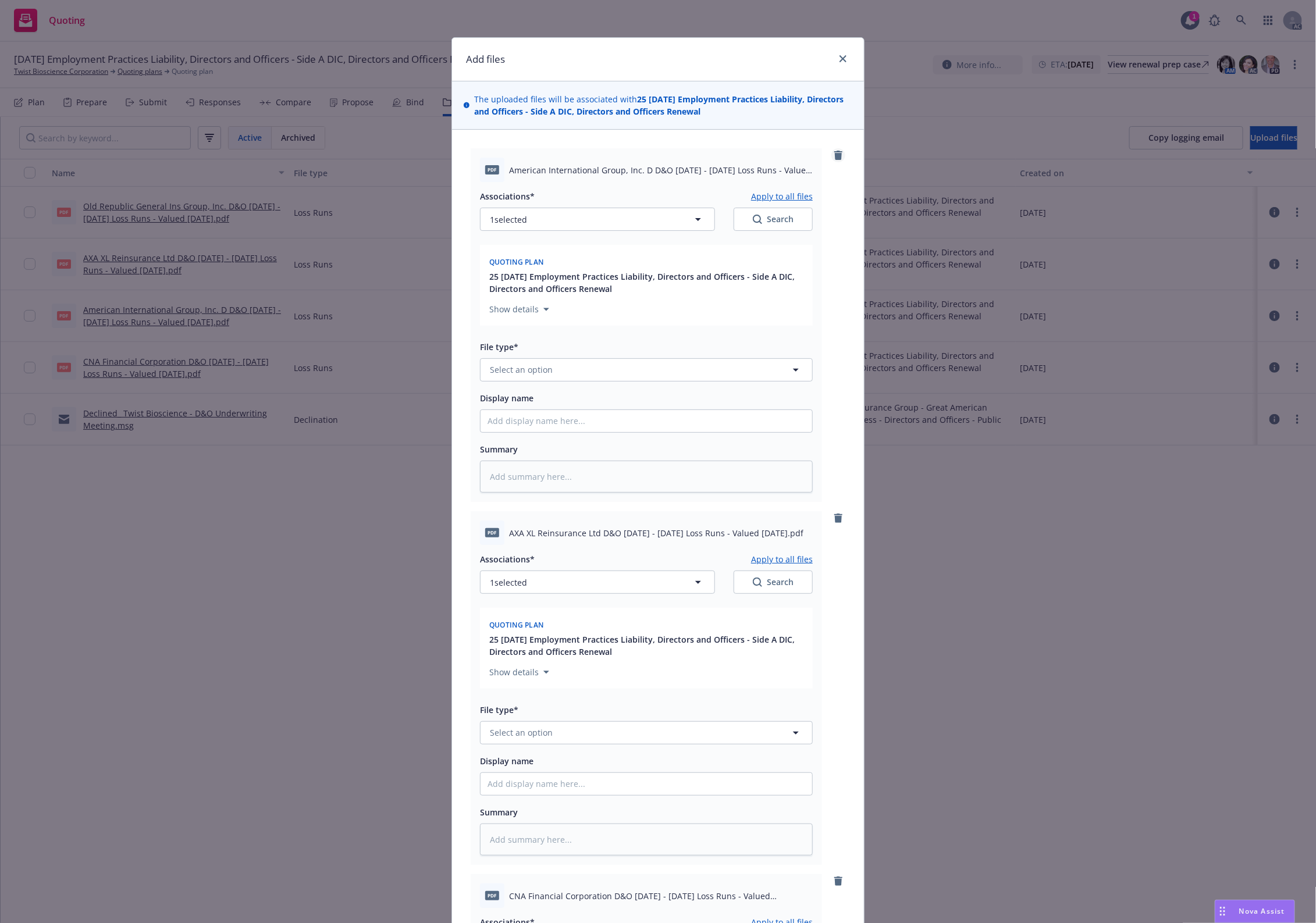
click at [835, 155] on icon "remove" at bounding box center [838, 155] width 8 height 9
click at [835, 156] on icon "remove" at bounding box center [838, 155] width 8 height 9
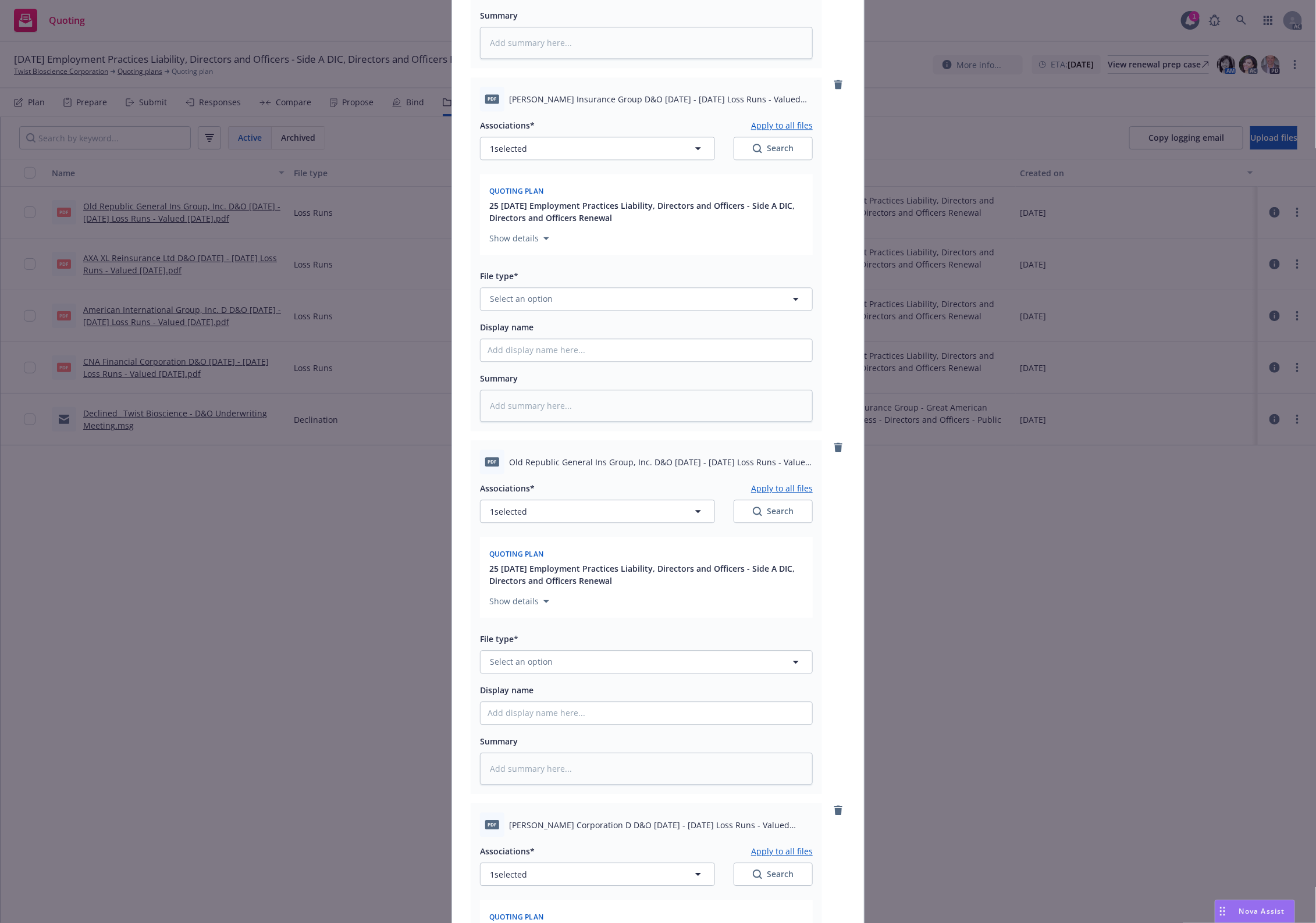
scroll to position [1551, 0]
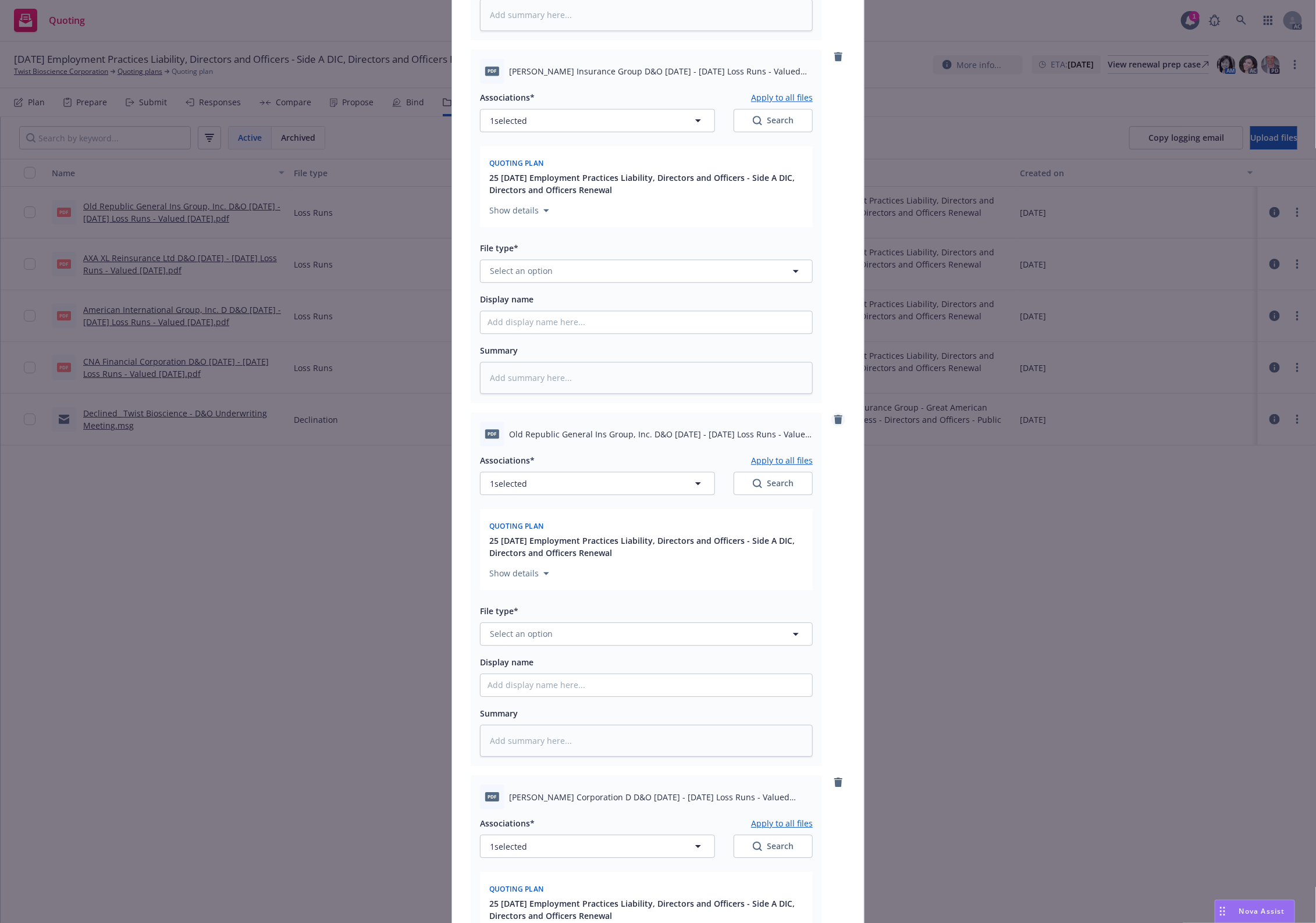
click at [836, 416] on icon "remove" at bounding box center [838, 419] width 9 height 9
type textarea "x"
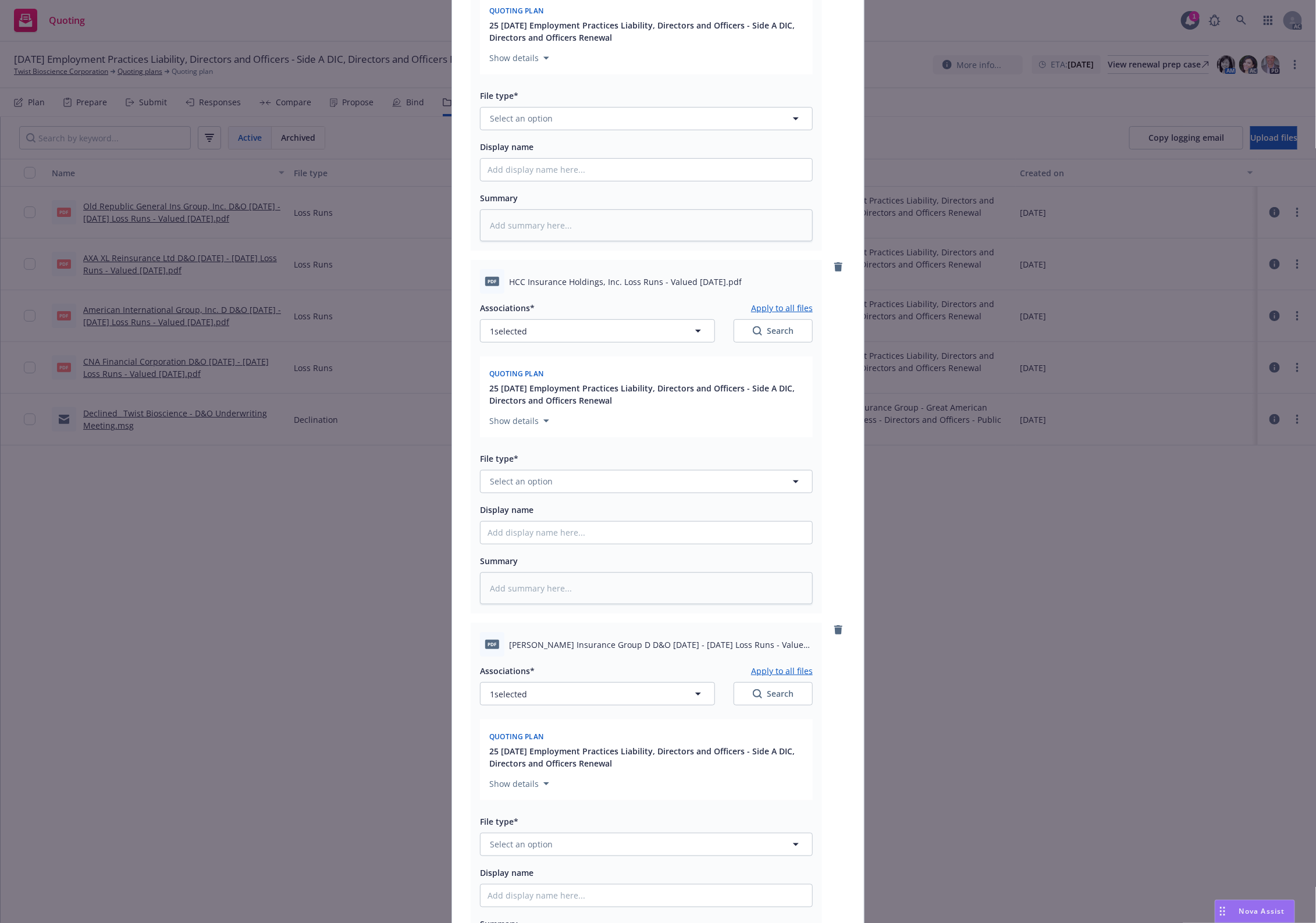
scroll to position [0, 0]
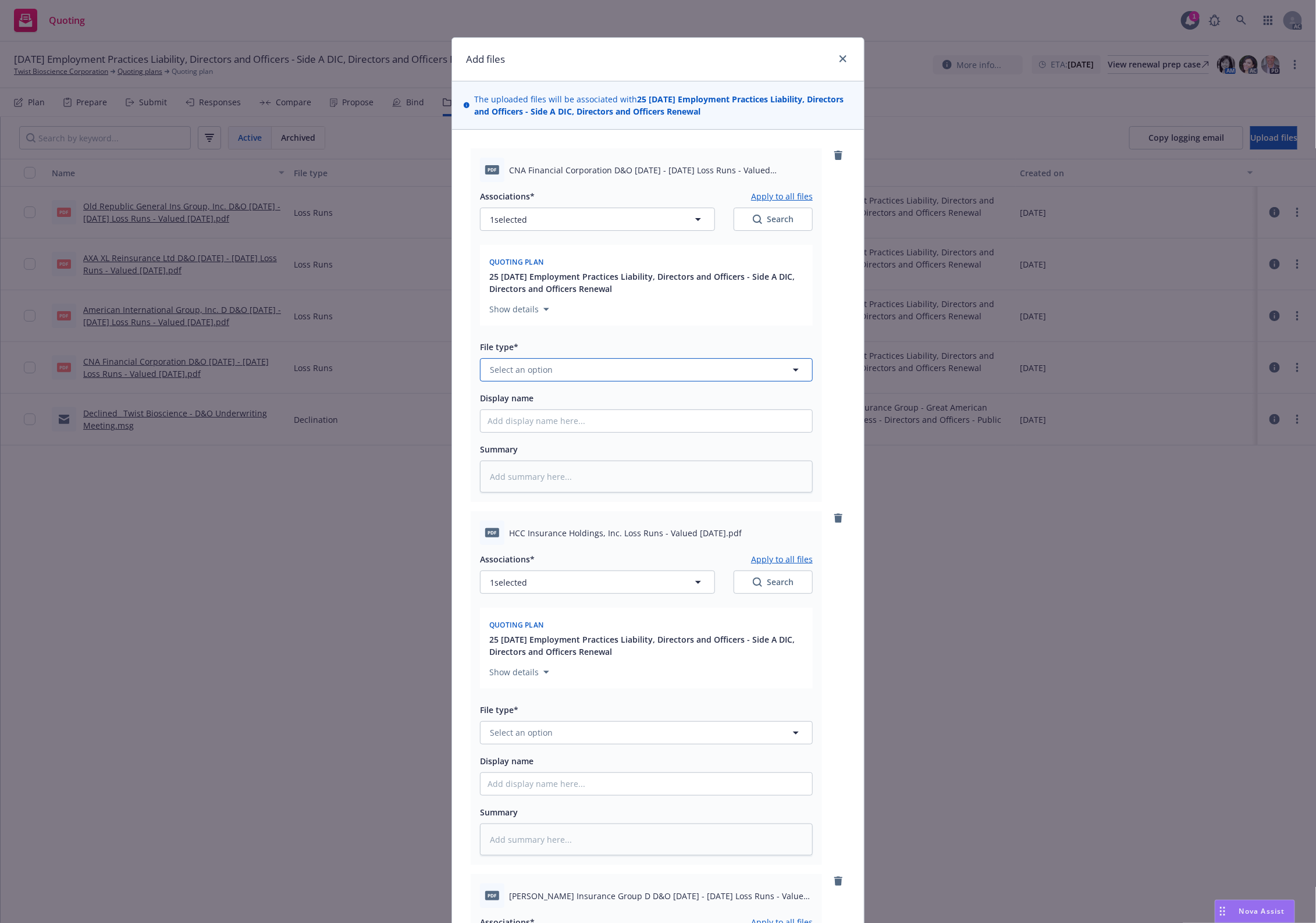
click at [532, 367] on span "Select an option" at bounding box center [522, 370] width 63 height 13
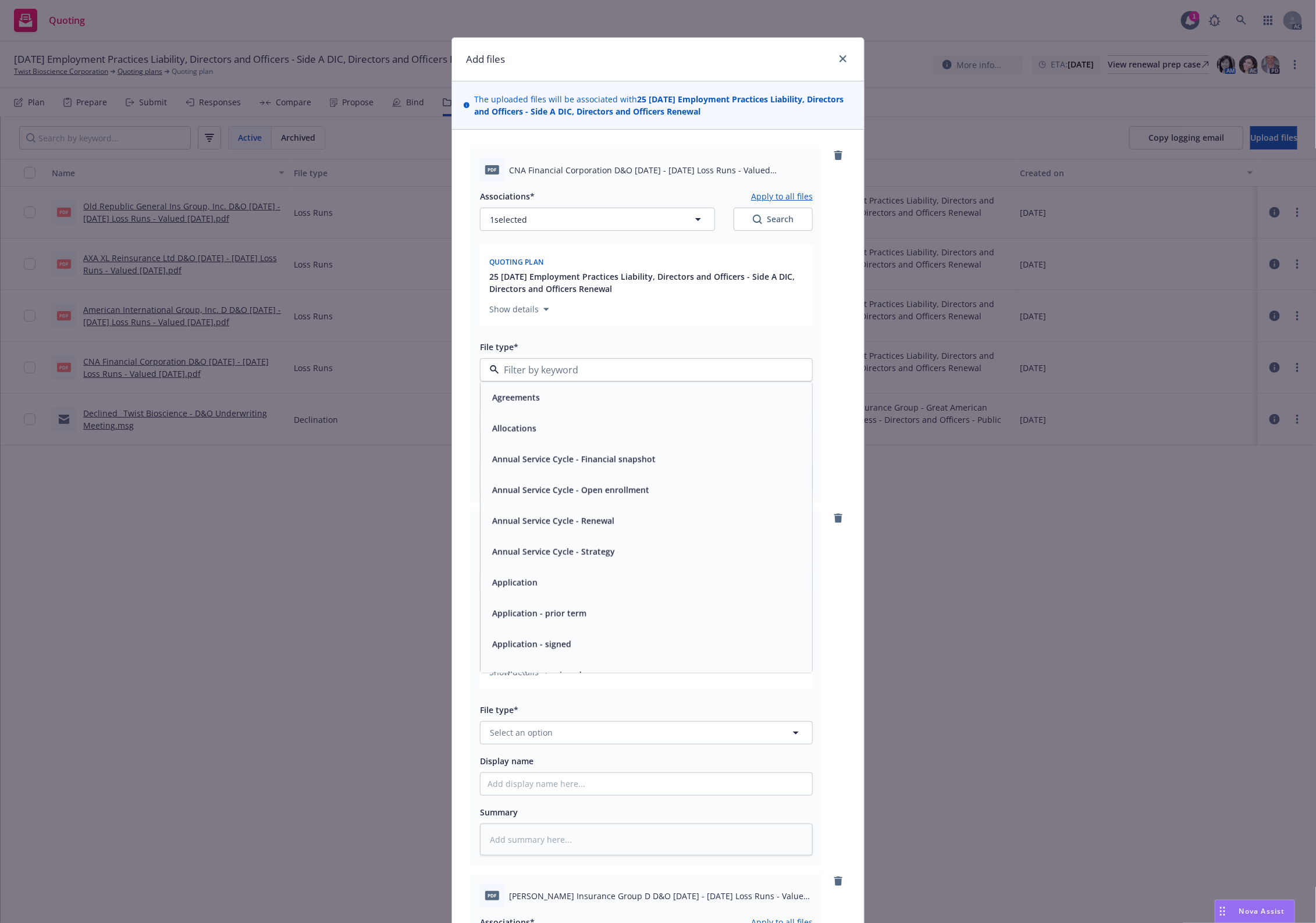
type input "`"
type textarea "x"
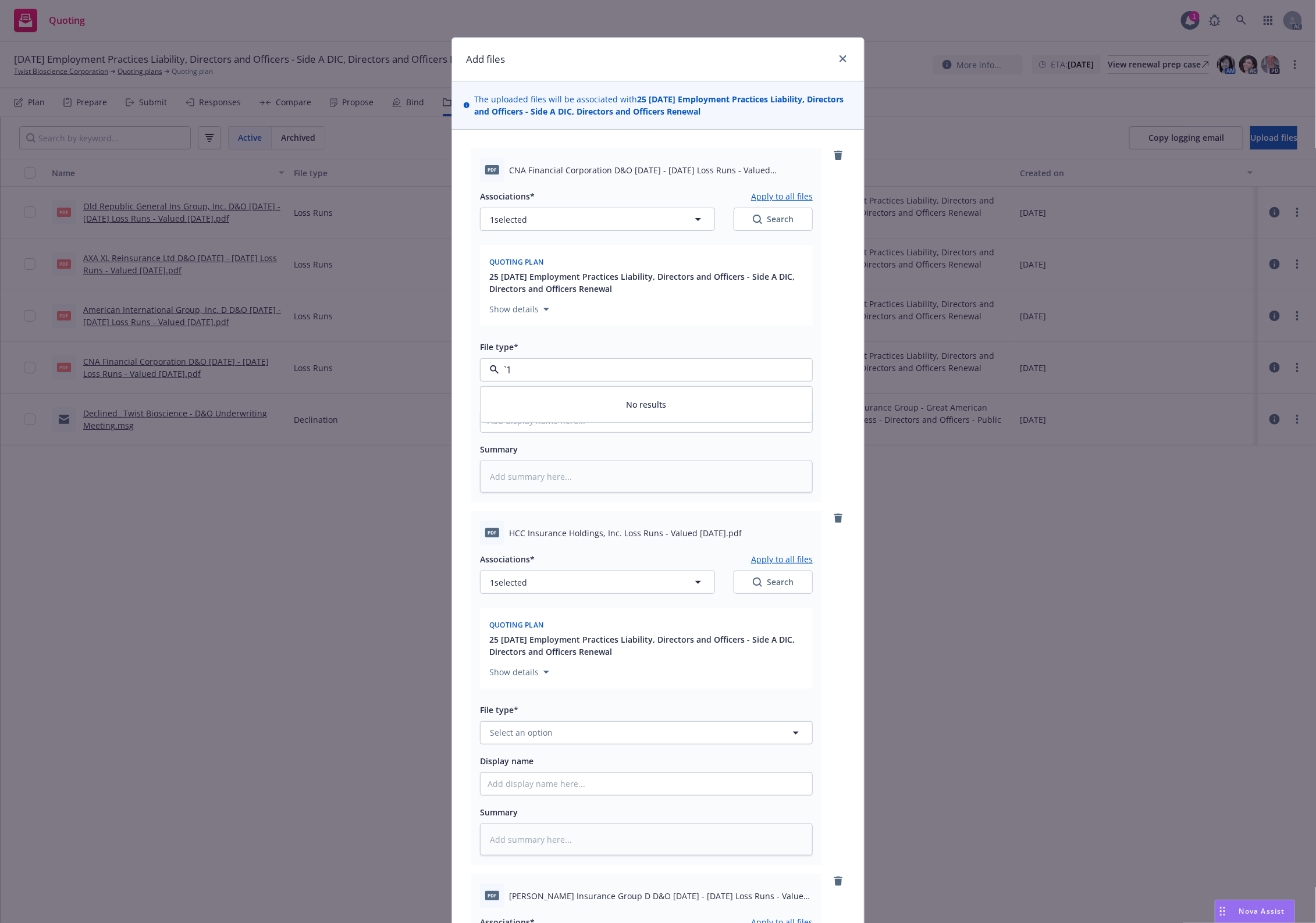
paste input "Loss Runs"
type input "Loss Runs"
click at [528, 402] on div "Loss Runs" at bounding box center [647, 401] width 318 height 17
type textarea "x"
click at [516, 734] on span "Select an option" at bounding box center [522, 733] width 63 height 13
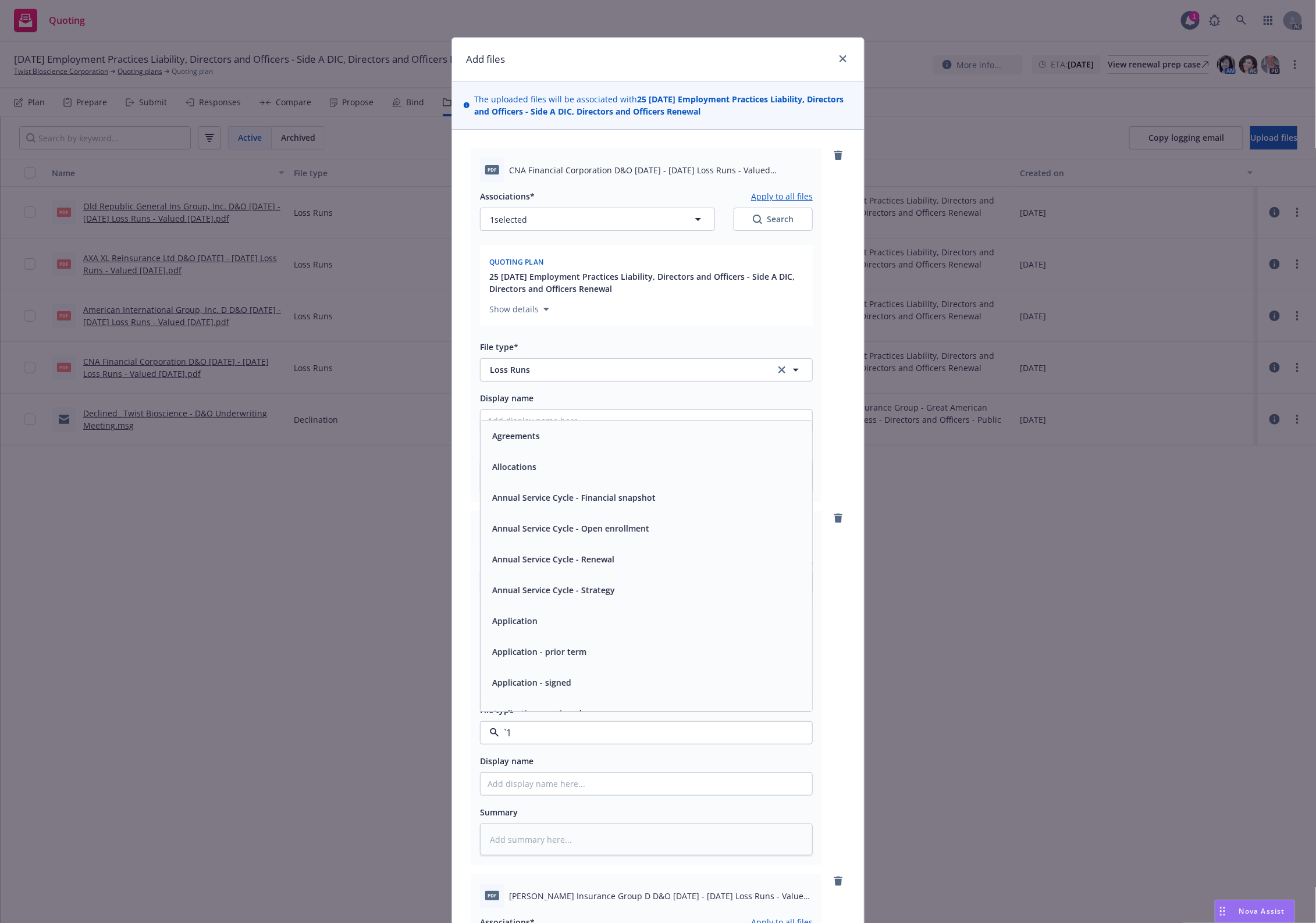
paste input "Loss Runs"
type input "Loss Runs"
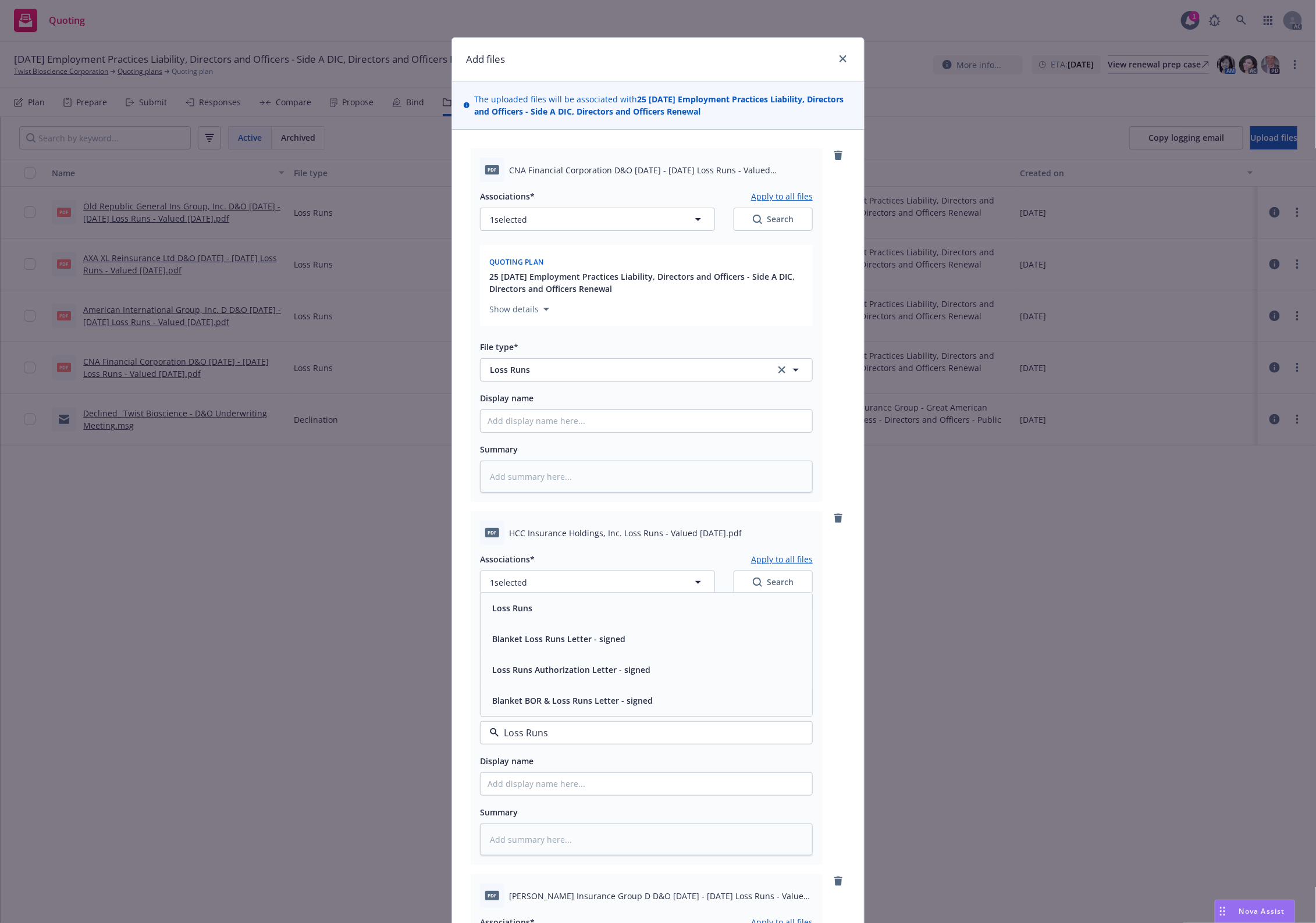
click at [528, 610] on div "Loss Runs" at bounding box center [647, 608] width 318 height 17
type textarea "x"
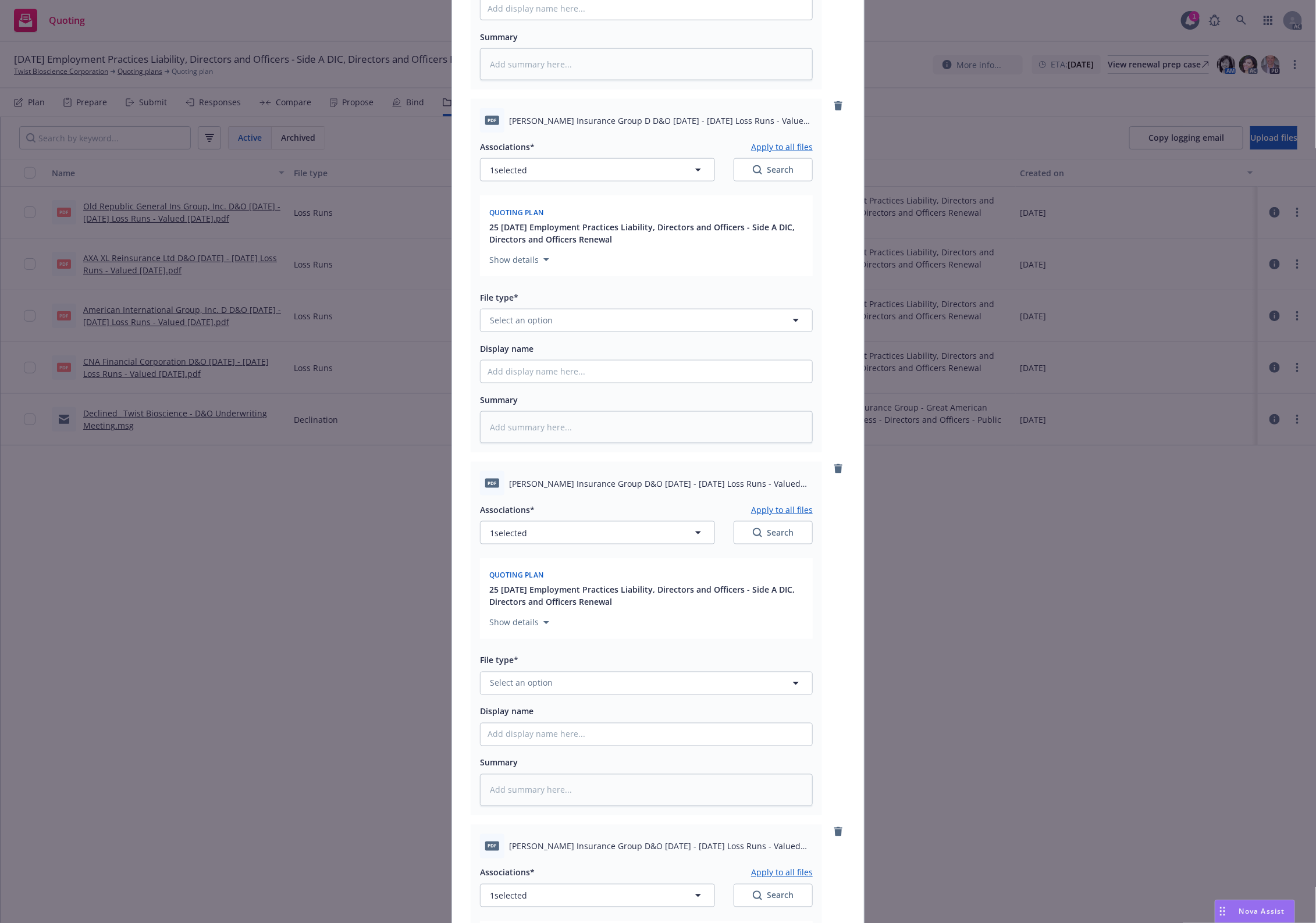
scroll to position [582, 0]
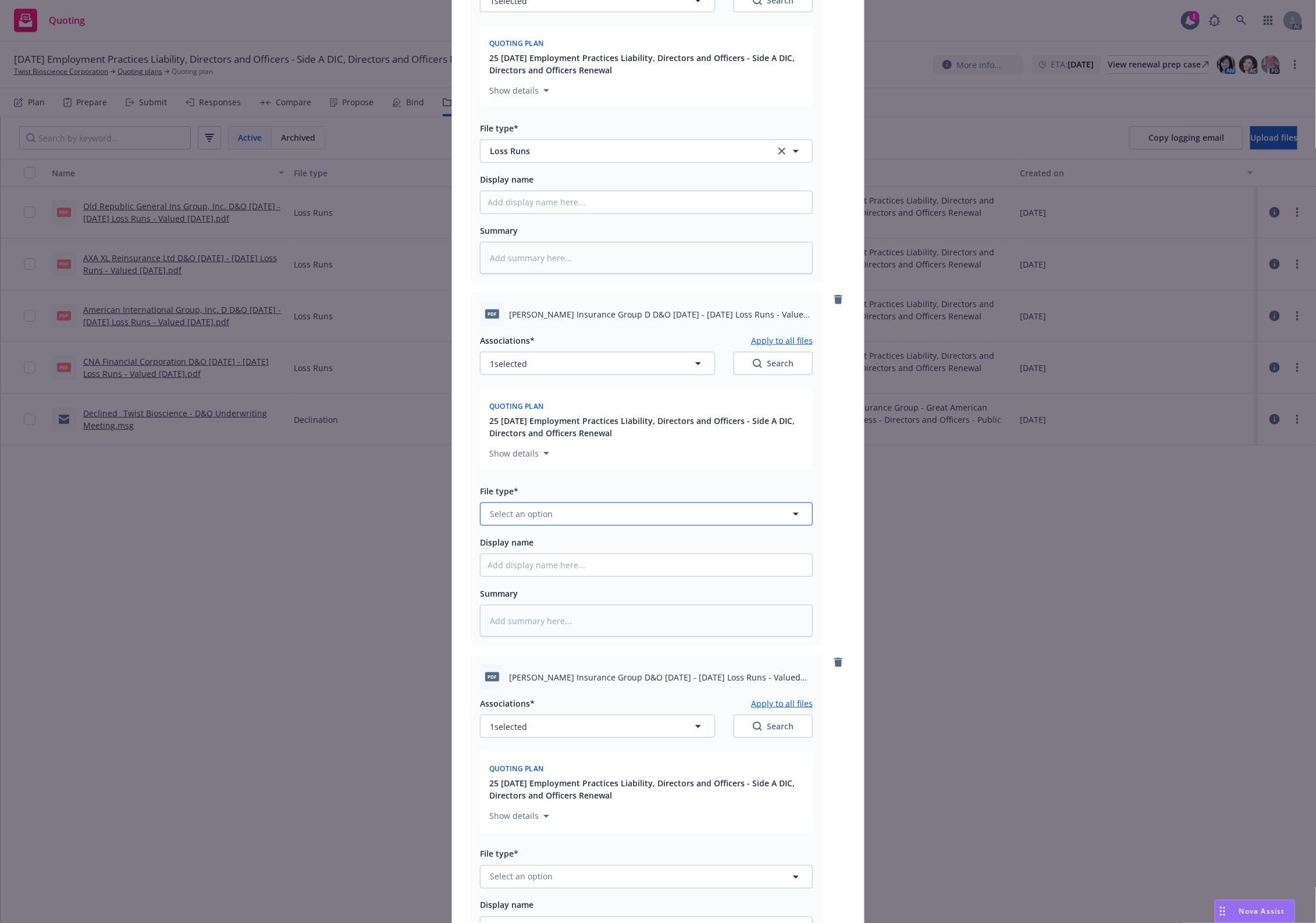
click at [525, 508] on span "Select an option" at bounding box center [522, 514] width 63 height 13
paste input "Loss Runs"
type input "Loss Runs"
click at [514, 542] on span "Loss Runs" at bounding box center [512, 546] width 40 height 13
type textarea "x"
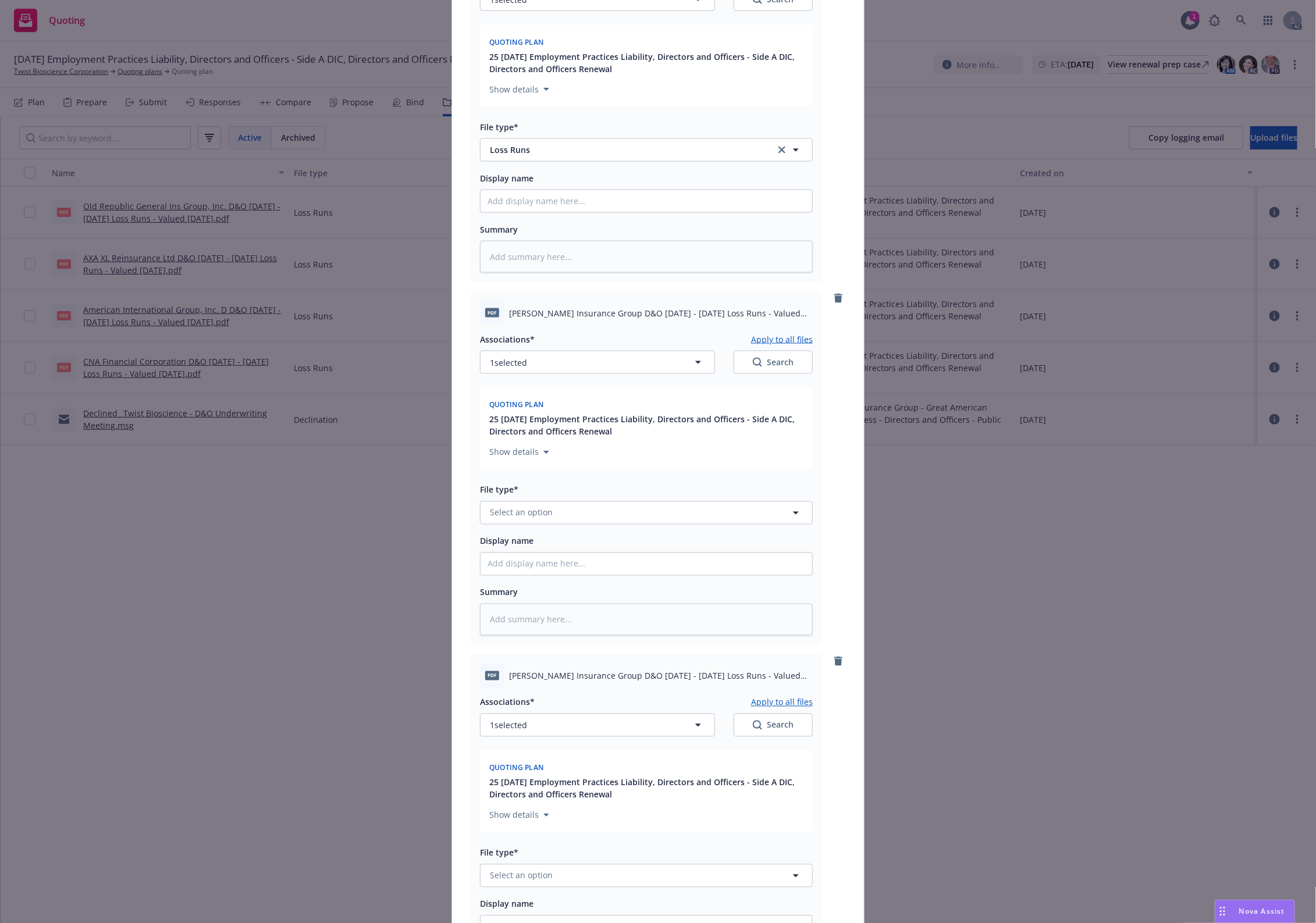
scroll to position [969, 0]
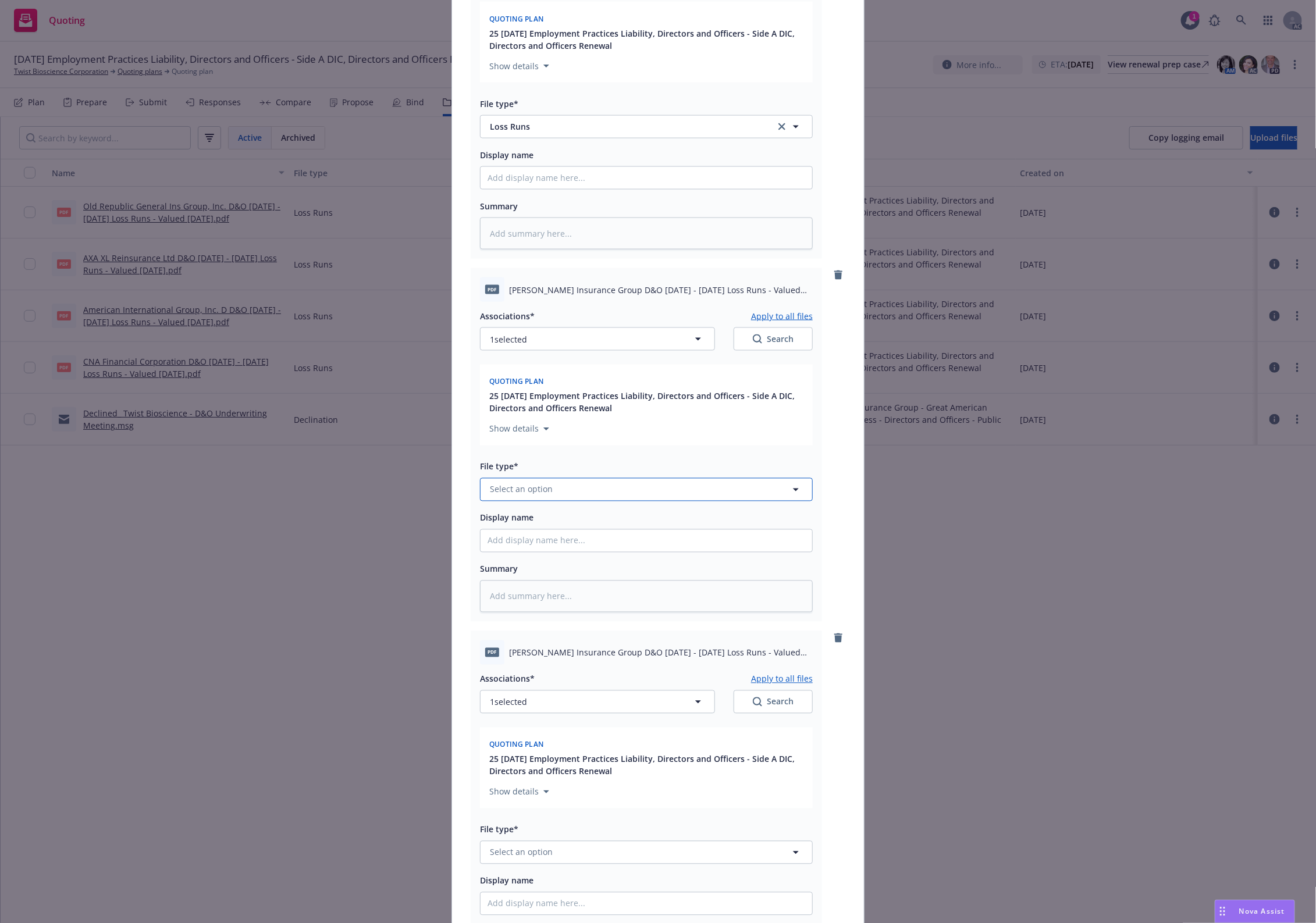
click at [539, 491] on span "Select an option" at bounding box center [522, 489] width 63 height 13
paste input "Loss Runs"
type input "Loss Runs"
click at [526, 513] on div "Loss Runs" at bounding box center [646, 522] width 331 height 31
type textarea "x"
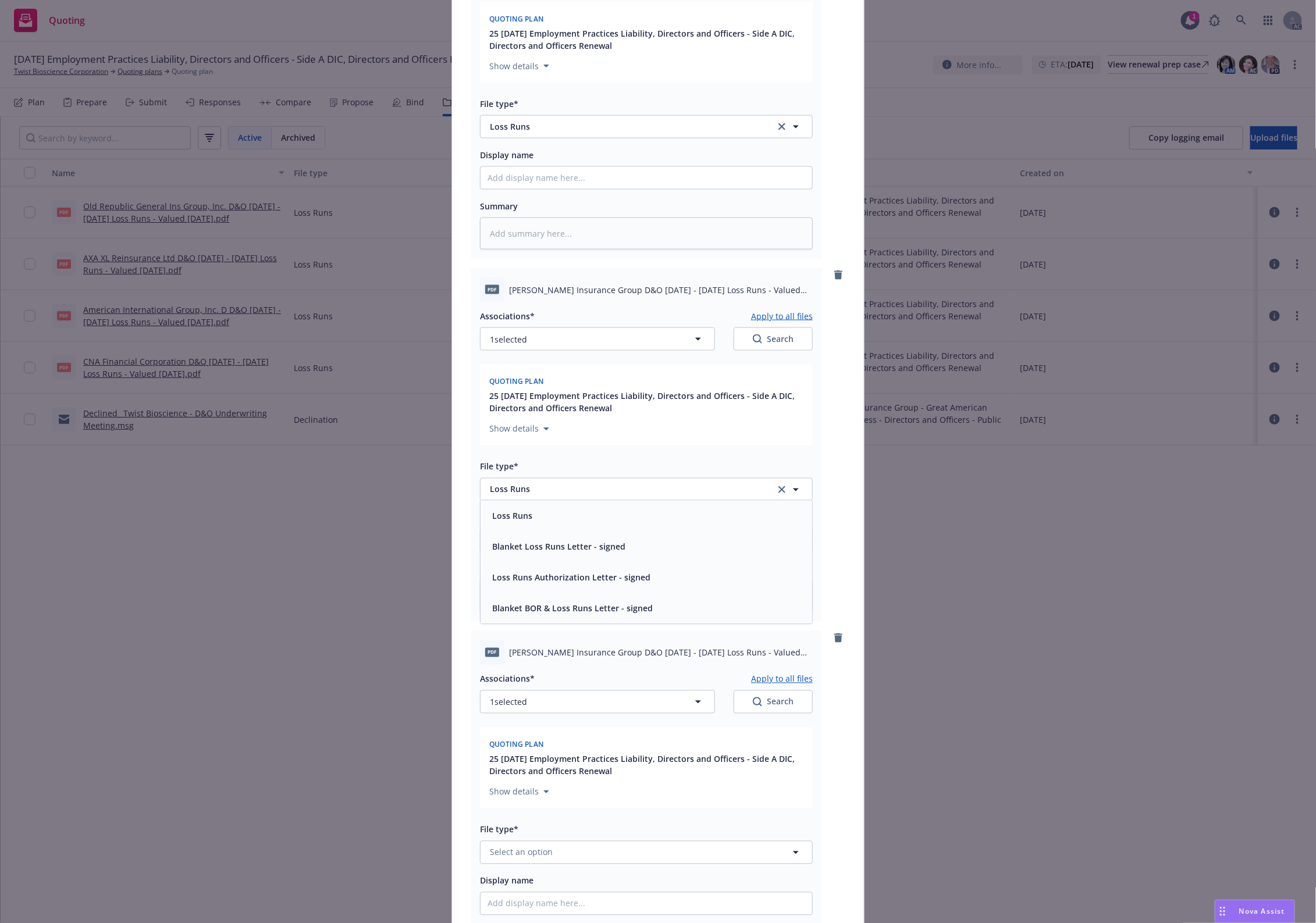
scroll to position [1546, 0]
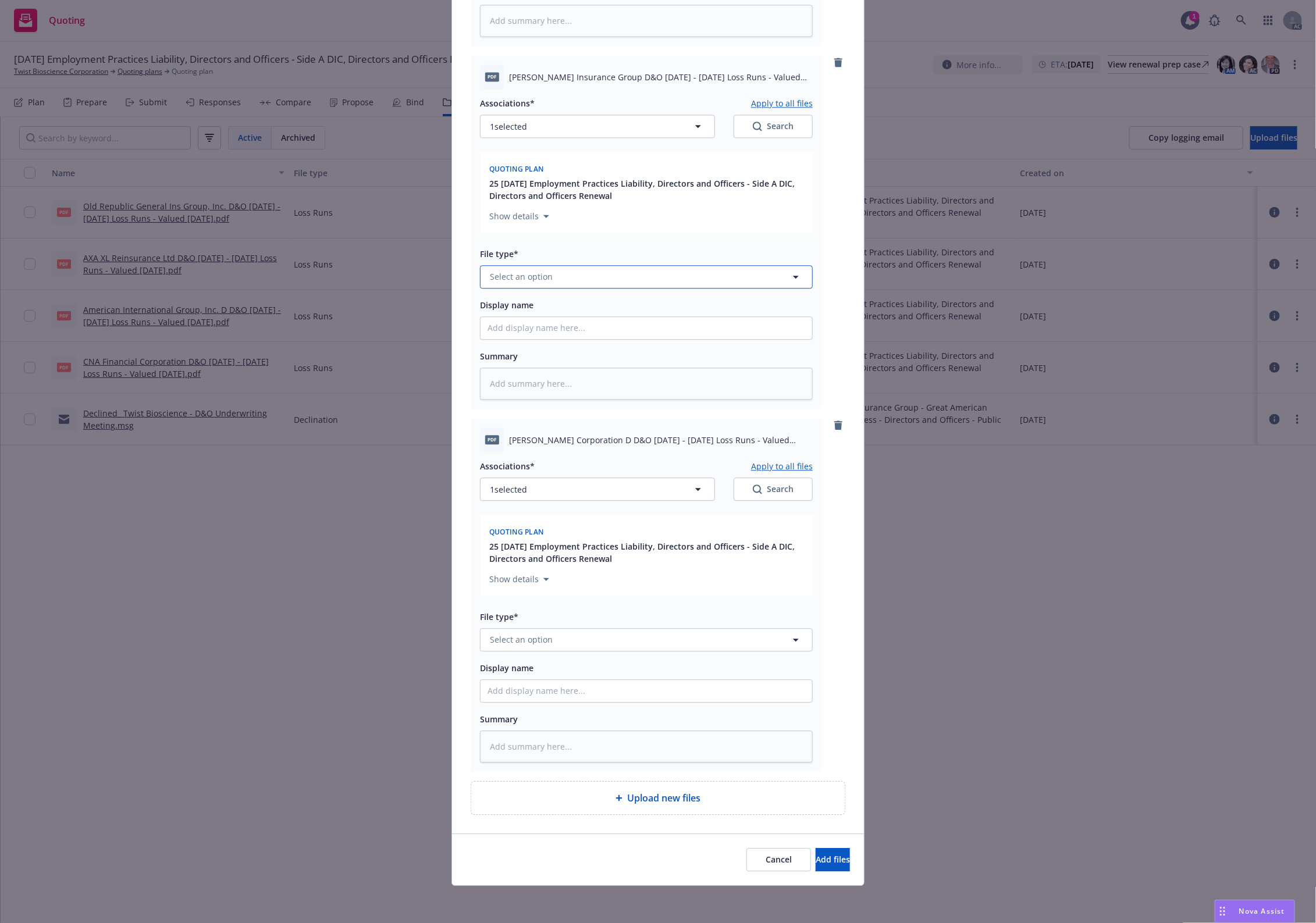
click at [533, 274] on span "Select an option" at bounding box center [522, 277] width 63 height 13
paste input "Loss Runs"
type input "Loss Runs"
click at [534, 304] on div "Loss Runs" at bounding box center [647, 308] width 318 height 17
type textarea "x"
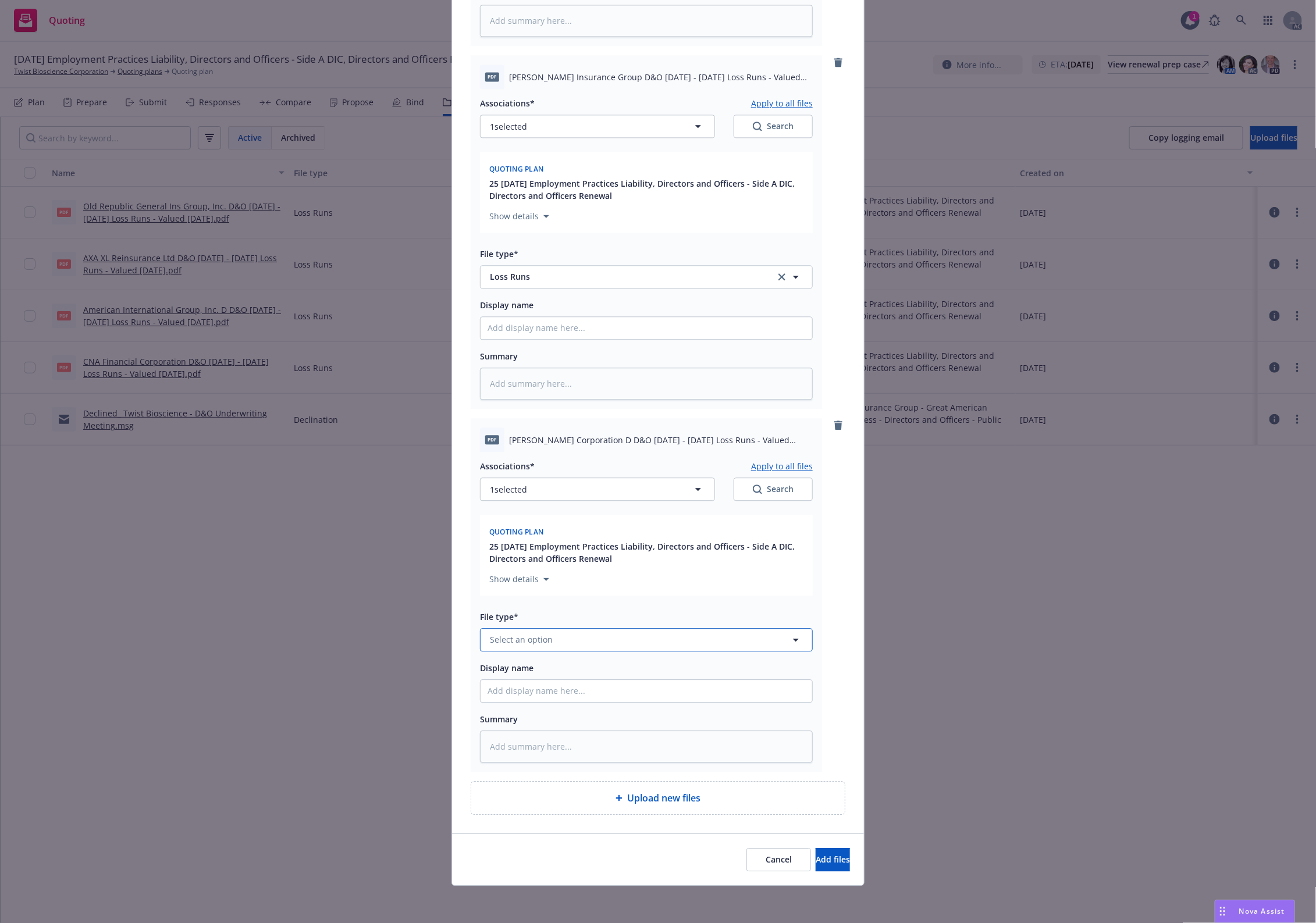
click at [531, 638] on span "Select an option" at bounding box center [522, 640] width 63 height 13
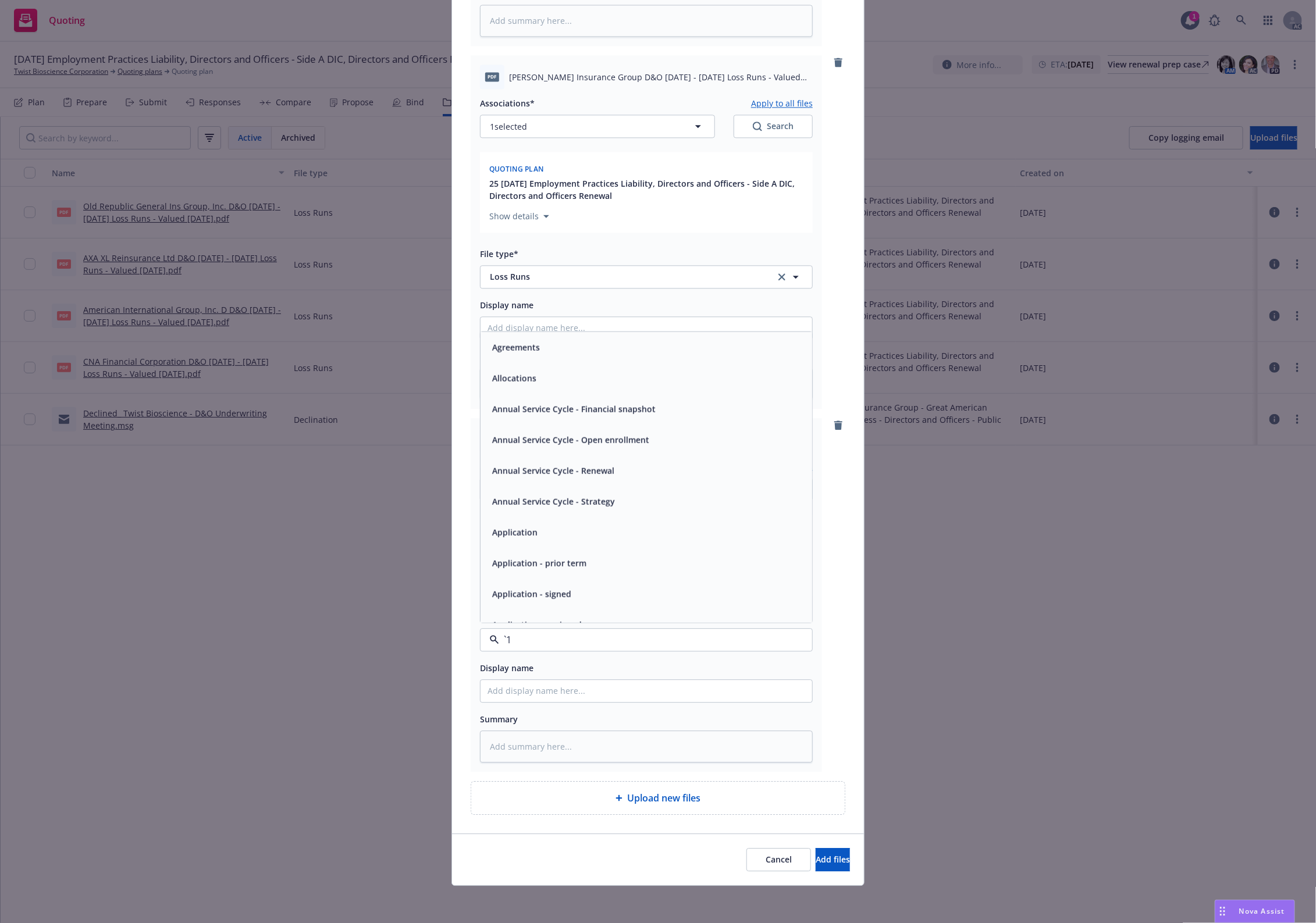
paste input "Loss Runs"
type input "Loss Runs"
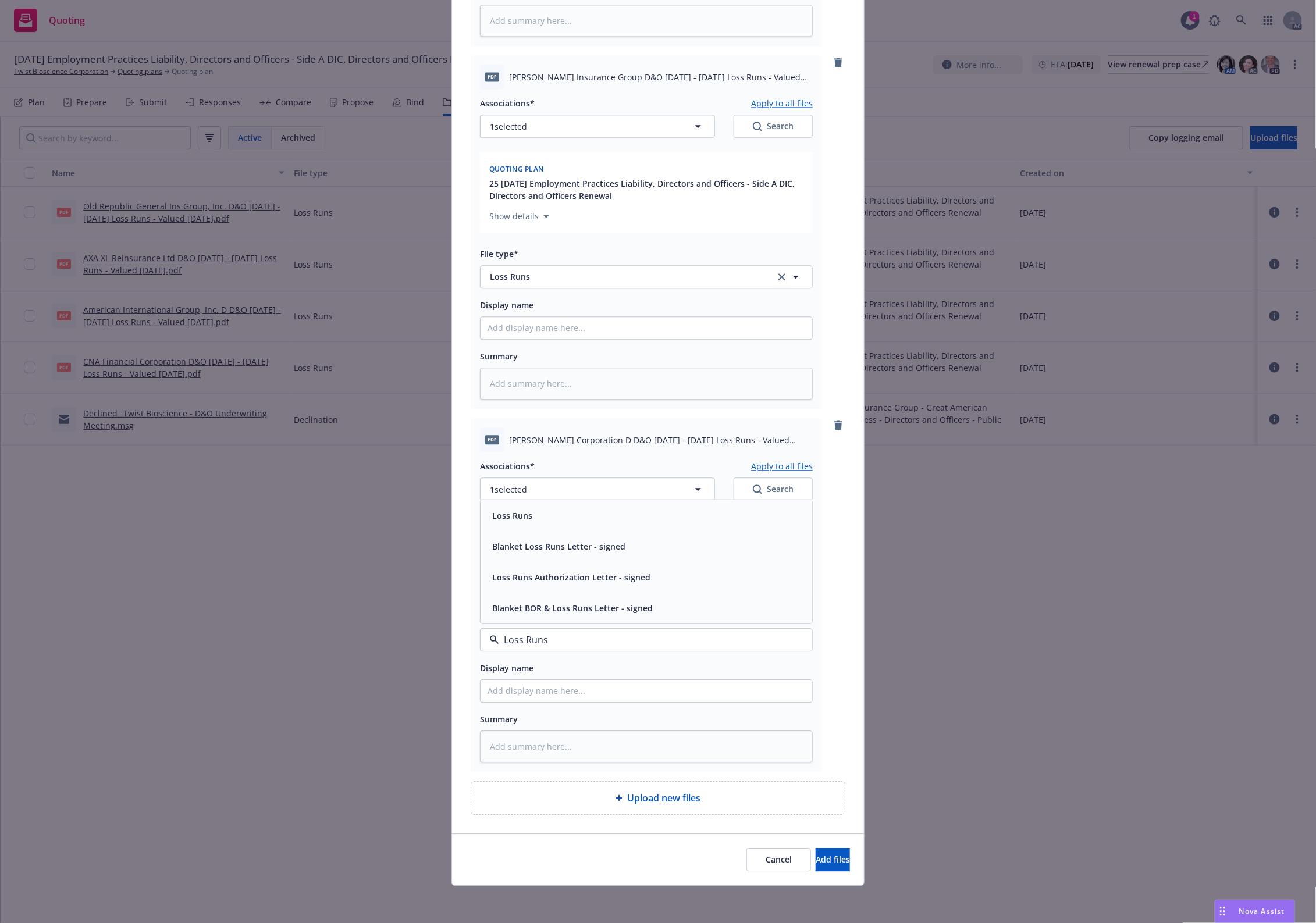
click at [526, 524] on div "Loss Runs" at bounding box center [646, 515] width 331 height 31
click at [633, 492] on button "1 selected" at bounding box center [597, 489] width 235 height 23
type textarea "x"
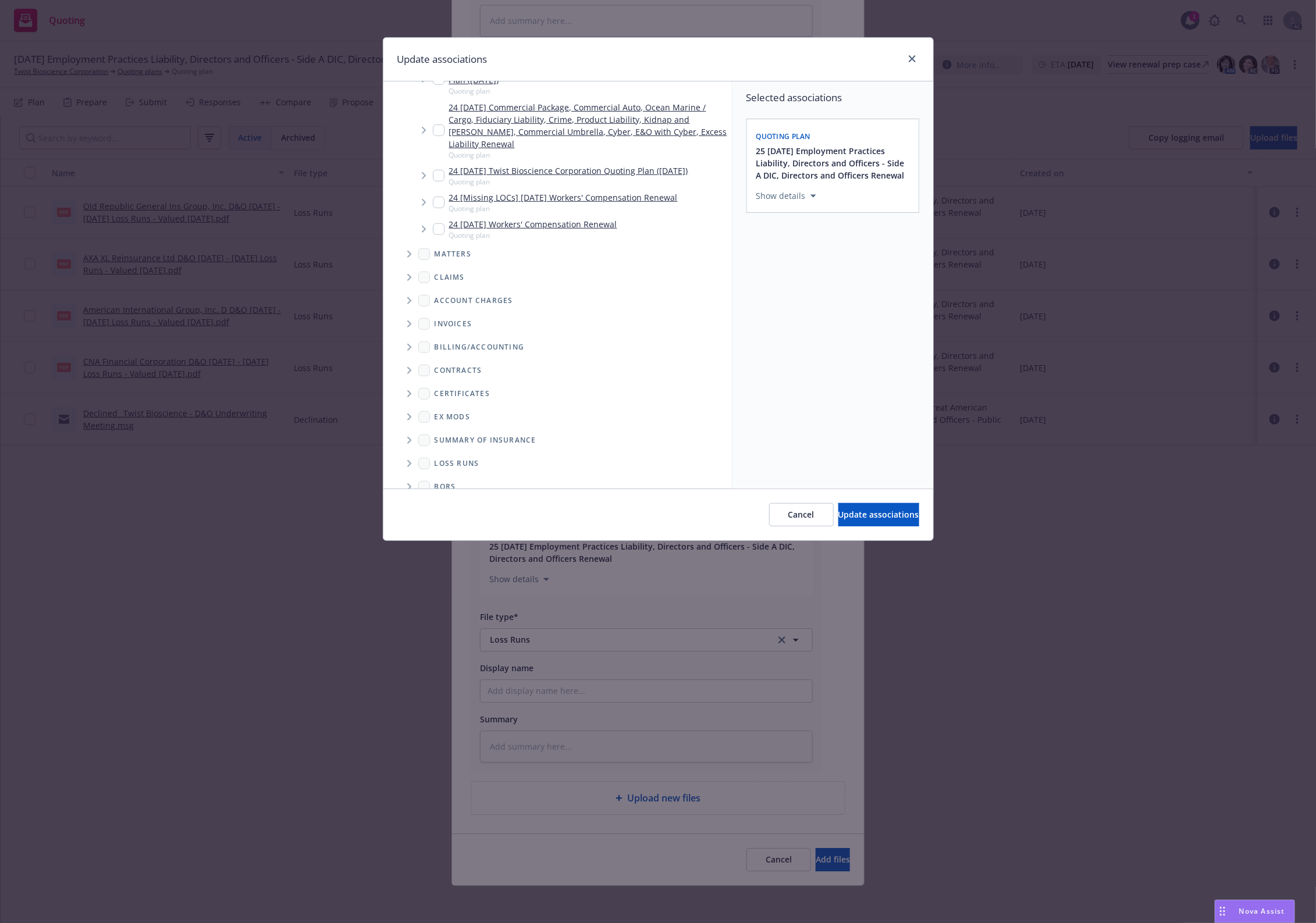
scroll to position [374, 0]
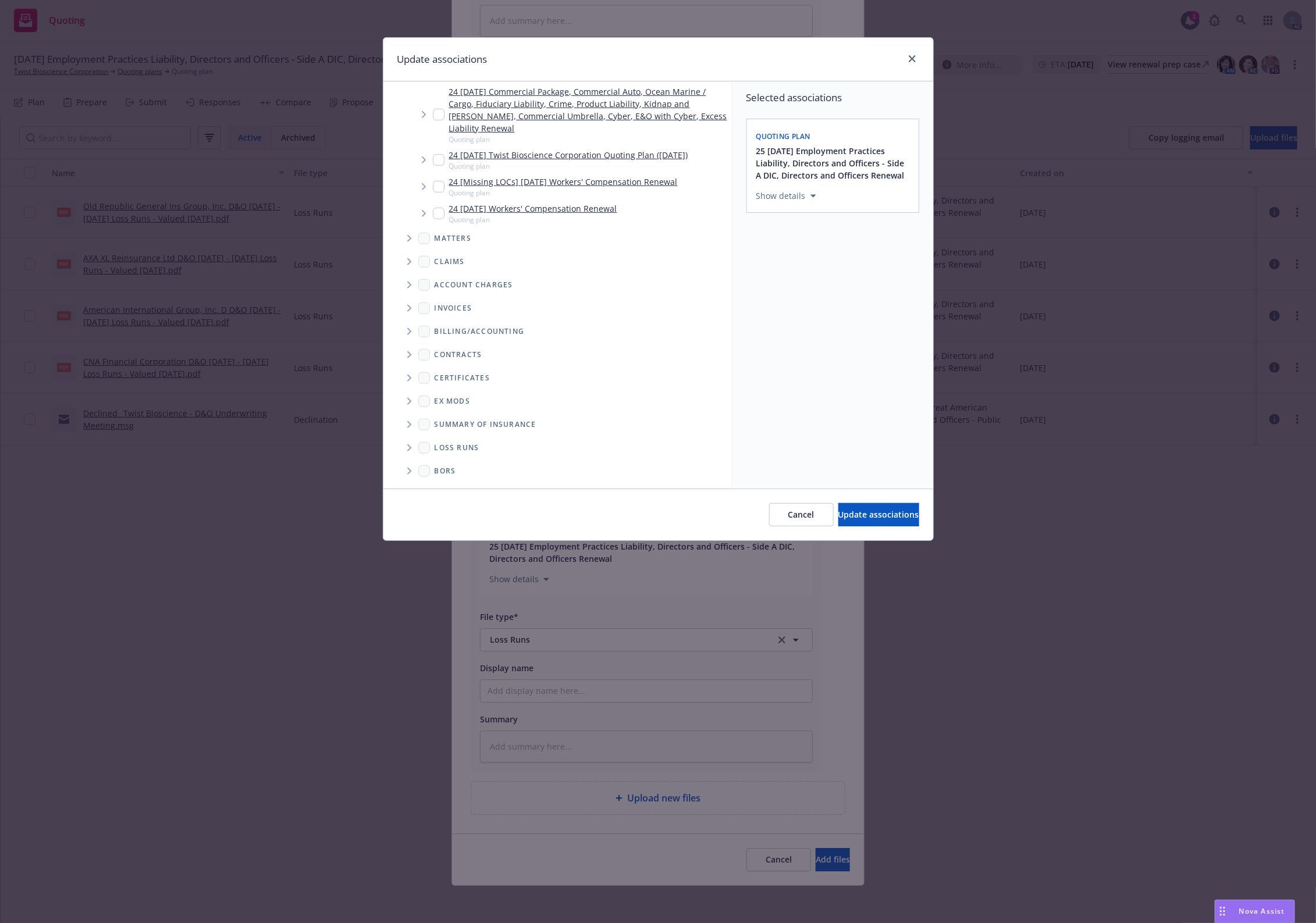
click at [409, 447] on icon "Folder Tree Example" at bounding box center [410, 448] width 4 height 7
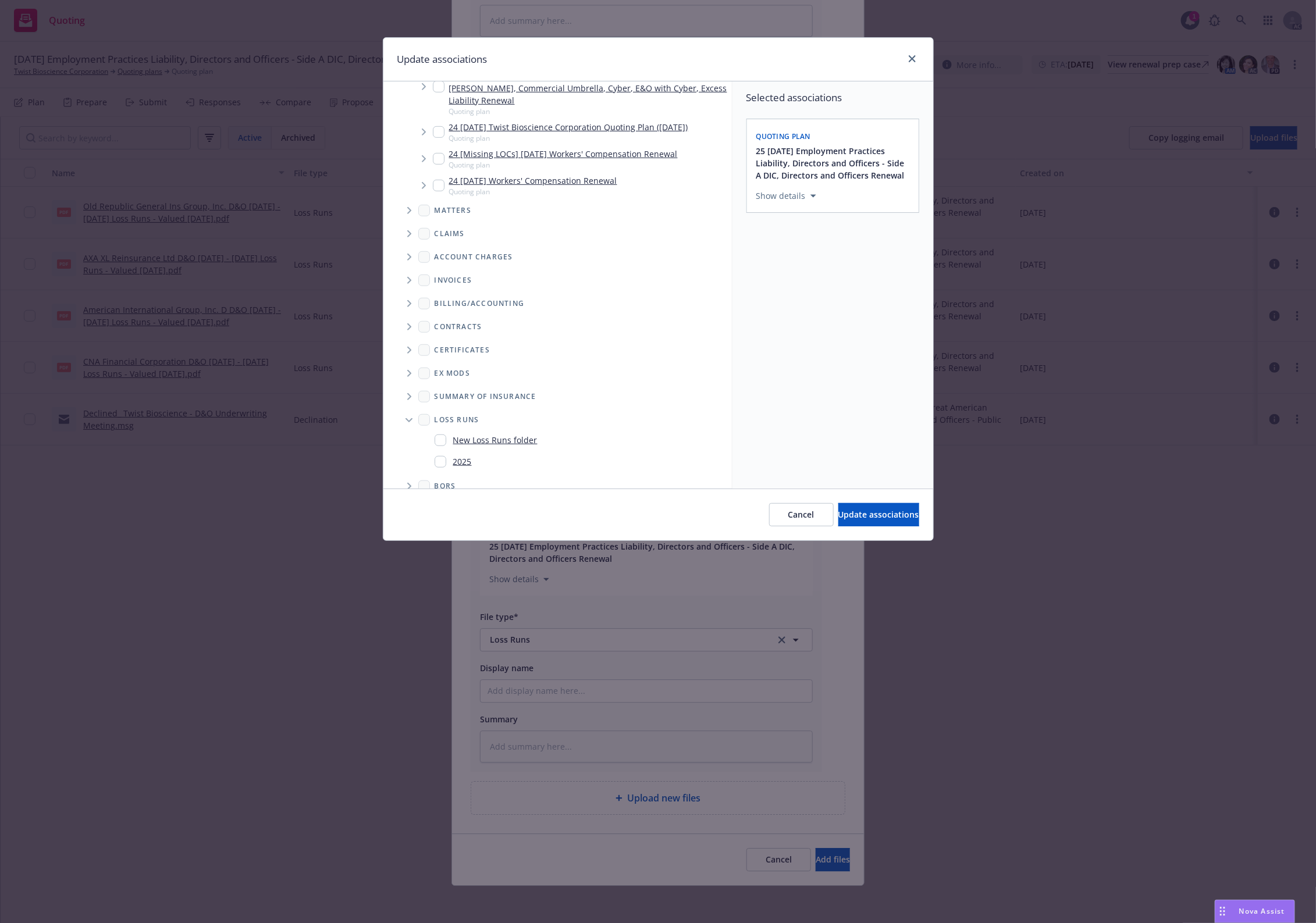
scroll to position [417, 0]
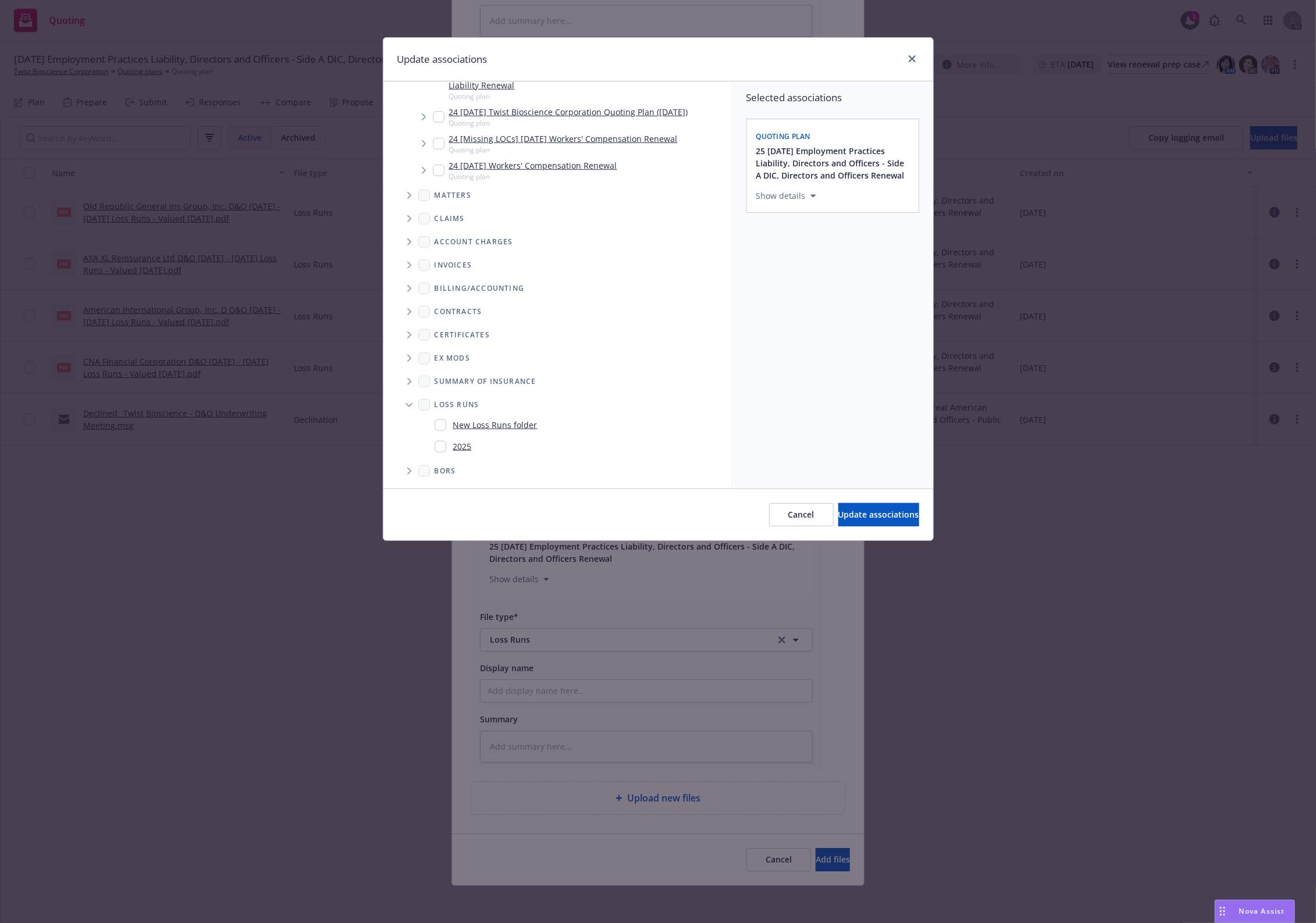
click at [461, 446] on link "2025" at bounding box center [463, 446] width 19 height 13
checkbox input "true"
click at [876, 506] on button "Update associations" at bounding box center [879, 514] width 81 height 23
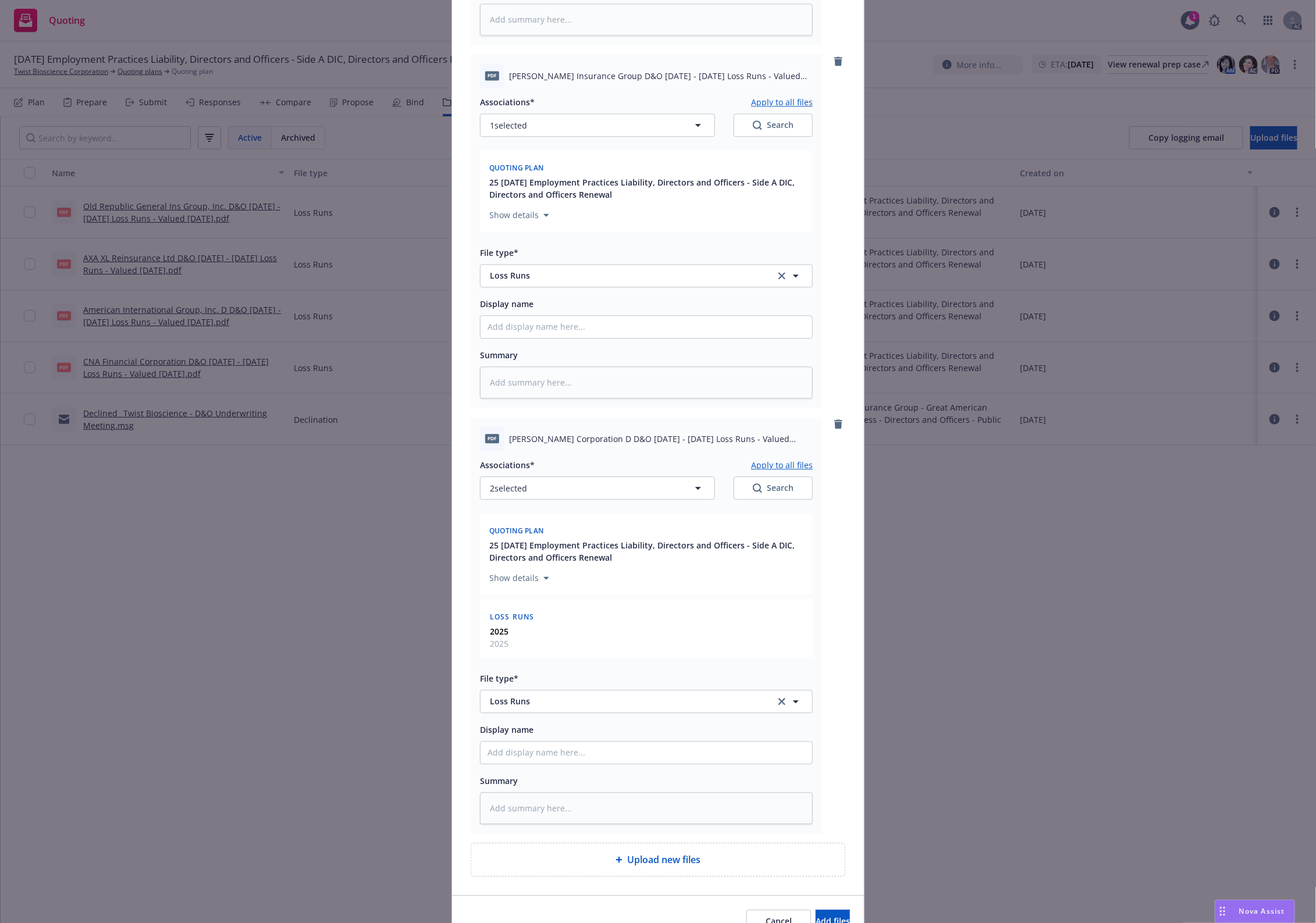
click at [786, 463] on button "Apply to all files" at bounding box center [782, 465] width 62 height 14
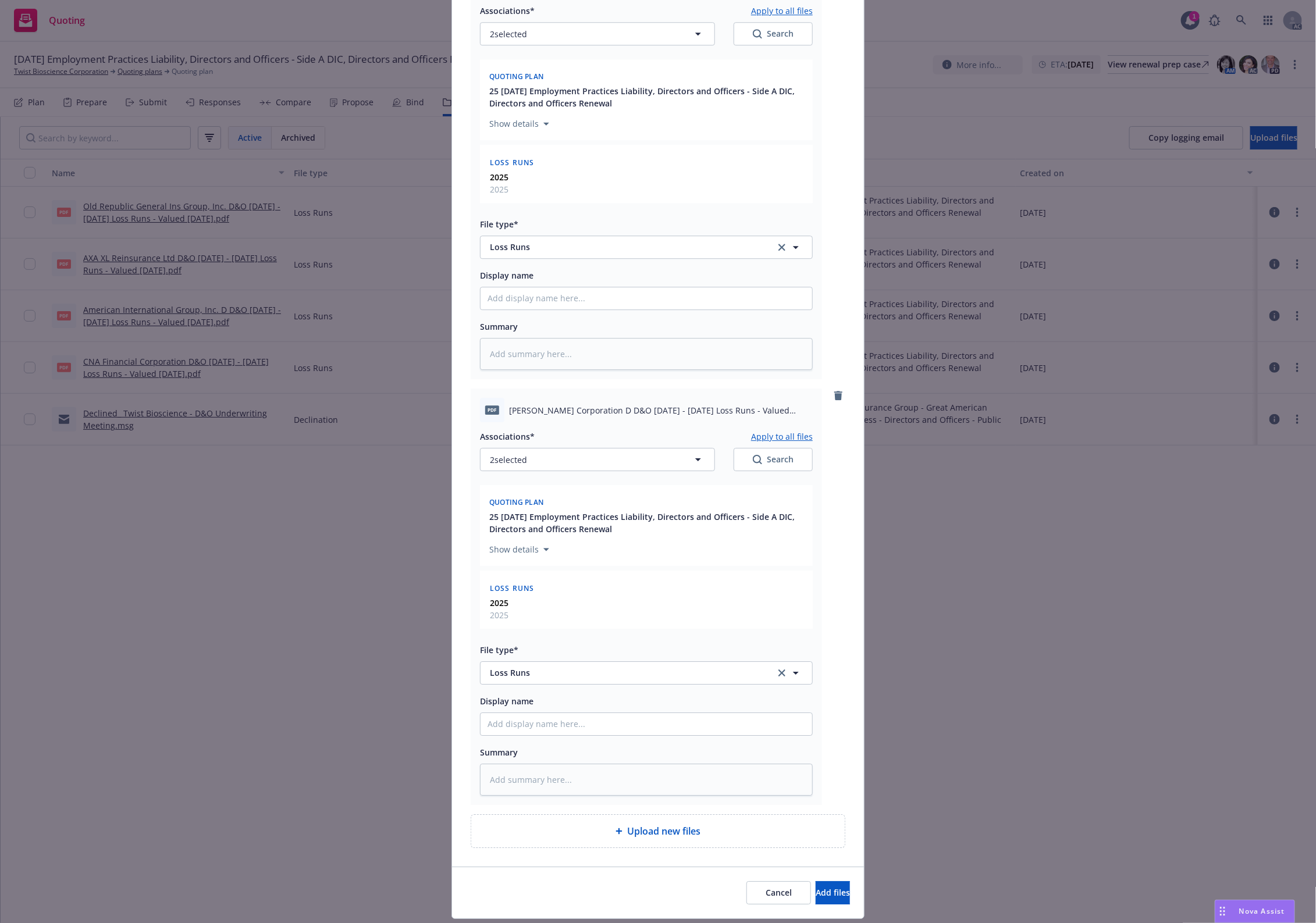
scroll to position [1924, 0]
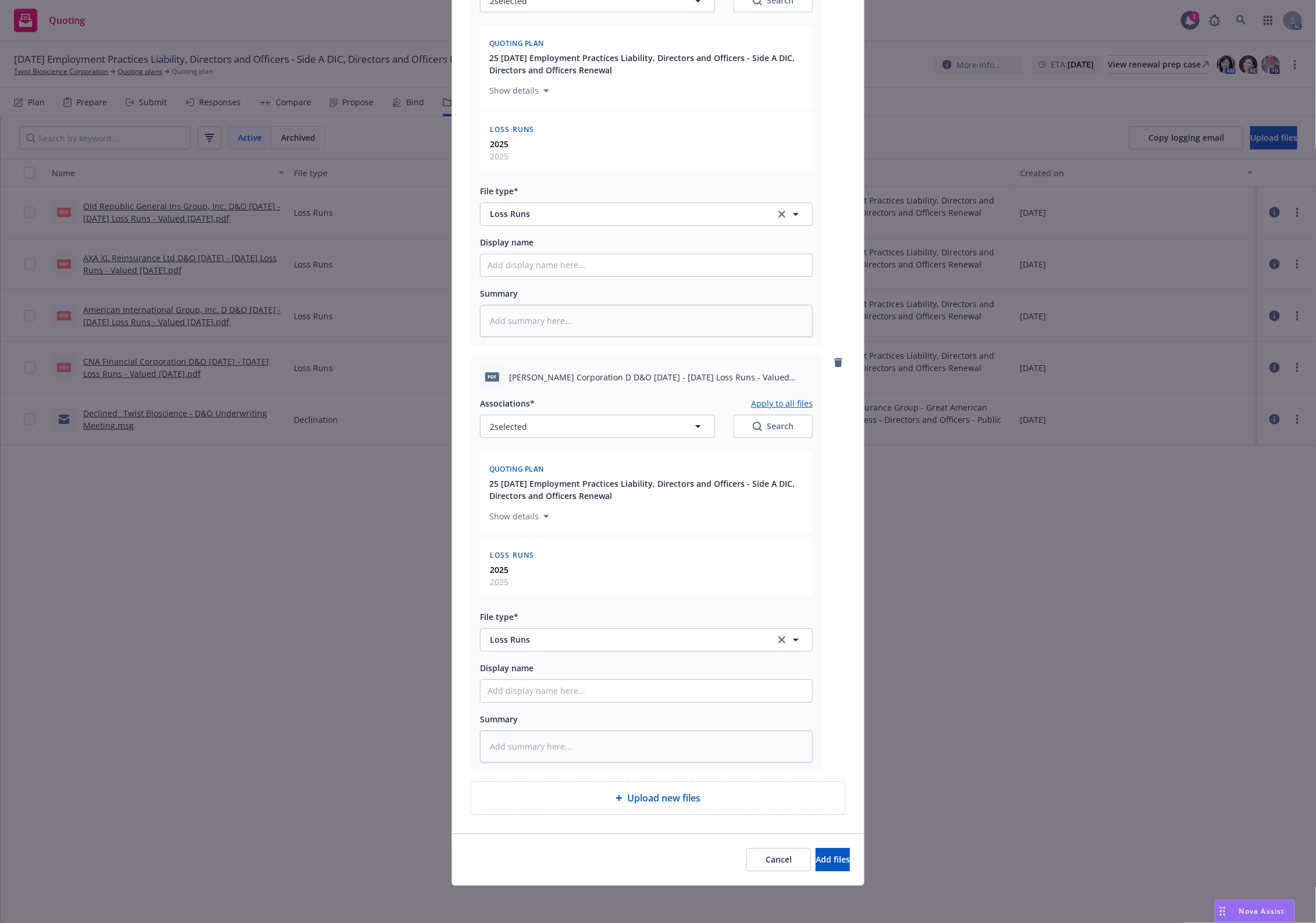
click at [769, 402] on button "Apply to all files" at bounding box center [782, 403] width 62 height 14
click at [826, 848] on button "Add files" at bounding box center [833, 860] width 34 height 23
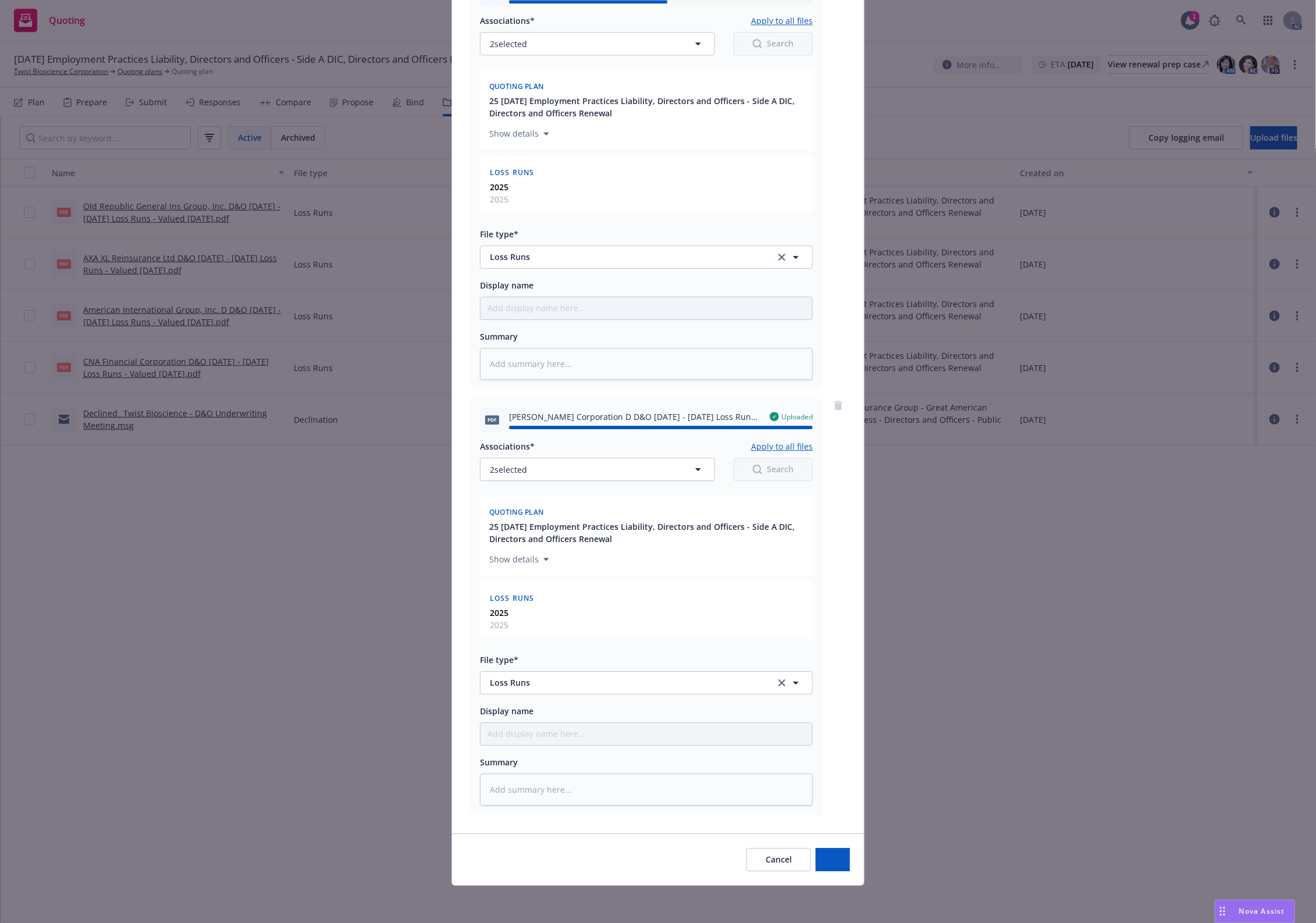
type textarea "x"
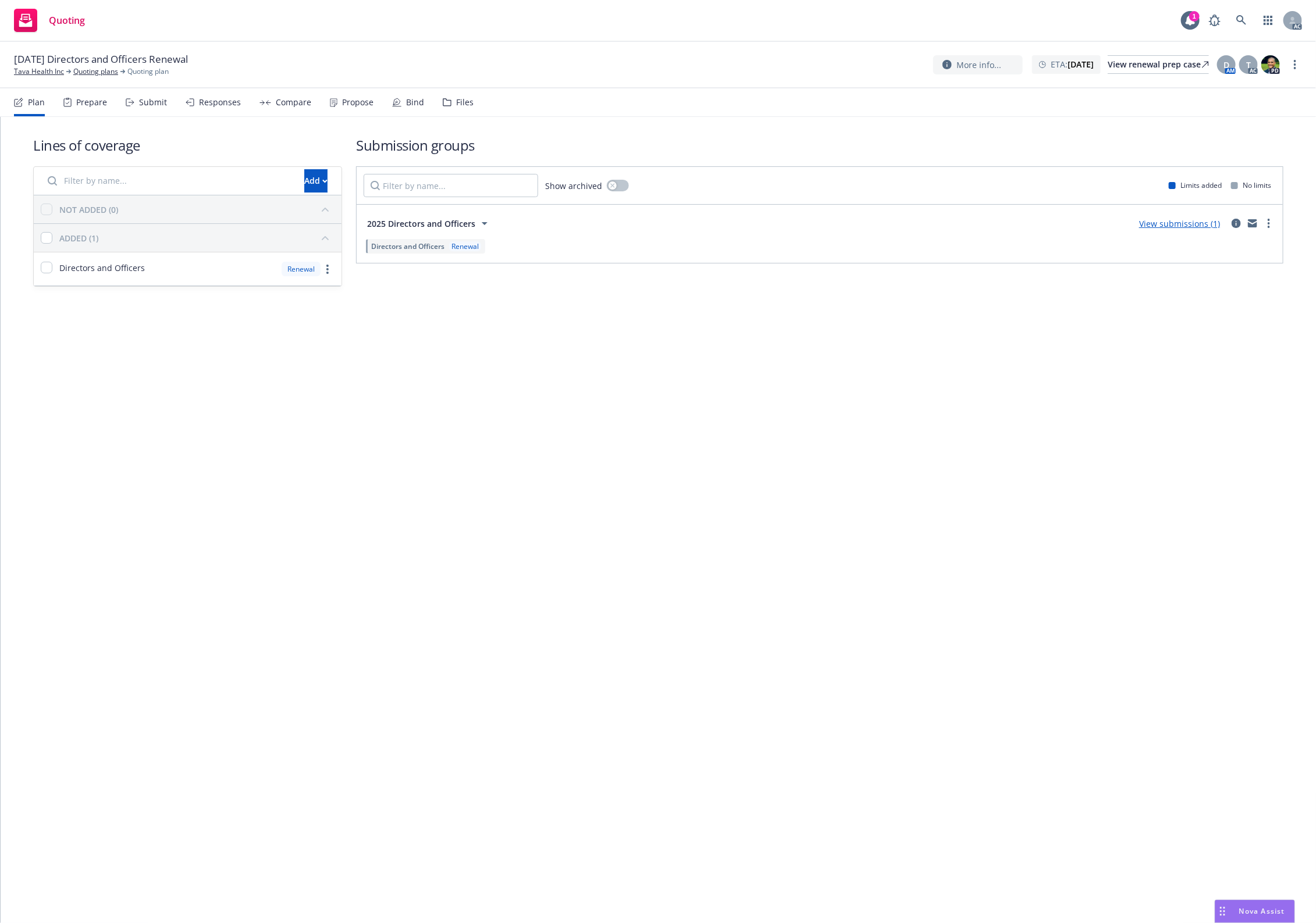
click at [439, 103] on div "Plan Prepare Submit Responses Compare Propose Bind Files" at bounding box center [244, 101] width 460 height 28
click at [443, 101] on icon at bounding box center [447, 101] width 9 height 8
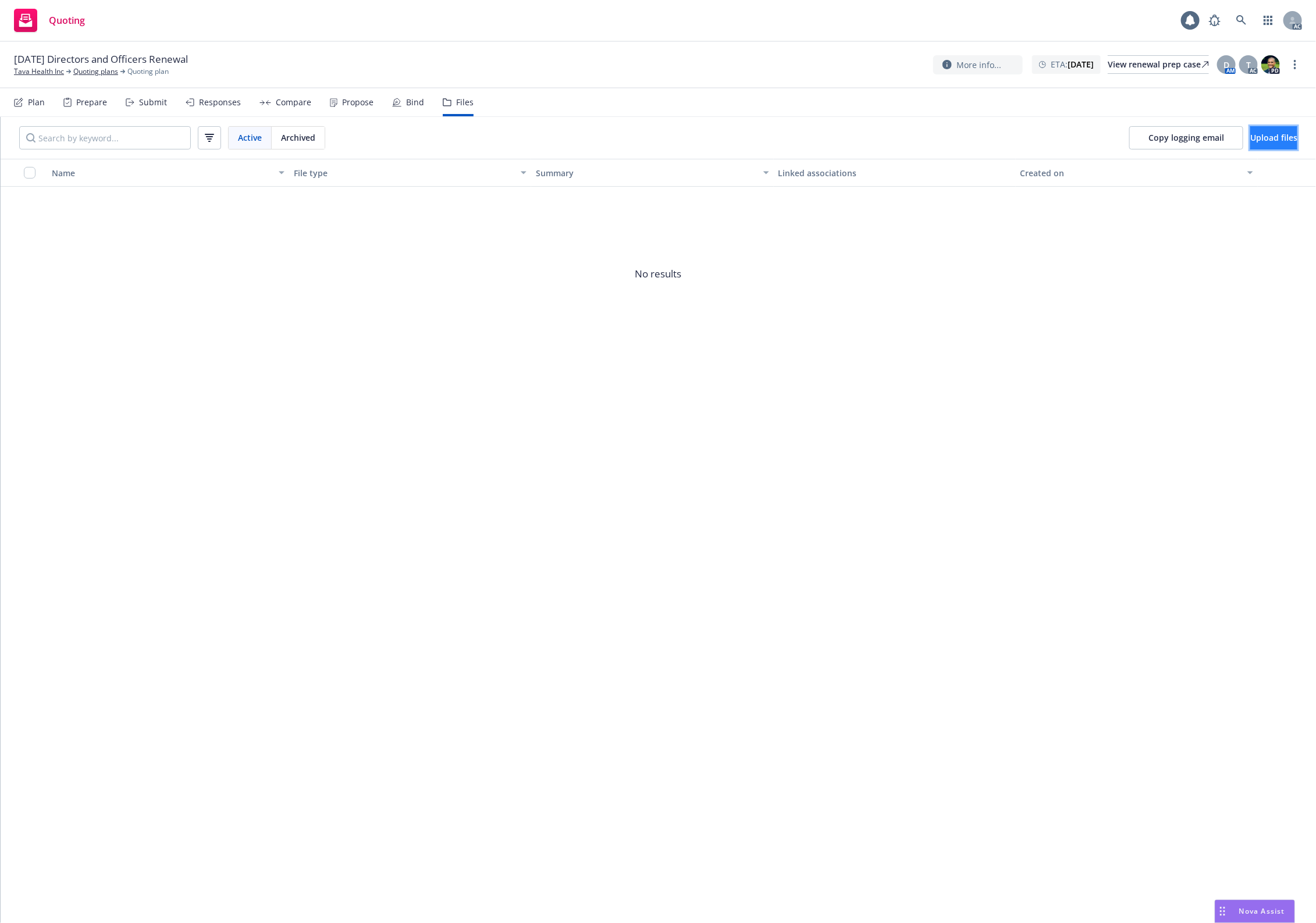
drag, startPoint x: 1284, startPoint y: 143, endPoint x: 1273, endPoint y: 141, distance: 11.2
click at [1273, 141] on button "Upload files" at bounding box center [1274, 138] width 47 height 23
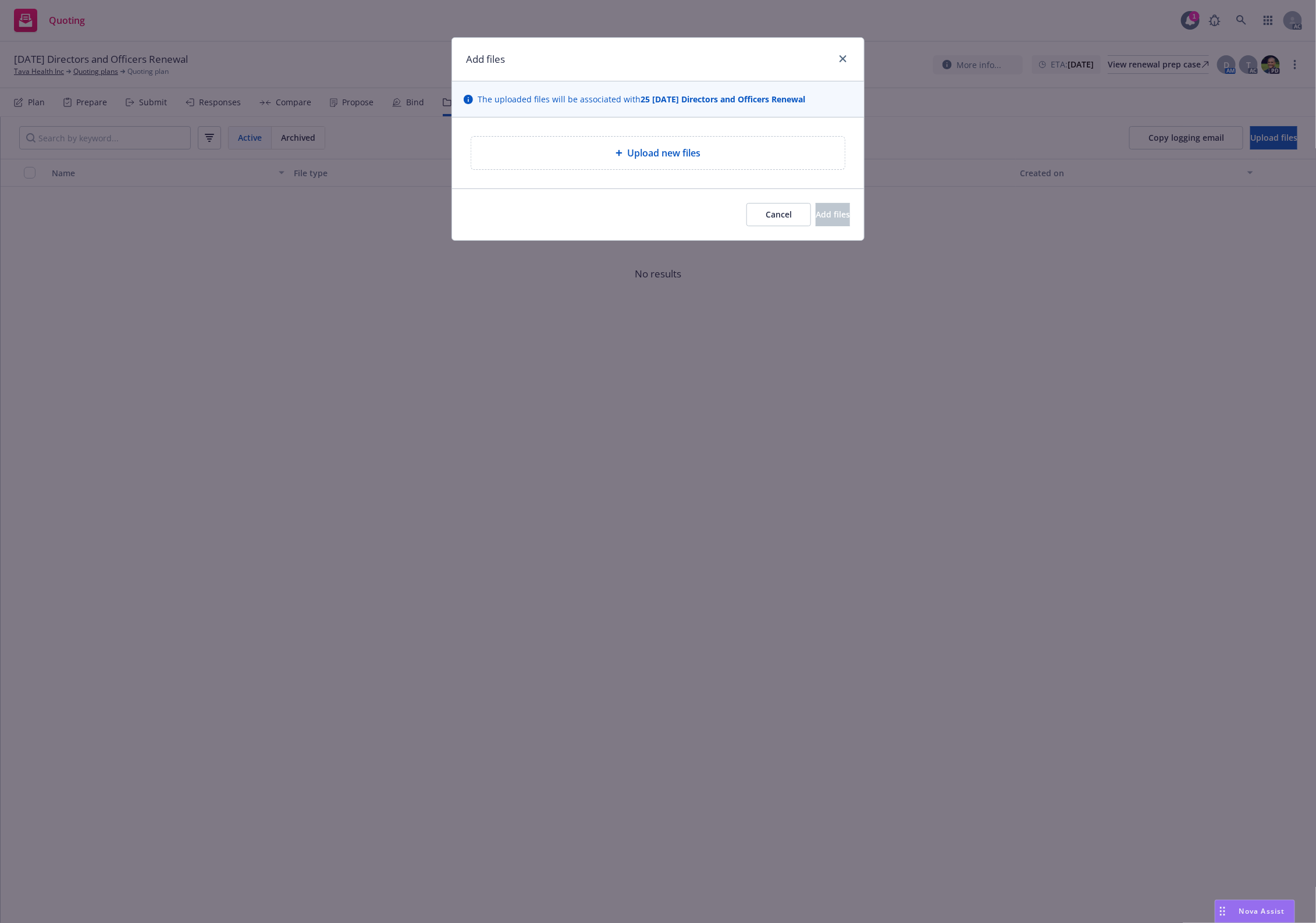
click at [693, 129] on div "Upload new files" at bounding box center [658, 153] width 412 height 71
click at [668, 150] on span "Upload new files" at bounding box center [664, 154] width 74 height 14
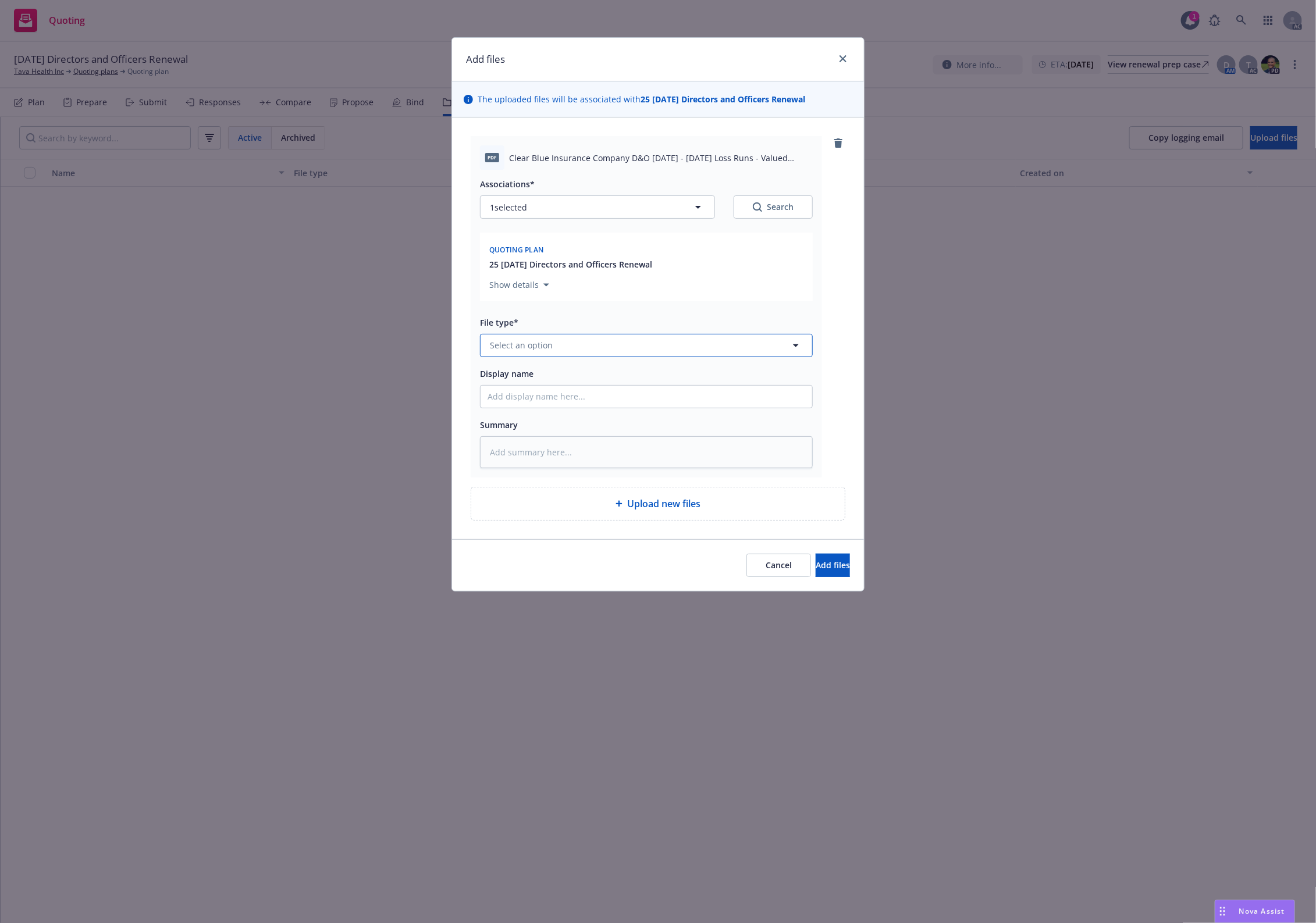
click at [518, 338] on button "Select an option" at bounding box center [646, 346] width 333 height 23
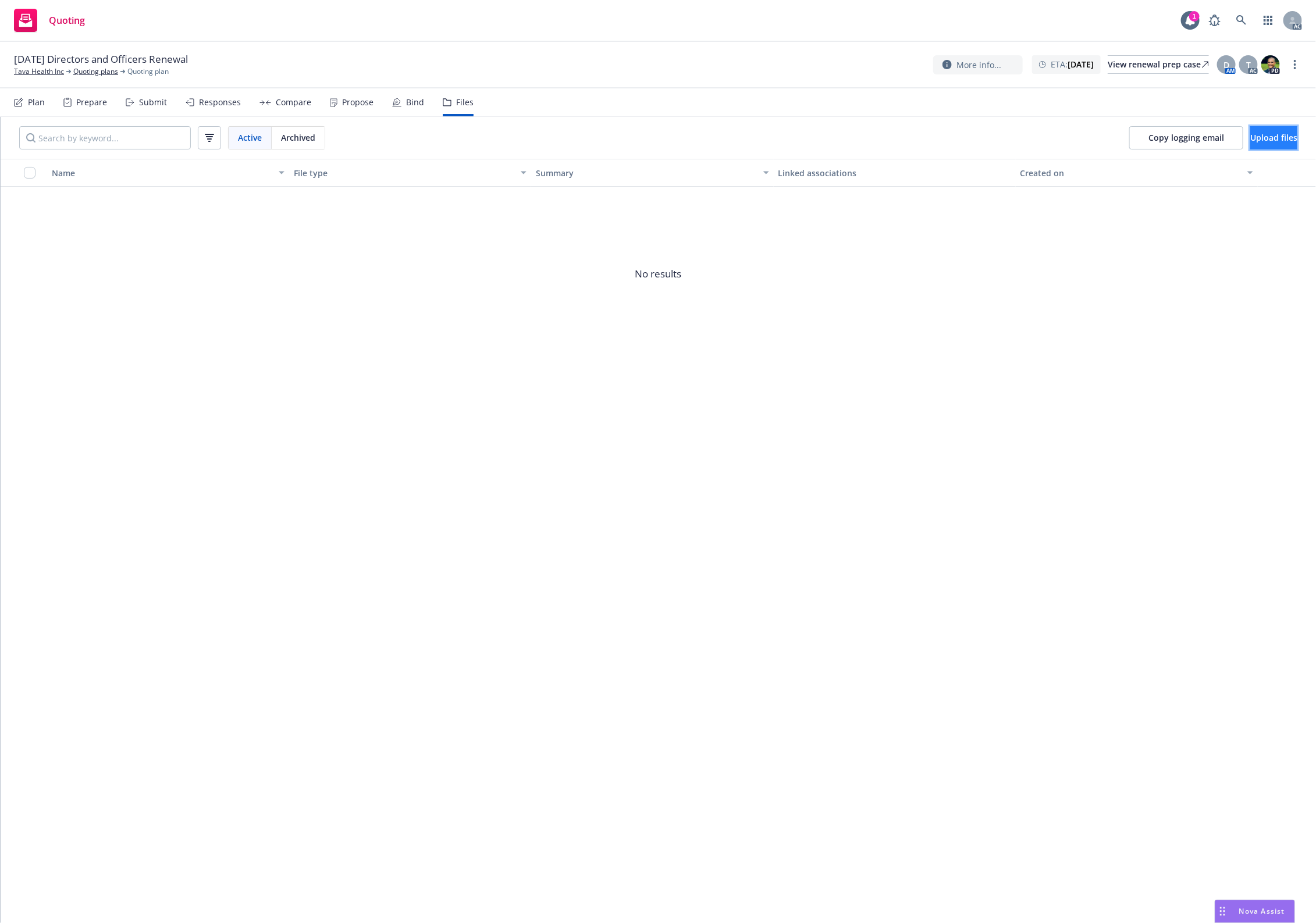
click at [1260, 136] on span "Upload files" at bounding box center [1274, 137] width 47 height 11
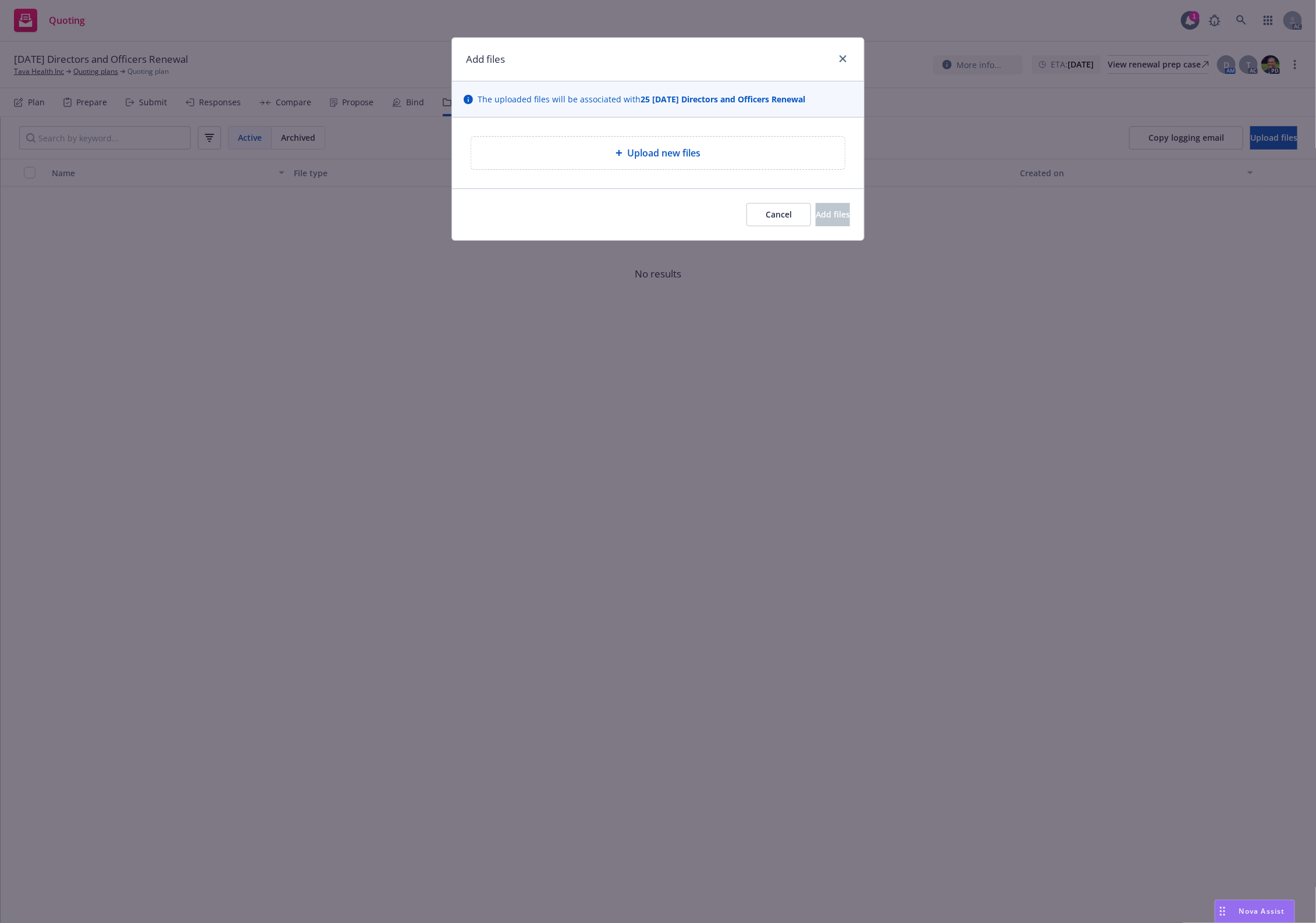
click at [702, 160] on div "Upload new files" at bounding box center [658, 154] width 355 height 14
type textarea "x"
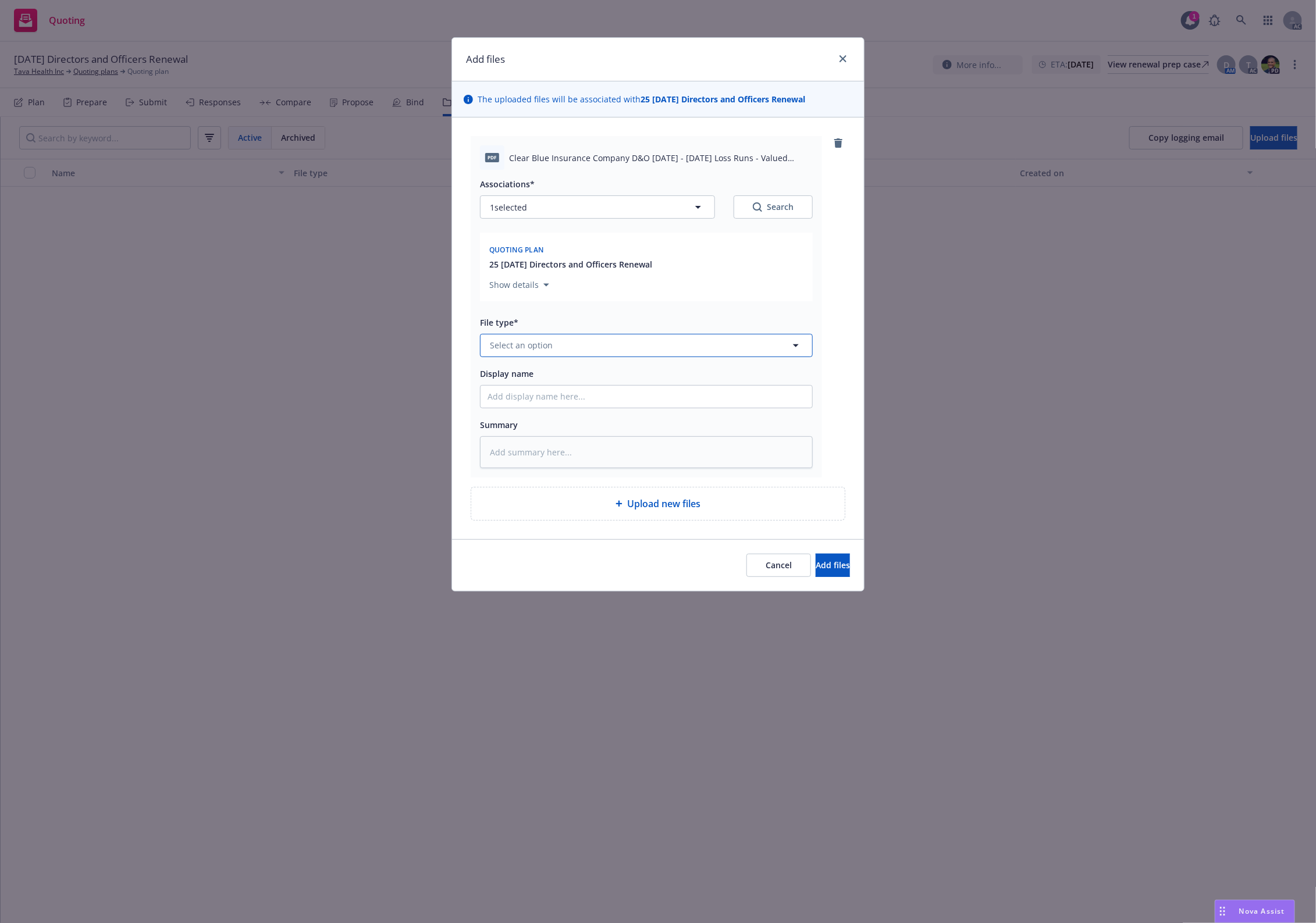
click at [540, 339] on span "Select an option" at bounding box center [522, 346] width 63 height 13
type input "`"
type textarea "x"
type input "`1"
drag, startPoint x: 528, startPoint y: 340, endPoint x: 531, endPoint y: 346, distance: 6.7
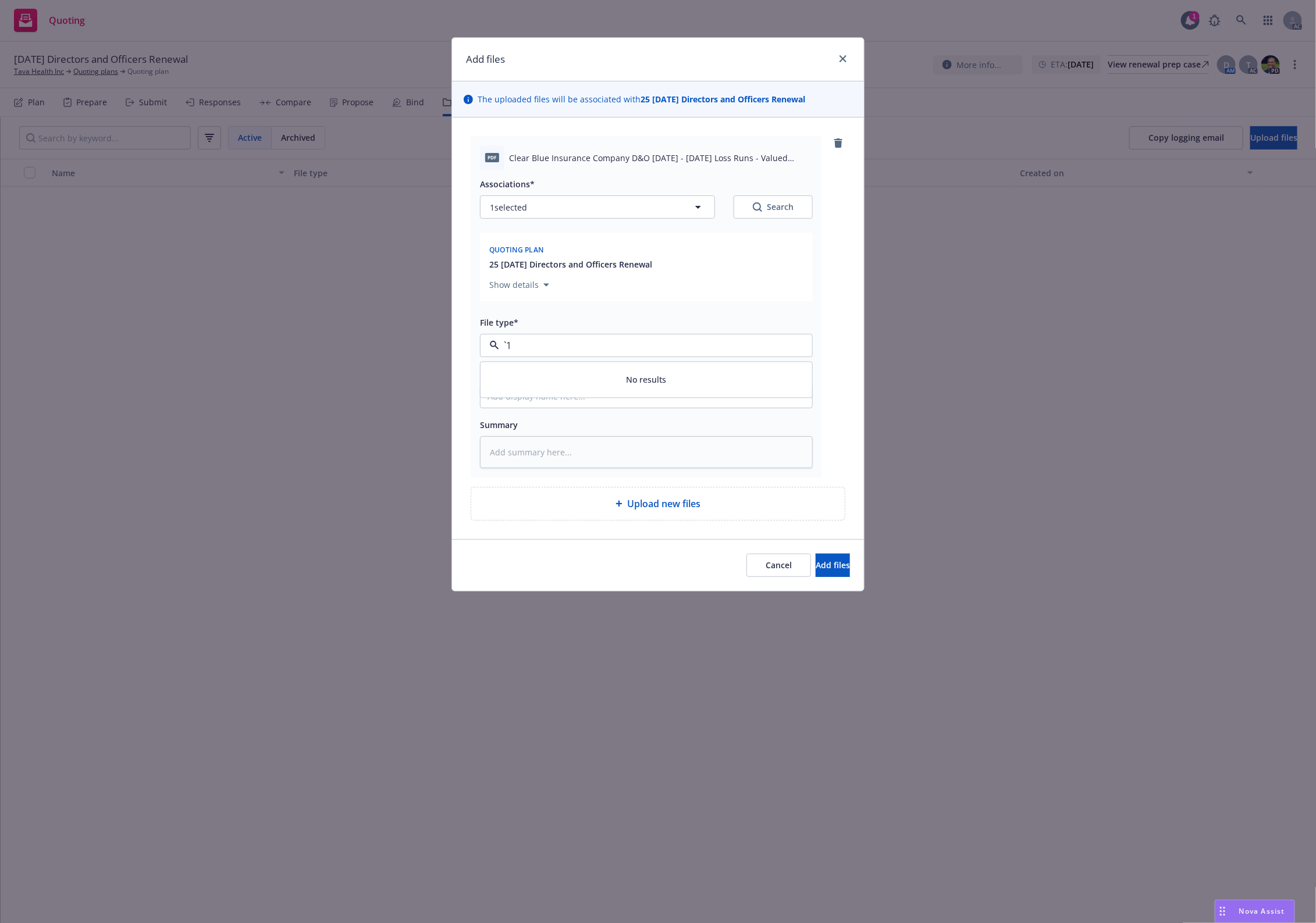
click at [531, 344] on input "`1" at bounding box center [644, 346] width 290 height 14
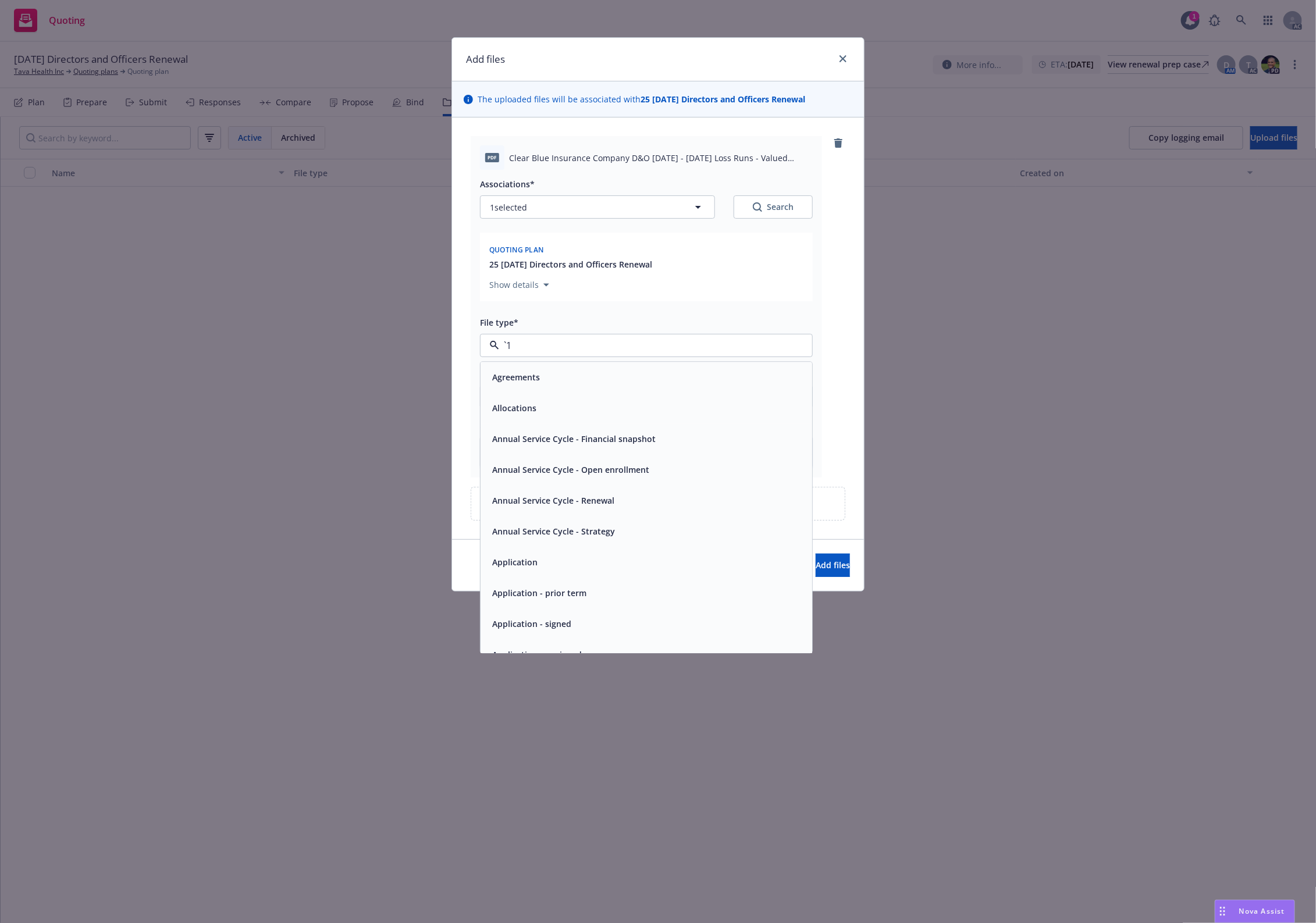
paste input "Loss Runs"
type input "Loss Runs"
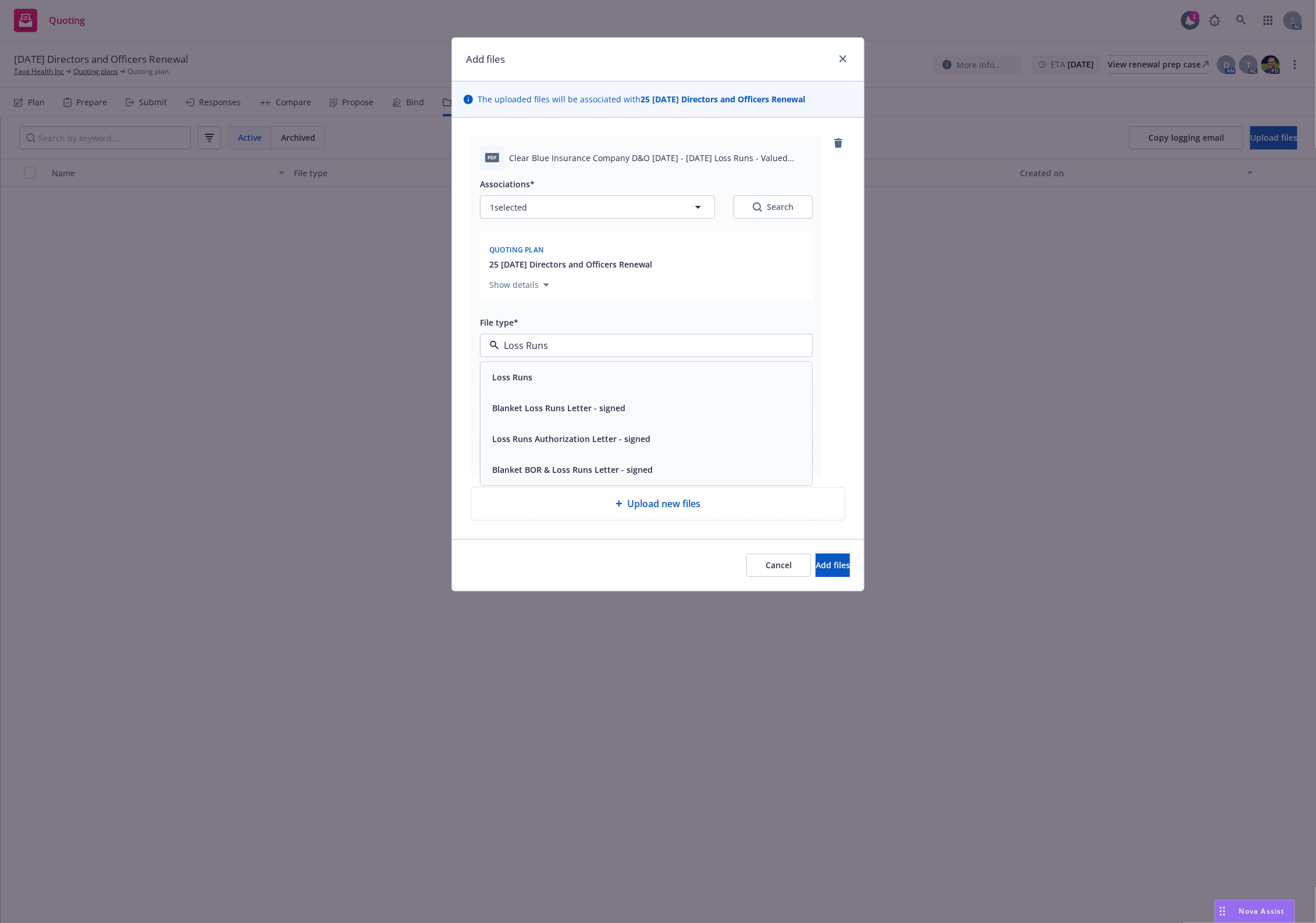
click at [525, 365] on div "Loss Runs" at bounding box center [646, 377] width 331 height 31
click at [782, 208] on div "Search" at bounding box center [773, 207] width 40 height 12
type textarea "x"
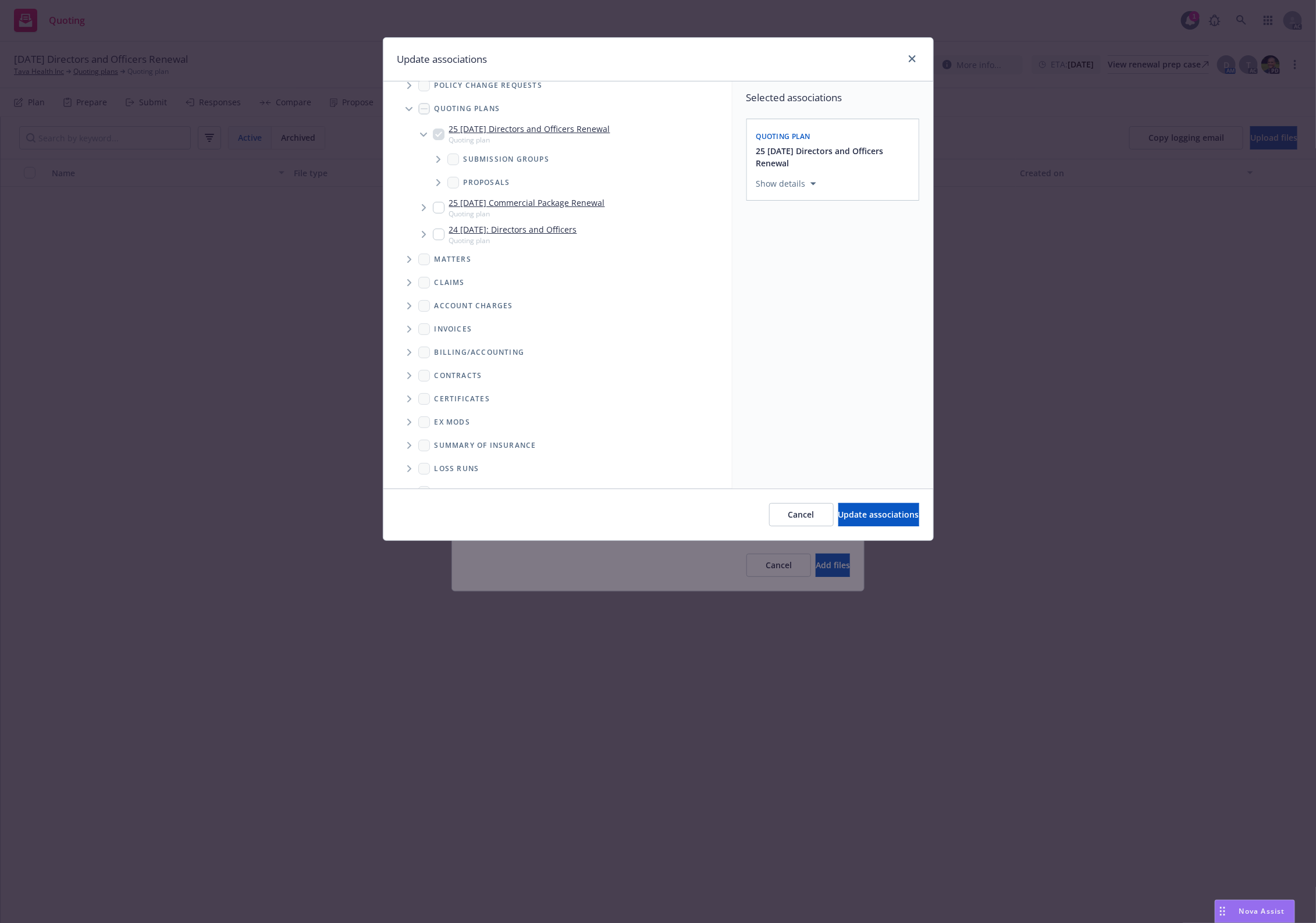
scroll to position [58, 0]
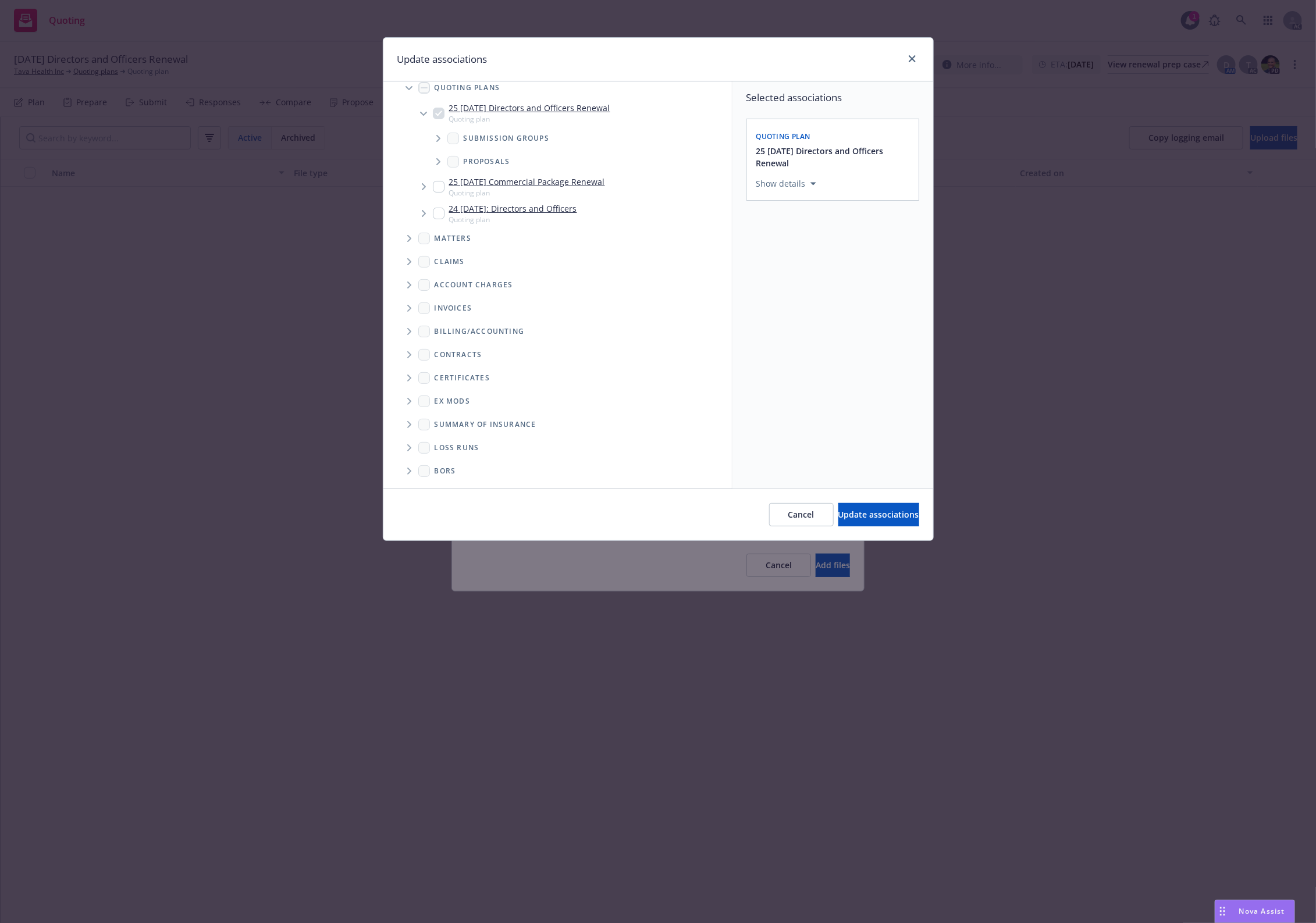
drag, startPoint x: 411, startPoint y: 448, endPoint x: 472, endPoint y: 431, distance: 63.3
click at [411, 447] on icon "Folder Tree Example" at bounding box center [410, 448] width 4 height 7
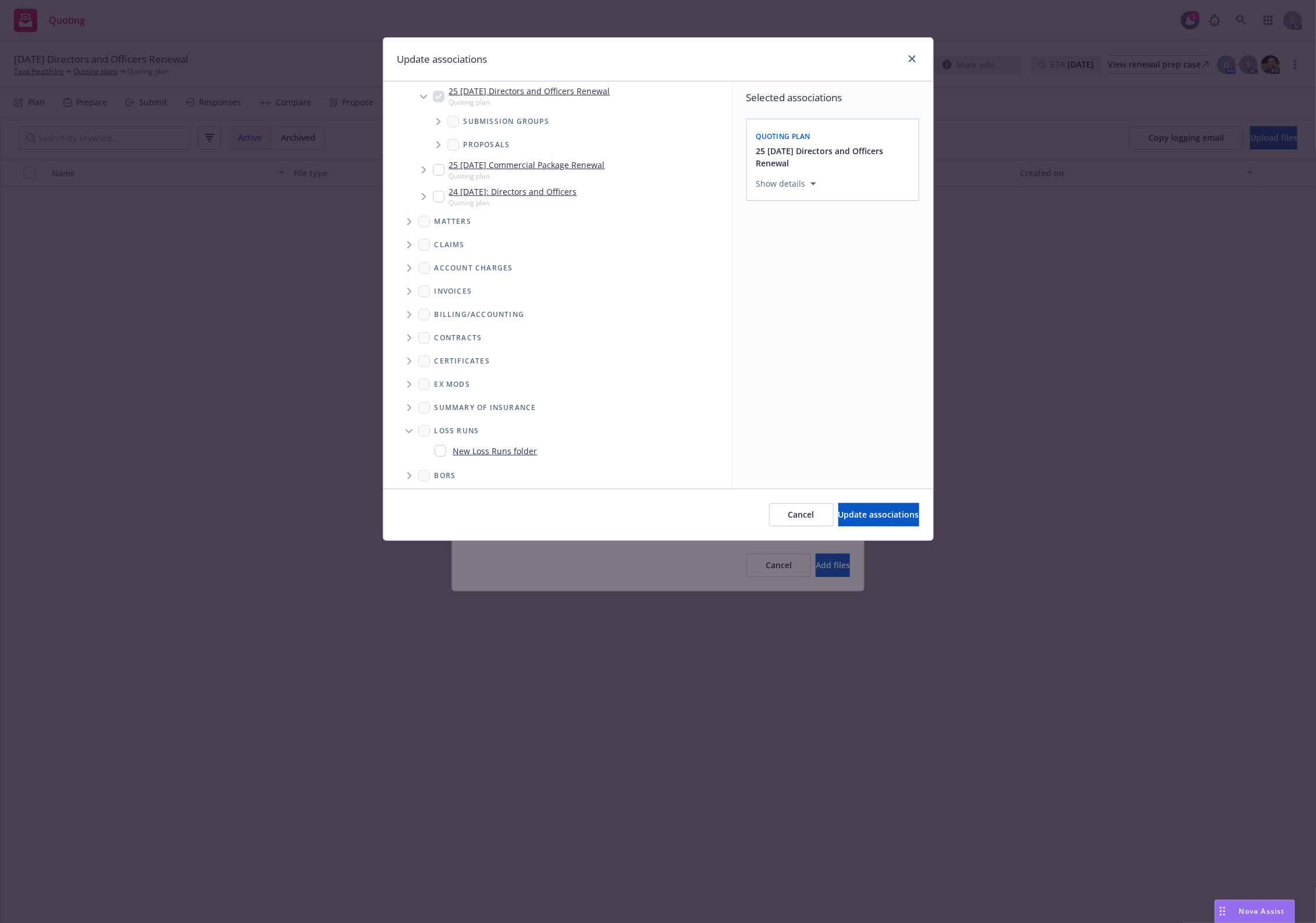
scroll to position [80, 0]
drag, startPoint x: 467, startPoint y: 444, endPoint x: 475, endPoint y: 441, distance: 8.5
click at [469, 444] on link "New Loss Runs folder" at bounding box center [496, 446] width 84 height 13
checkbox input "true"
click at [845, 265] on div "Select an option" at bounding box center [828, 264] width 124 height 12
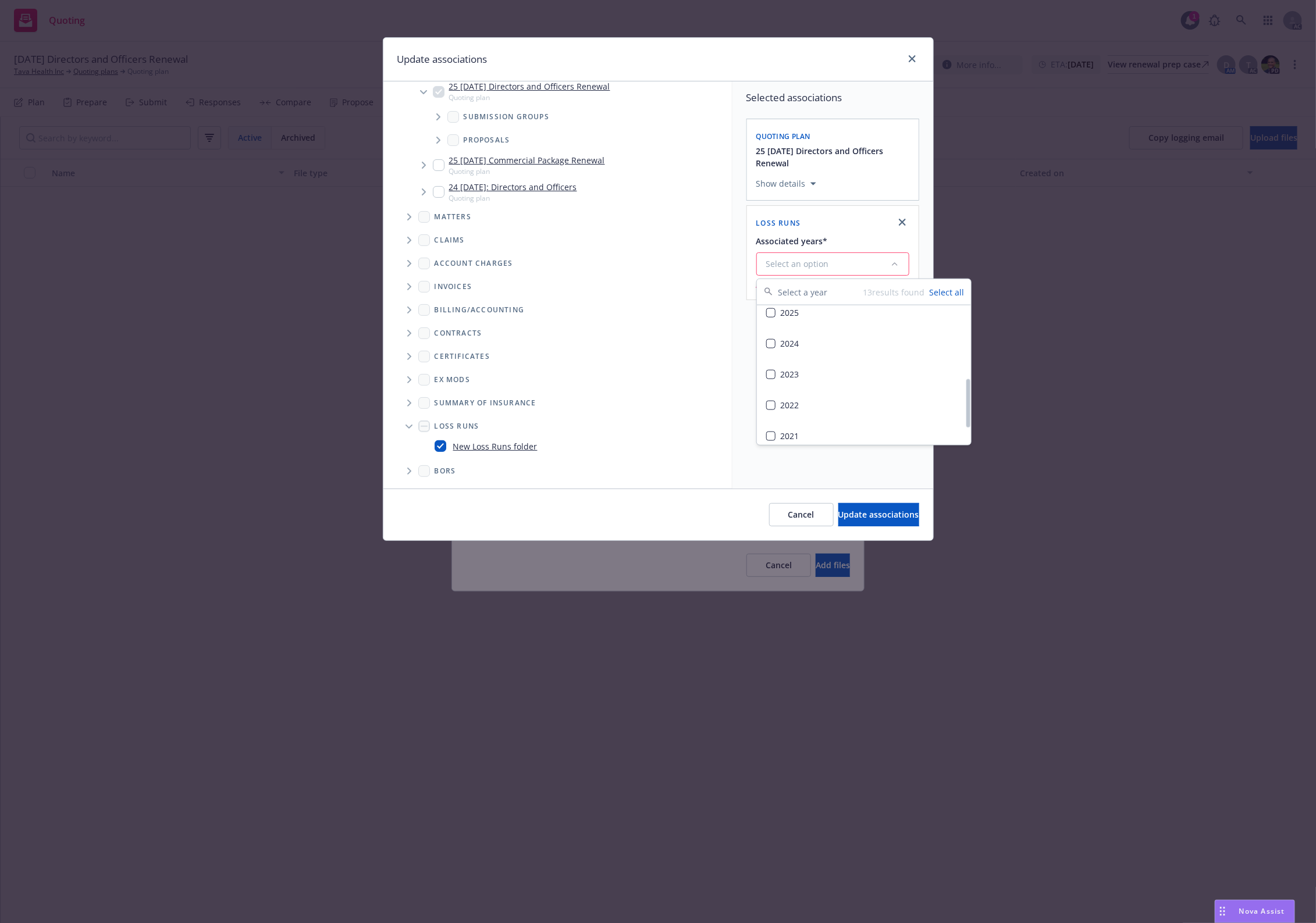
scroll to position [0, 0]
click div "2025"
click button "Update associations"
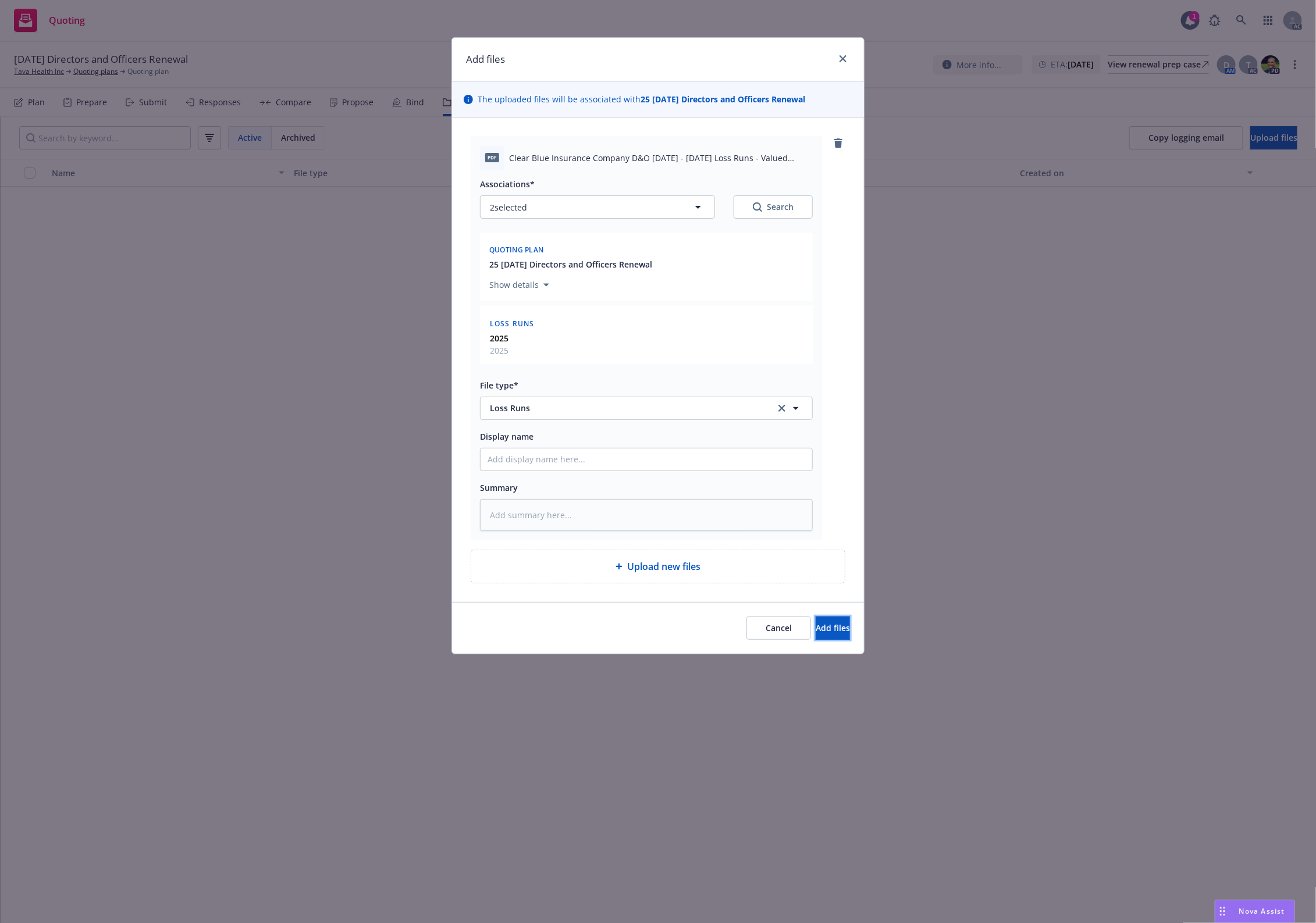
click span "Add files"
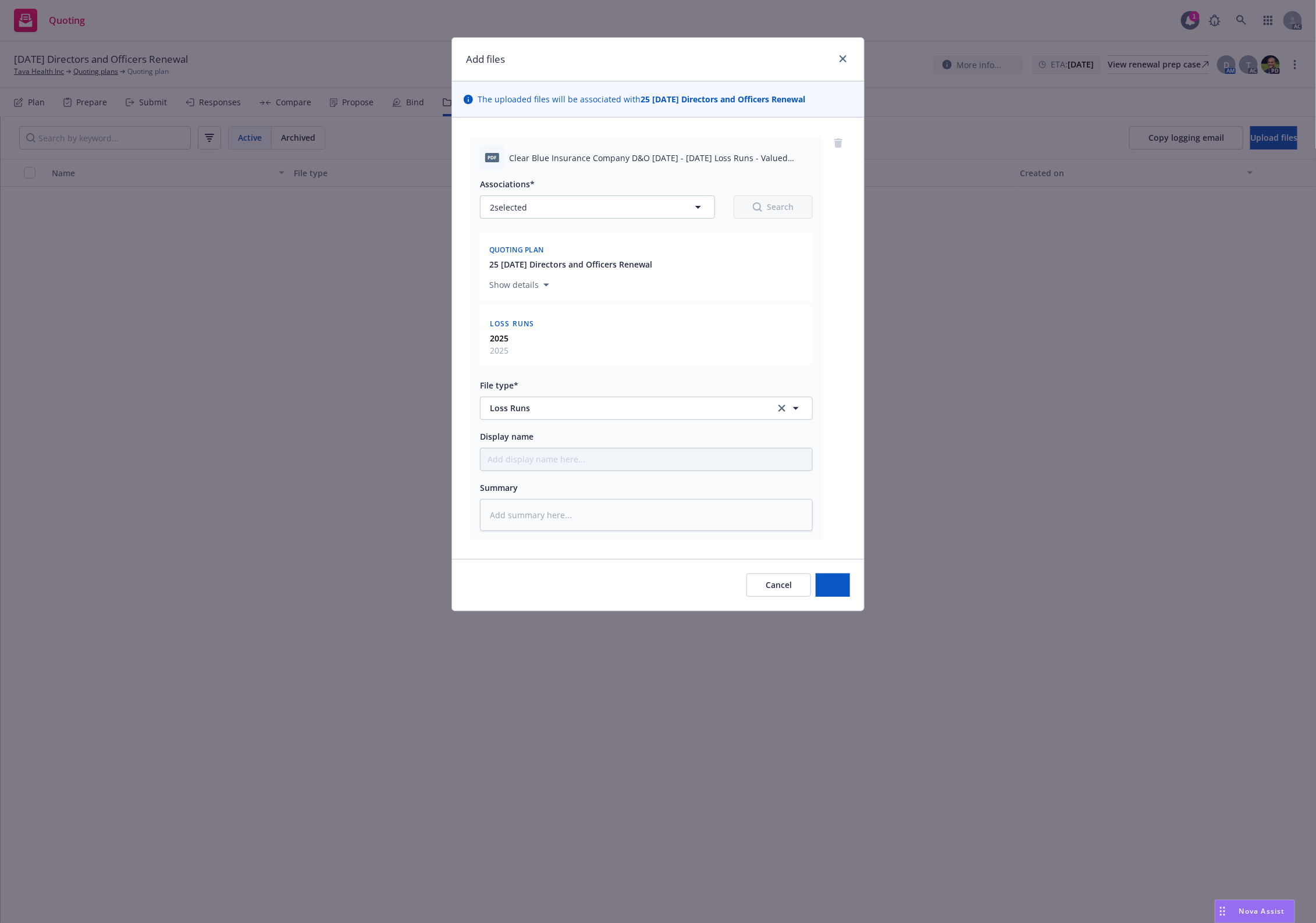
type textarea "x"
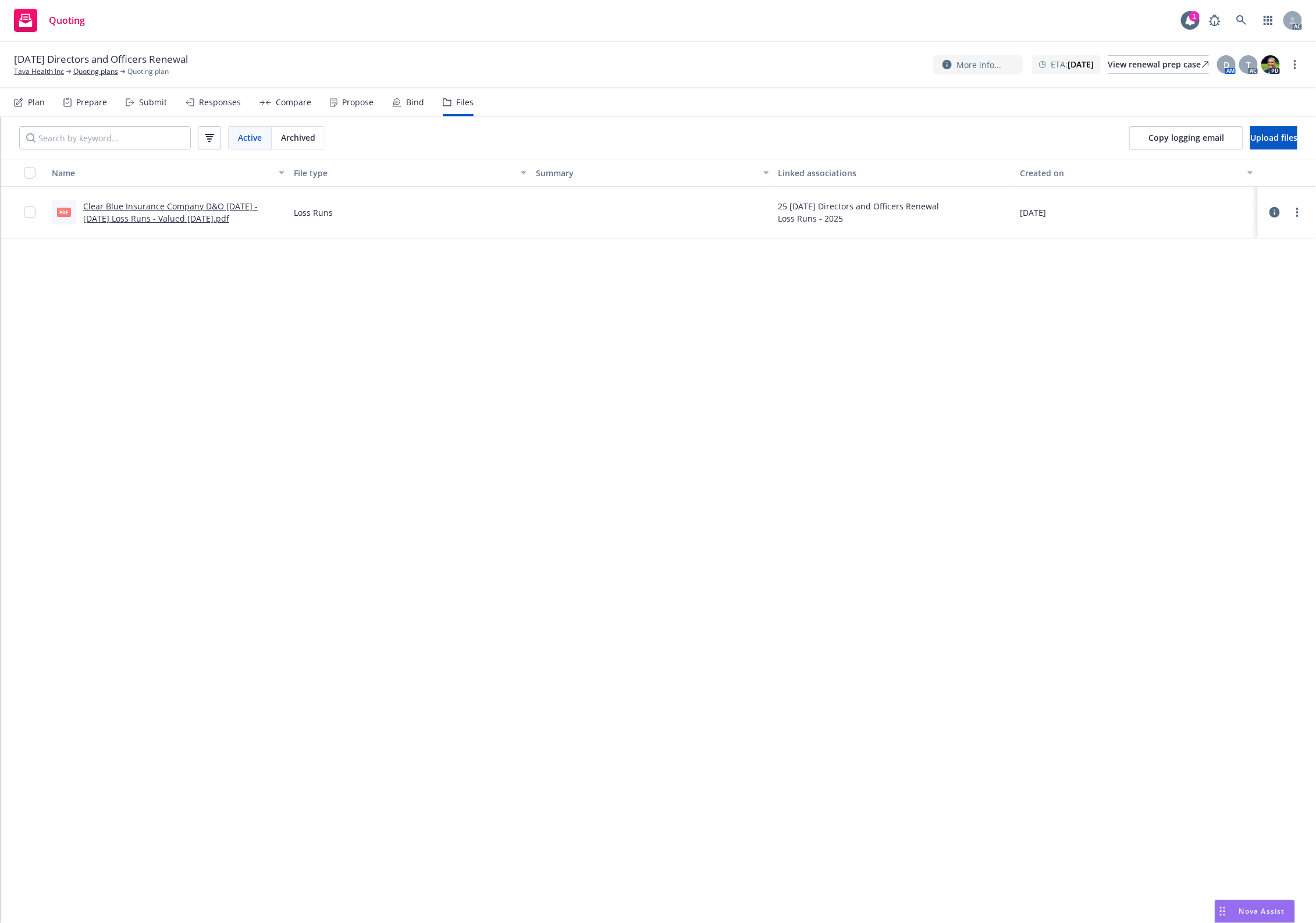
drag, startPoint x: 657, startPoint y: 497, endPoint x: 579, endPoint y: 397, distance: 126.8
click div "Name File type Summary Linked associations Created on pdf Clear Blue Insurance …"
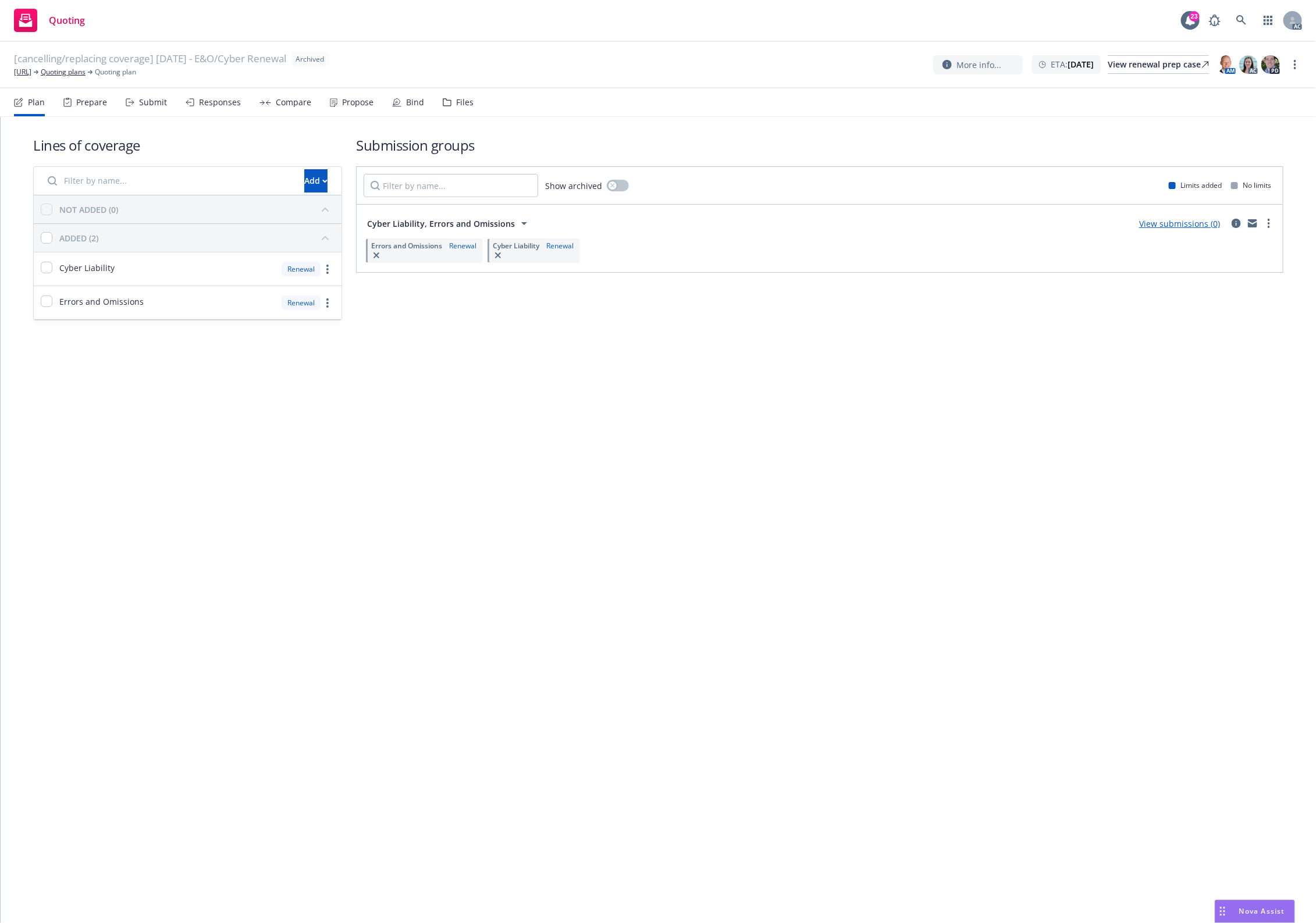
click at [447, 94] on div "Files" at bounding box center [458, 101] width 31 height 28
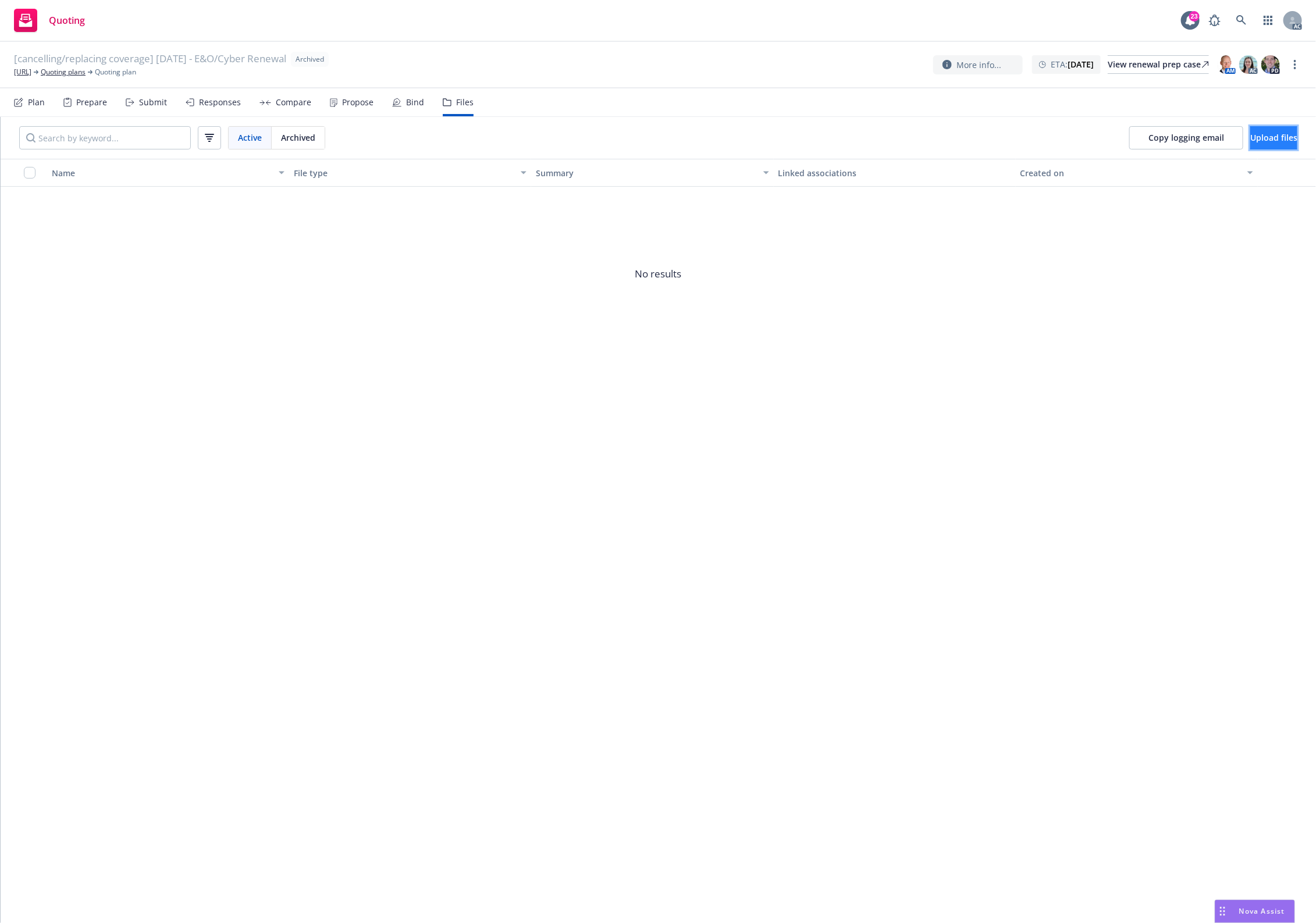
click at [1053, 138] on span "Upload files" at bounding box center [1274, 137] width 47 height 11
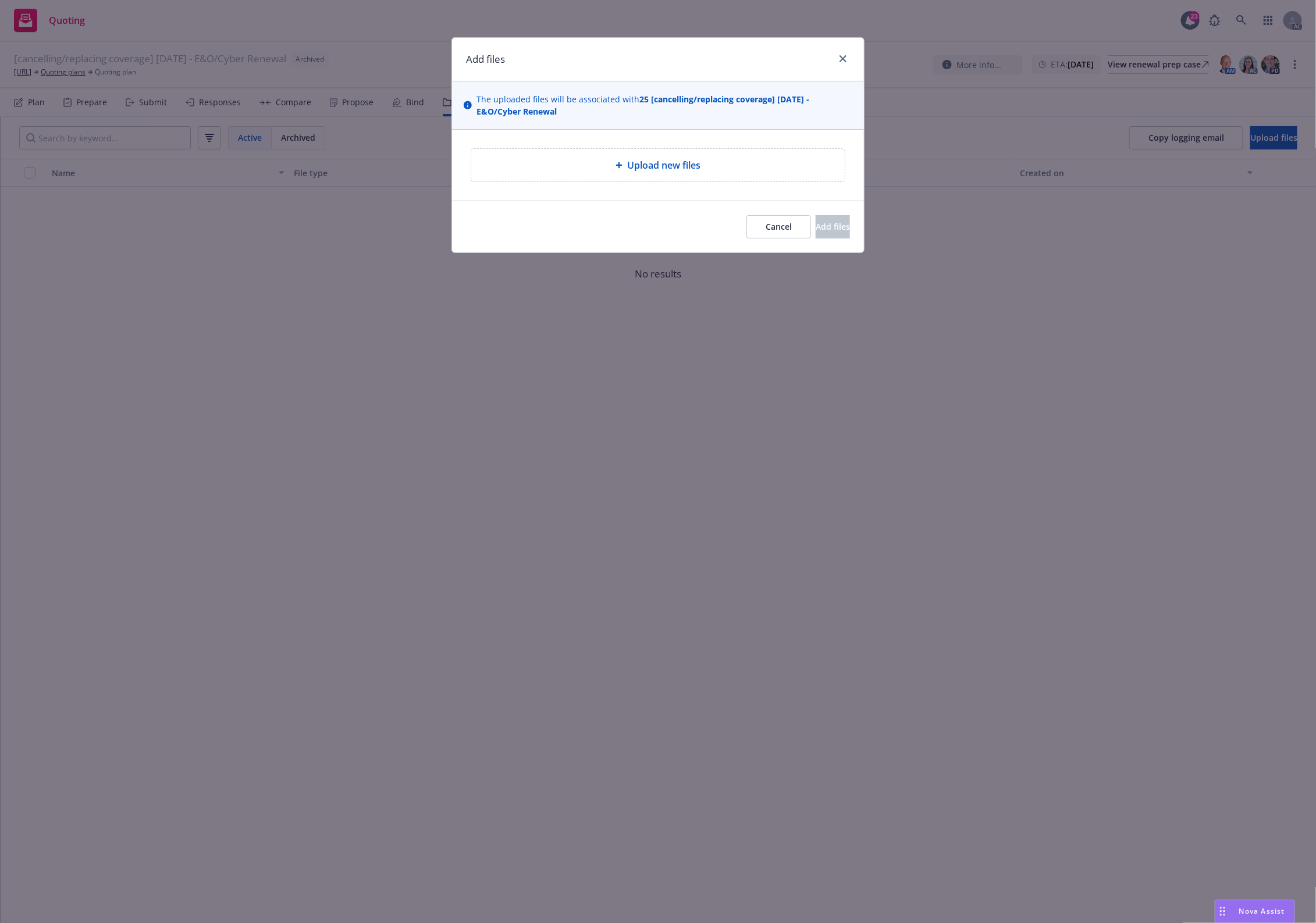
drag, startPoint x: 610, startPoint y: 183, endPoint x: 613, endPoint y: 176, distance: 7.6
click at [612, 181] on div "Upload new files" at bounding box center [658, 164] width 412 height 71
click at [613, 176] on div "Upload new files" at bounding box center [658, 165] width 374 height 32
click at [522, 167] on div "Upload new files" at bounding box center [658, 165] width 355 height 14
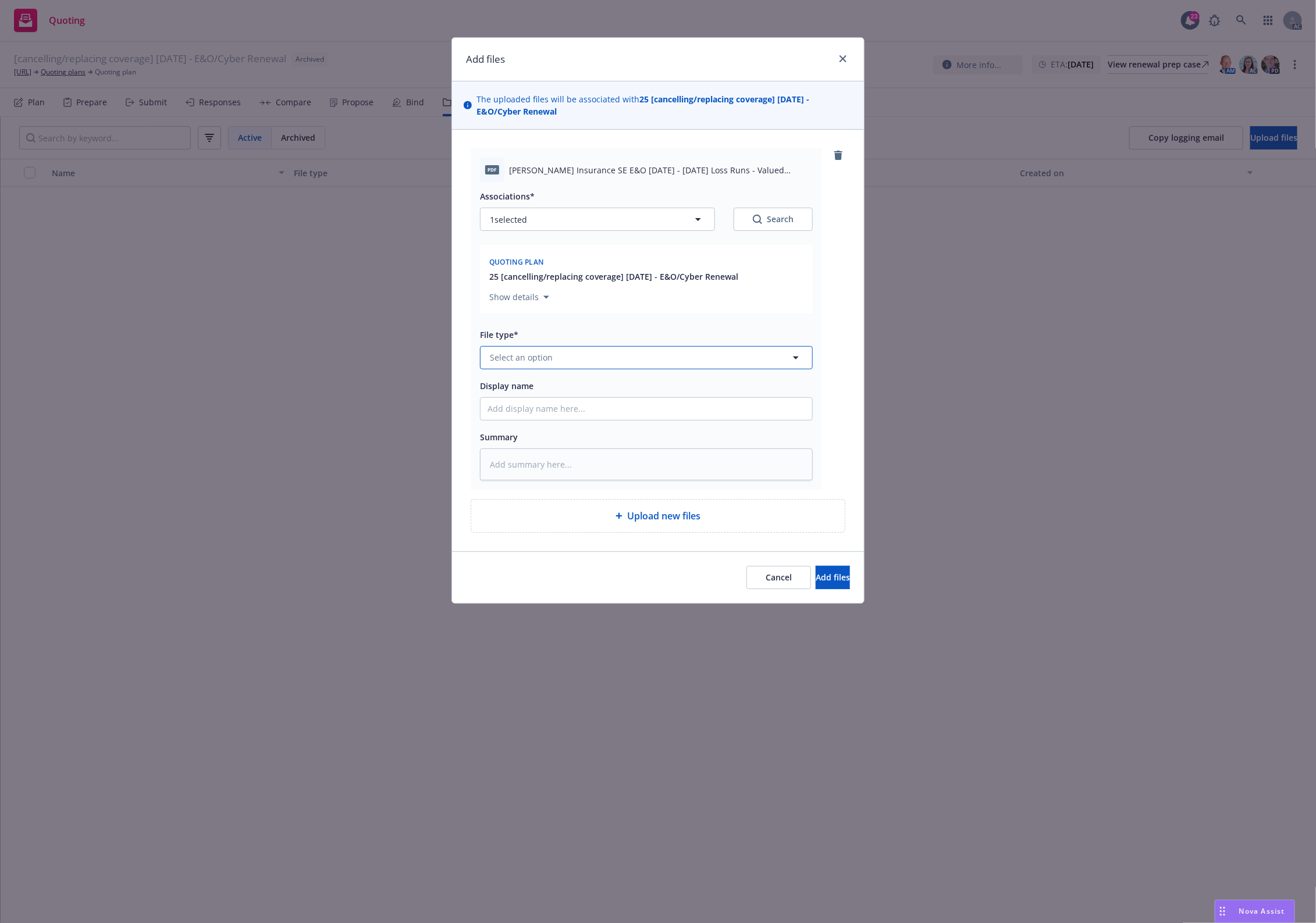
click at [518, 357] on span "Select an option" at bounding box center [522, 357] width 63 height 13
type input "`"
type textarea "x"
paste input "Loss Runs"
type input "Loss Runs"
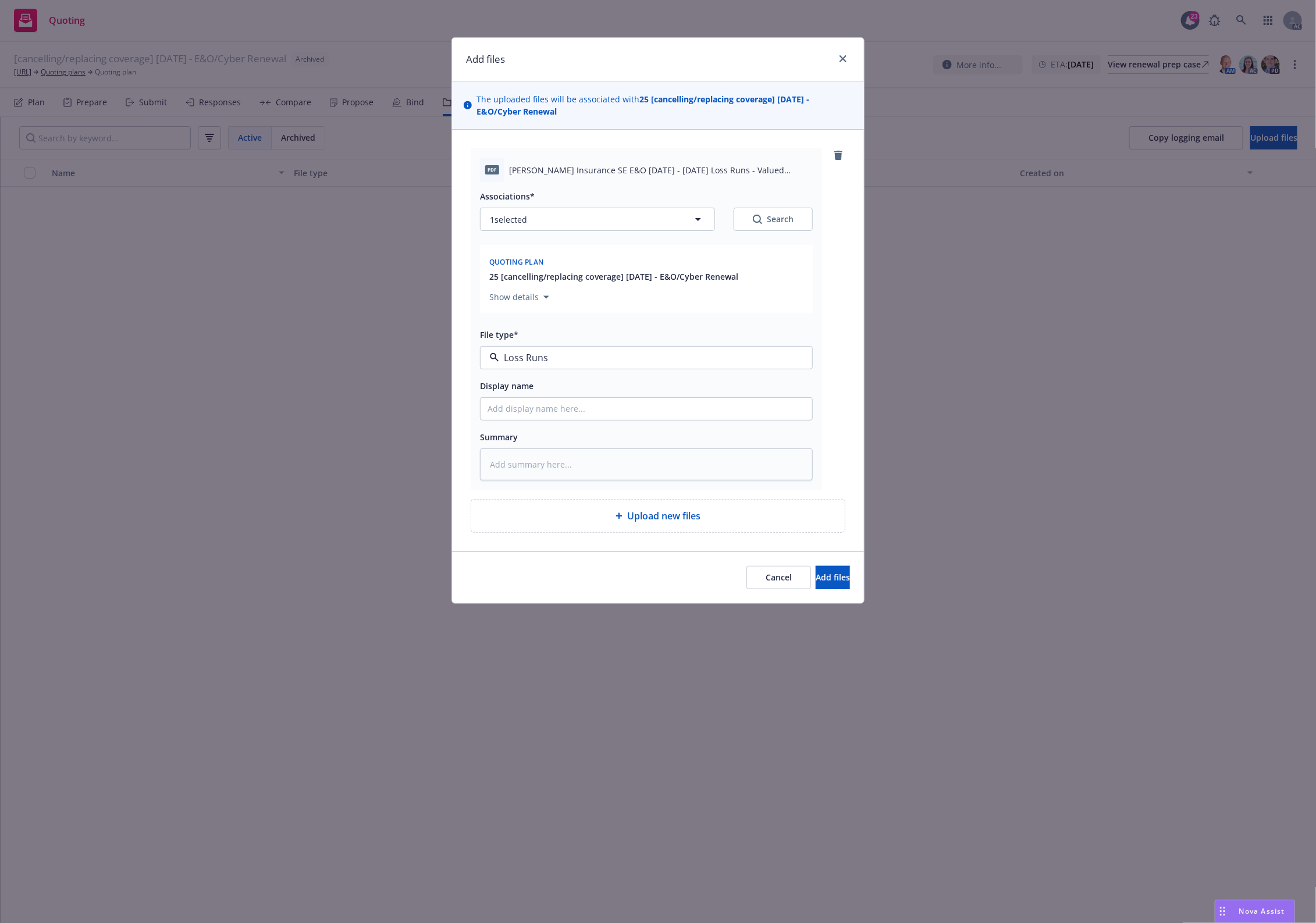
click at [513, 379] on div "Loss Runs" at bounding box center [646, 390] width 331 height 31
click at [783, 215] on div "Search" at bounding box center [773, 219] width 40 height 12
type textarea "x"
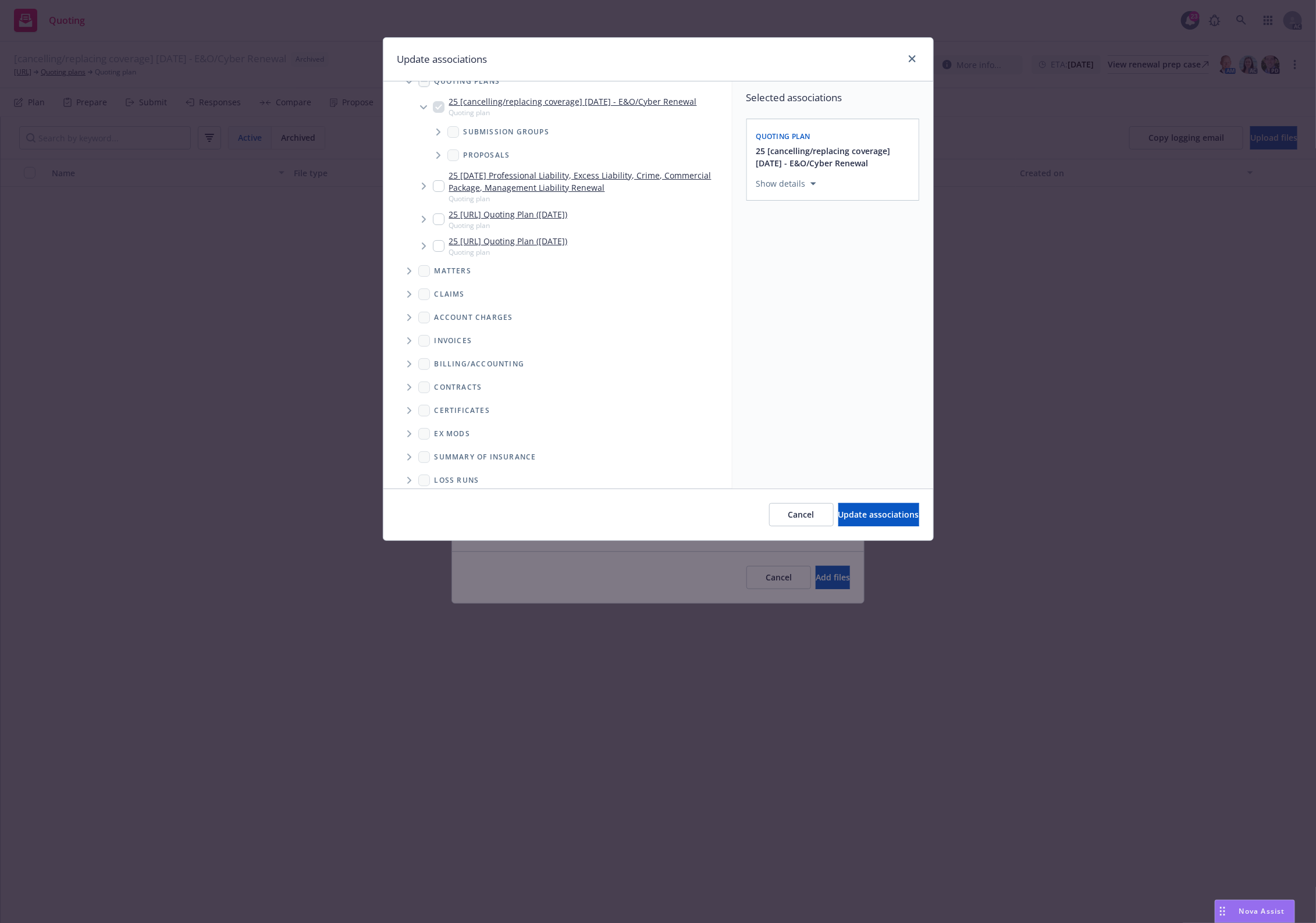
scroll to position [98, 0]
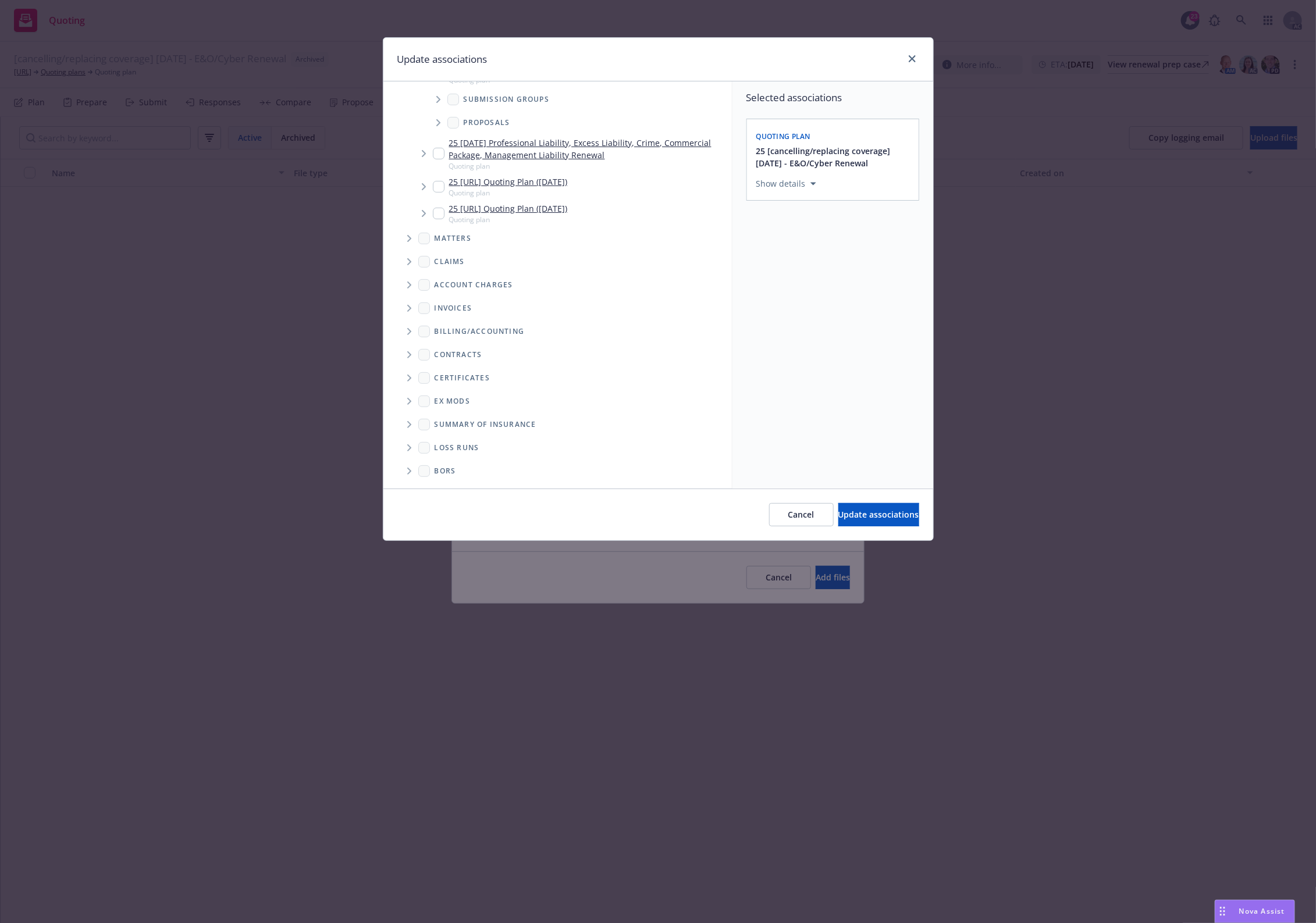
drag, startPoint x: 408, startPoint y: 444, endPoint x: 416, endPoint y: 435, distance: 12.0
click at [408, 443] on span "Folder Tree Example" at bounding box center [409, 447] width 19 height 19
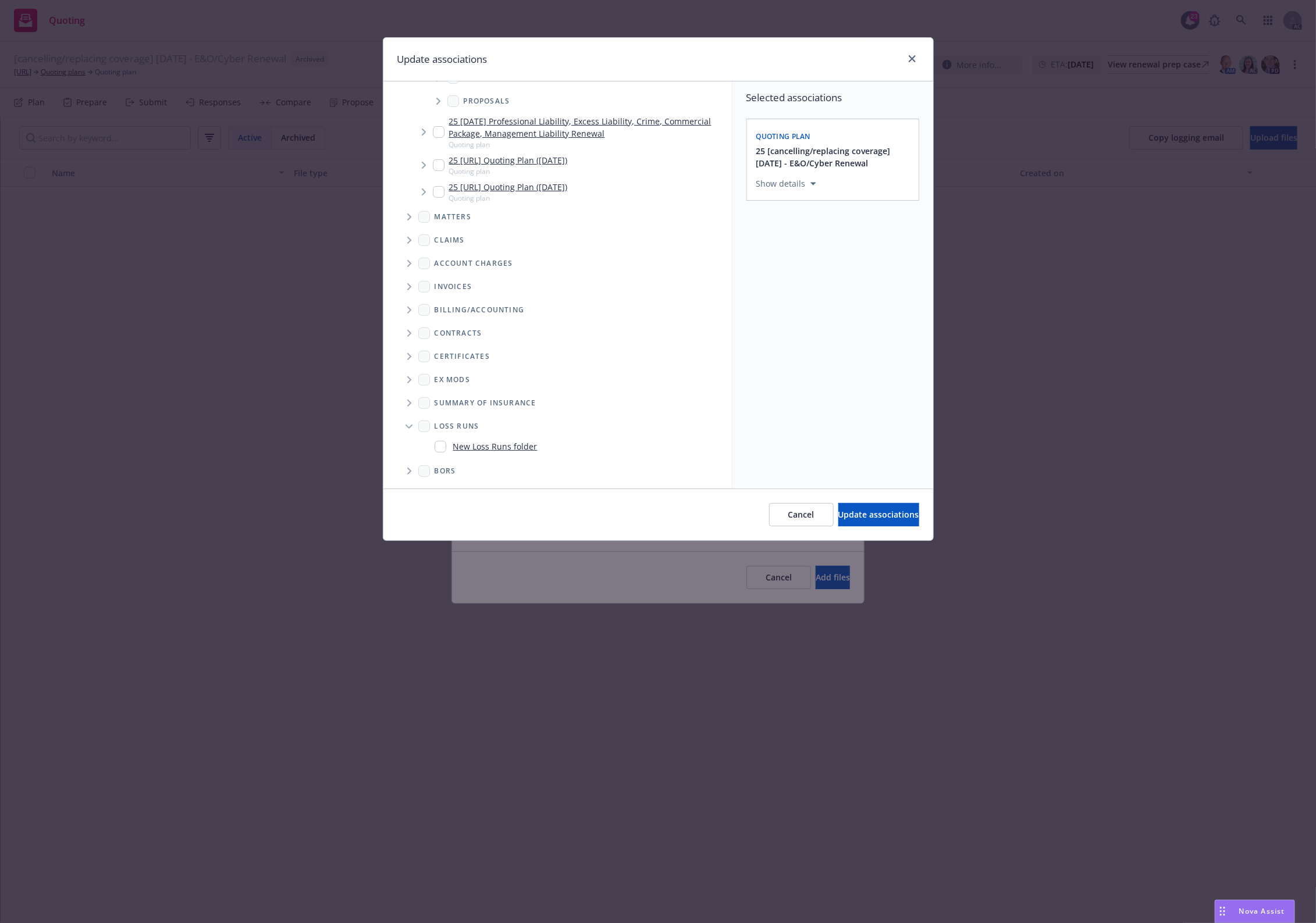
drag, startPoint x: 477, startPoint y: 453, endPoint x: 485, endPoint y: 443, distance: 12.8
click at [481, 450] on div "New Loss Runs folder" at bounding box center [486, 446] width 103 height 17
click at [485, 443] on link "New Loss Runs folder" at bounding box center [496, 446] width 84 height 13
click at [490, 449] on div "New Loss Runs folder" at bounding box center [486, 446] width 103 height 17
checkbox input "true"
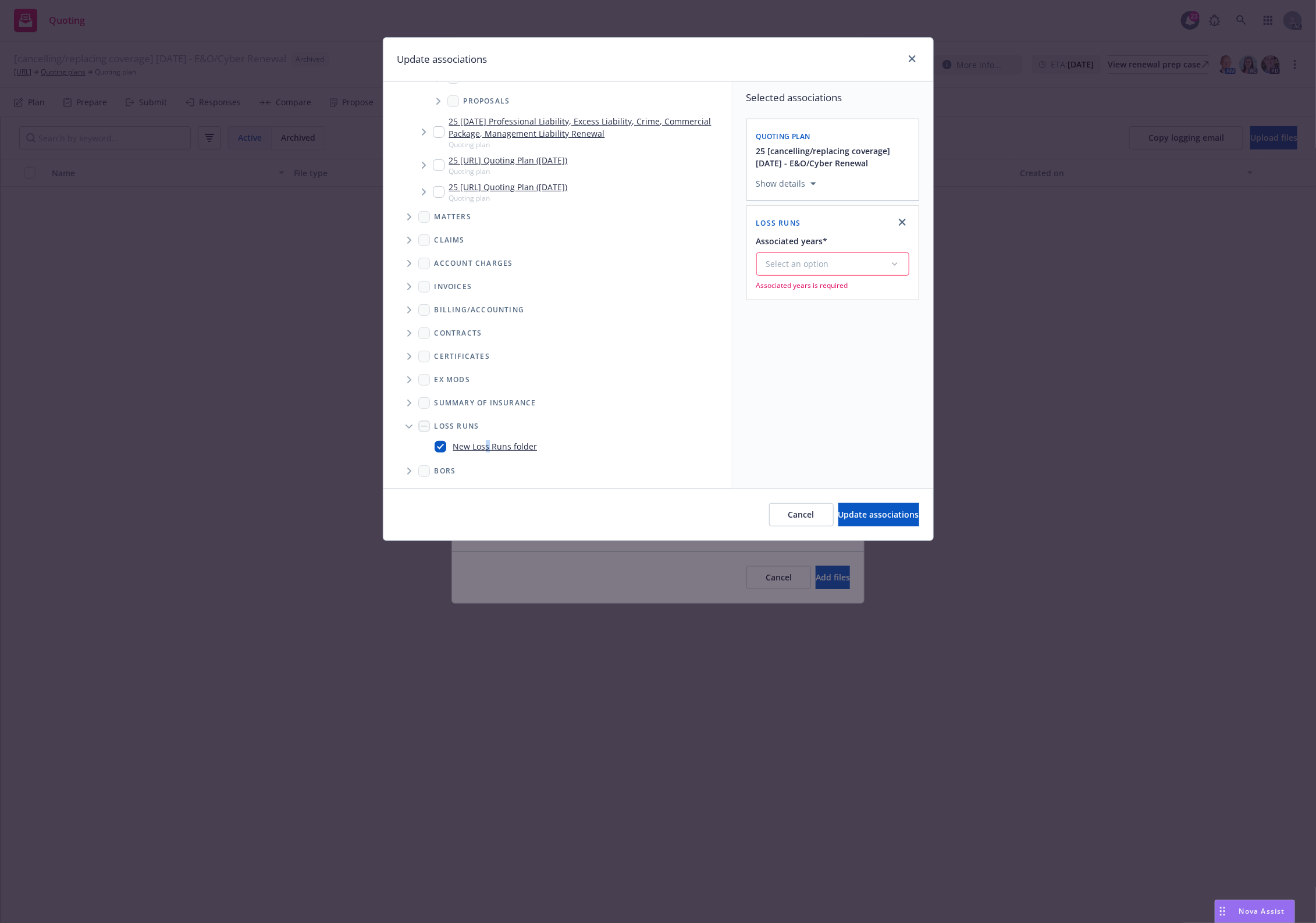
click at [830, 274] on button "Select an option" at bounding box center [833, 264] width 153 height 23
click at [819, 379] on div "2025" at bounding box center [864, 382] width 214 height 31
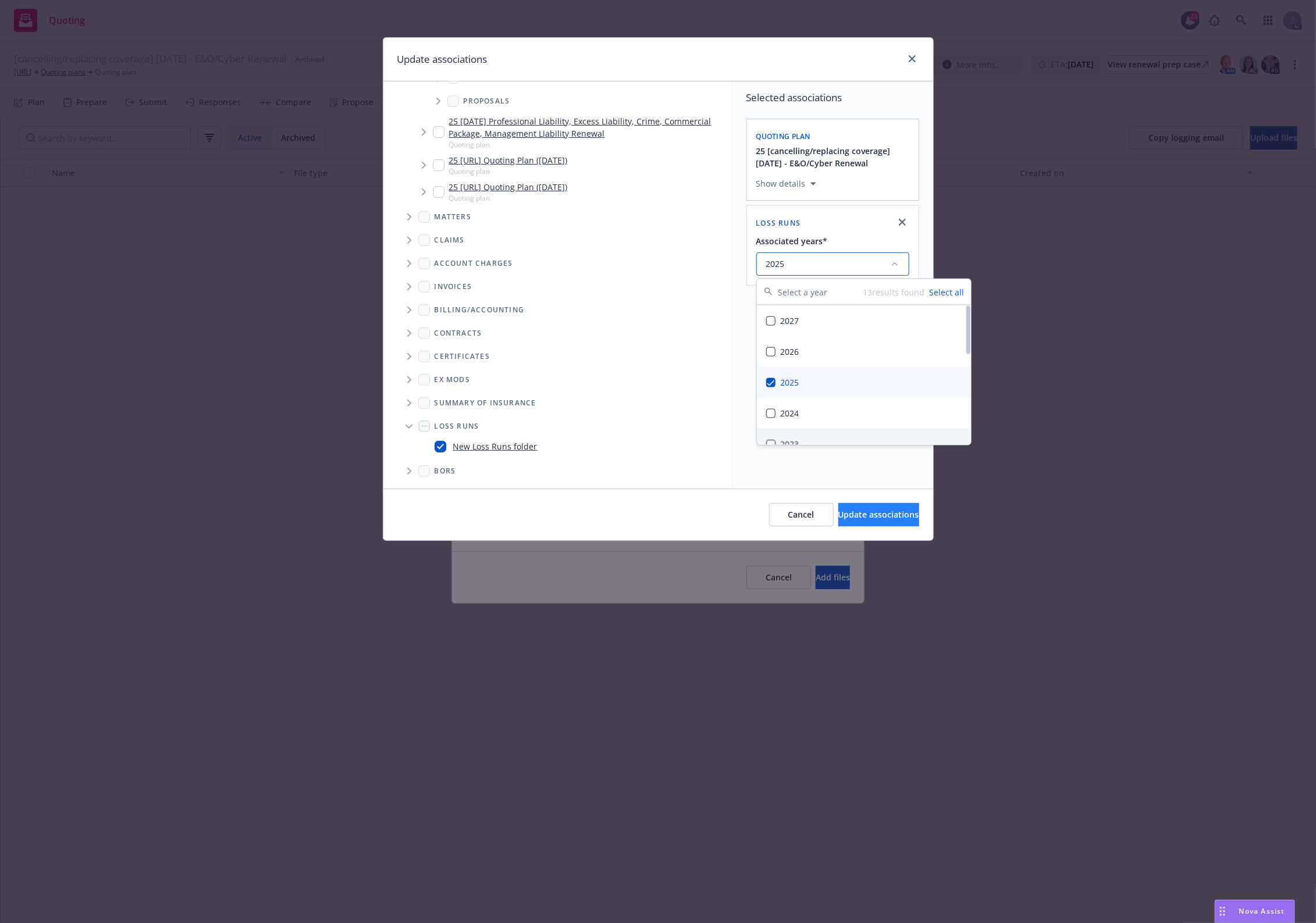
click at [835, 504] on div "Cancel Update associations" at bounding box center [658, 514] width 550 height 52
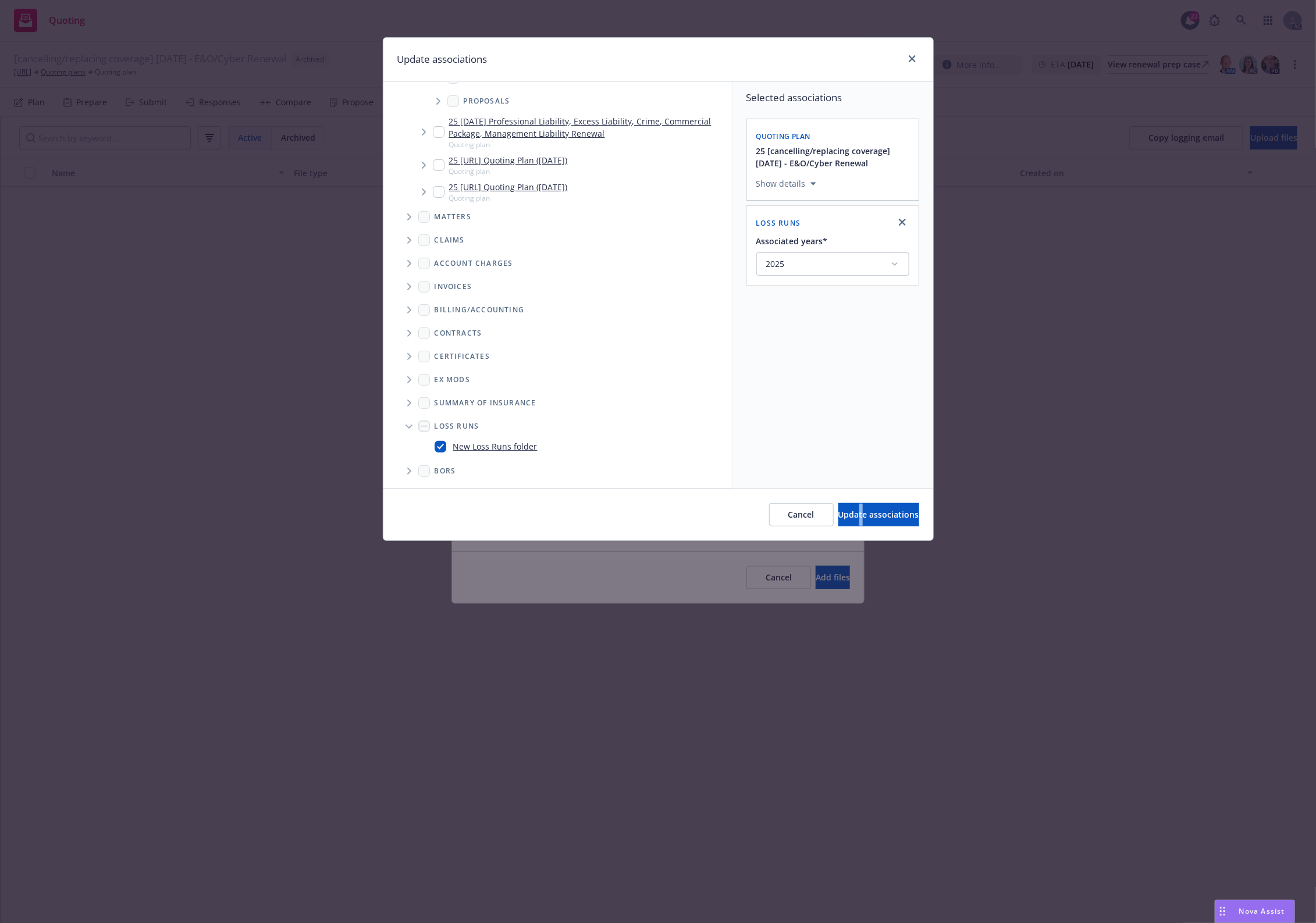
click at [843, 499] on div "Cancel Update associations" at bounding box center [658, 514] width 550 height 52
drag, startPoint x: 839, startPoint y: 521, endPoint x: 842, endPoint y: 469, distance: 52.1
click at [839, 518] on button "Update associations" at bounding box center [879, 514] width 81 height 23
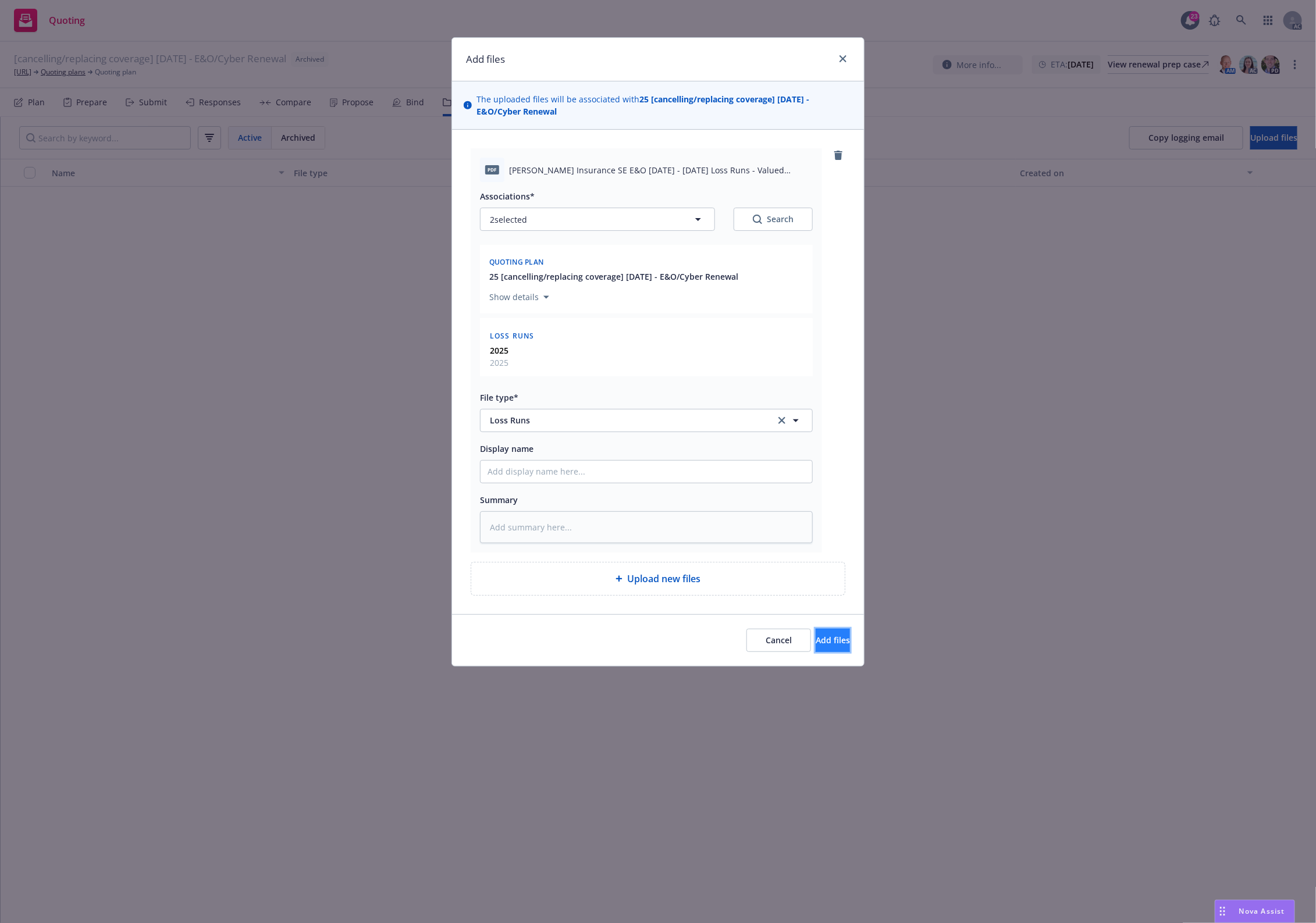
click at [816, 646] on span "Add files" at bounding box center [833, 640] width 34 height 11
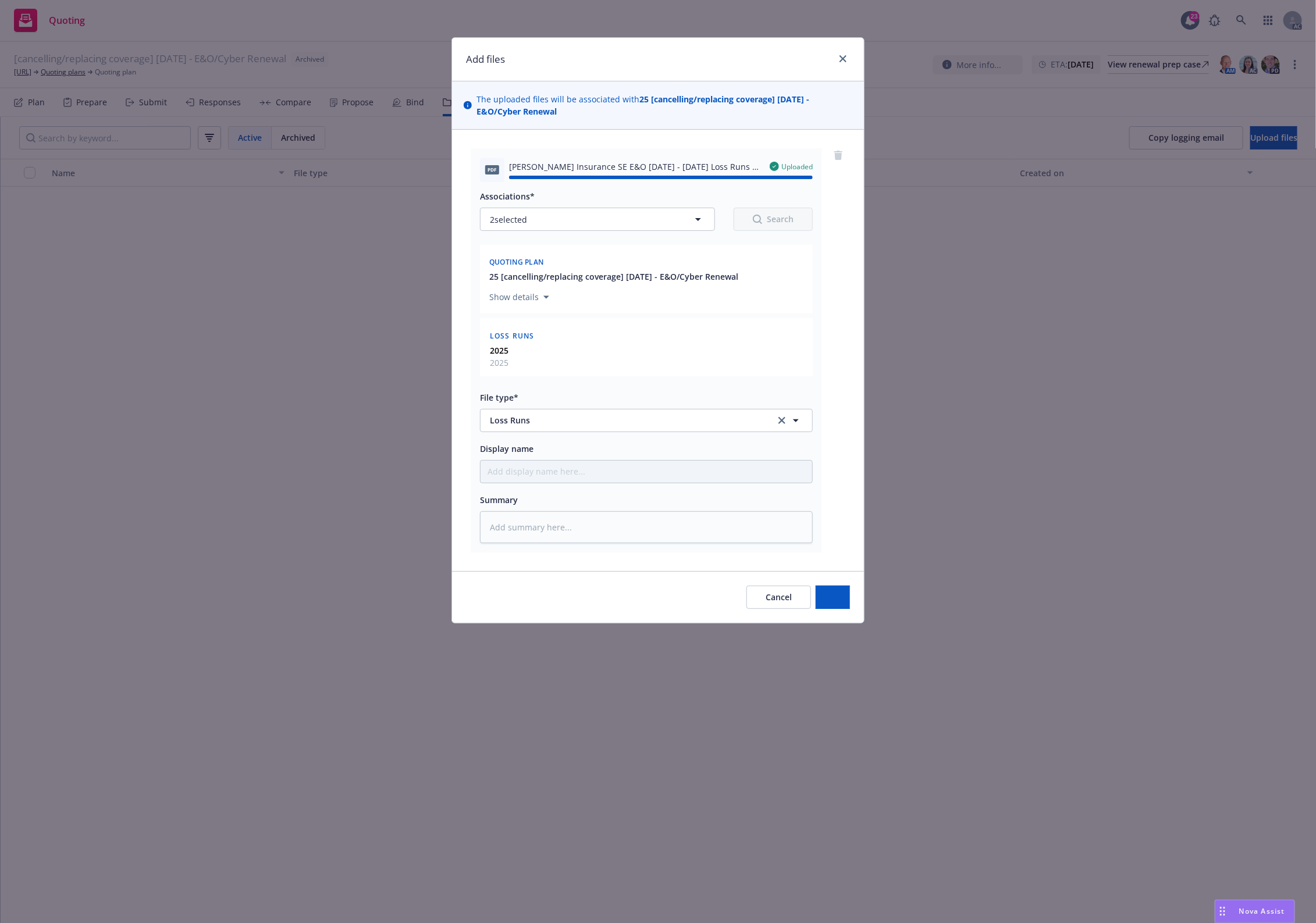
type textarea "x"
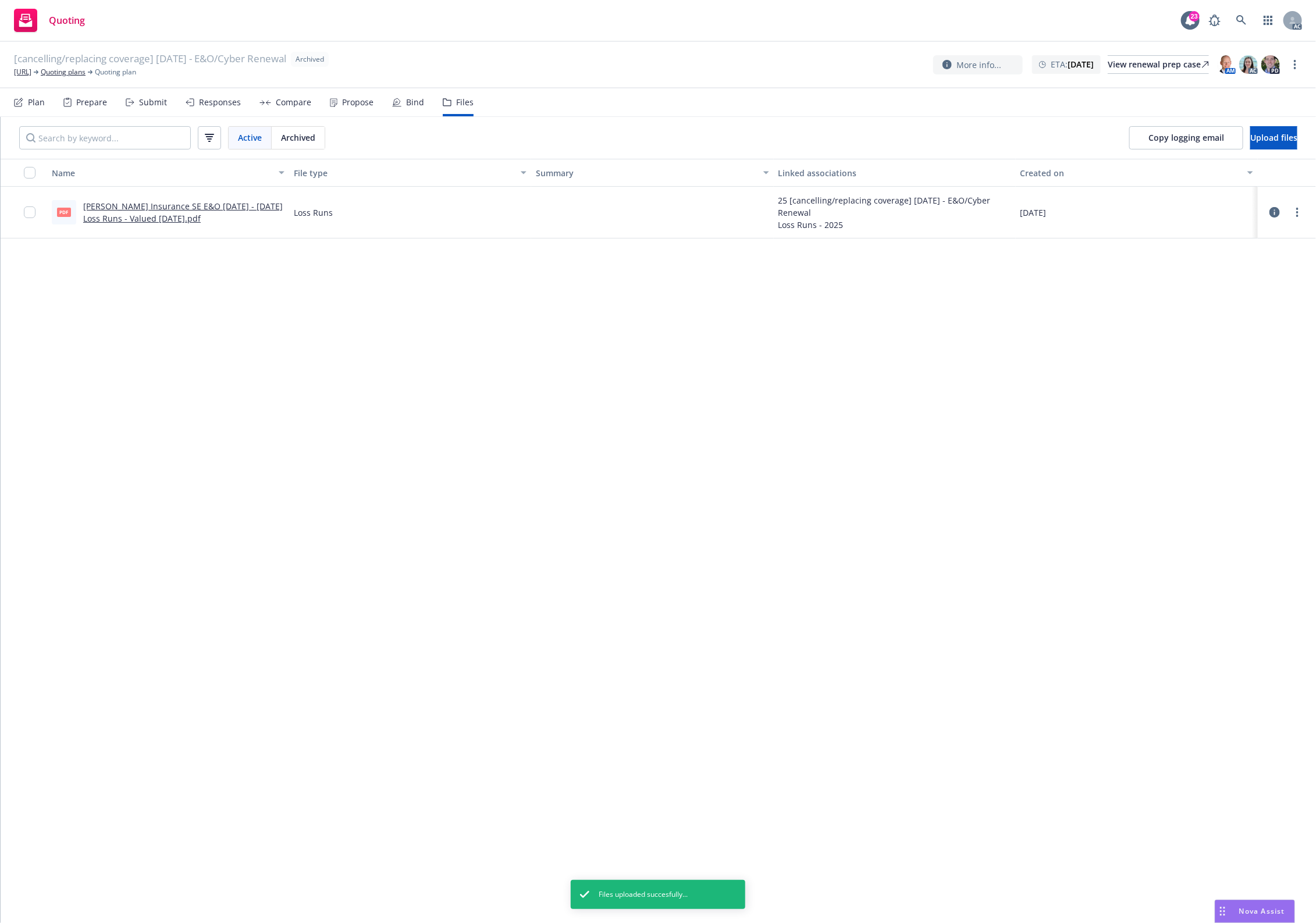
drag, startPoint x: 459, startPoint y: 290, endPoint x: 315, endPoint y: 39, distance: 289.4
click at [460, 286] on div "Name File type Summary Linked associations Created on pdf Markel Insurance SE E…" at bounding box center [658, 541] width 1316 height 764
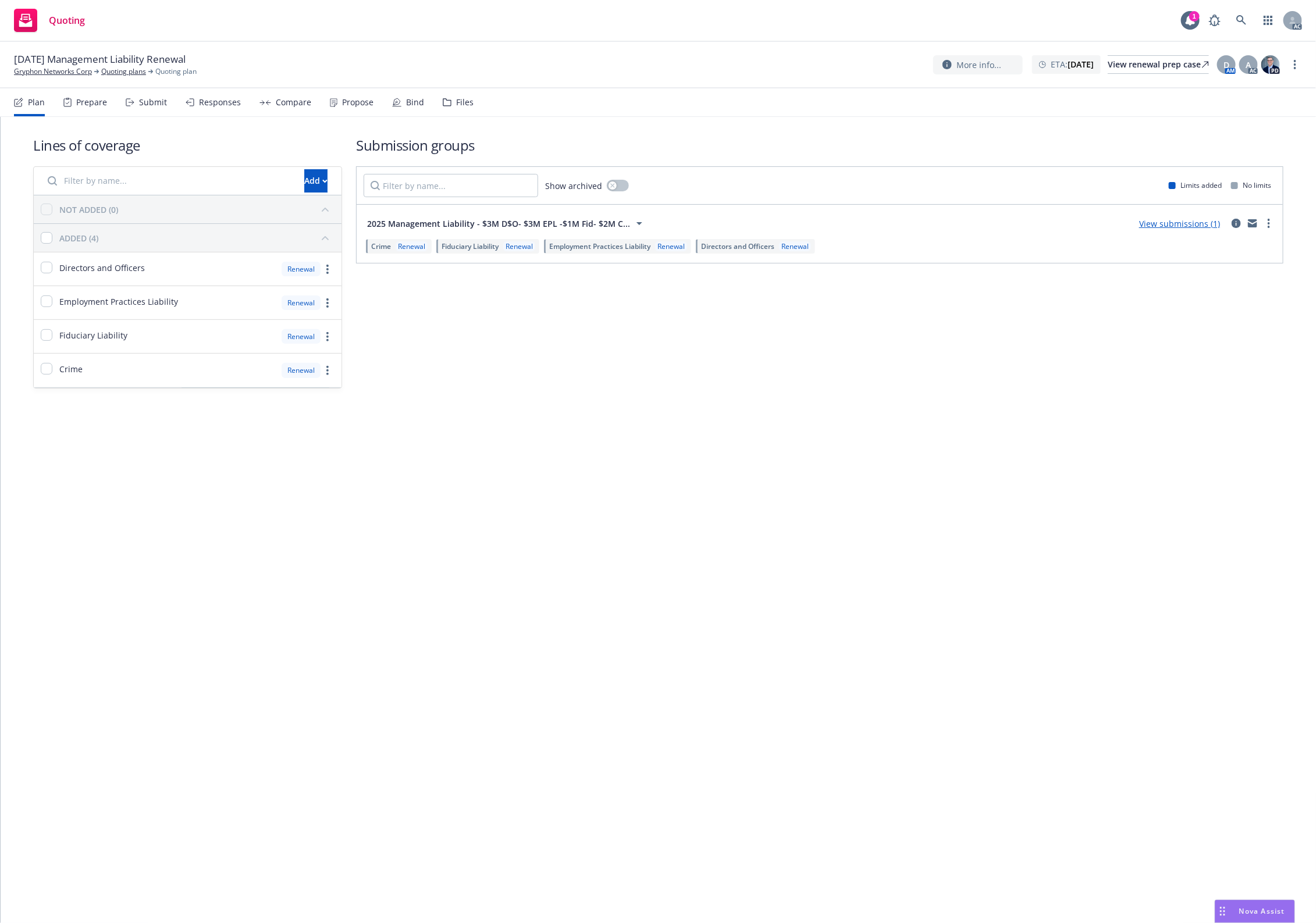
click at [464, 105] on div "Files" at bounding box center [464, 102] width 17 height 9
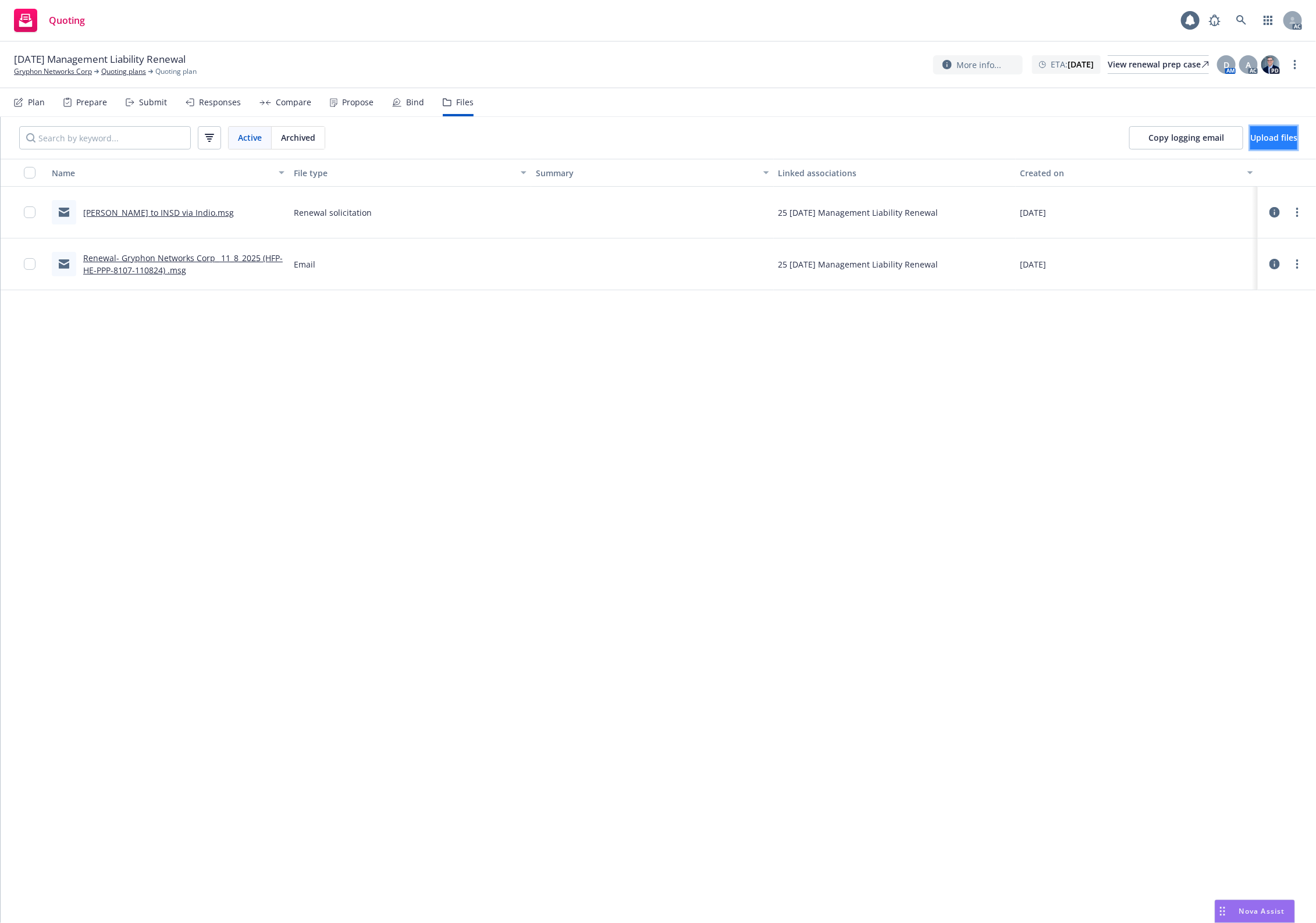
click at [1053, 137] on span "Upload files" at bounding box center [1274, 137] width 47 height 11
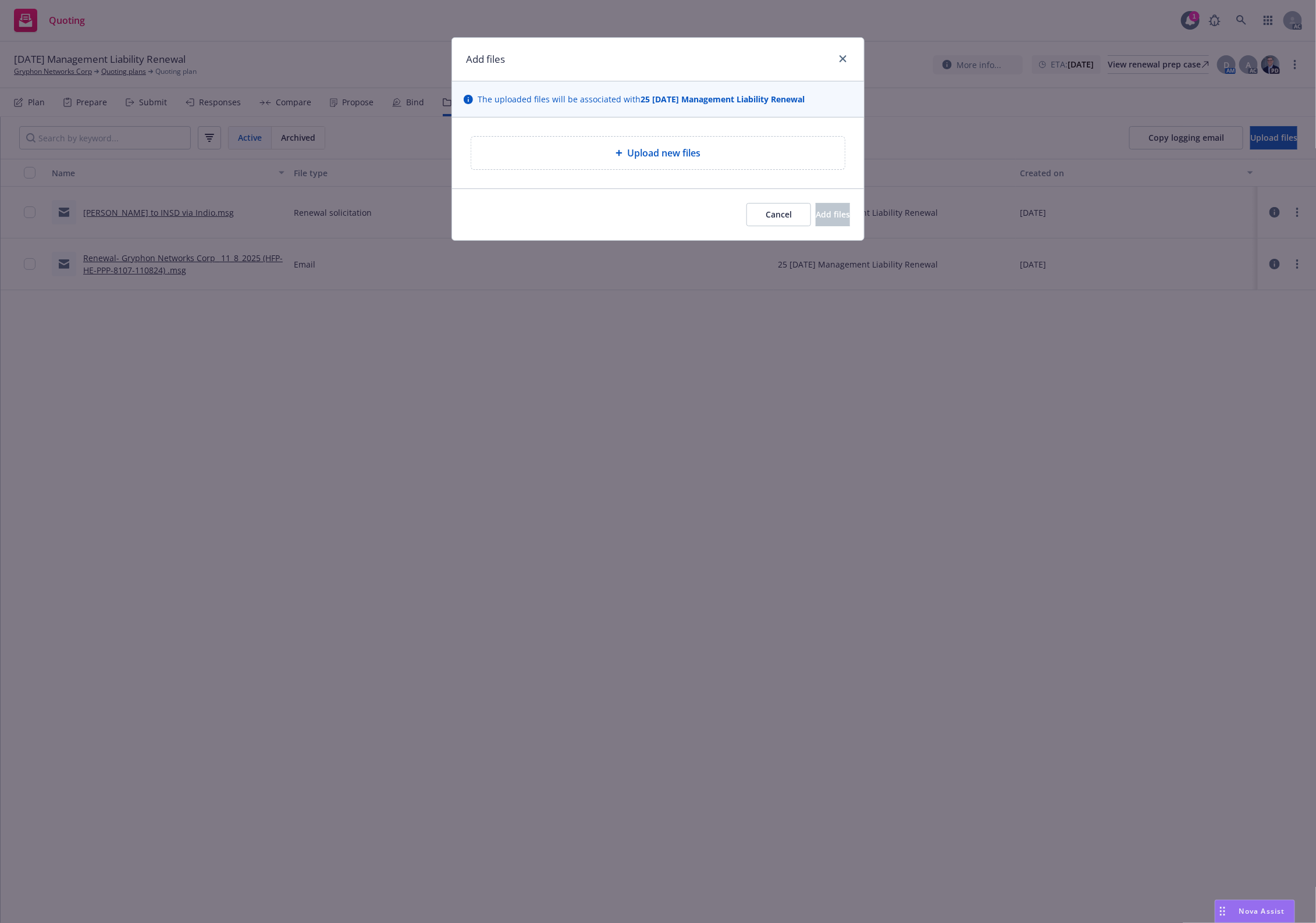
click at [522, 150] on div "Upload new files" at bounding box center [658, 154] width 355 height 14
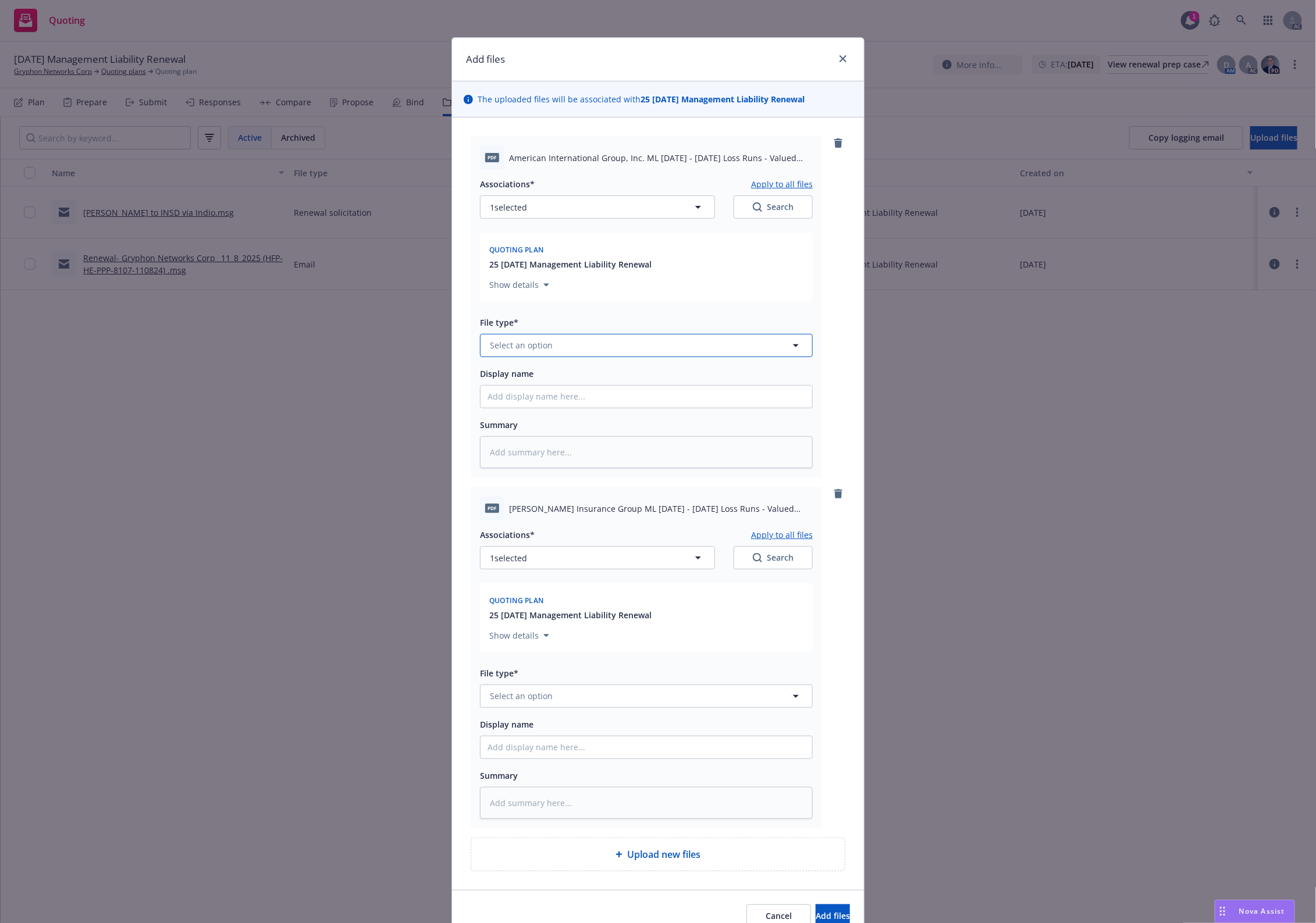
click at [625, 336] on button "Select an option" at bounding box center [646, 346] width 333 height 23
type input "`"
type textarea "x"
paste input "Loss Runs"
type input "Loss Runs"
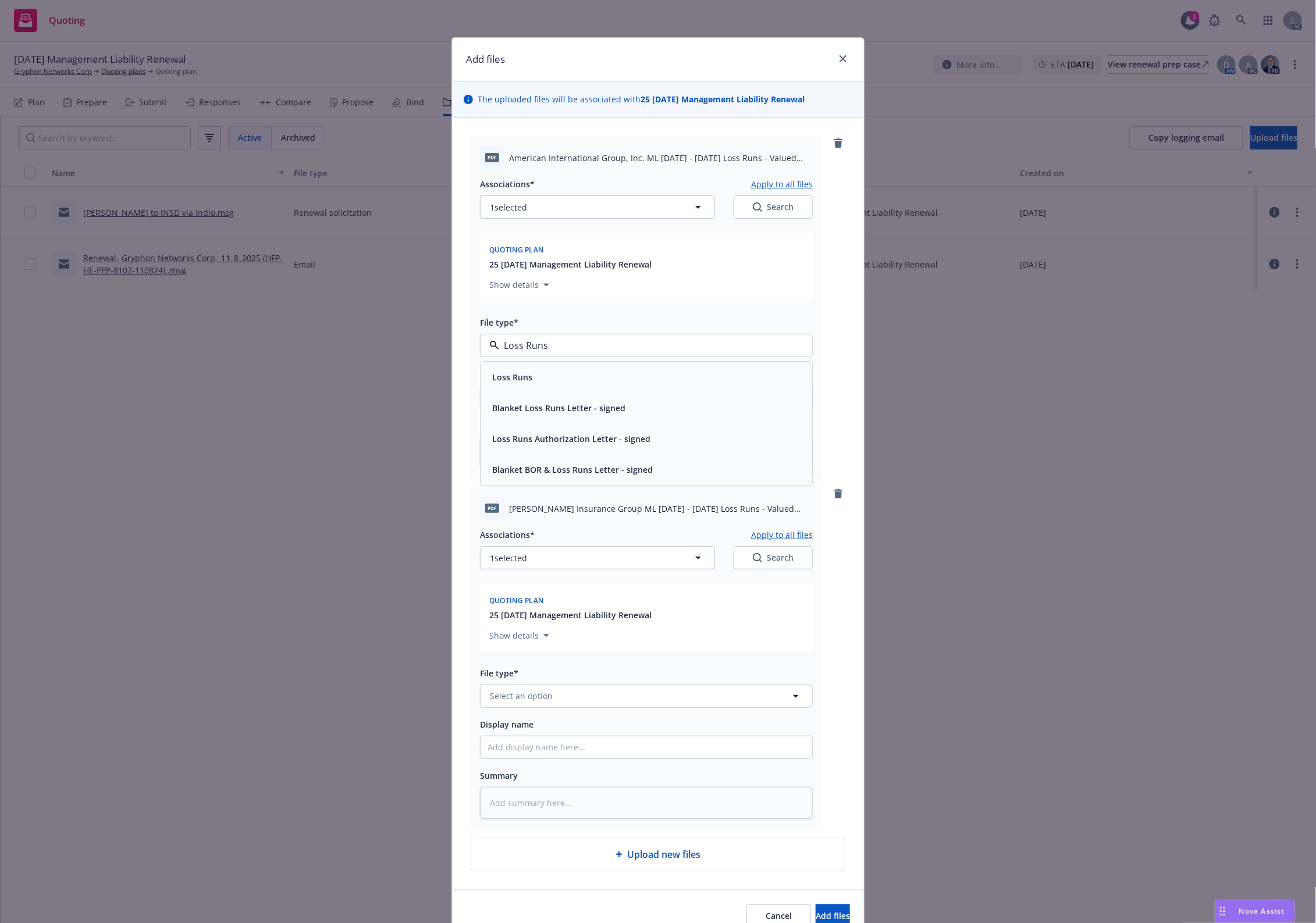
click at [583, 361] on div "Loss Runs Blanket Loss Runs Letter - signed Loss Runs Authorization Letter - si…" at bounding box center [646, 423] width 333 height 125
drag, startPoint x: 571, startPoint y: 376, endPoint x: 581, endPoint y: 371, distance: 11.2
click at [576, 373] on div "Loss Runs" at bounding box center [647, 377] width 318 height 17
type textarea "x"
drag, startPoint x: 566, startPoint y: 708, endPoint x: 566, endPoint y: 699, distance: 9.0
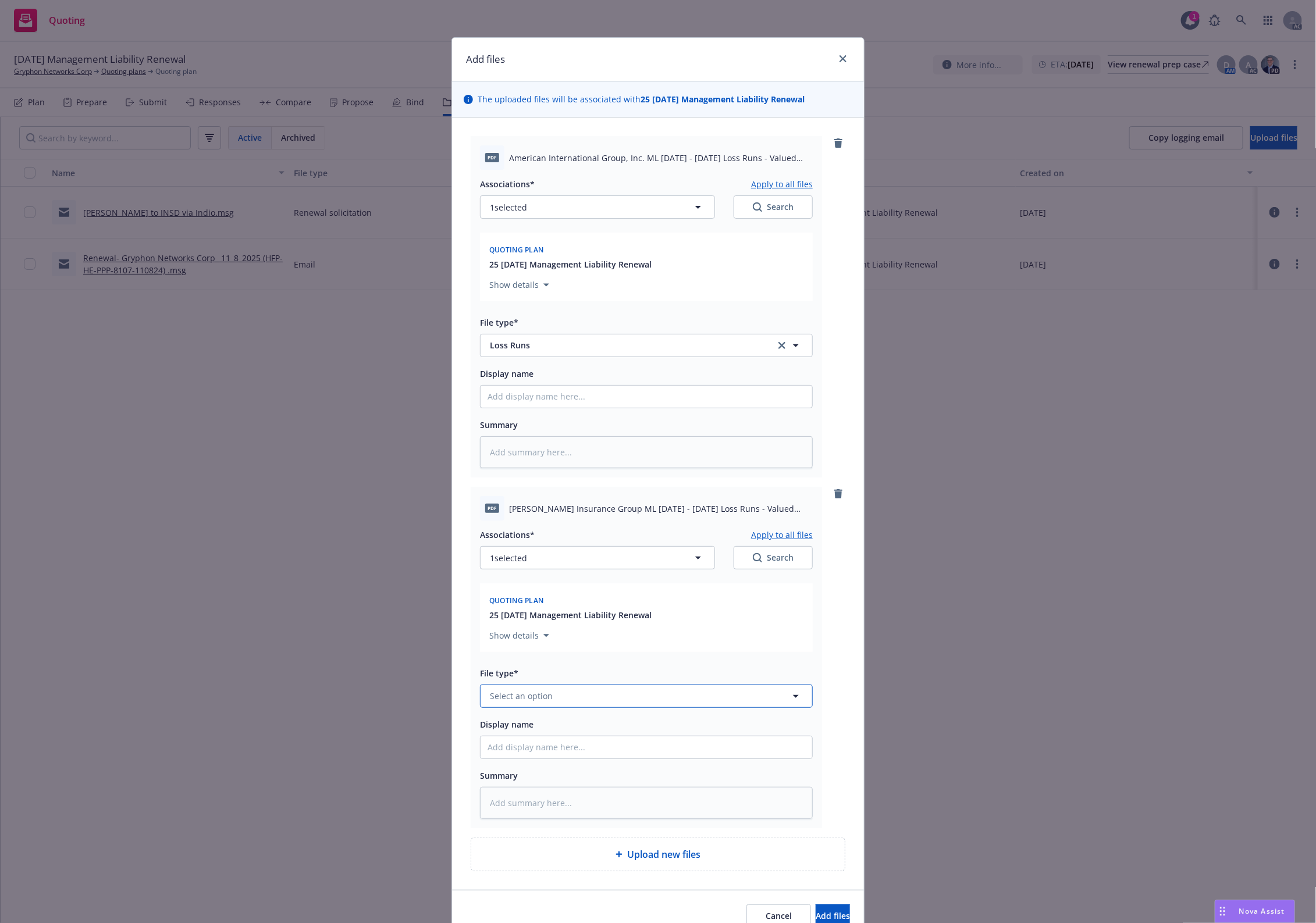
click at [566, 699] on button "Select an option" at bounding box center [646, 697] width 333 height 23
paste input "Loss Runs"
type input "Loss Runs"
click at [565, 571] on div "Loss Runs" at bounding box center [647, 571] width 318 height 17
click at [819, 738] on span "Add files" at bounding box center [833, 916] width 34 height 11
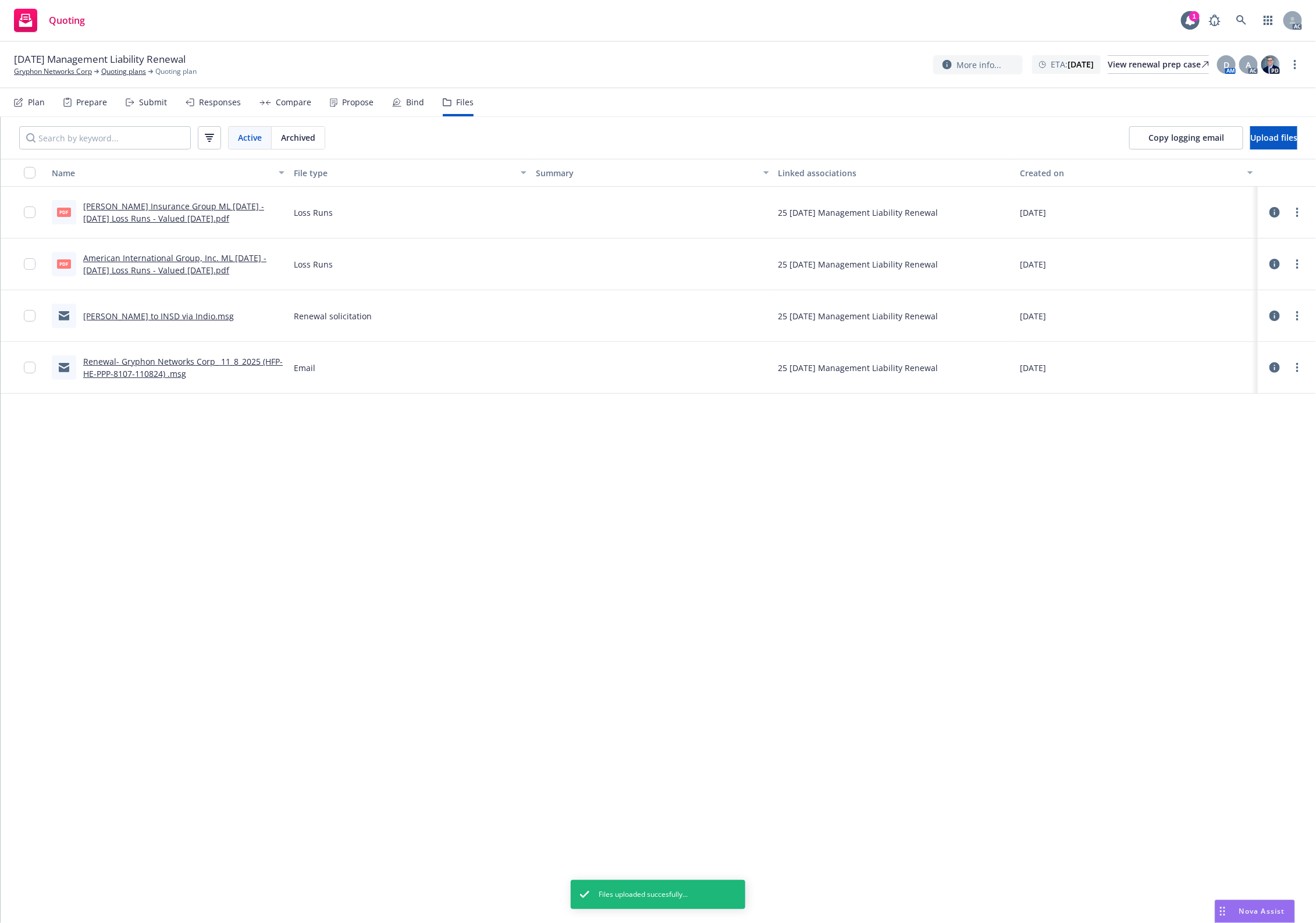
click at [365, 199] on div "Loss Runs" at bounding box center [411, 213] width 243 height 52
click at [23, 215] on div at bounding box center [24, 213] width 47 height 52
drag, startPoint x: 30, startPoint y: 268, endPoint x: 27, endPoint y: 237, distance: 31.1
click at [25, 259] on input "checkbox" at bounding box center [30, 264] width 12 height 12
click at [32, 212] on input "checkbox" at bounding box center [30, 212] width 12 height 12
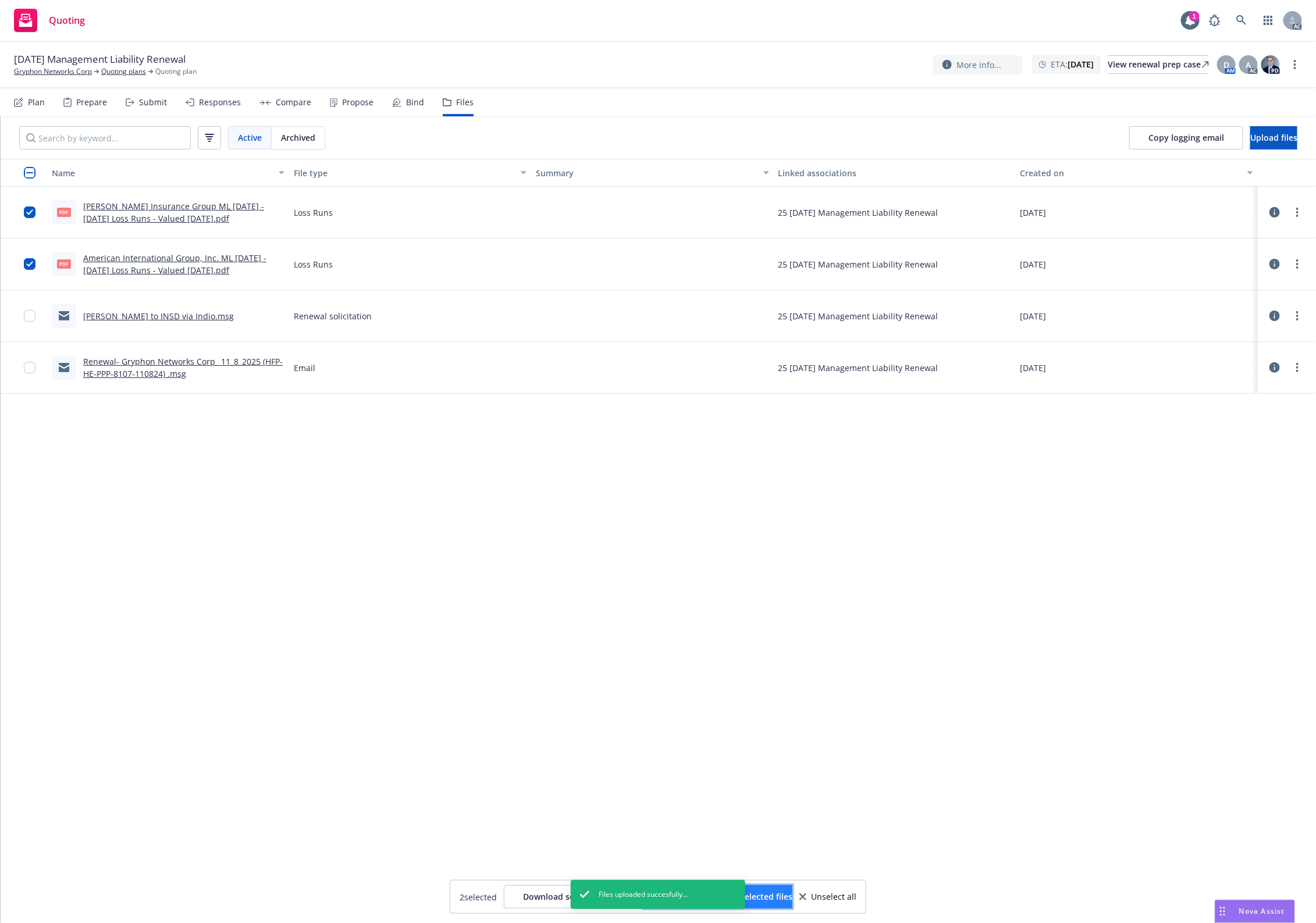
click at [758, 738] on button "Update associations for selected files" at bounding box center [719, 897] width 149 height 23
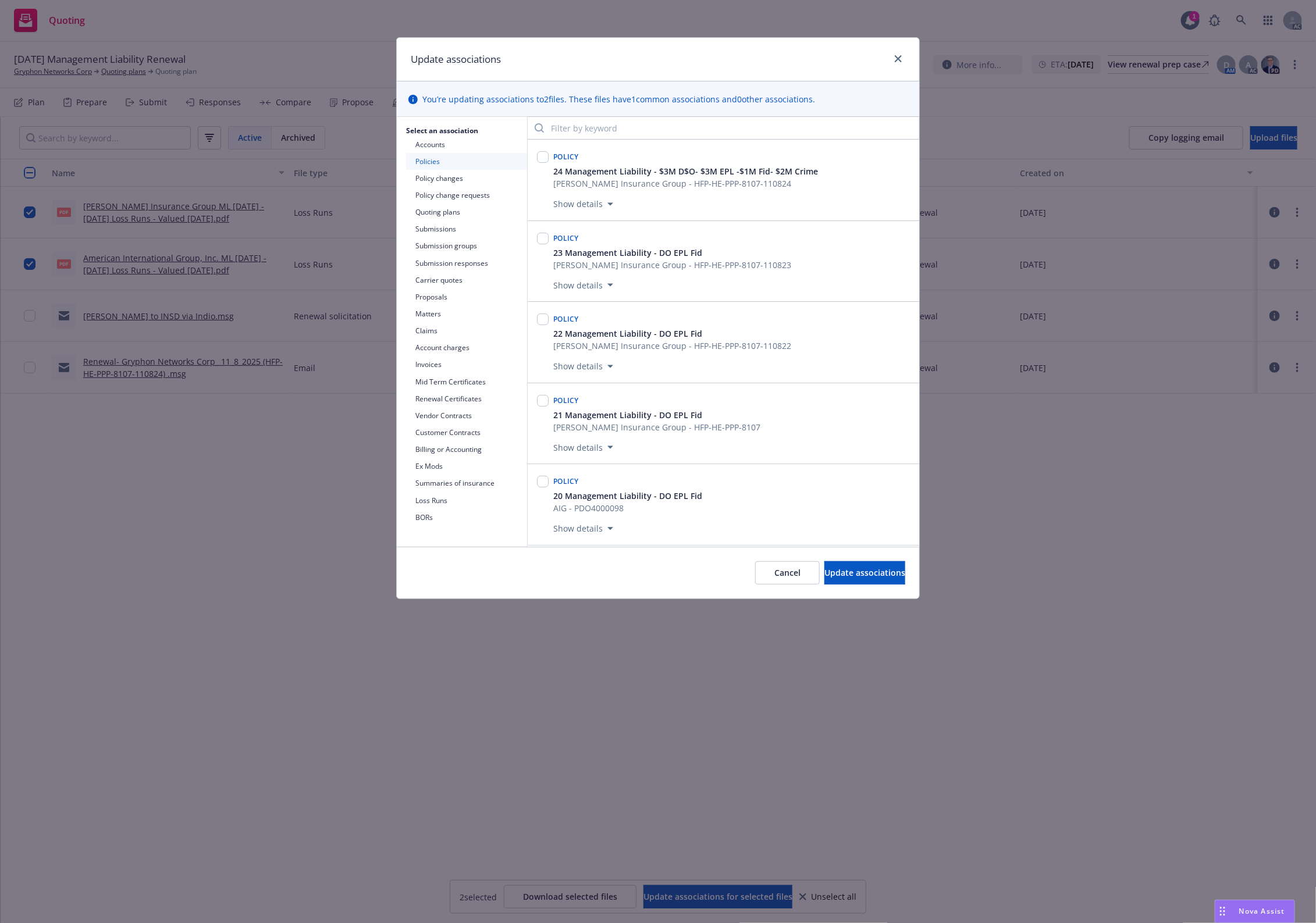
click at [448, 498] on button "Loss Runs" at bounding box center [466, 500] width 121 height 17
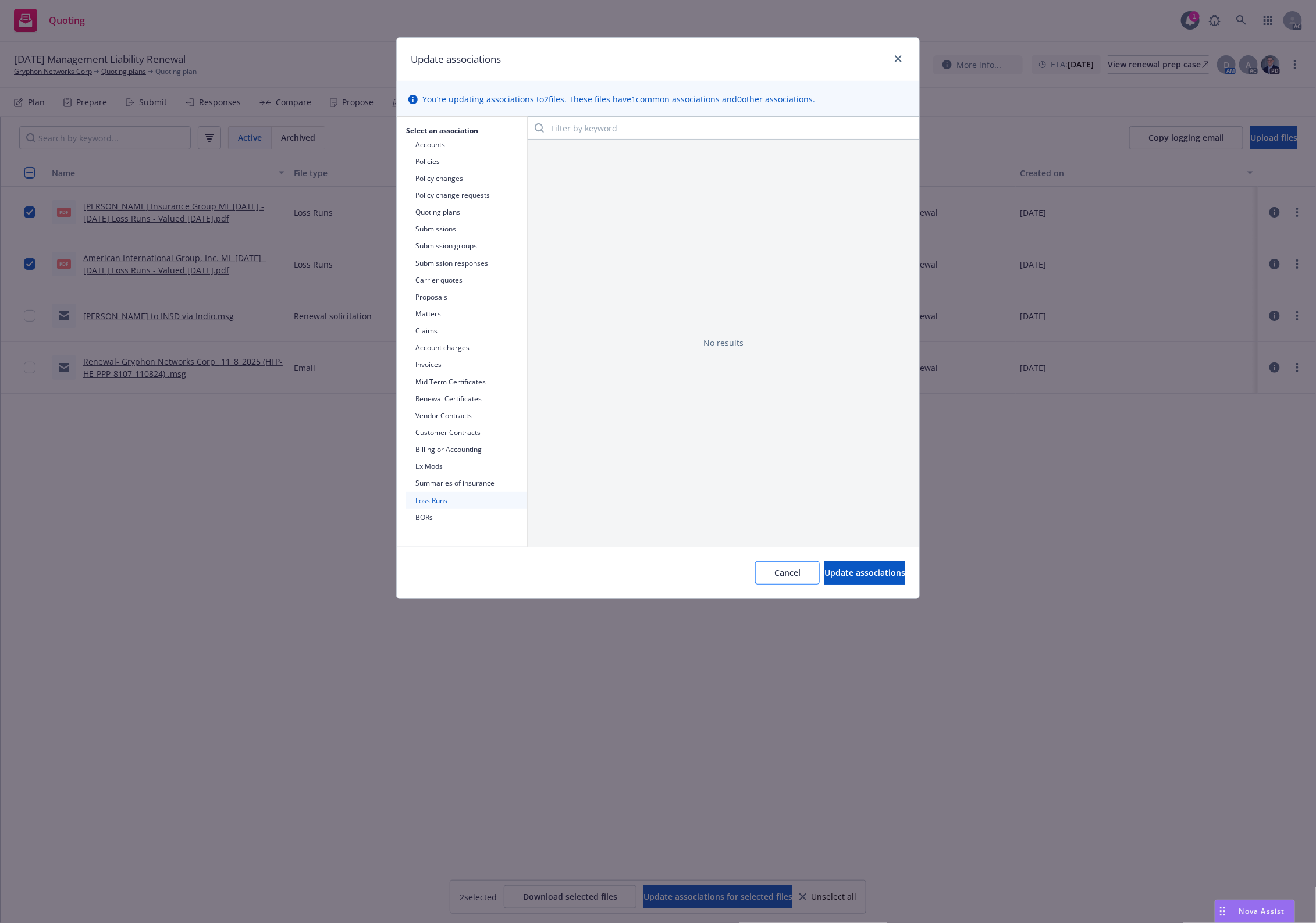
drag, startPoint x: 772, startPoint y: 558, endPoint x: 746, endPoint y: 571, distance: 29.1
click at [767, 559] on div "Cancel Update associations" at bounding box center [658, 573] width 523 height 52
drag, startPoint x: 746, startPoint y: 571, endPoint x: 1123, endPoint y: 367, distance: 428.7
click at [775, 566] on button "Cancel" at bounding box center [788, 573] width 65 height 23
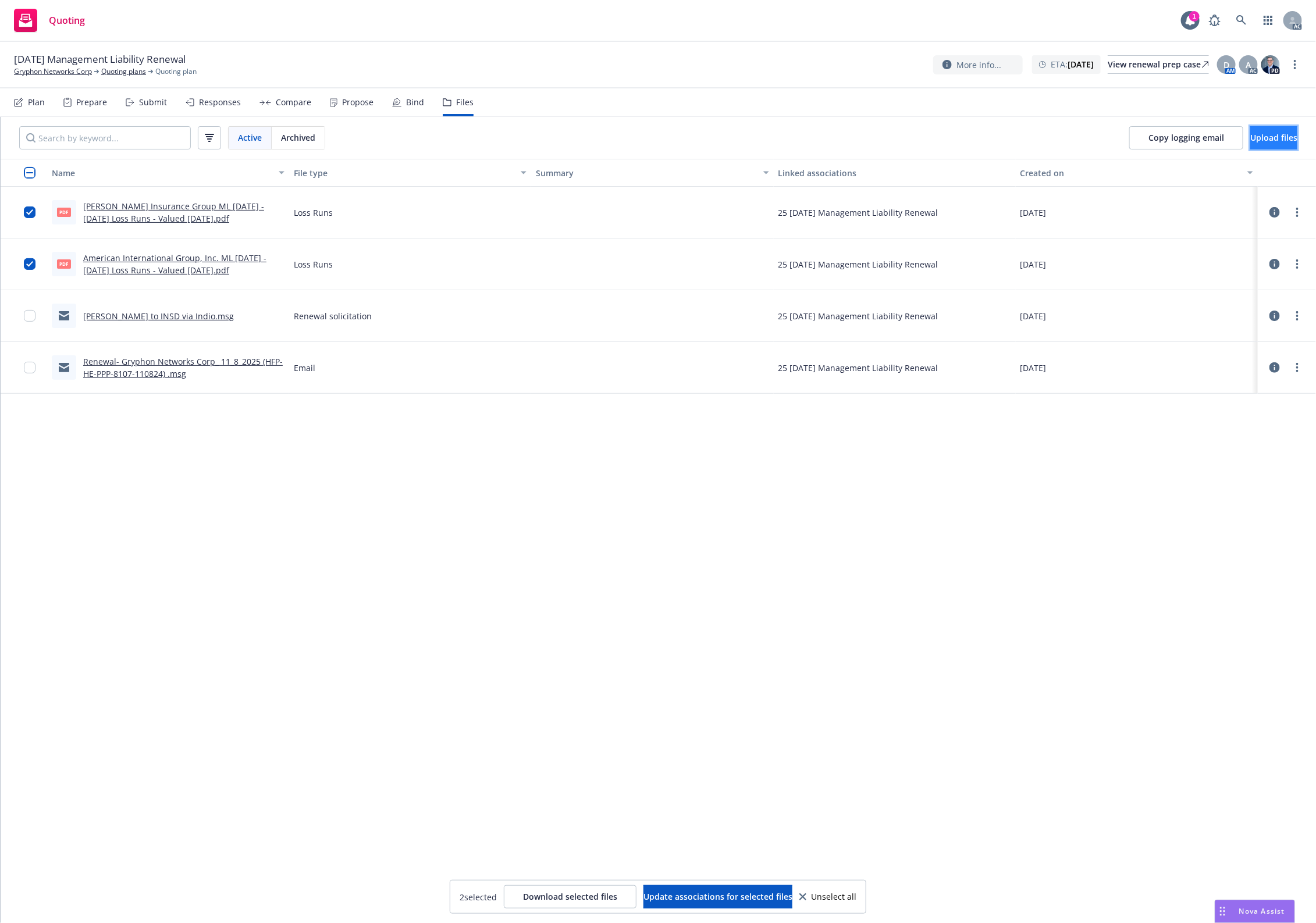
click at [1053, 133] on span "Upload files" at bounding box center [1274, 137] width 47 height 11
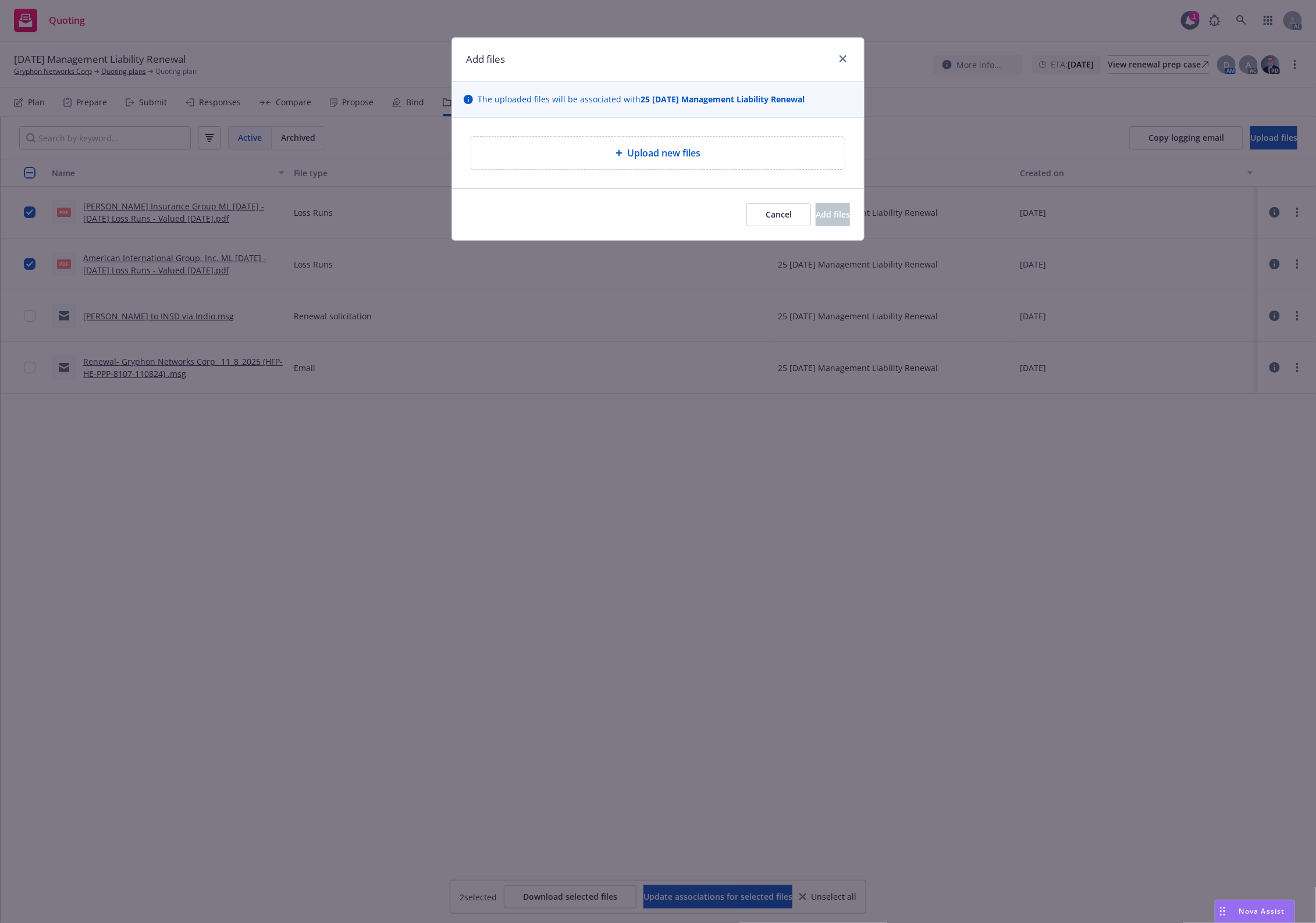
click at [601, 175] on div "Upload new files" at bounding box center [658, 153] width 412 height 71
click at [625, 146] on div "Upload new files" at bounding box center [658, 154] width 355 height 14
type textarea "x"
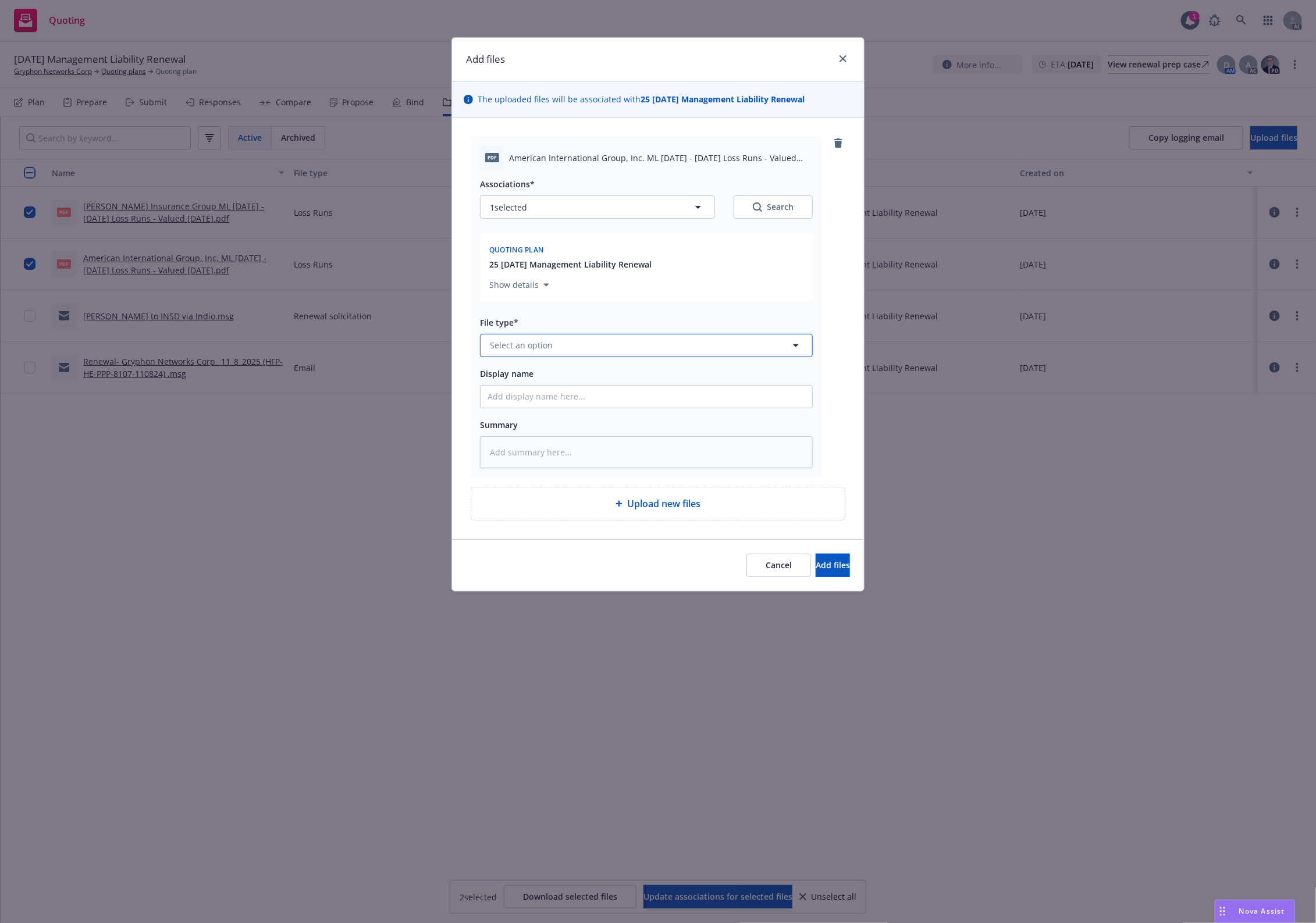
click at [550, 349] on span "Select an option" at bounding box center [522, 346] width 63 height 13
paste input "Loss Runs"
type input "Loss Runs"
drag, startPoint x: 769, startPoint y: 195, endPoint x: 763, endPoint y: 207, distance: 13.4
click at [765, 204] on div "Associations* 1 selected Search" at bounding box center [646, 198] width 333 height 42
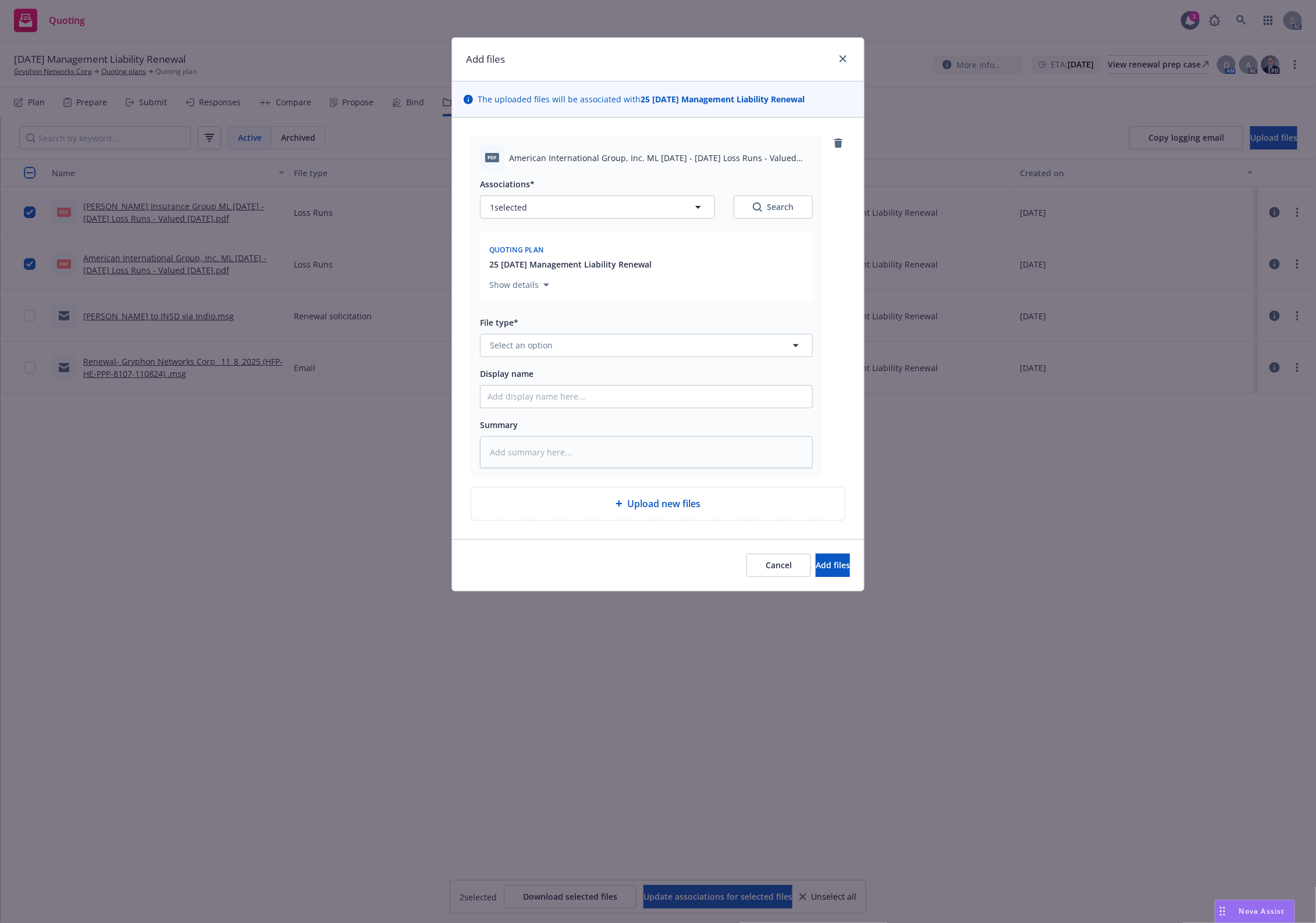
click at [763, 207] on icon "Search" at bounding box center [757, 207] width 9 height 9
type textarea "x"
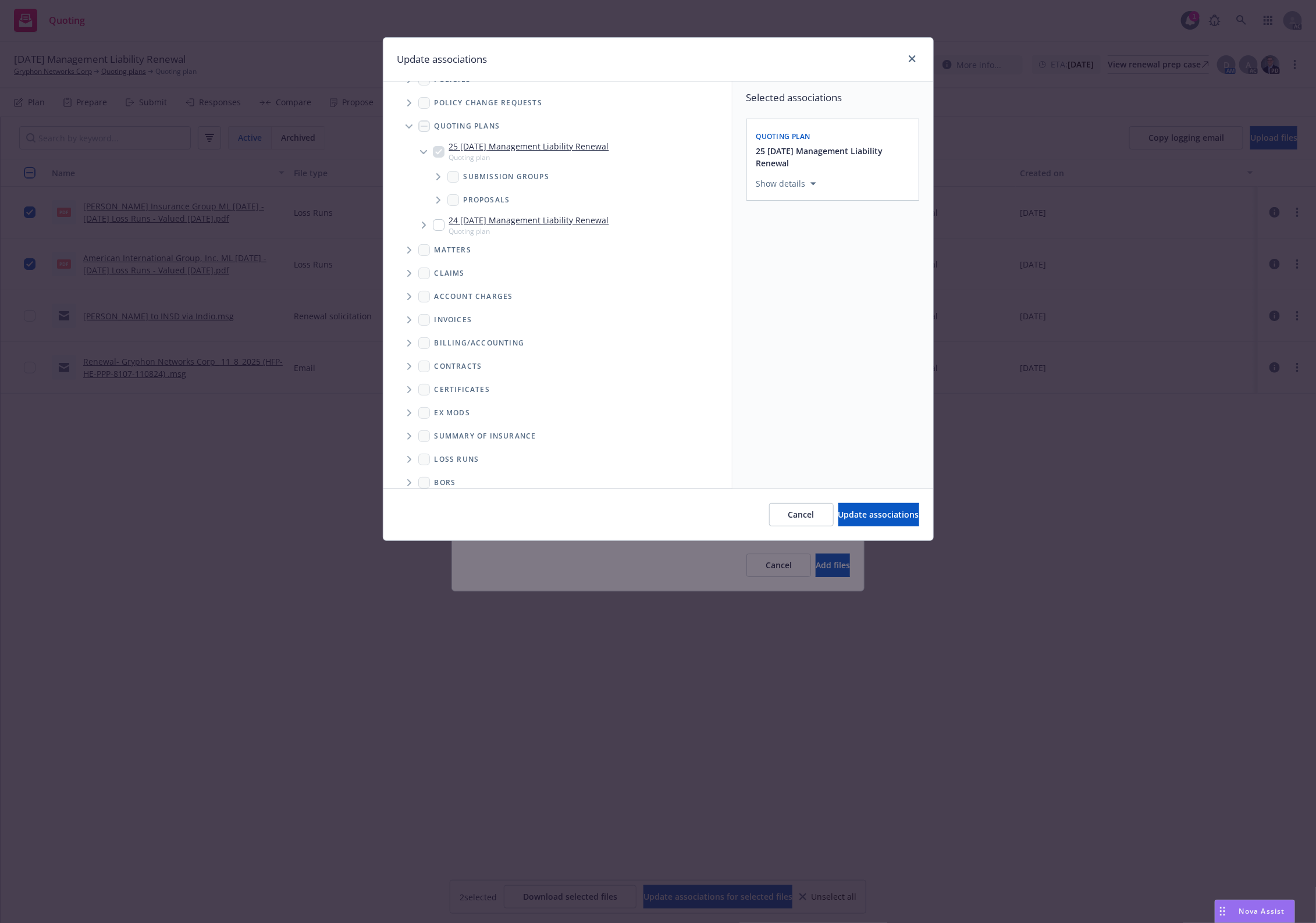
scroll to position [32, 0]
click at [418, 445] on span "Folder Tree Example" at bounding box center [409, 447] width 19 height 19
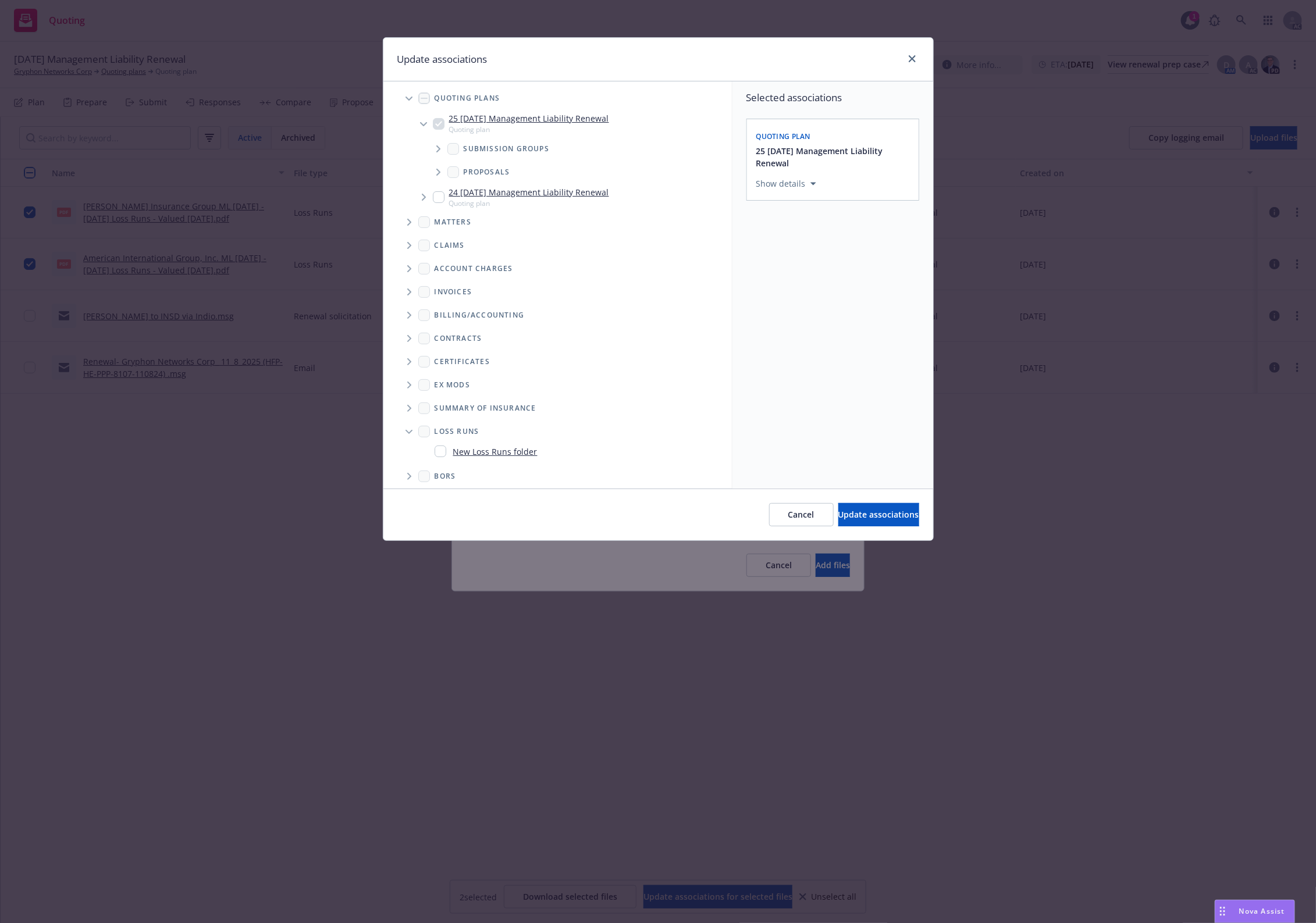
scroll to position [54, 0]
click at [481, 440] on link "New Loss Runs folder" at bounding box center [496, 446] width 84 height 13
checkbox input "true"
drag, startPoint x: 821, startPoint y: 259, endPoint x: 734, endPoint y: 314, distance: 102.9
click at [818, 260] on div "Select an option" at bounding box center [828, 264] width 124 height 12
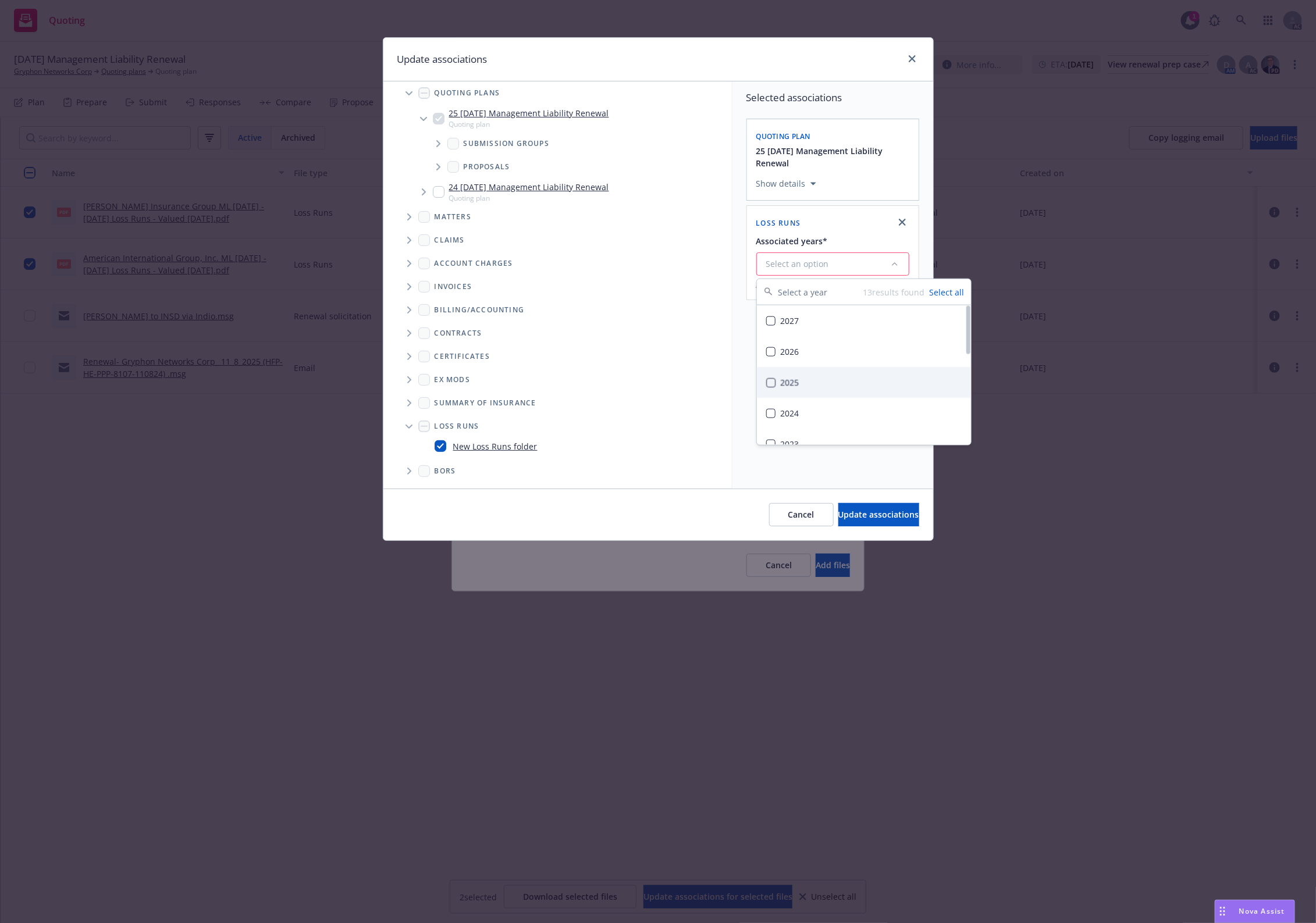
click at [818, 376] on div "2025" at bounding box center [864, 382] width 214 height 31
click at [850, 522] on button "Update associations" at bounding box center [879, 514] width 81 height 23
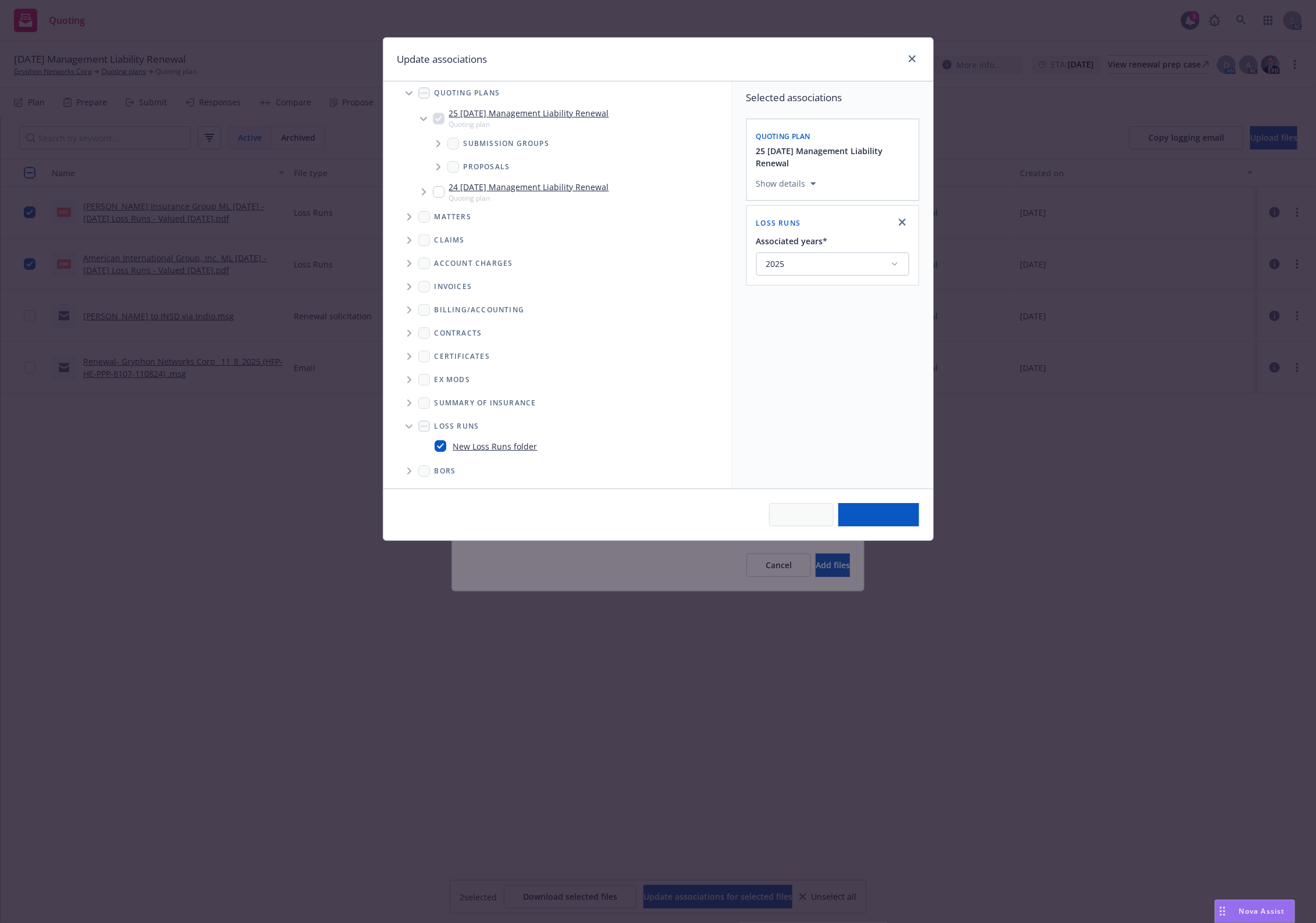
type textarea "x"
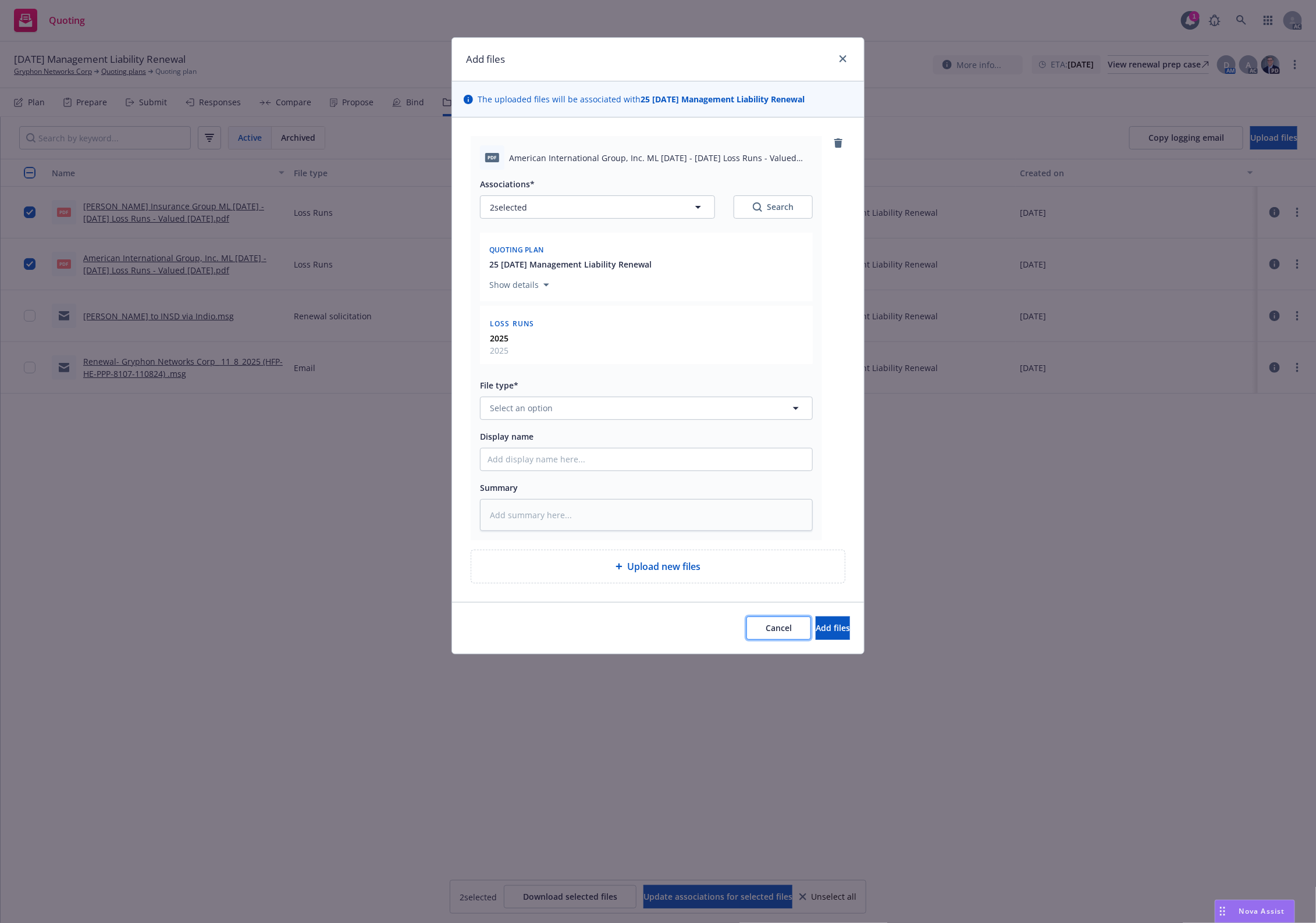
click at [766, 632] on span "Cancel" at bounding box center [779, 628] width 26 height 11
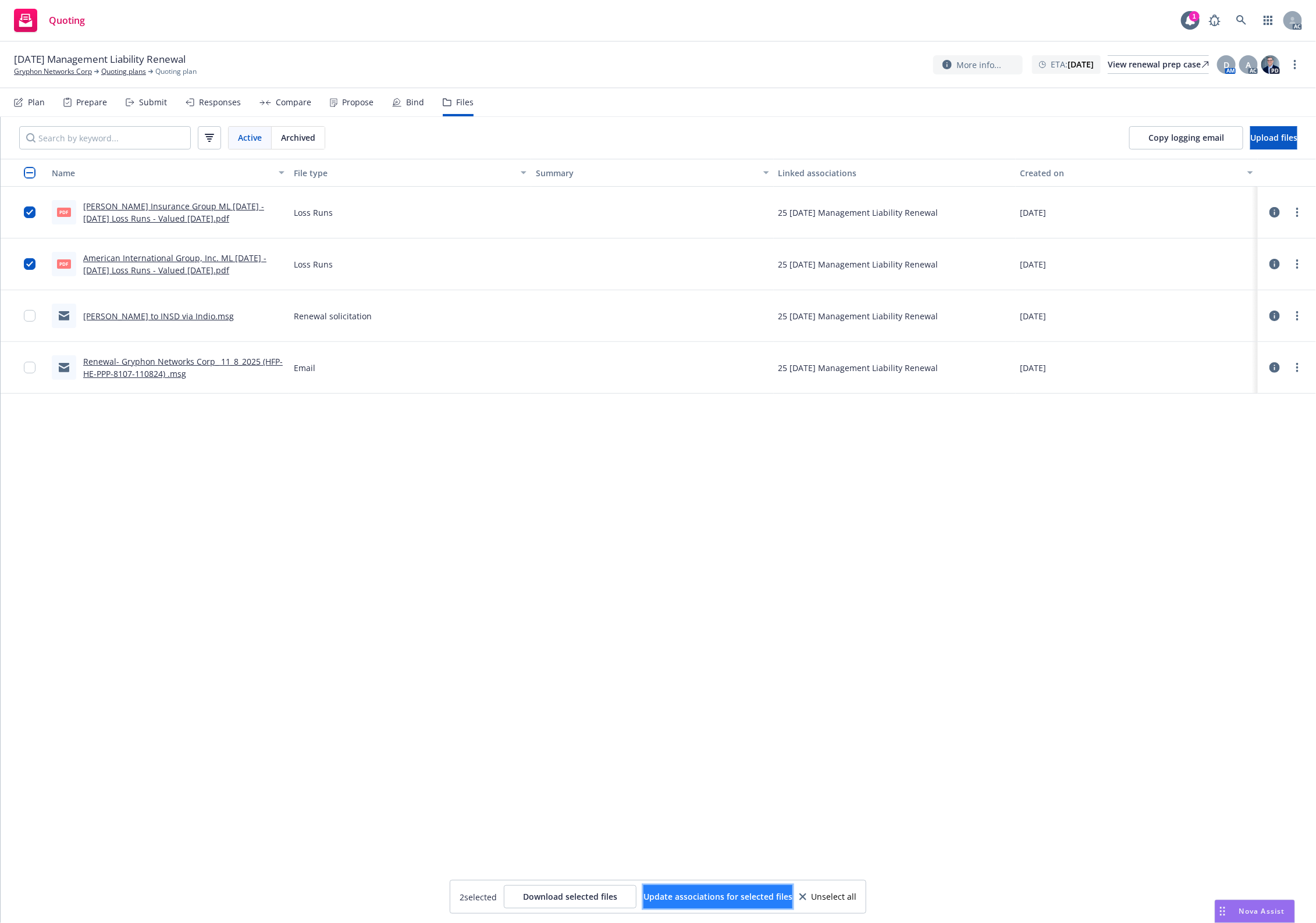
click at [665, 738] on span "Update associations for selected files" at bounding box center [719, 897] width 149 height 11
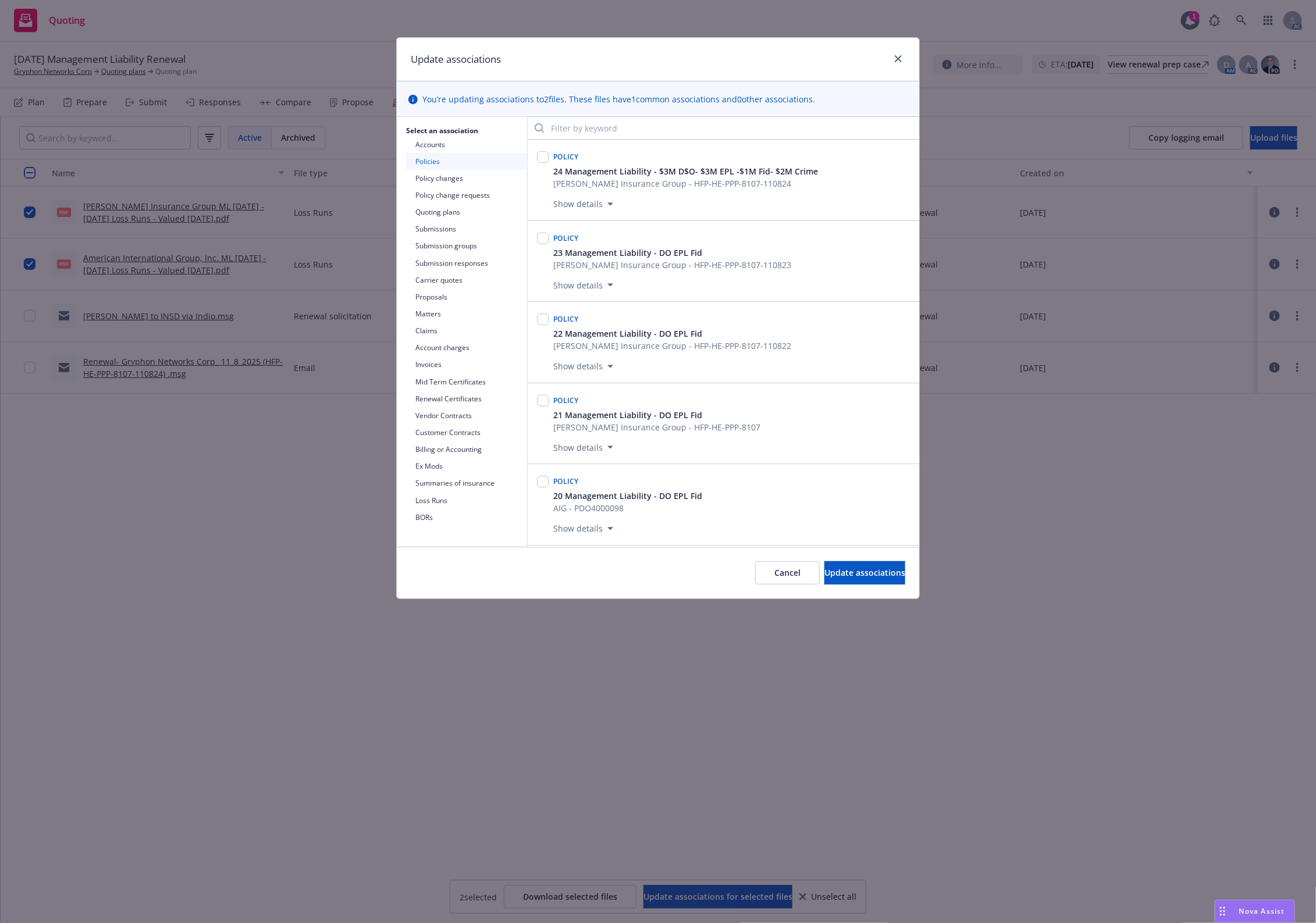
click at [435, 503] on button "Loss Runs" at bounding box center [466, 500] width 121 height 17
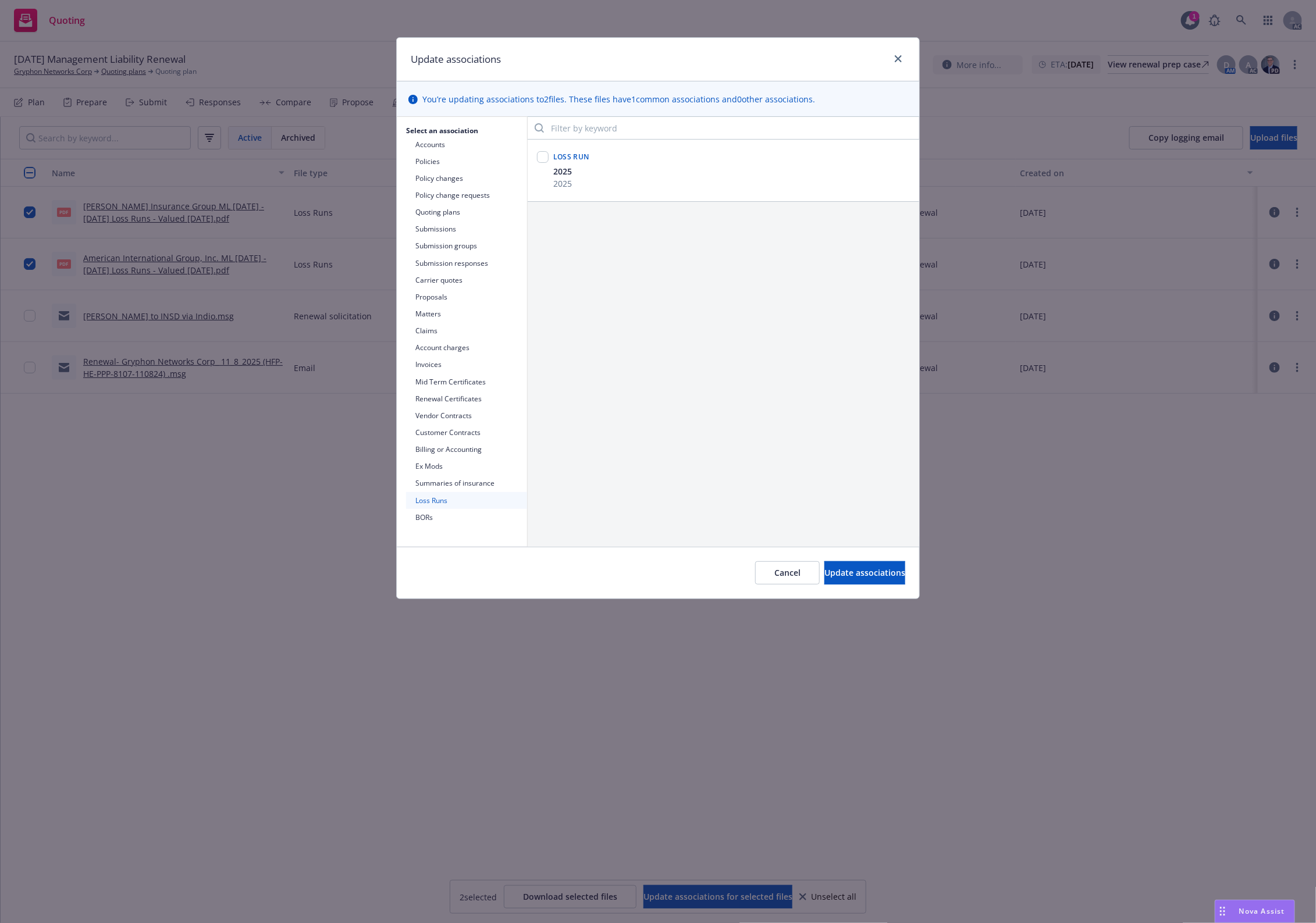
click at [594, 161] on div "Loss Run" at bounding box center [732, 155] width 361 height 19
click at [544, 161] on input "checkbox" at bounding box center [543, 156] width 12 height 12
checkbox input "true"
click at [825, 567] on span "Update associations" at bounding box center [865, 573] width 81 height 11
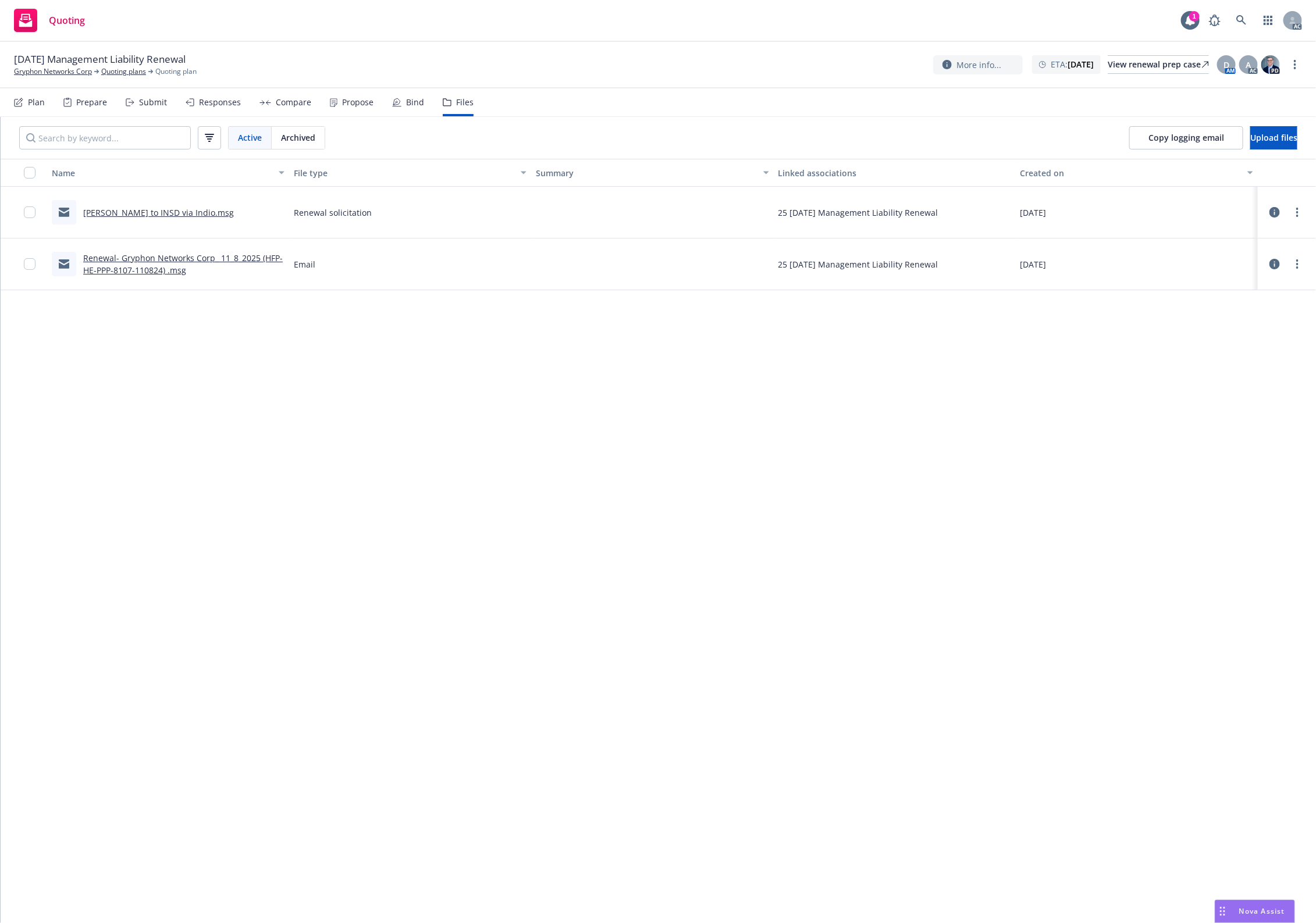
drag, startPoint x: 672, startPoint y: 662, endPoint x: 606, endPoint y: 426, distance: 245.1
click at [662, 632] on div "Name File type Summary Linked associations Created on Renewa Solicit to INSD vi…" at bounding box center [658, 541] width 1316 height 764
drag, startPoint x: 788, startPoint y: 518, endPoint x: 835, endPoint y: 373, distance: 152.4
click at [794, 514] on div "Name File type Summary Linked associations Created on Renewa Solicit to INSD vi…" at bounding box center [658, 541] width 1316 height 764
click at [1257, 143] on span "Upload files" at bounding box center [1274, 137] width 47 height 11
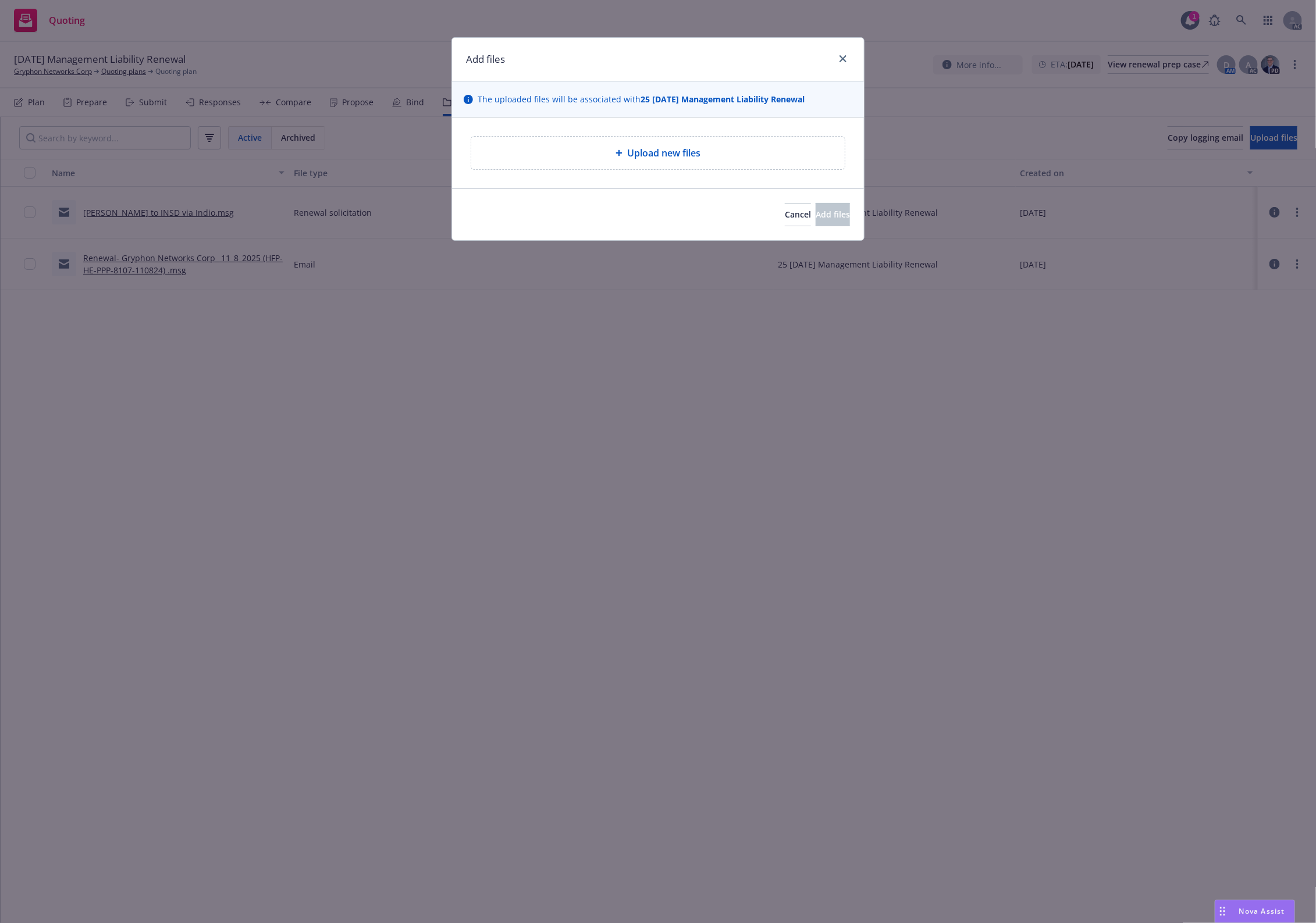
click at [593, 166] on div "Upload new files" at bounding box center [658, 153] width 374 height 32
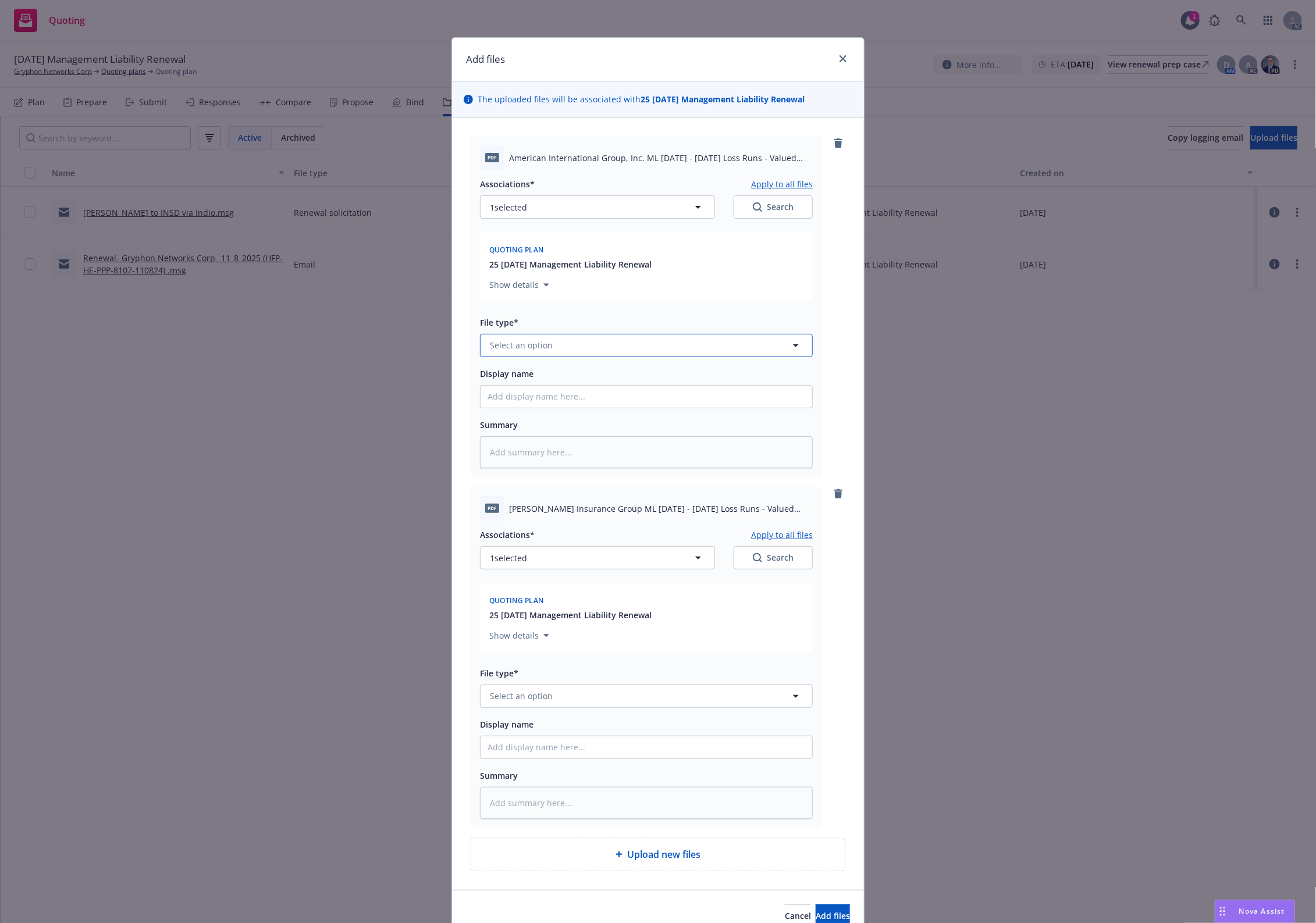
click at [552, 346] on button "Select an option" at bounding box center [646, 346] width 333 height 23
type input "`"
type textarea "x"
paste input "Loss Runs"
type input "Loss Runs"
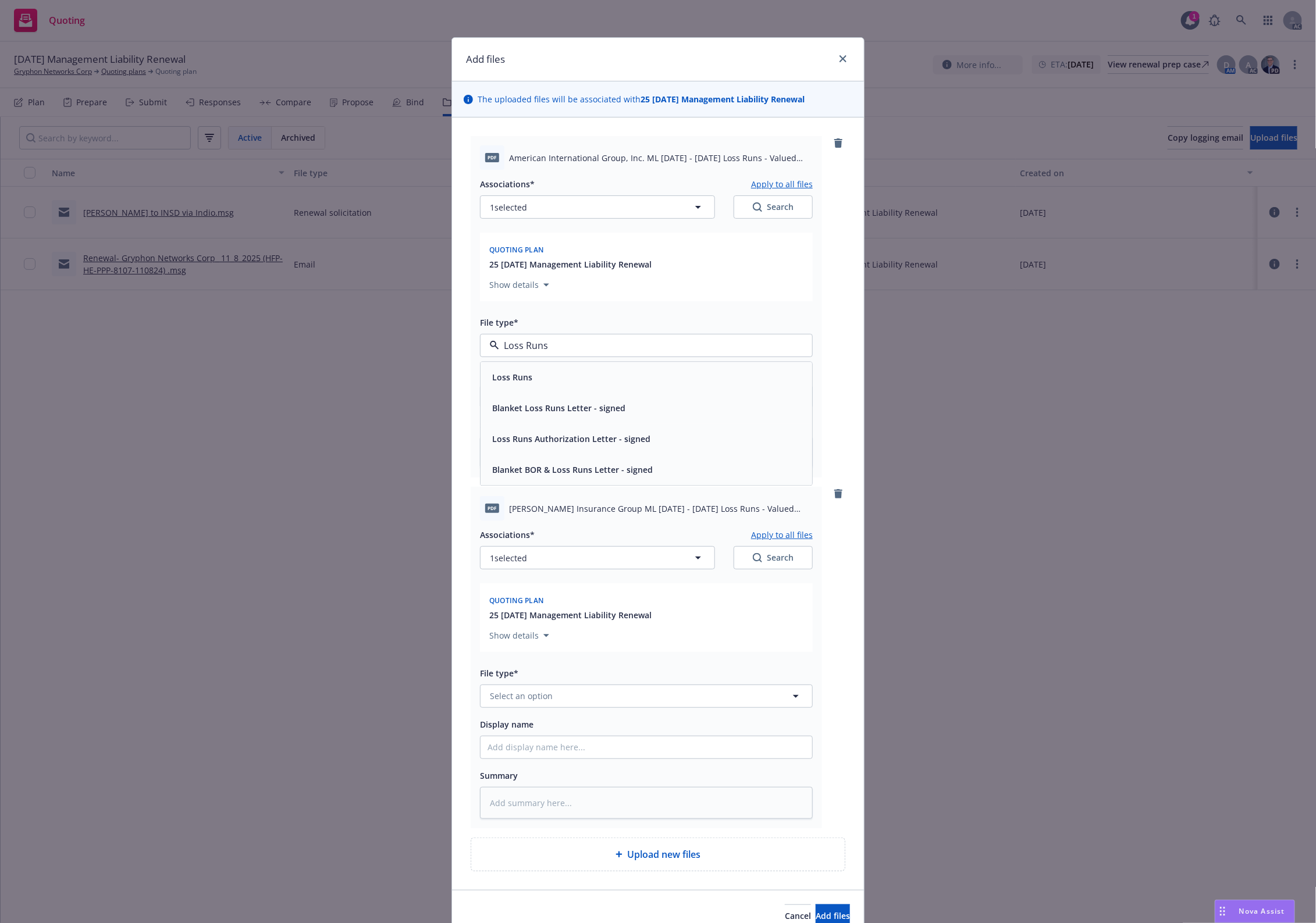
click at [543, 380] on div "Loss Runs" at bounding box center [647, 377] width 318 height 17
type textarea "x"
click at [568, 692] on button "Select an option" at bounding box center [646, 697] width 333 height 23
paste input "Loss Runs"
type input "Loss Runs"
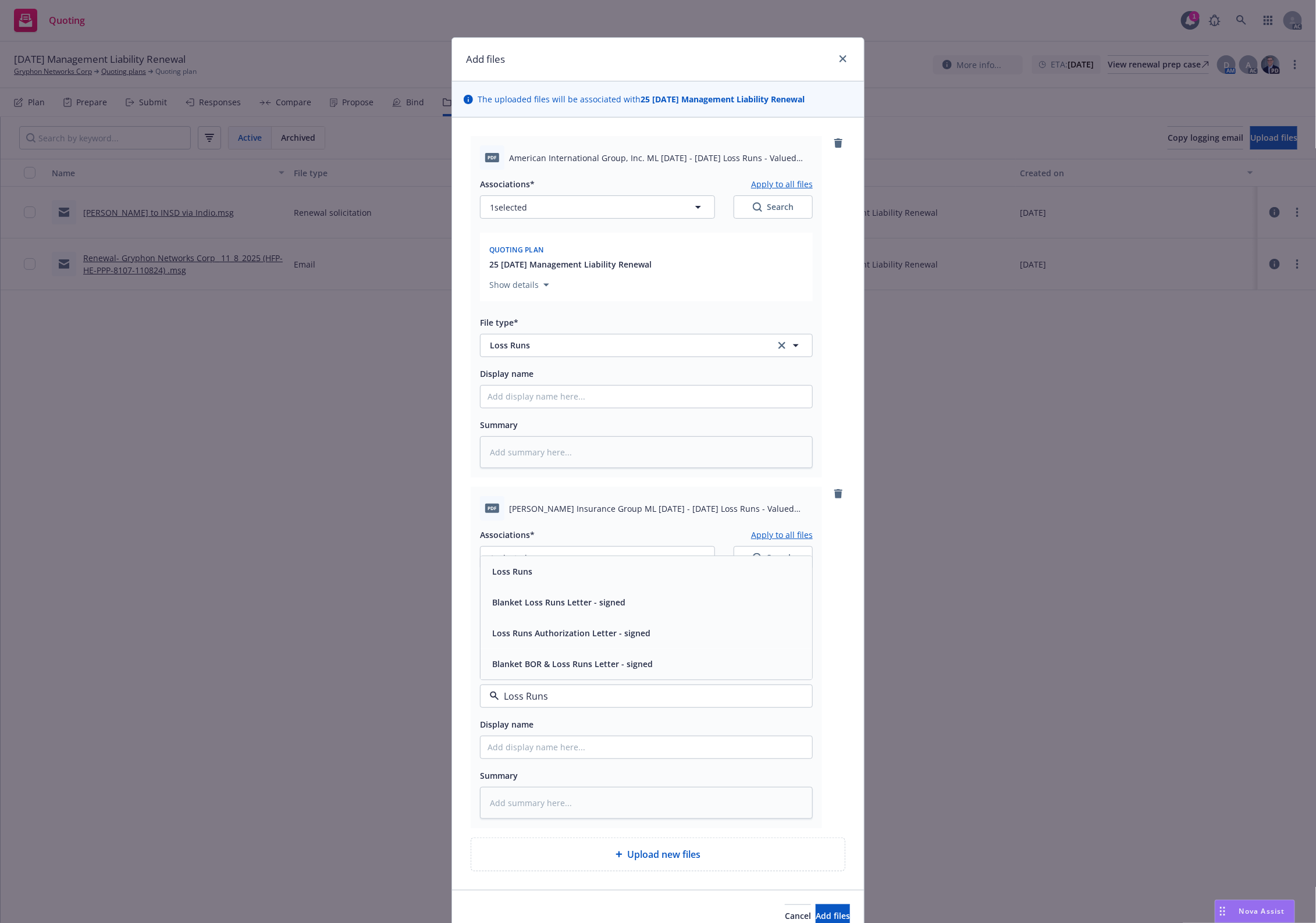
drag, startPoint x: 545, startPoint y: 575, endPoint x: 584, endPoint y: 559, distance: 42.2
click at [545, 575] on div "Loss Runs" at bounding box center [647, 571] width 318 height 17
drag, startPoint x: 781, startPoint y: 534, endPoint x: 690, endPoint y: 542, distance: 91.4
click at [692, 540] on div "Associations* Apply to all files" at bounding box center [646, 535] width 333 height 14
drag, startPoint x: 658, startPoint y: 560, endPoint x: 652, endPoint y: 560, distance: 6.0
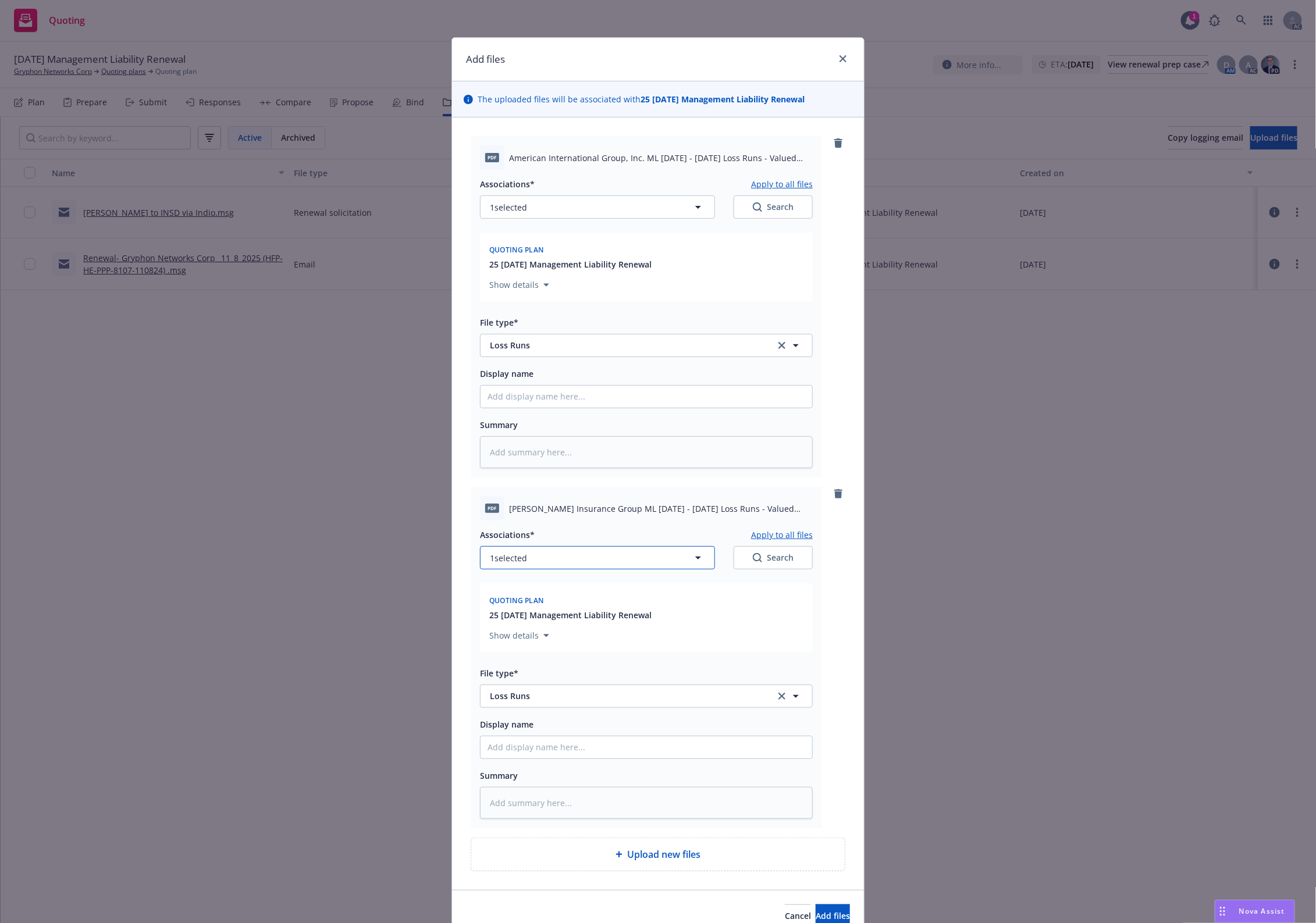
click at [652, 560] on button "1 selected" at bounding box center [597, 558] width 235 height 23
type textarea "x"
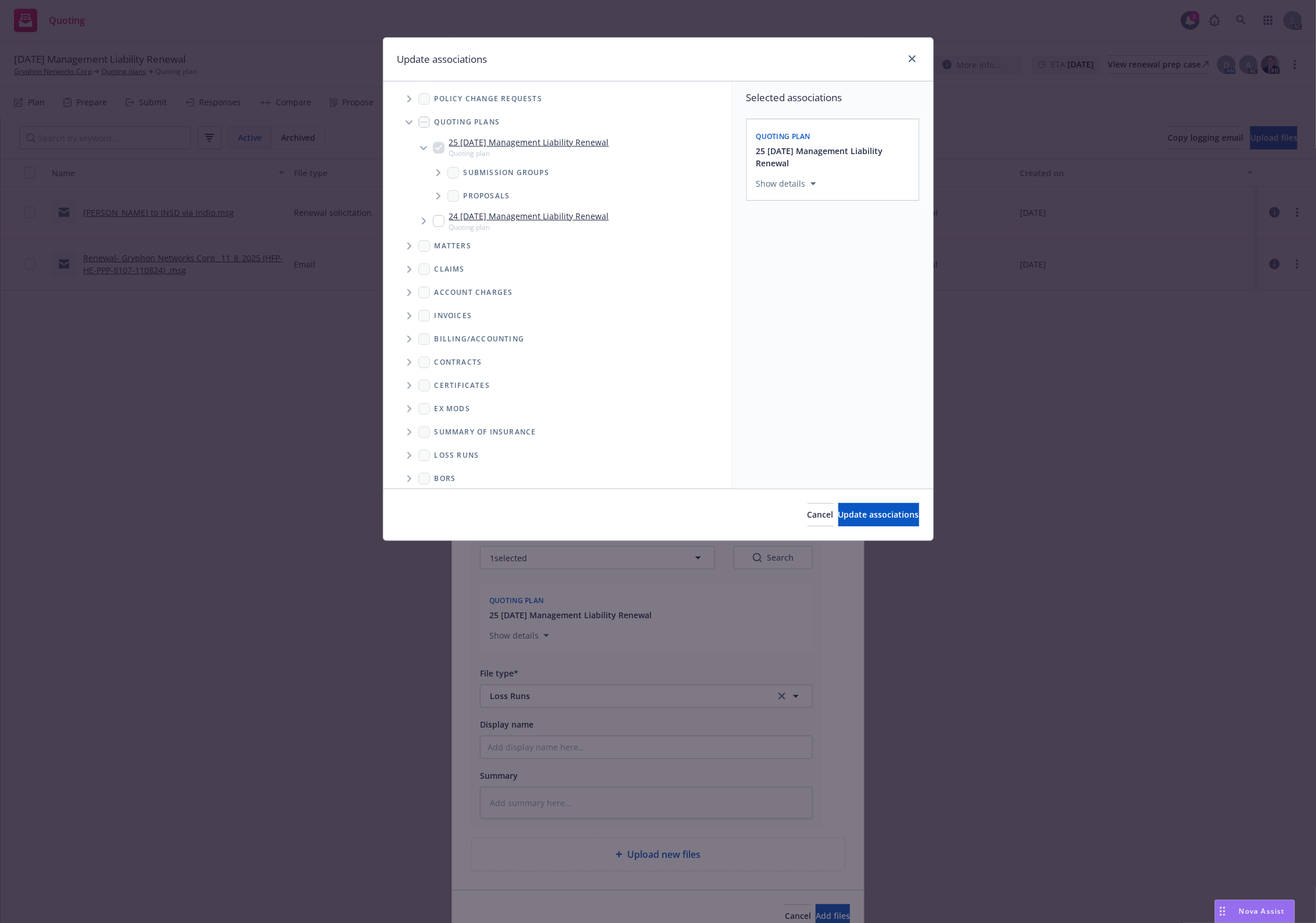
scroll to position [32, 0]
click at [405, 438] on span "Folder Tree Example" at bounding box center [409, 447] width 19 height 19
click at [408, 451] on span "Folder Tree Example" at bounding box center [409, 447] width 19 height 19
click at [414, 444] on span "Folder Tree Example" at bounding box center [409, 447] width 19 height 19
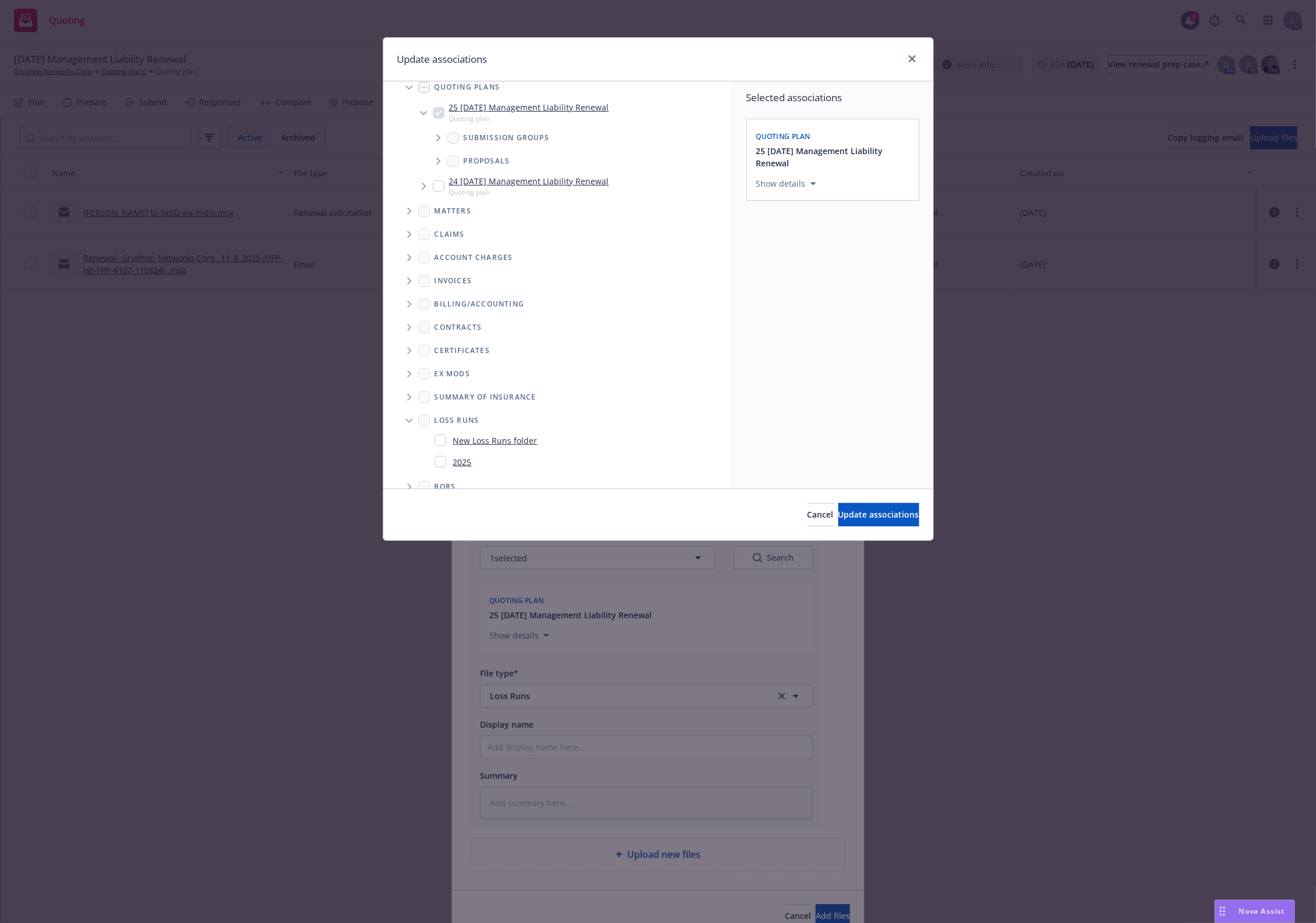
scroll to position [75, 0]
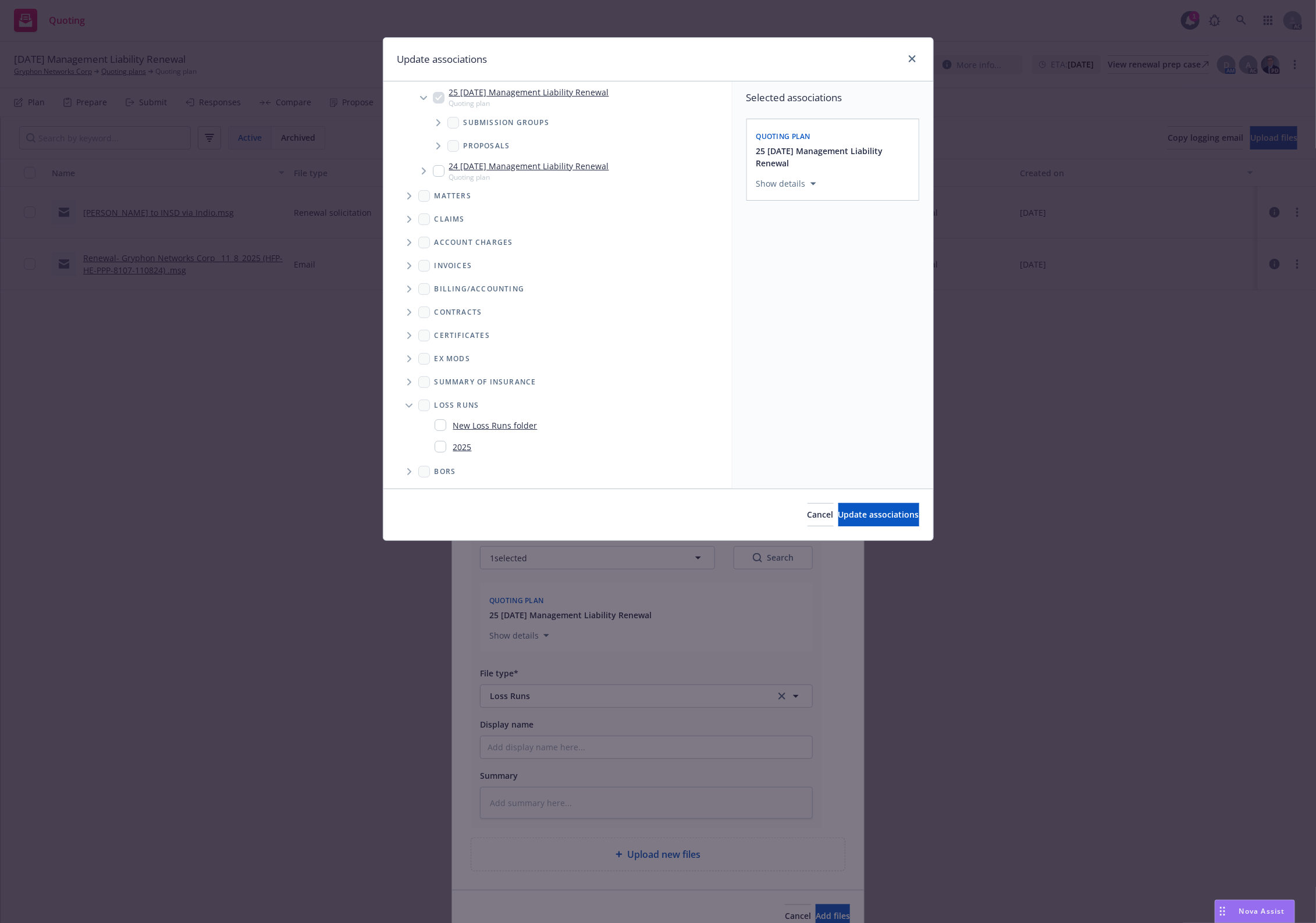
drag, startPoint x: 478, startPoint y: 447, endPoint x: 484, endPoint y: 447, distance: 6.0
click at [480, 447] on div "2025" at bounding box center [577, 446] width 293 height 17
checkbox input "true"
drag, startPoint x: 852, startPoint y: 515, endPoint x: 836, endPoint y: 557, distance: 44.9
click at [852, 516] on span "Update associations" at bounding box center [879, 514] width 81 height 11
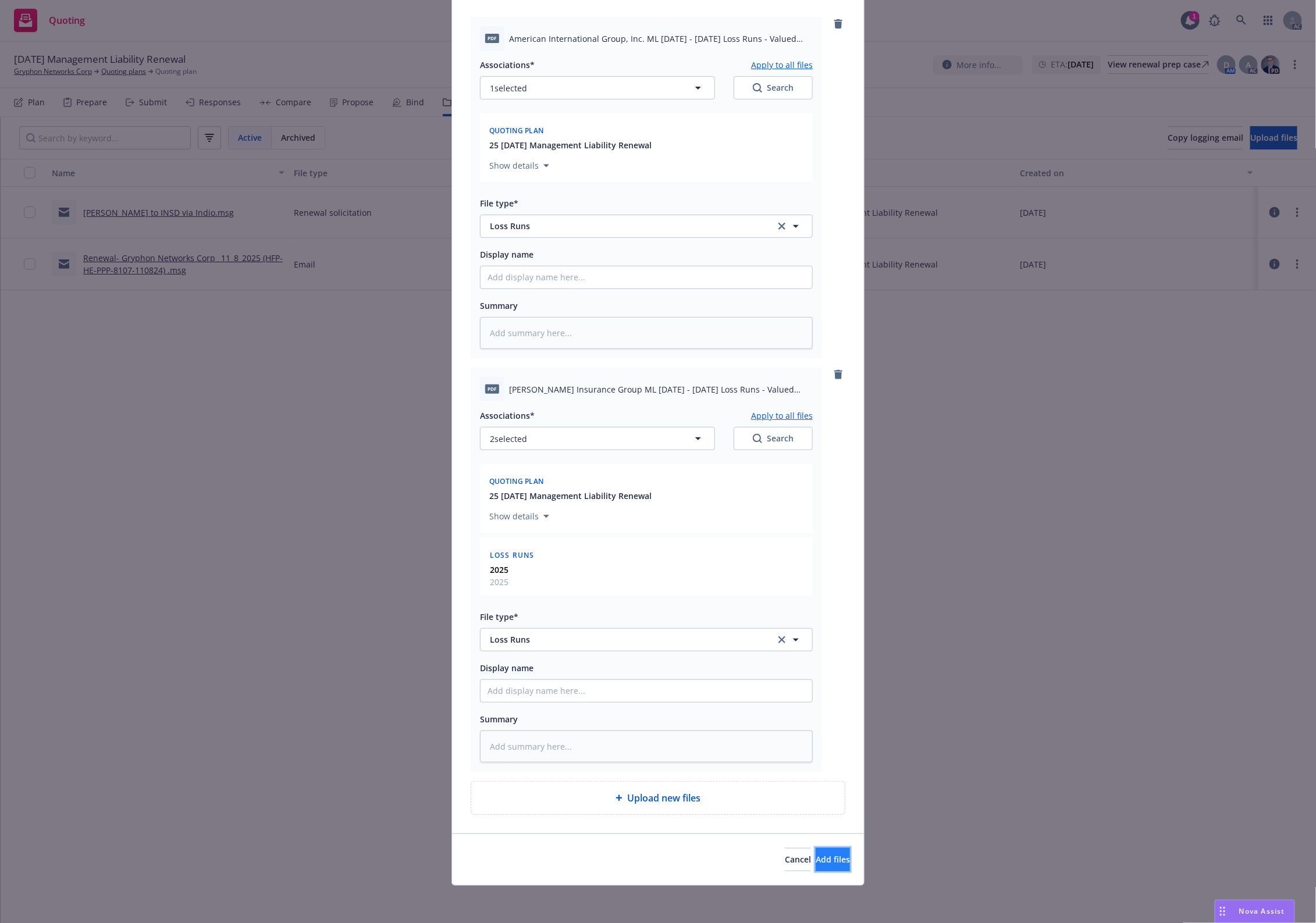
click at [816, 861] on span "Add files" at bounding box center [833, 859] width 34 height 11
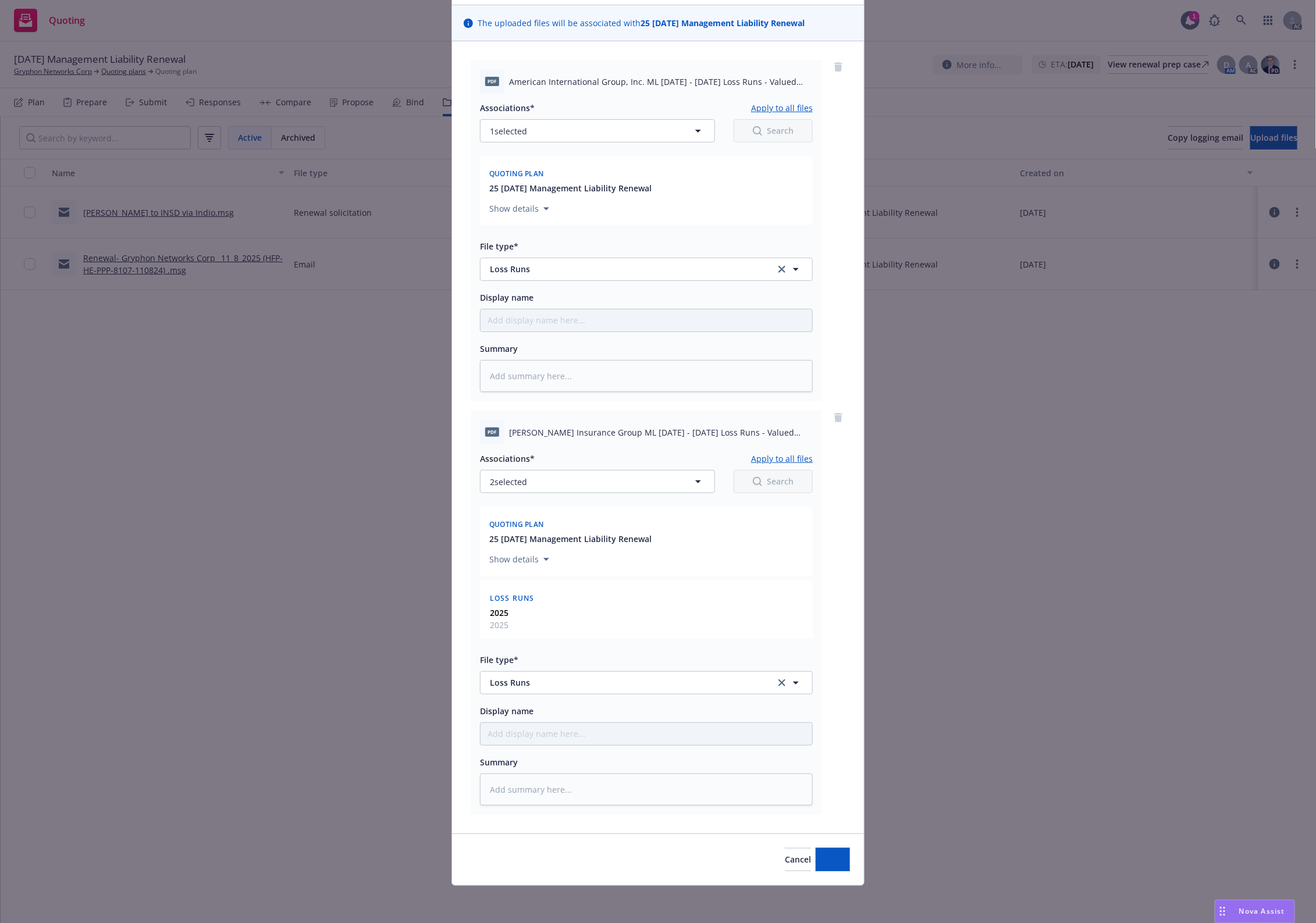
scroll to position [77, 0]
type textarea "x"
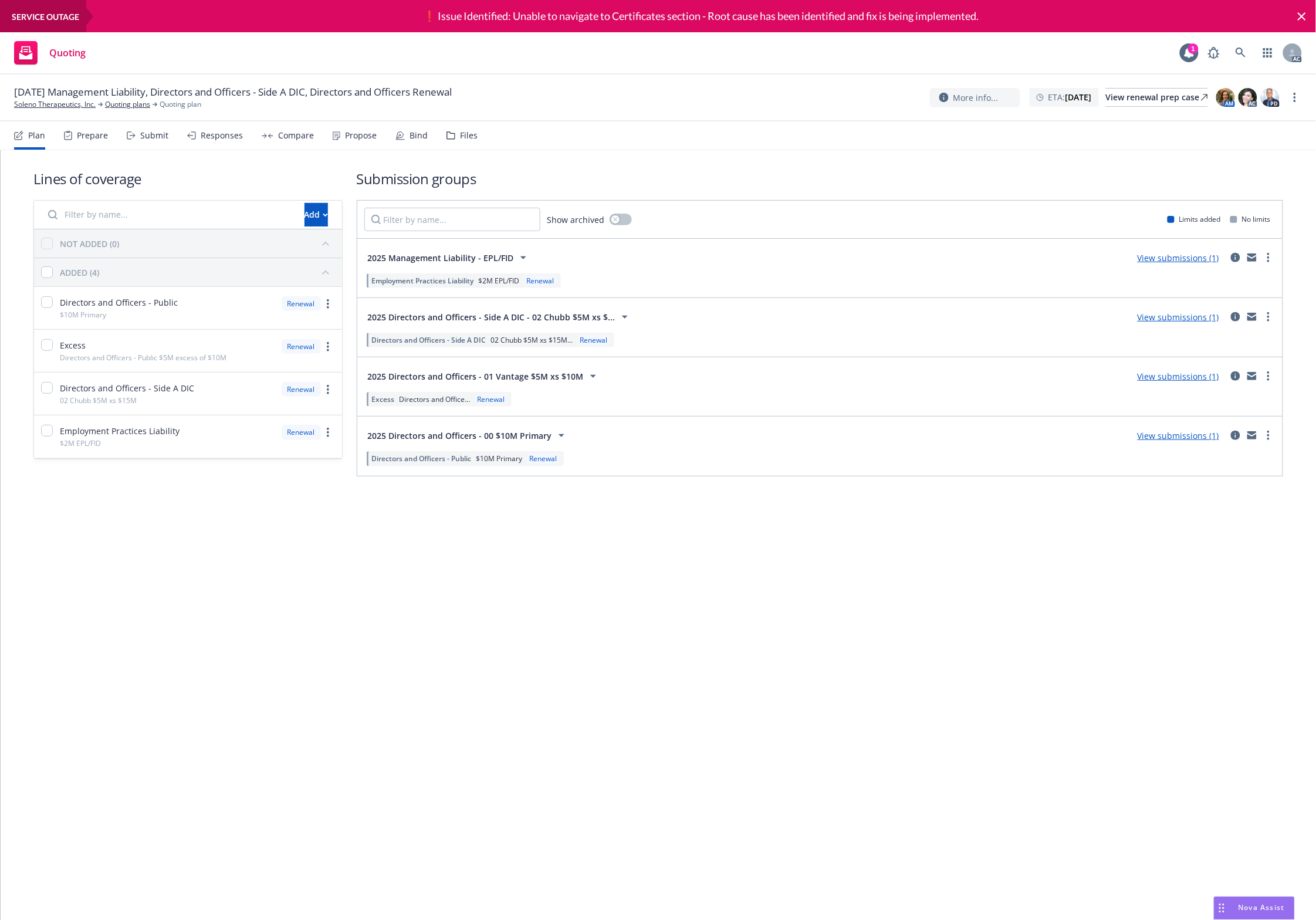
click at [461, 133] on div "Files" at bounding box center [468, 135] width 17 height 9
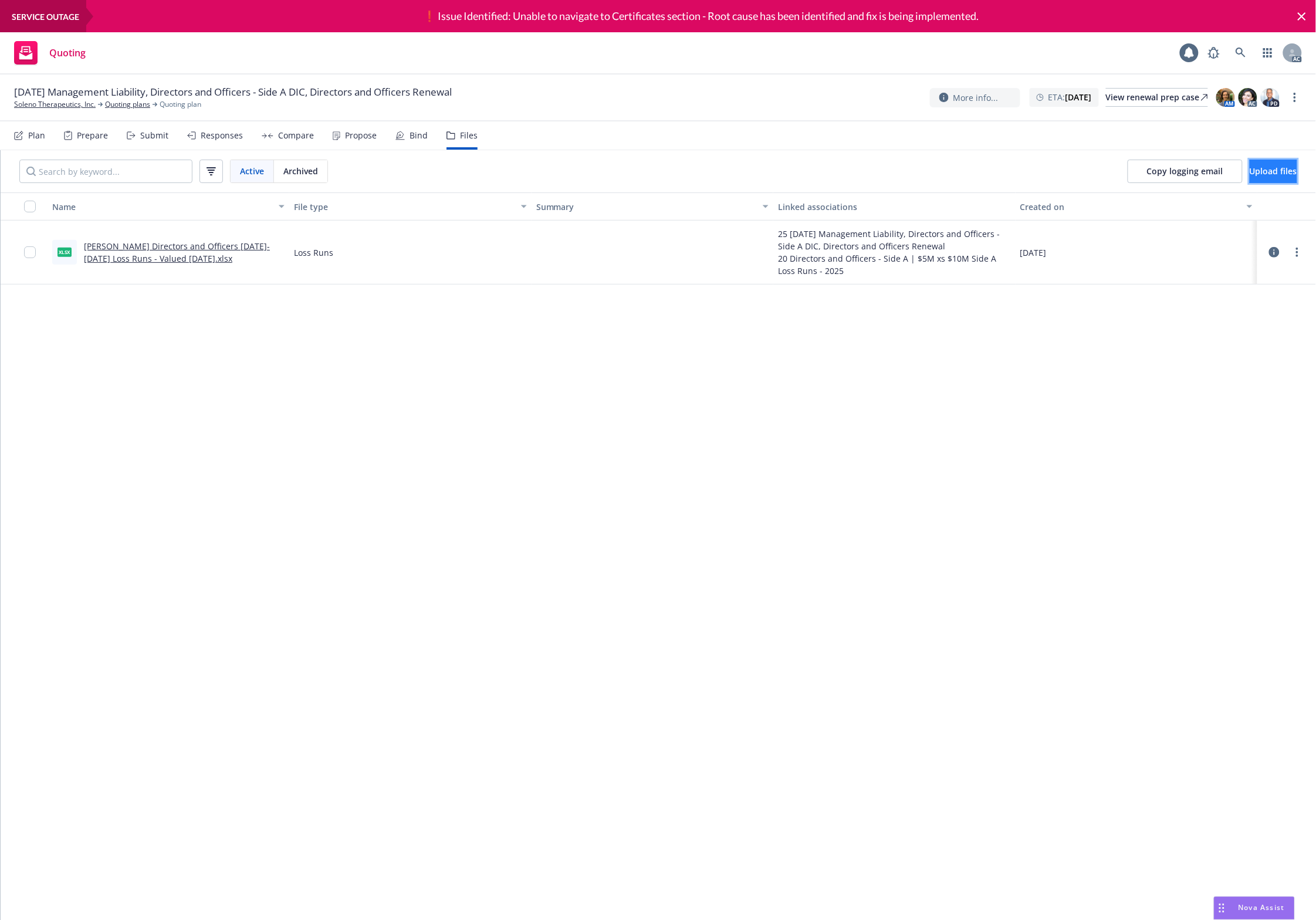
click at [1272, 169] on span "Upload files" at bounding box center [1273, 171] width 47 height 11
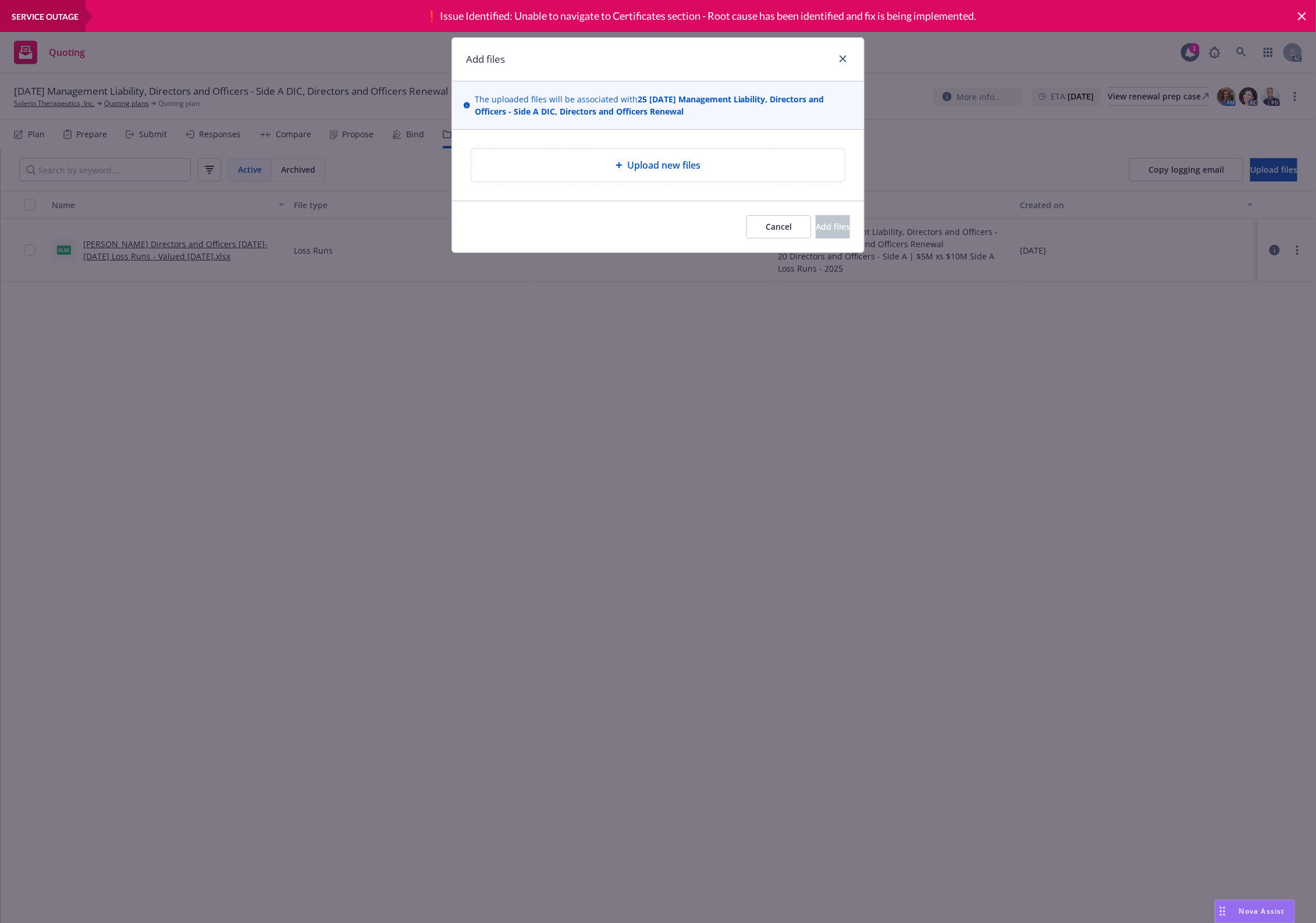
click at [749, 154] on div "Upload new files" at bounding box center [658, 165] width 374 height 32
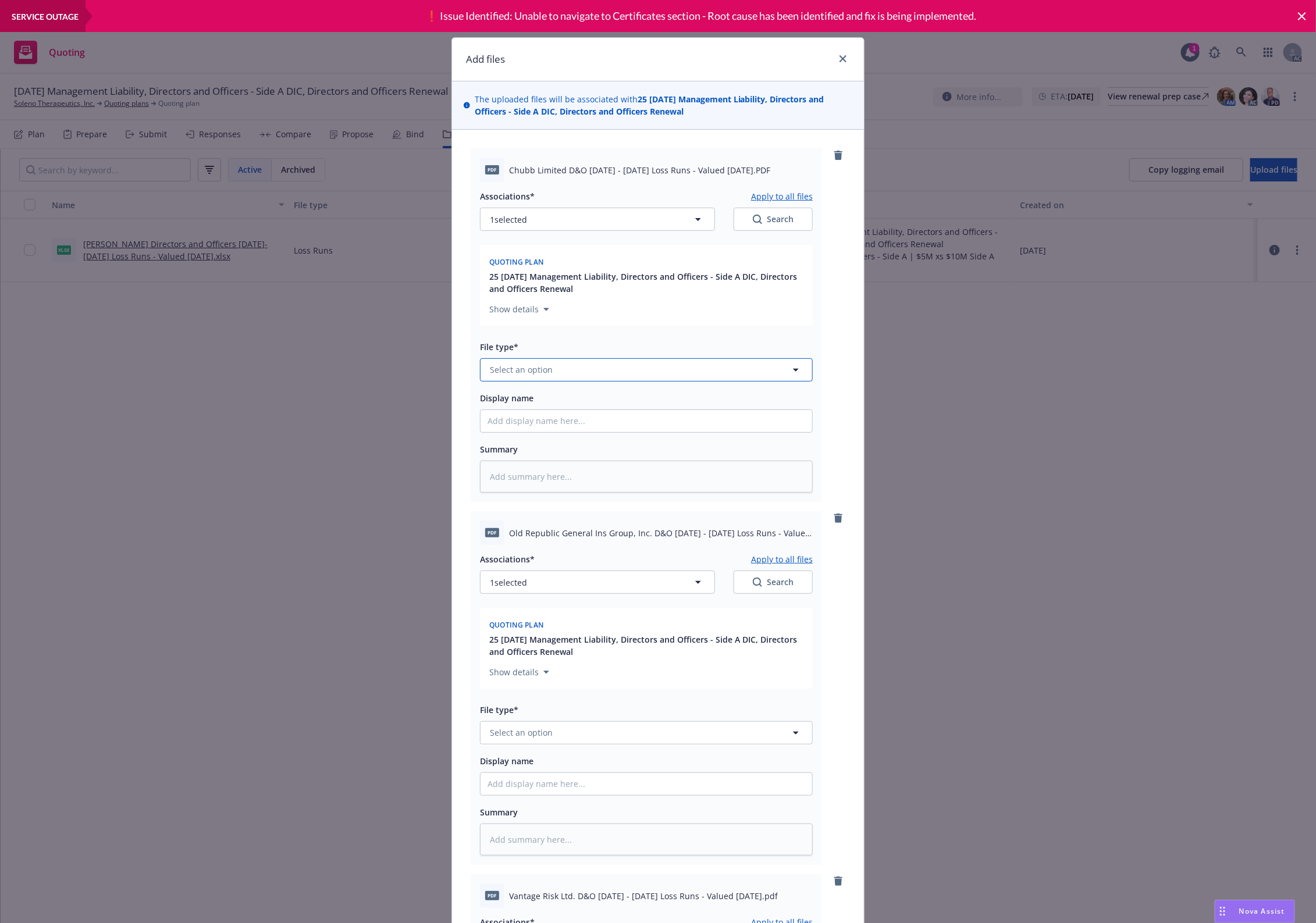
click at [560, 373] on button "Select an option" at bounding box center [646, 370] width 333 height 23
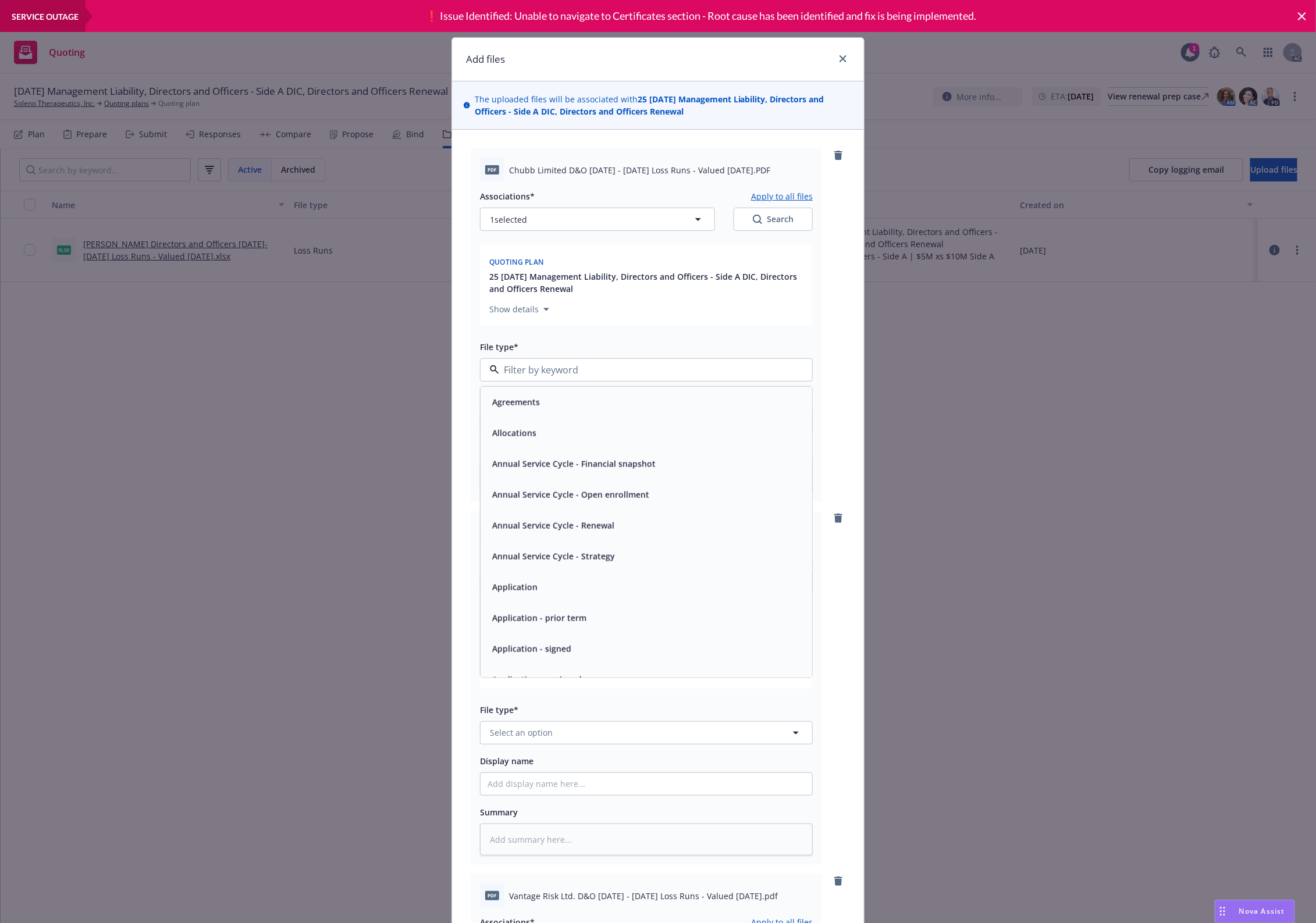
type input "`"
type textarea "x"
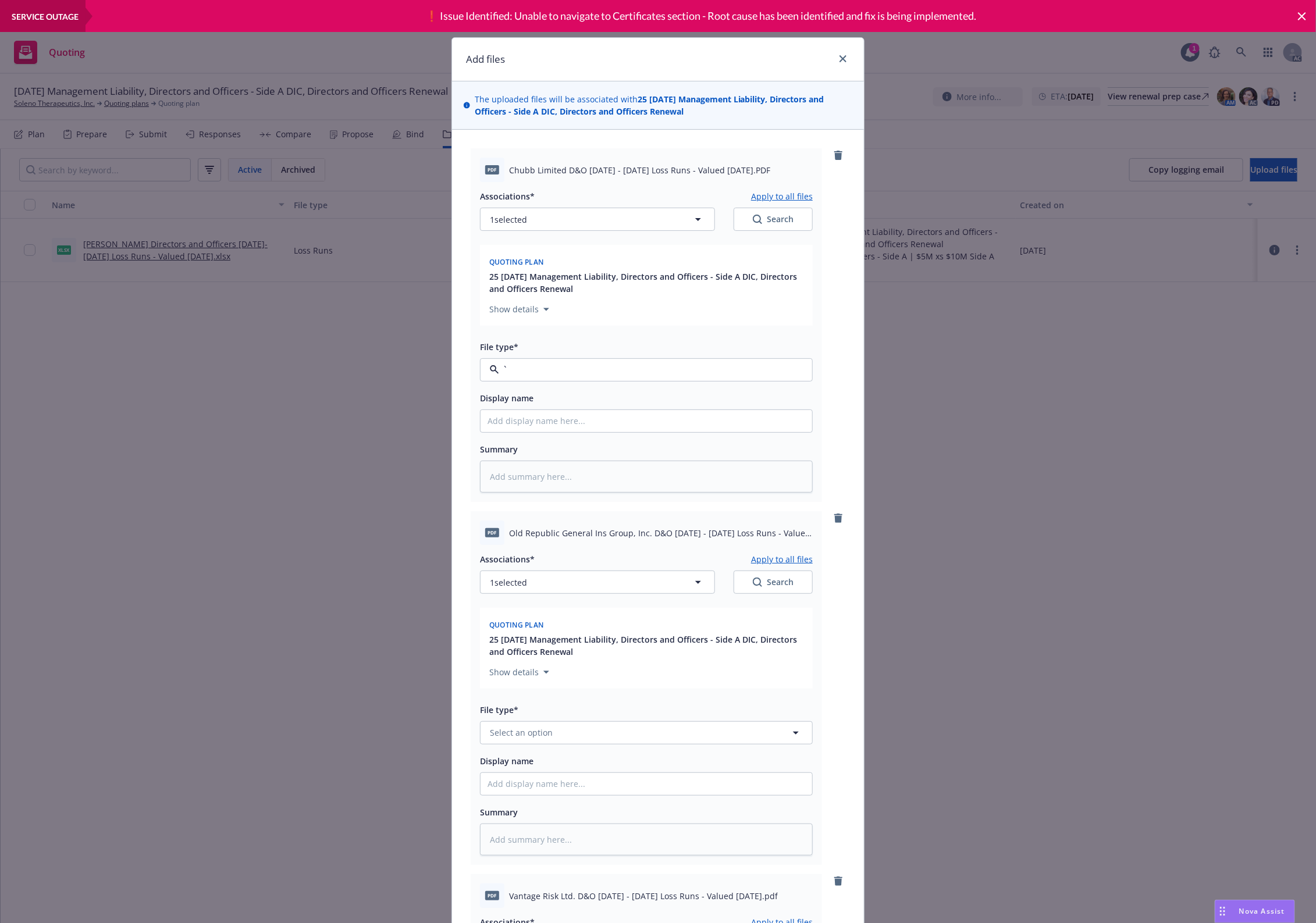
type input "`2"
click at [544, 377] on input "`2" at bounding box center [644, 370] width 290 height 14
paste input "Loss Runs"
type input "Loss Runs"
click at [528, 399] on div "Loss Runs" at bounding box center [647, 401] width 318 height 17
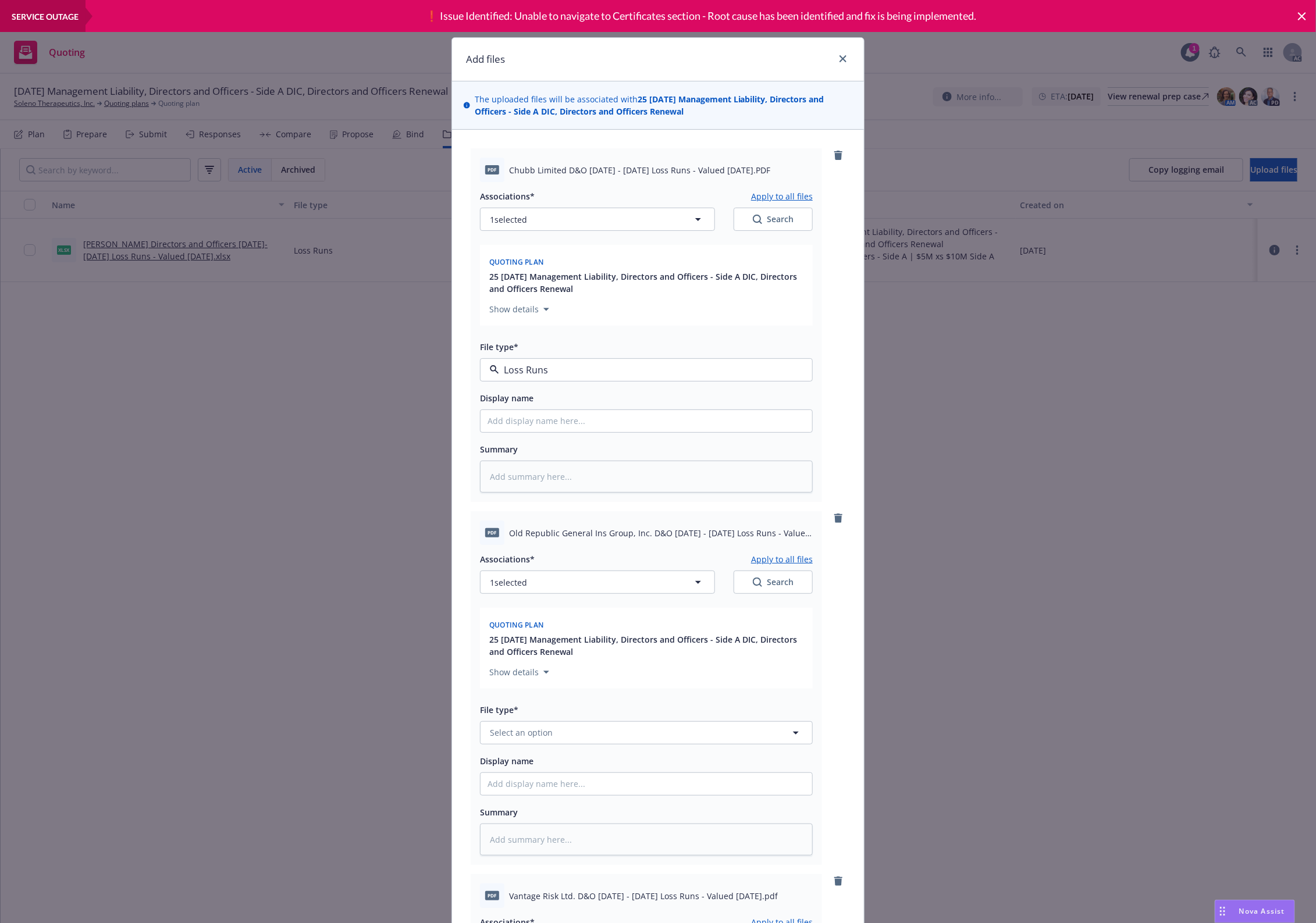
type textarea "x"
click at [538, 736] on span "Select an option" at bounding box center [522, 733] width 63 height 13
paste input "Loss Runs"
type input "Loss Runs"
click at [515, 609] on span "Loss Runs" at bounding box center [512, 609] width 40 height 13
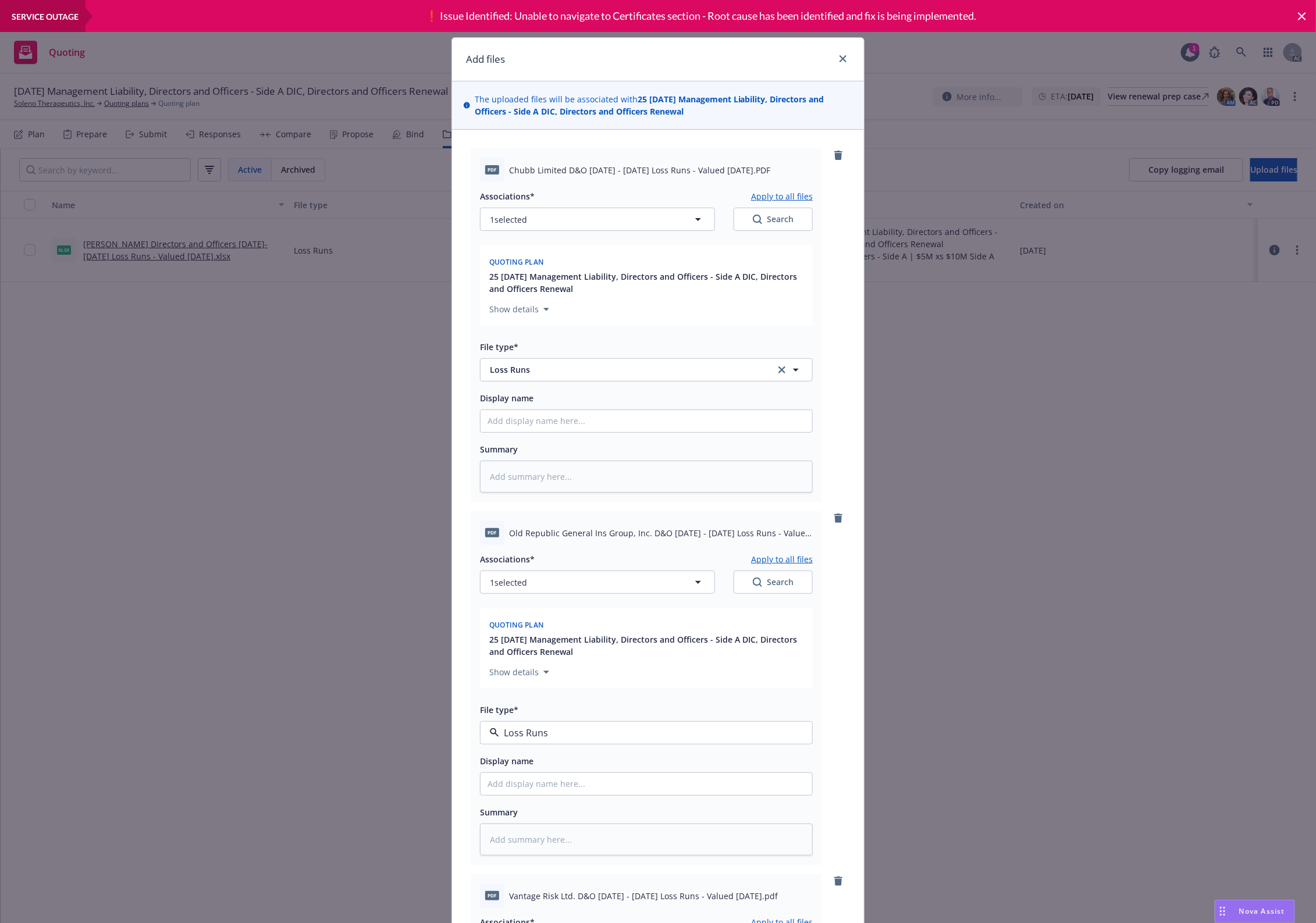
type textarea "x"
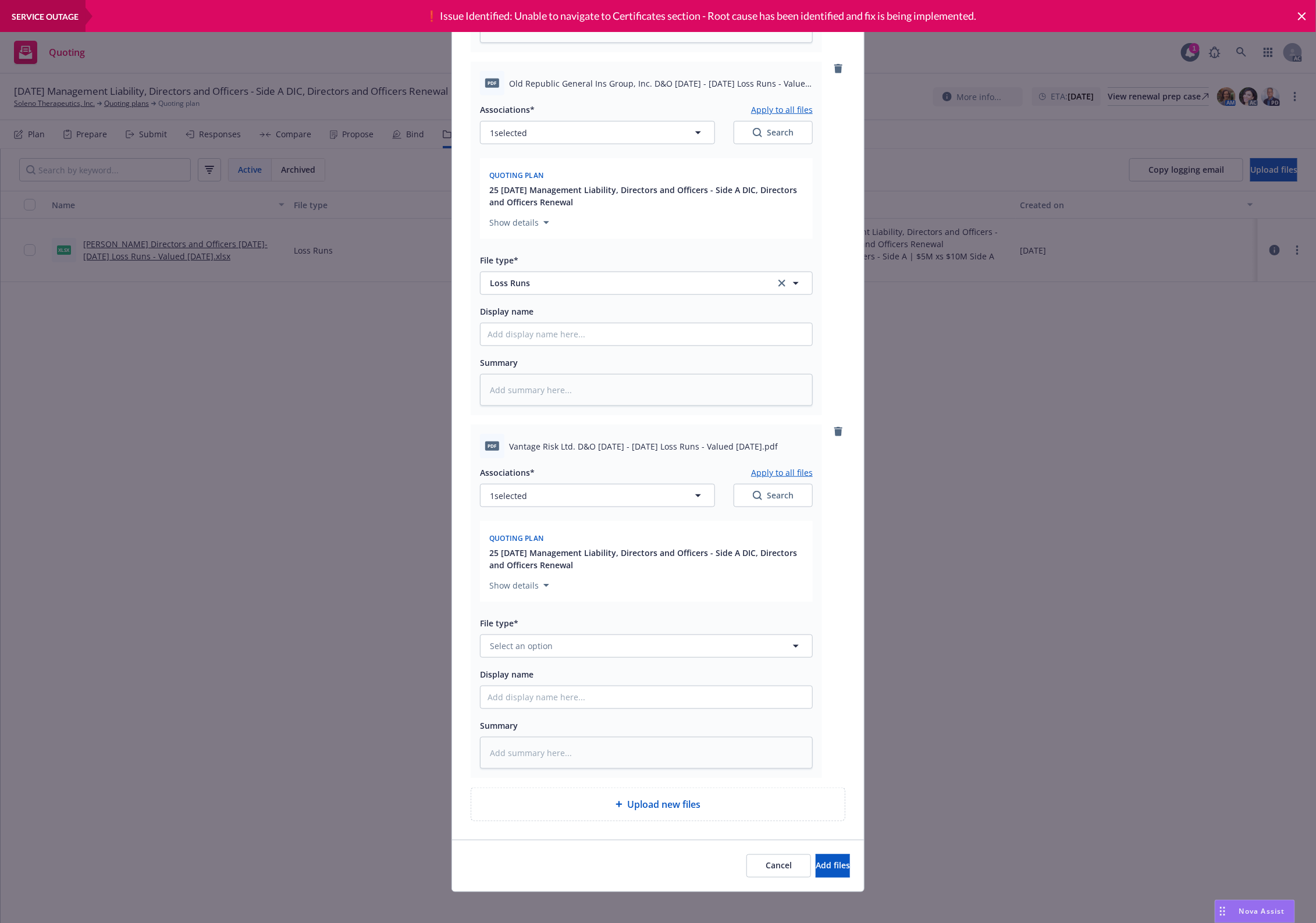
scroll to position [457, 0]
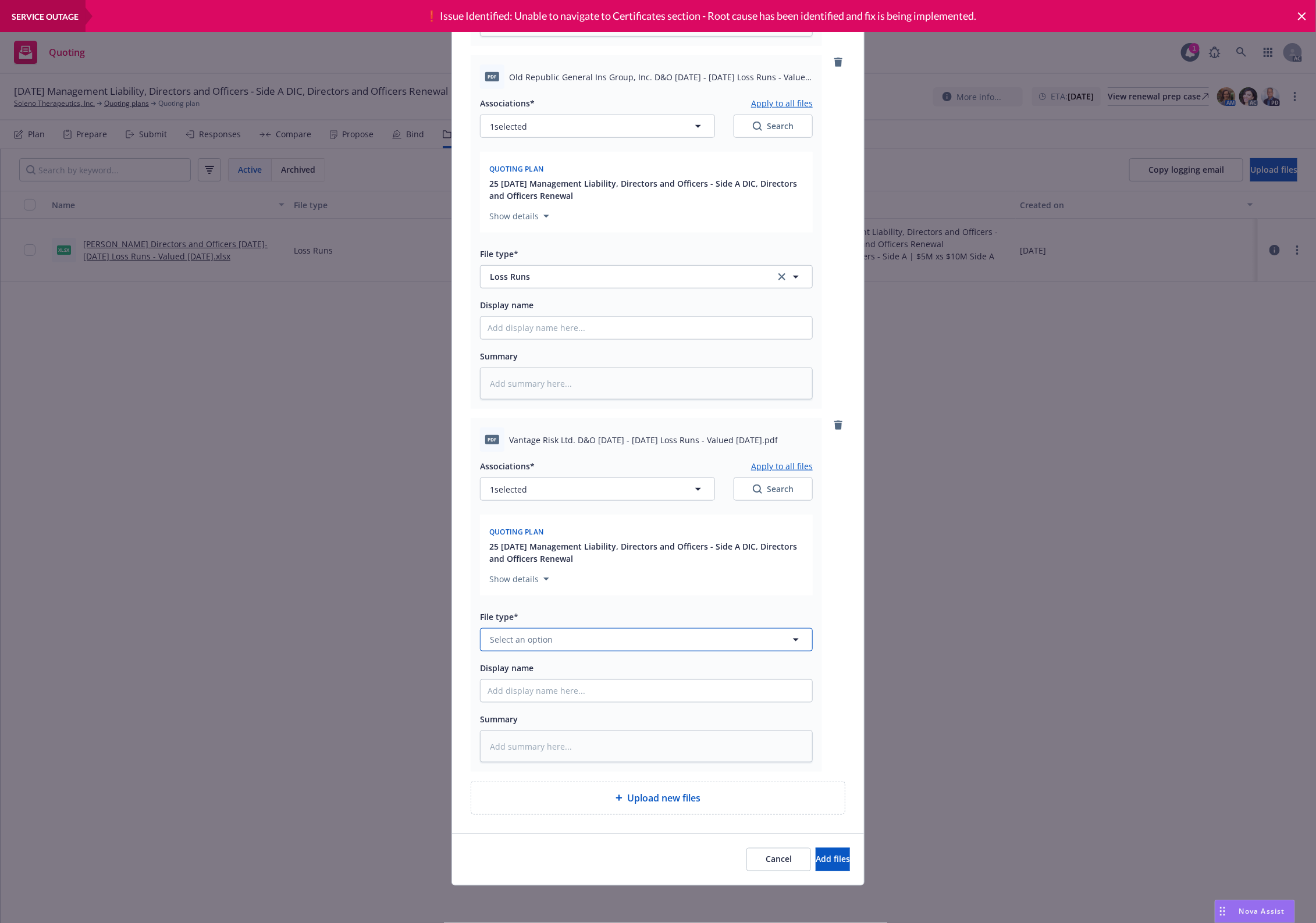
click at [545, 638] on span "Select an option" at bounding box center [522, 640] width 63 height 13
paste input "Loss Runs"
type input "Loss Runs"
click at [525, 511] on span "Loss Runs" at bounding box center [512, 515] width 40 height 13
click at [543, 495] on button "1 selected" at bounding box center [597, 489] width 235 height 23
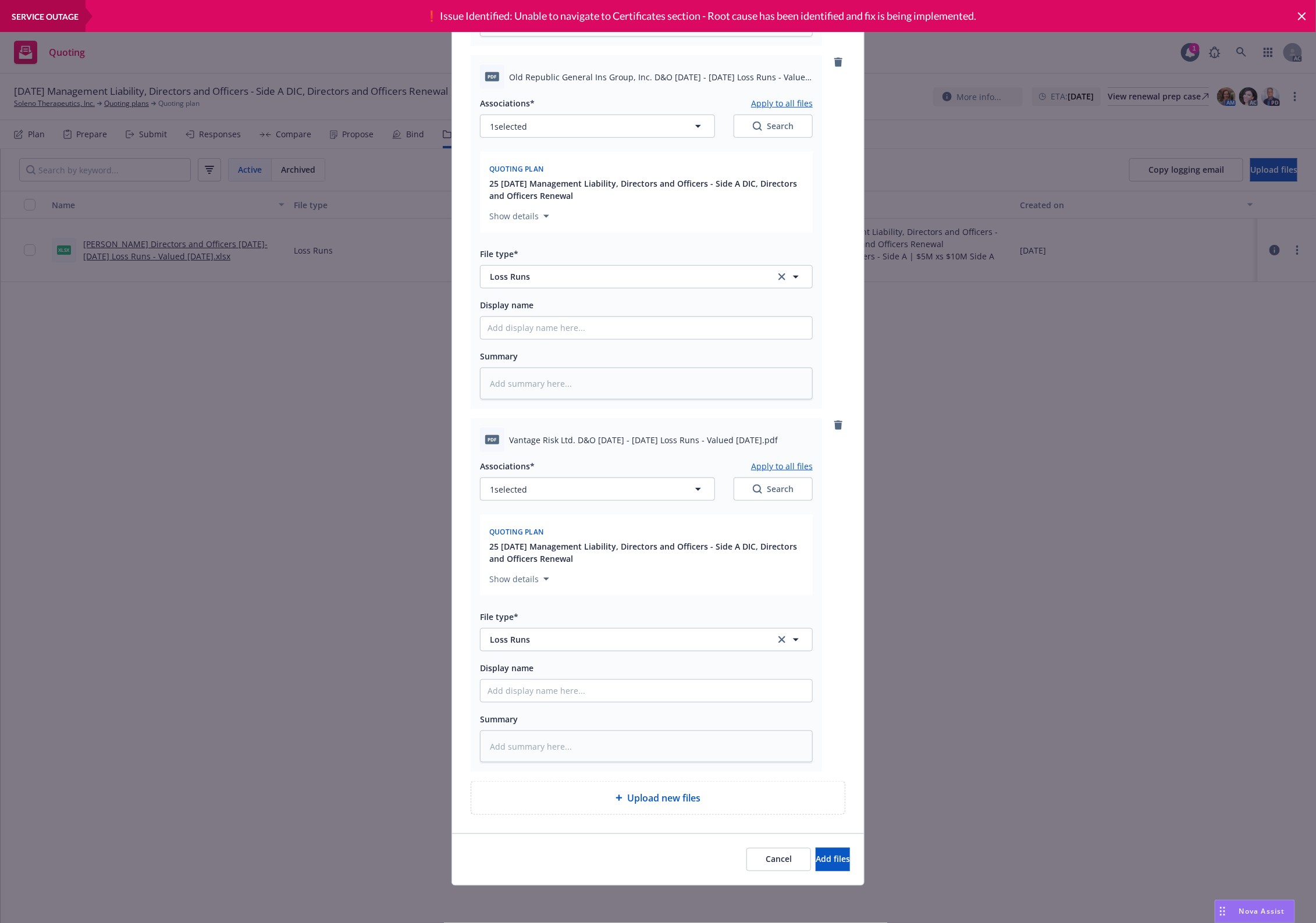
type textarea "x"
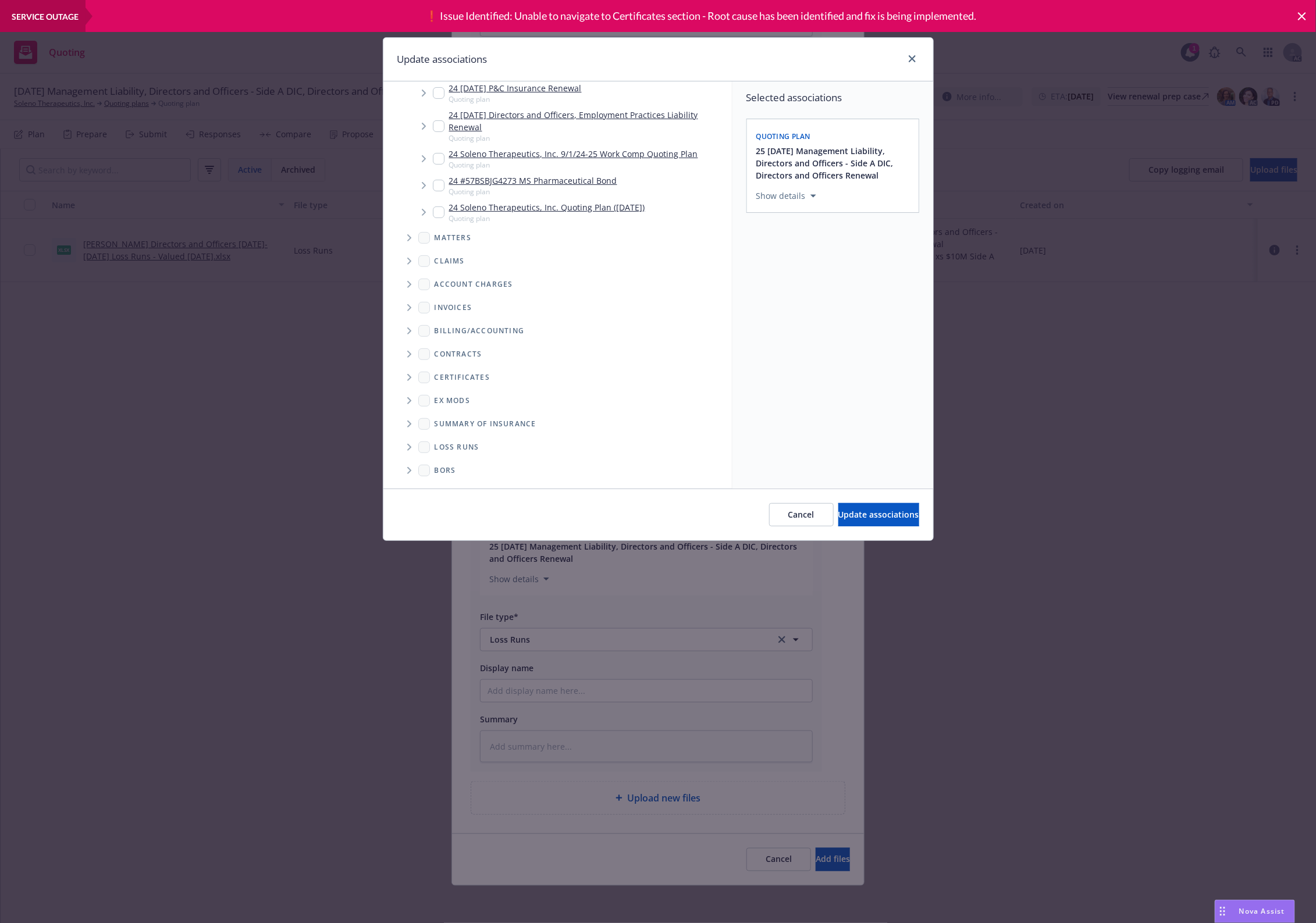
click at [417, 449] on span "Folder Tree Example" at bounding box center [409, 447] width 19 height 19
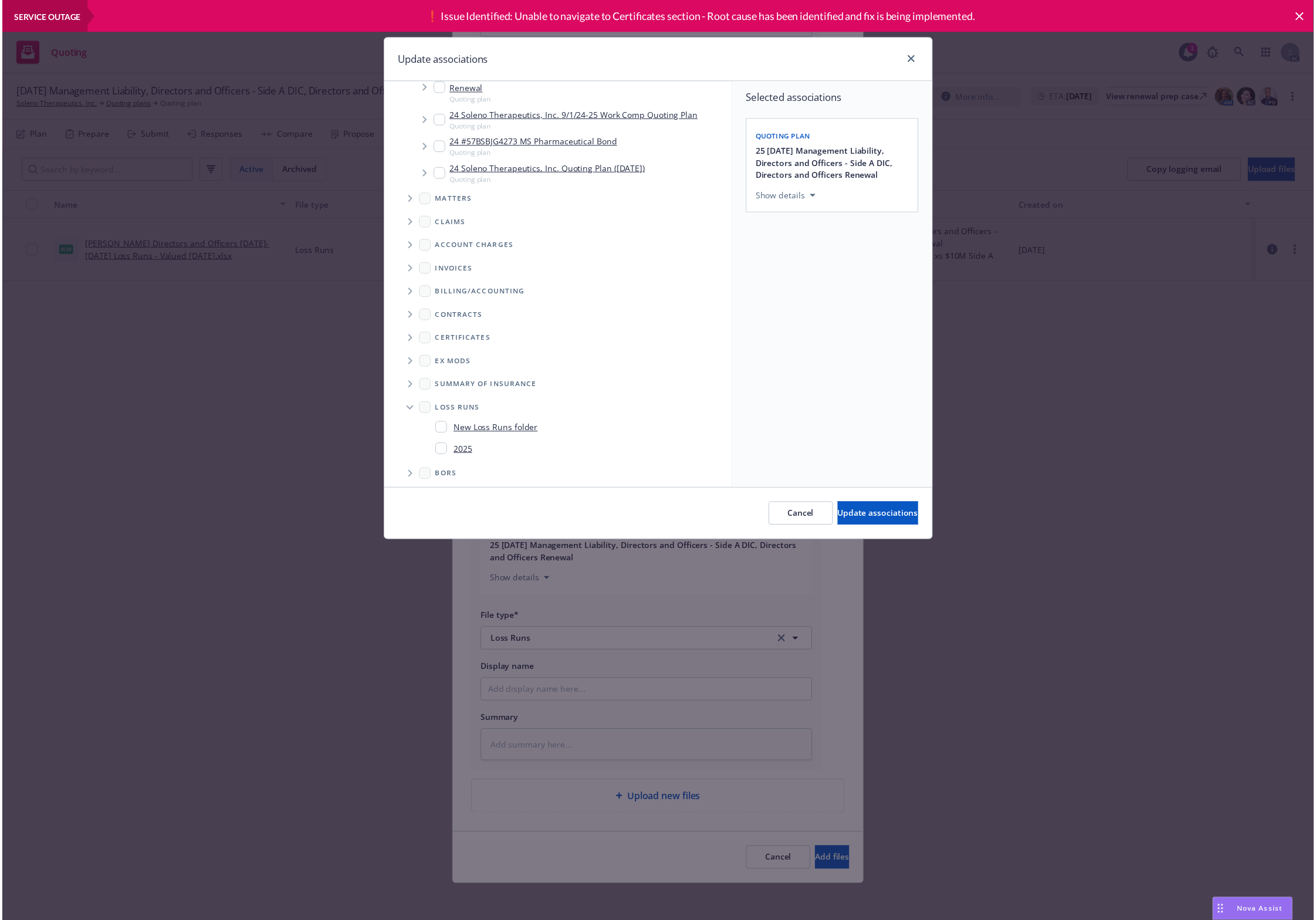
scroll to position [274, 0]
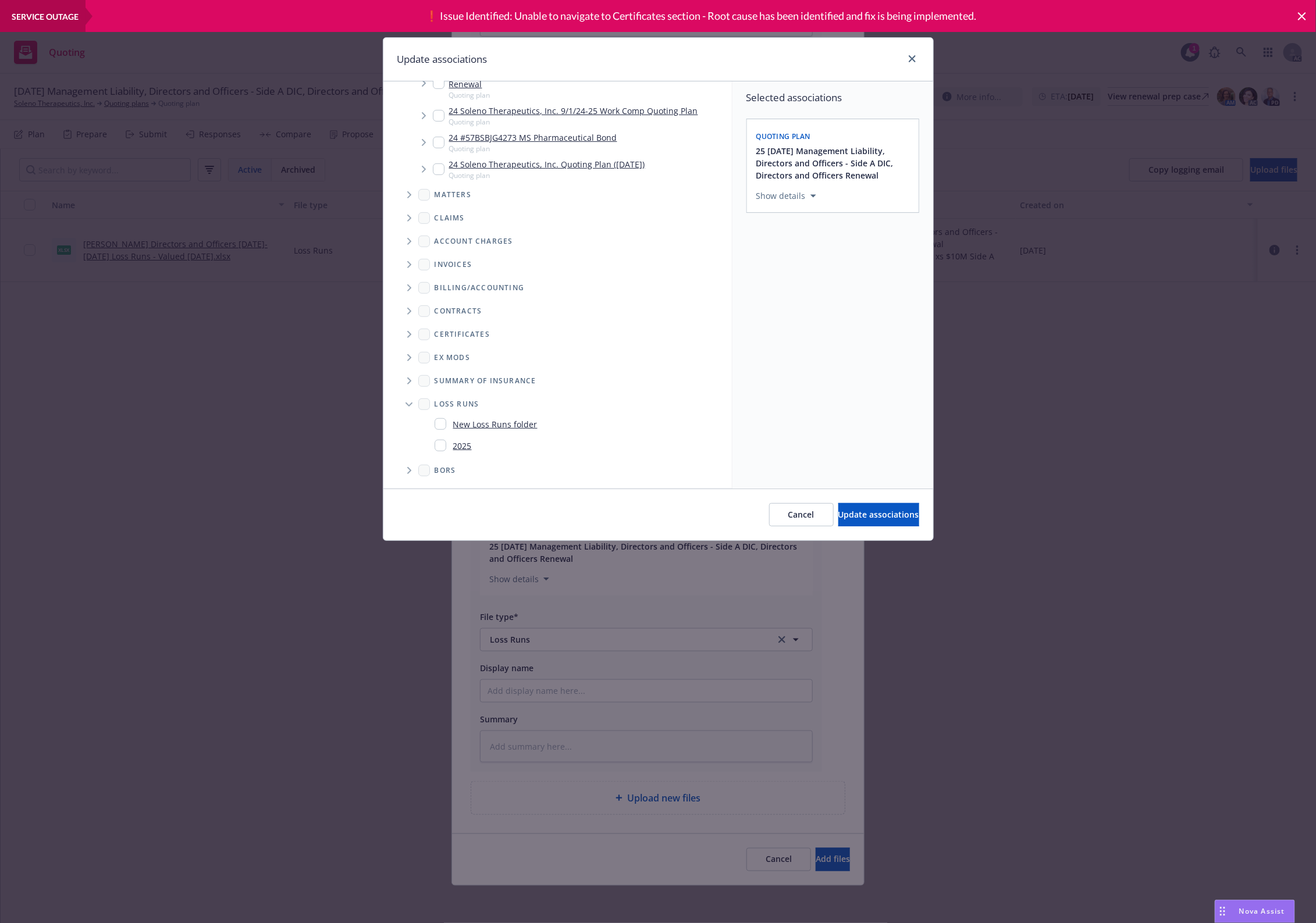
click at [457, 437] on div "2025" at bounding box center [453, 445] width 37 height 17
checkbox input "true"
click at [845, 516] on span "Update associations" at bounding box center [879, 514] width 81 height 11
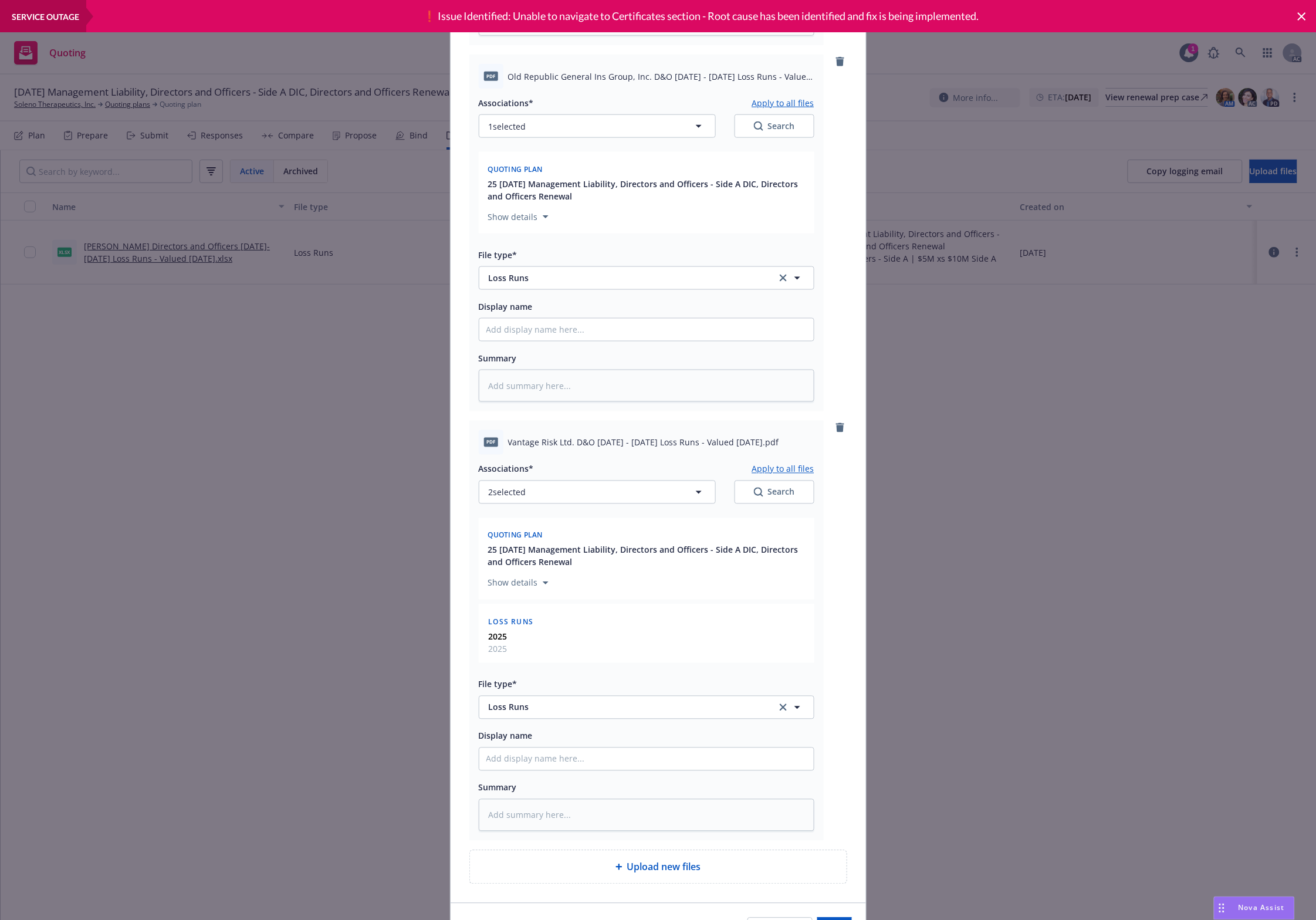
click at [775, 471] on button "Apply to all files" at bounding box center [783, 469] width 62 height 14
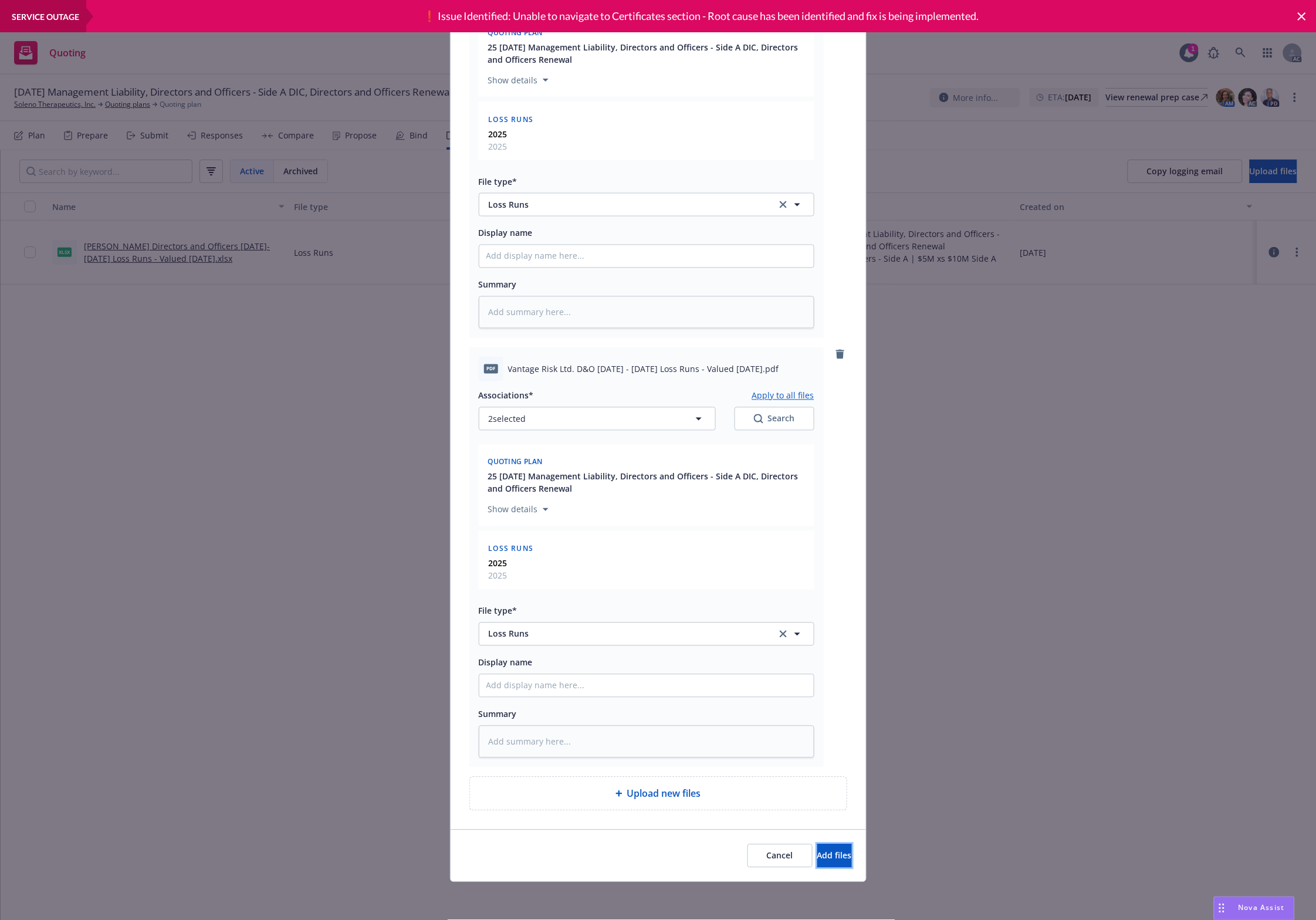
drag, startPoint x: 811, startPoint y: 856, endPoint x: 847, endPoint y: 599, distance: 259.5
click at [817, 854] on span "Add files" at bounding box center [834, 856] width 34 height 11
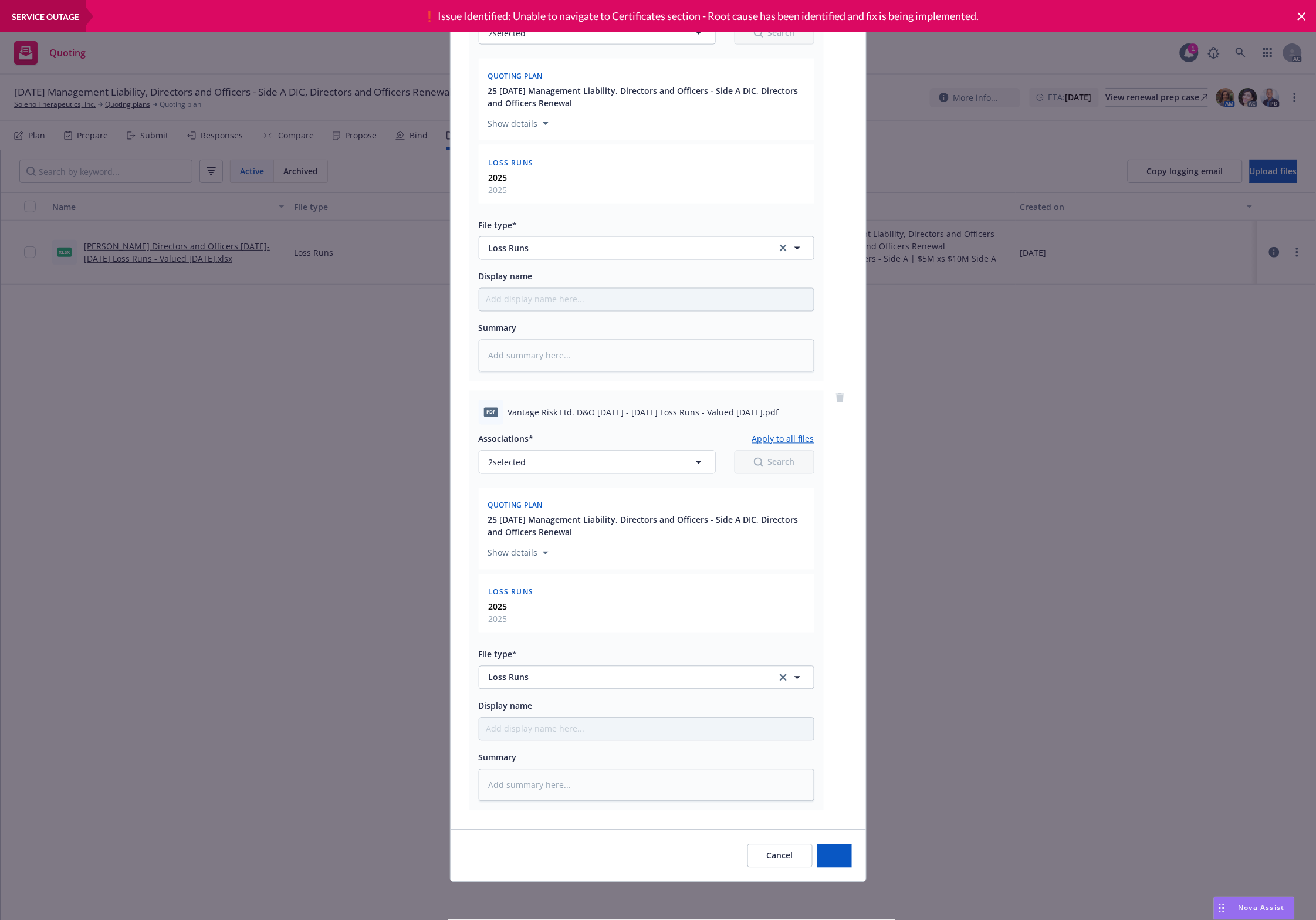
scroll to position [619, 0]
type textarea "x"
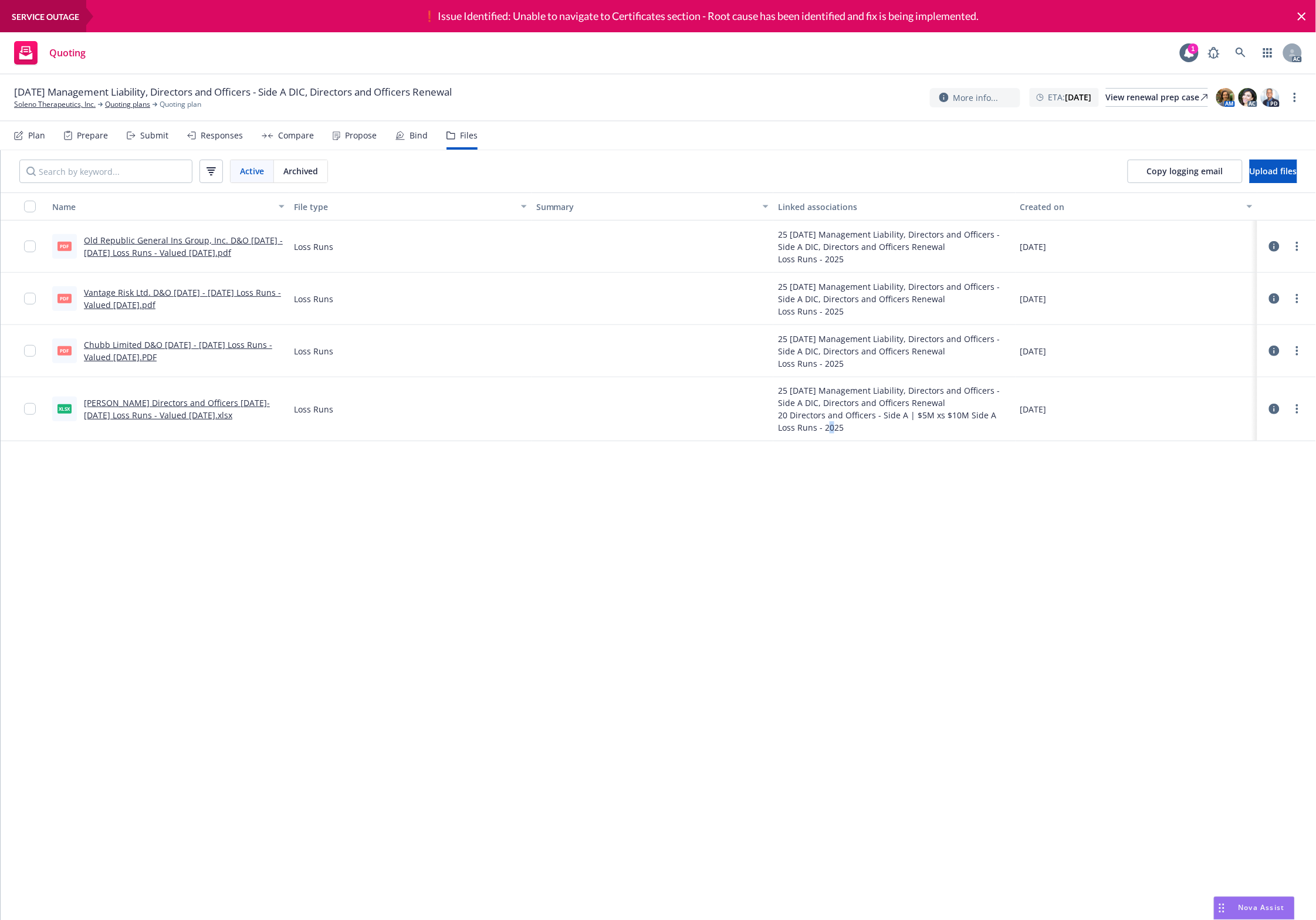
drag, startPoint x: 838, startPoint y: 810, endPoint x: 839, endPoint y: 511, distance: 299.0
click at [851, 772] on div "Name File type Summary Linked associations Created on pdf Old Republic General …" at bounding box center [658, 578] width 1316 height 771
